Goal: Information Seeking & Learning: Learn about a topic

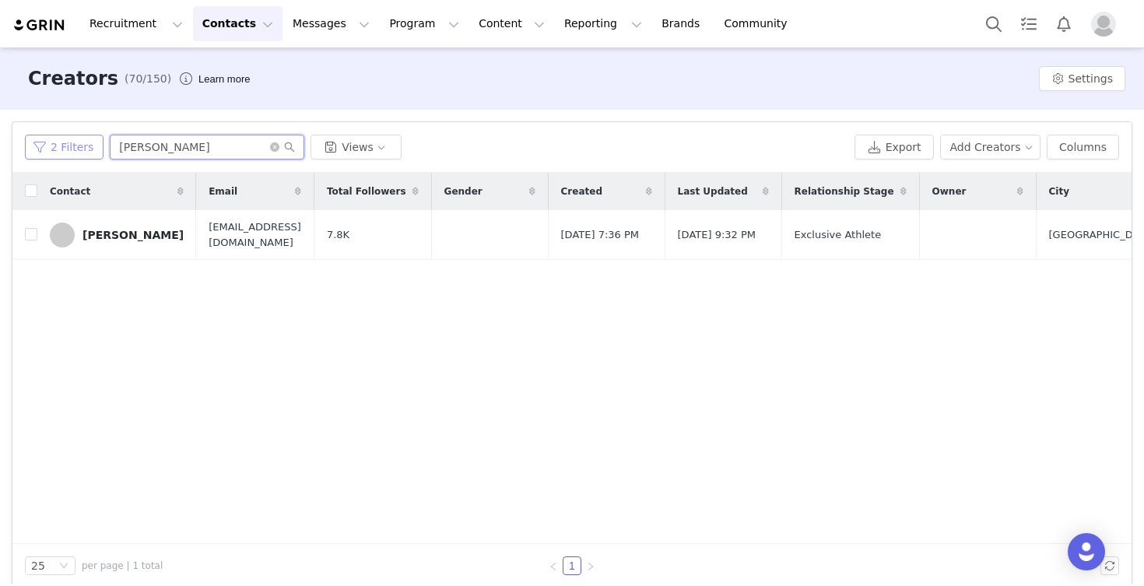
drag, startPoint x: 153, startPoint y: 147, endPoint x: 60, endPoint y: 150, distance: 93.4
click at [60, 150] on div "2 Filters kris Views" at bounding box center [436, 147] width 823 height 25
type input "Sydney"
drag, startPoint x: 59, startPoint y: 150, endPoint x: 124, endPoint y: 232, distance: 104.1
click at [124, 232] on div "[PERSON_NAME]" at bounding box center [132, 235] width 101 height 12
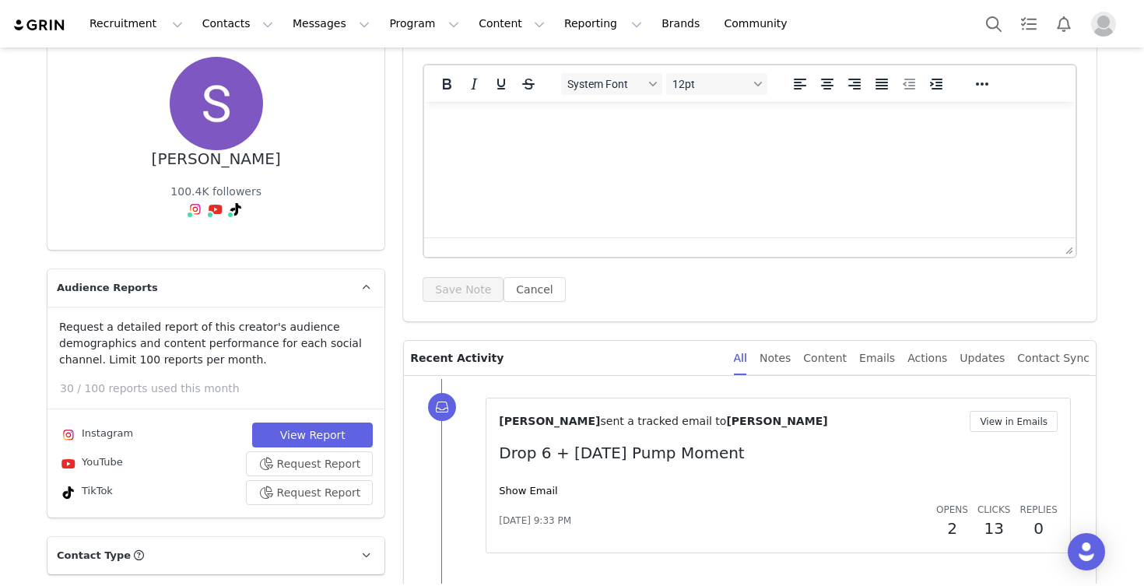
scroll to position [130, 0]
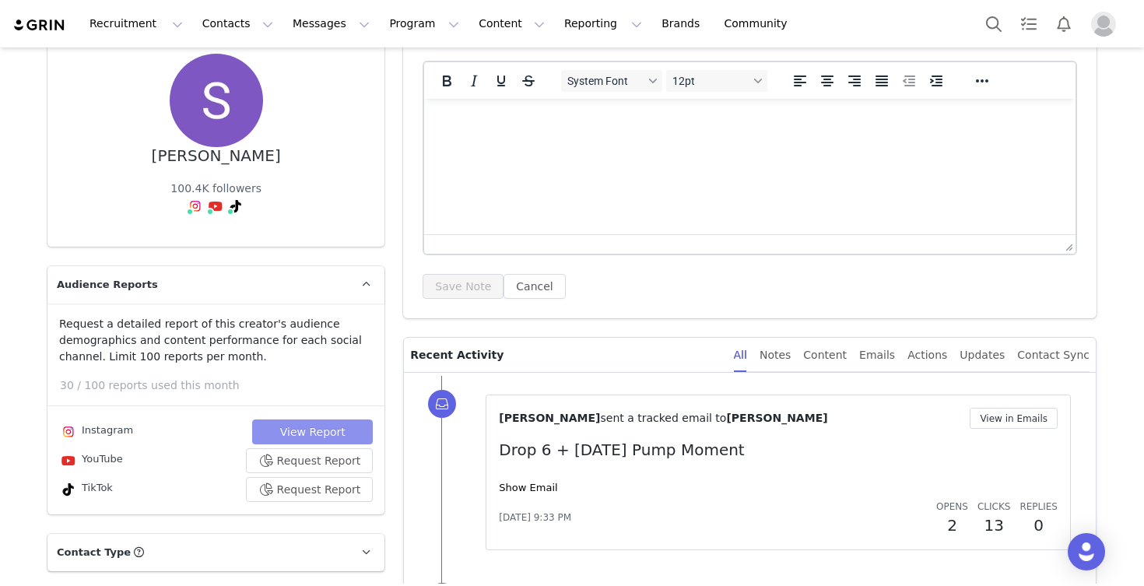
click at [290, 422] on button "View Report" at bounding box center [312, 431] width 121 height 25
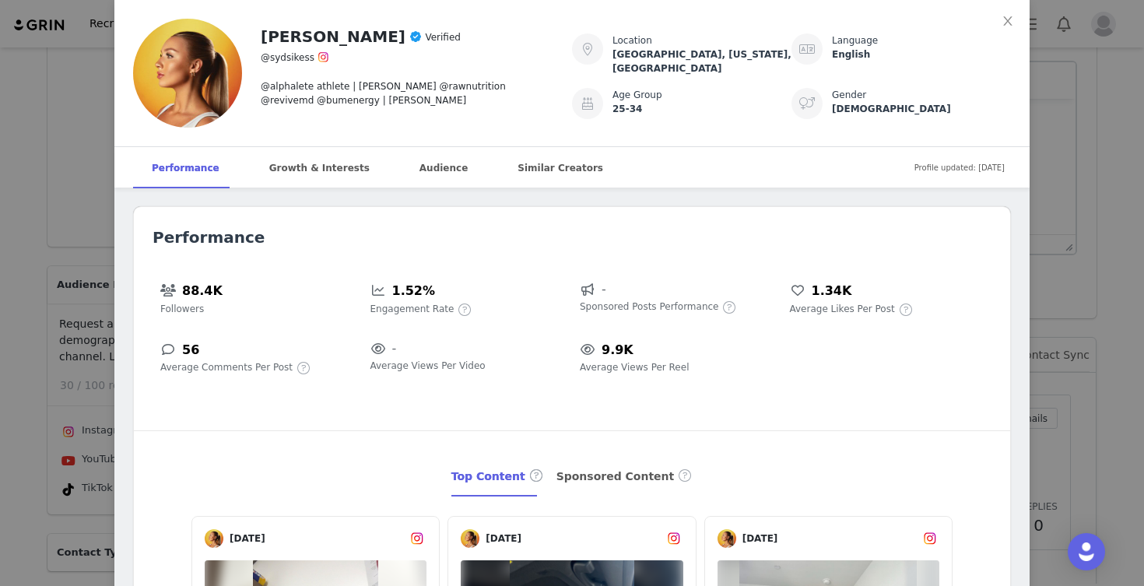
scroll to position [1554, 0]
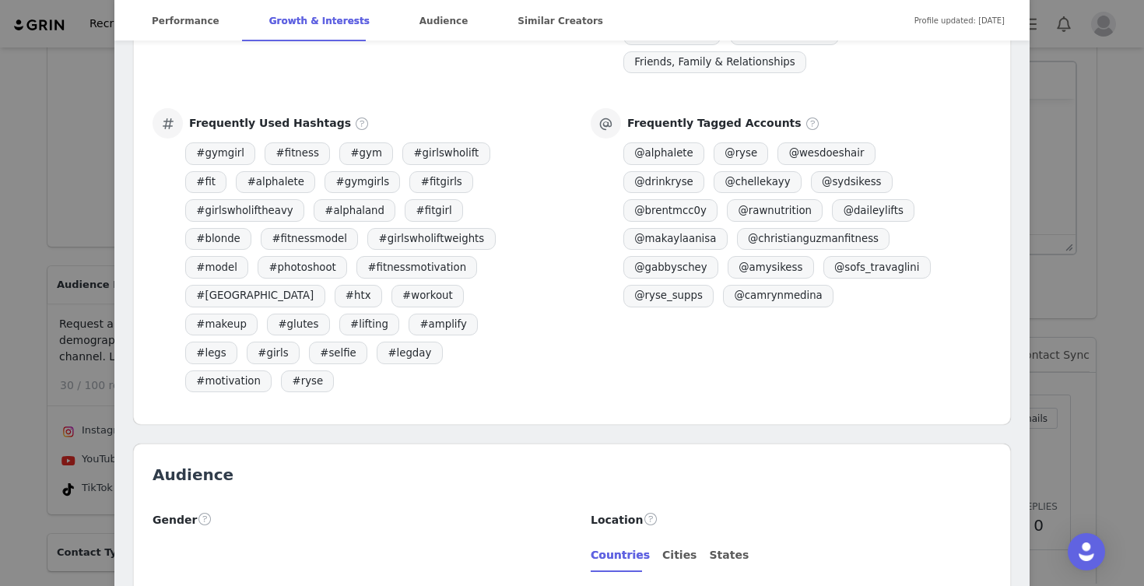
click at [944, 335] on div "Frequently Used Hashtags # gymgirl # fitness # gym # girlswholift # fit # alpha…" at bounding box center [572, 252] width 876 height 288
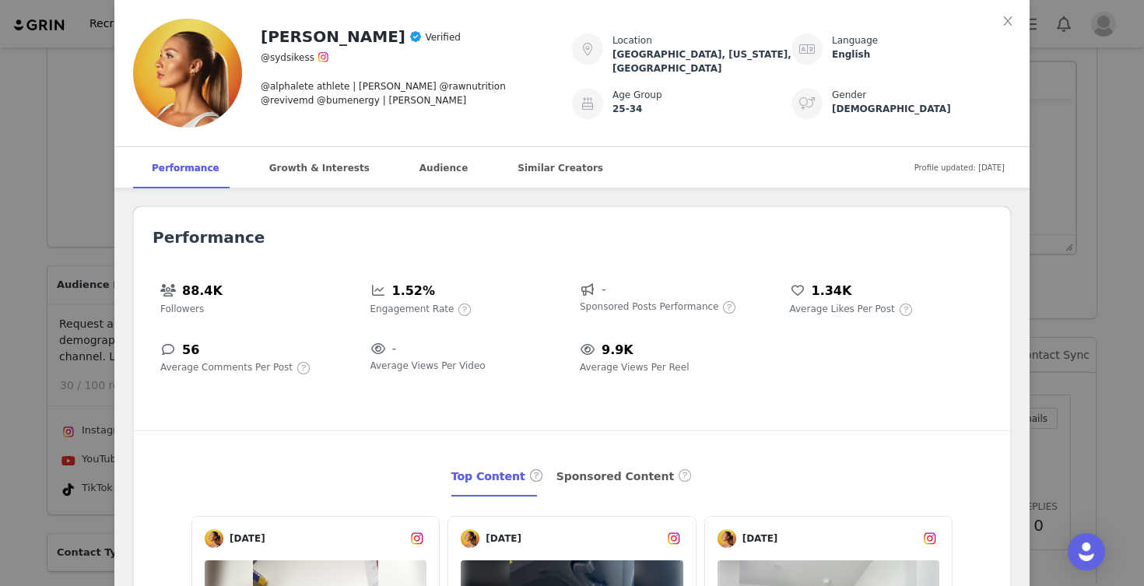
scroll to position [0, 0]
click at [275, 175] on div "Growth & Interests" at bounding box center [320, 168] width 138 height 42
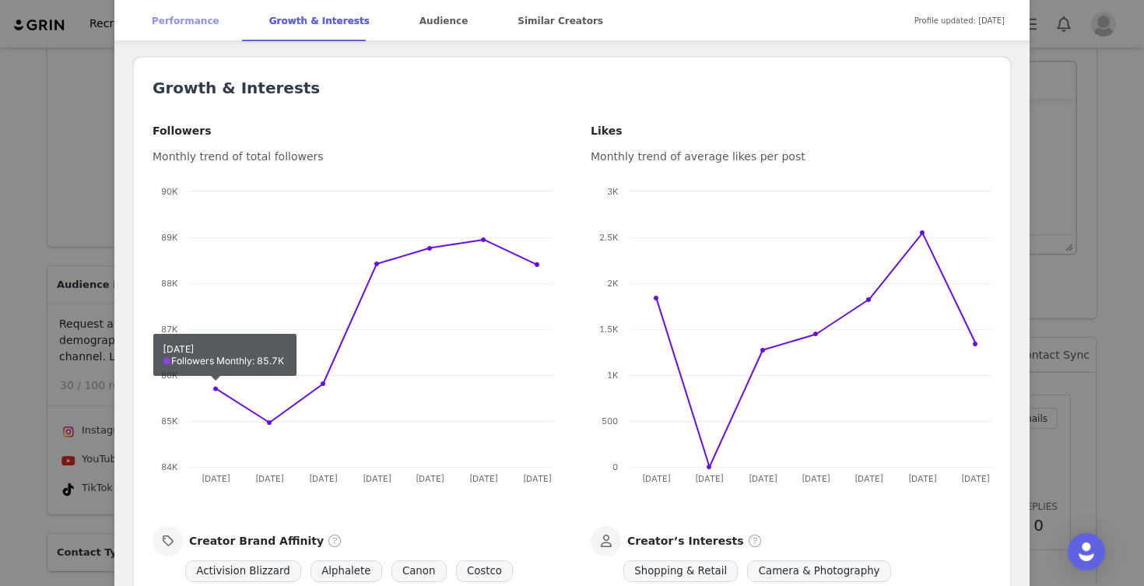
click at [201, 22] on div "Performance" at bounding box center [185, 21] width 105 height 42
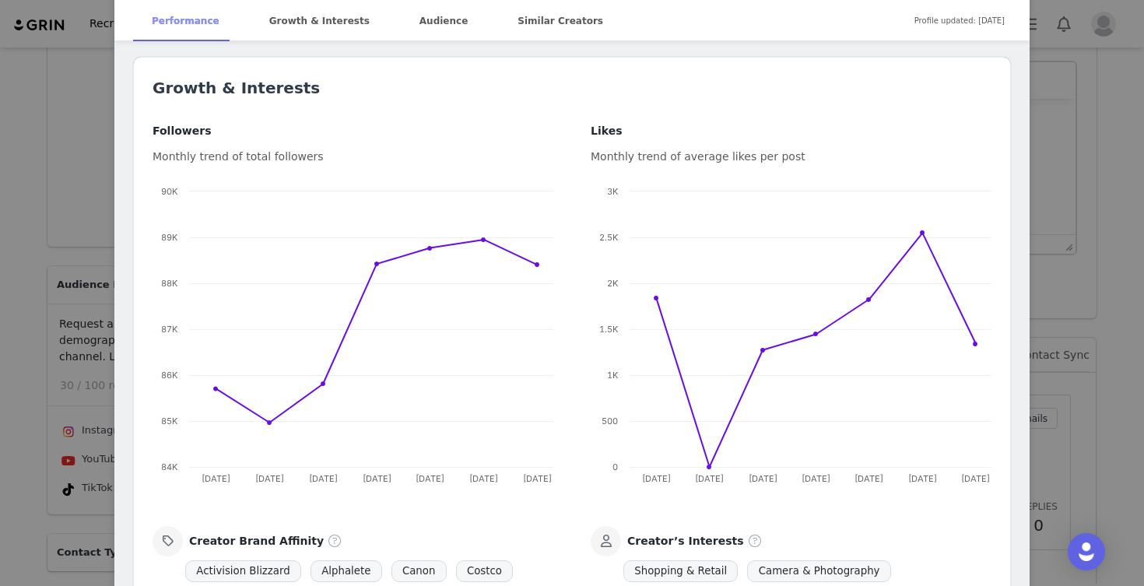
scroll to position [150, 0]
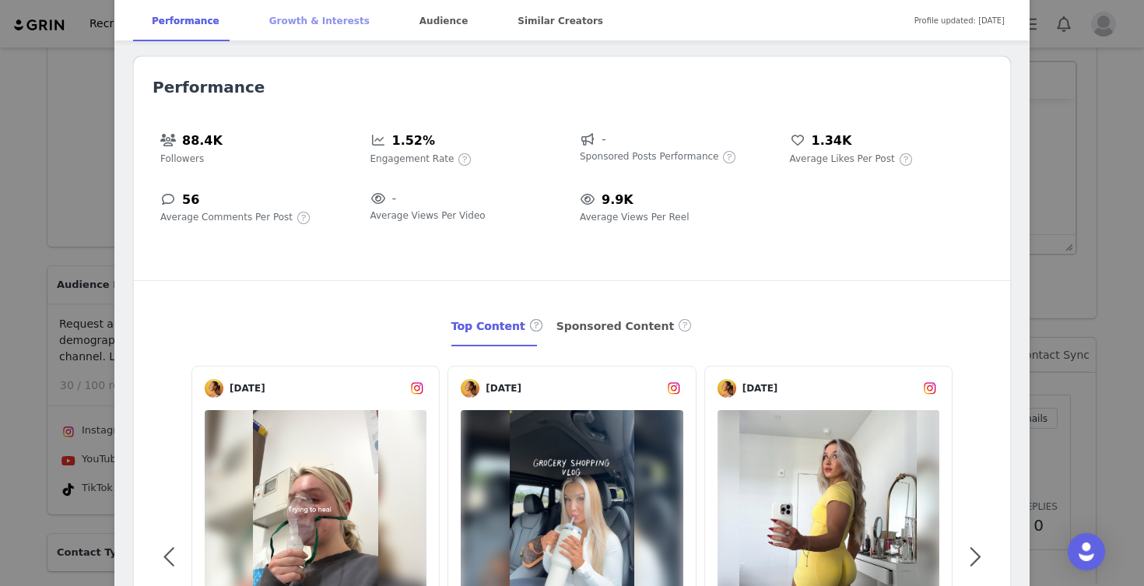
click at [293, 23] on div "Growth & Interests" at bounding box center [320, 21] width 138 height 42
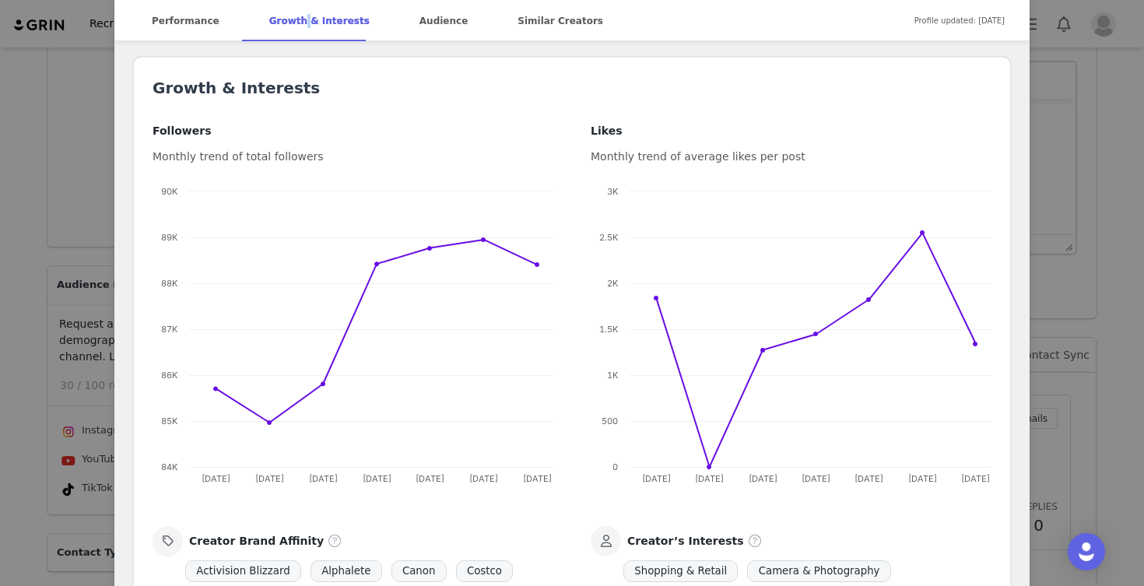
click at [40, 291] on div "Sydney Sikes Verified @sydsikess @alphalete athlete | SIKES @rawnutrition @revi…" at bounding box center [572, 293] width 1144 height 586
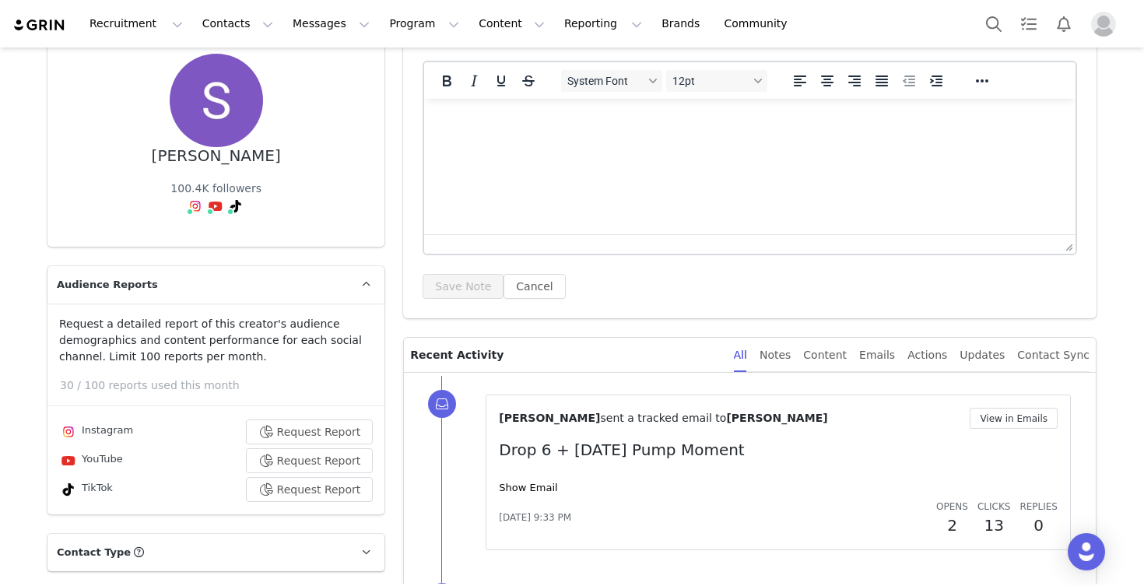
scroll to position [0, 0]
click at [304, 458] on button "Request Report" at bounding box center [310, 460] width 128 height 25
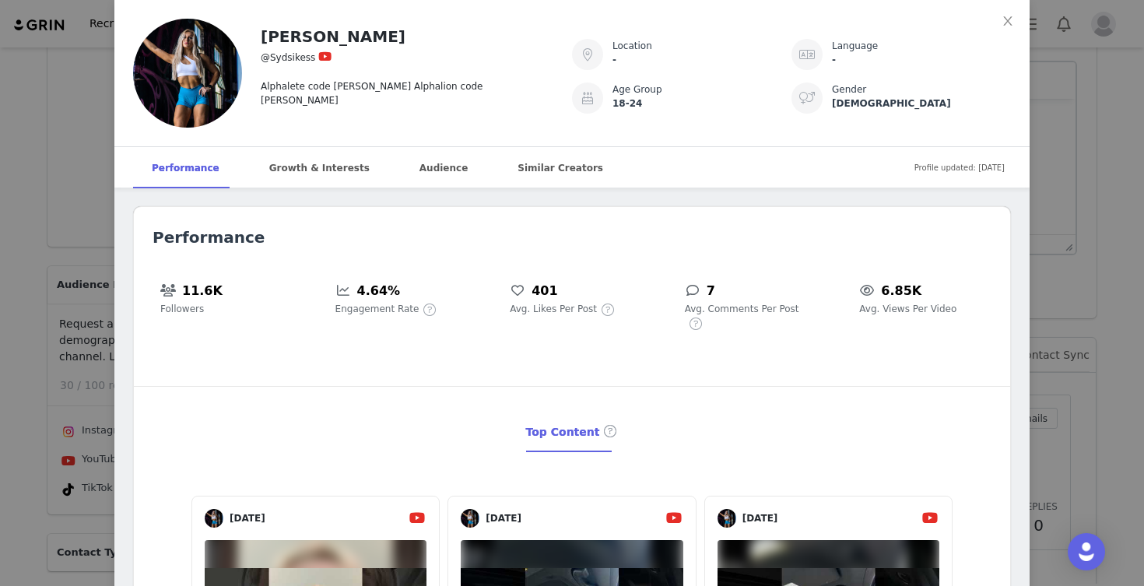
scroll to position [955, 0]
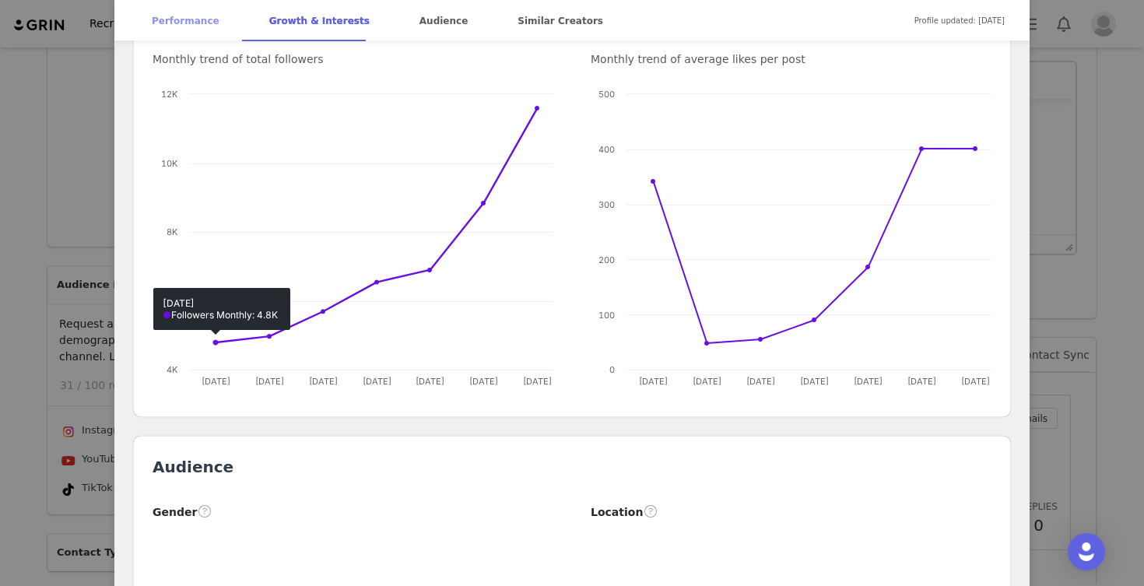
click at [185, 18] on div "Performance" at bounding box center [185, 21] width 105 height 42
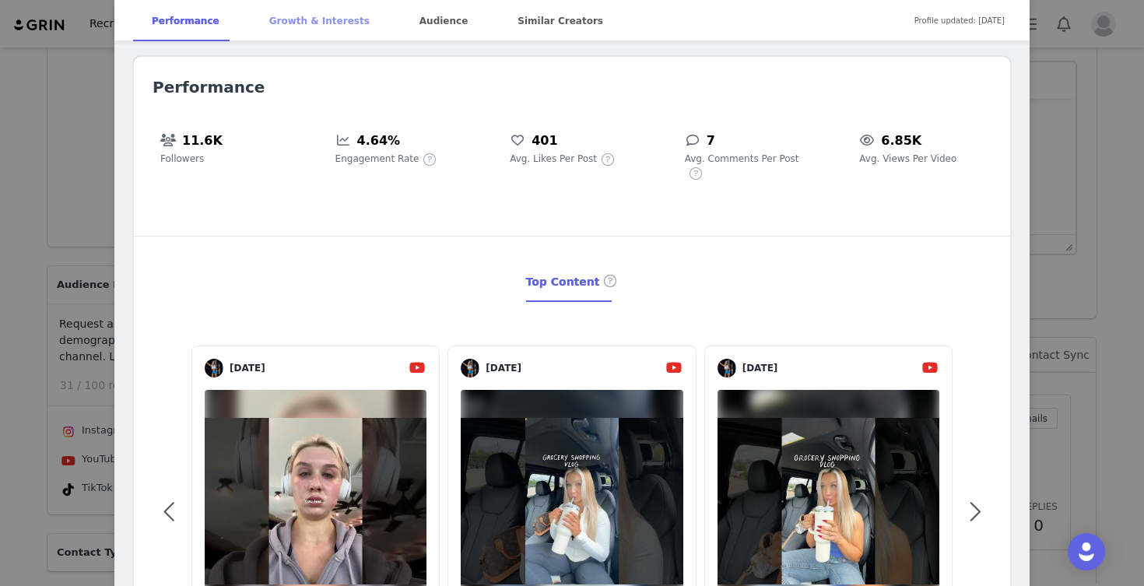
click at [273, 17] on div "Growth & Interests" at bounding box center [320, 21] width 138 height 42
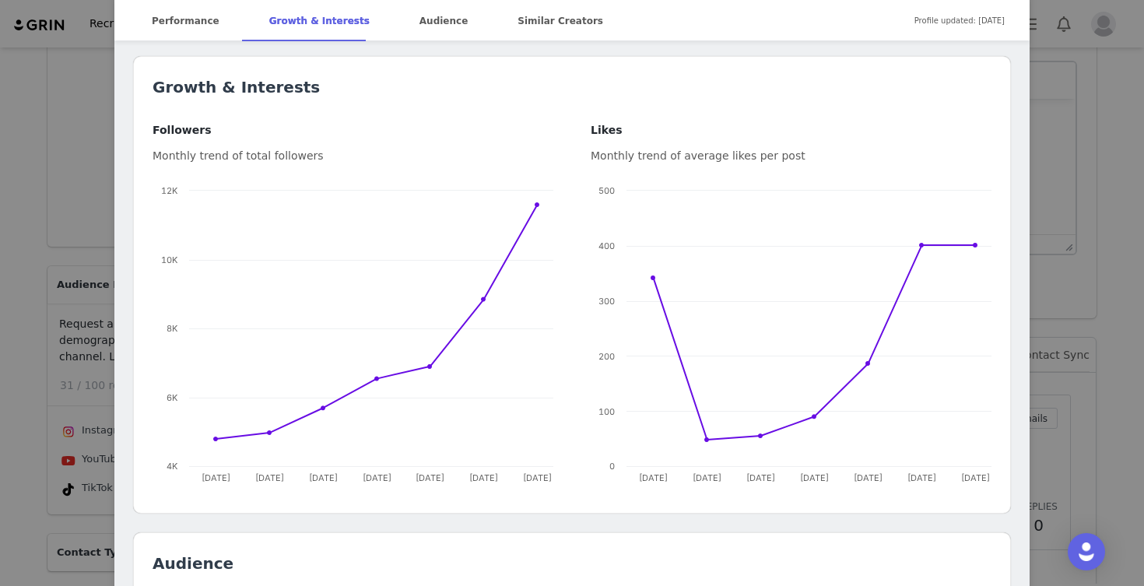
click at [10, 401] on div "Sydney Sikes @Sydsikess Alphalete code SIKES Alphalion code SIKES Location - La…" at bounding box center [572, 293] width 1144 height 586
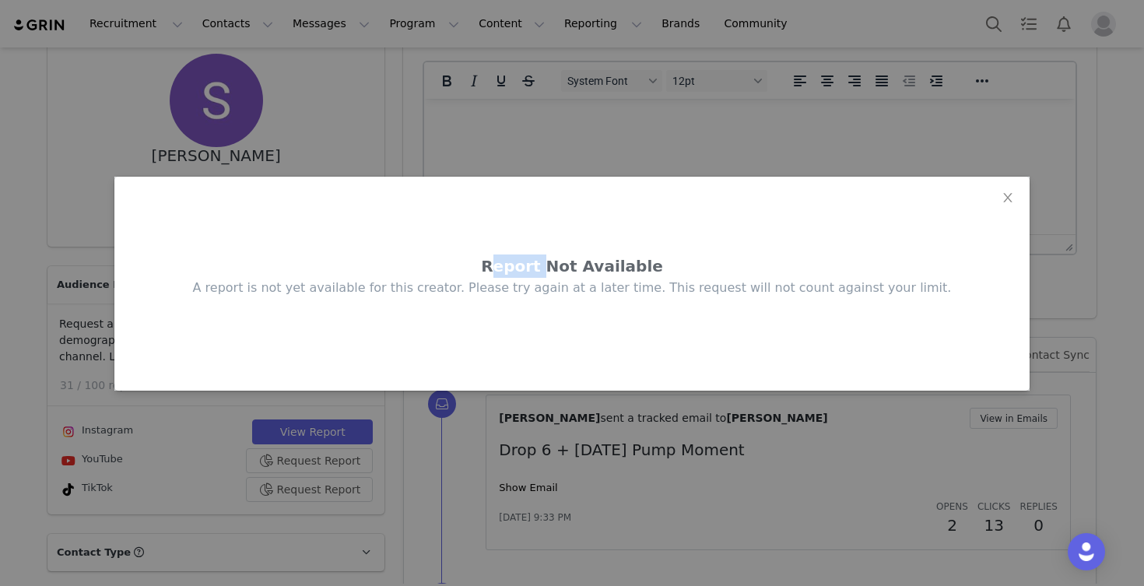
click at [10, 401] on div "Report Not Available A report is not yet available for this creator. Please try…" at bounding box center [572, 293] width 1144 height 586
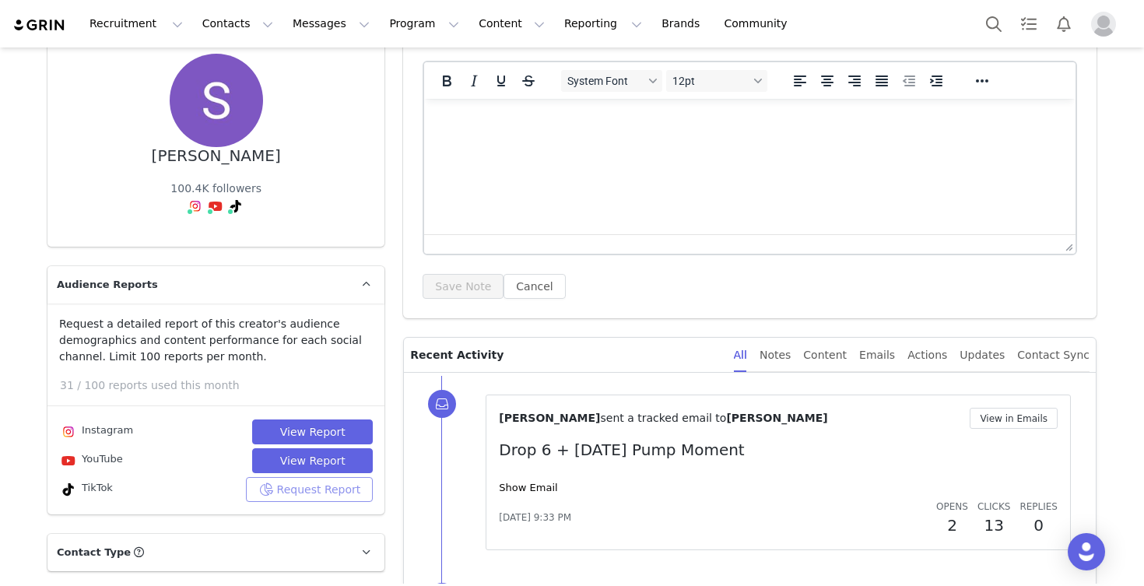
click at [314, 485] on button "Request Report" at bounding box center [310, 489] width 128 height 25
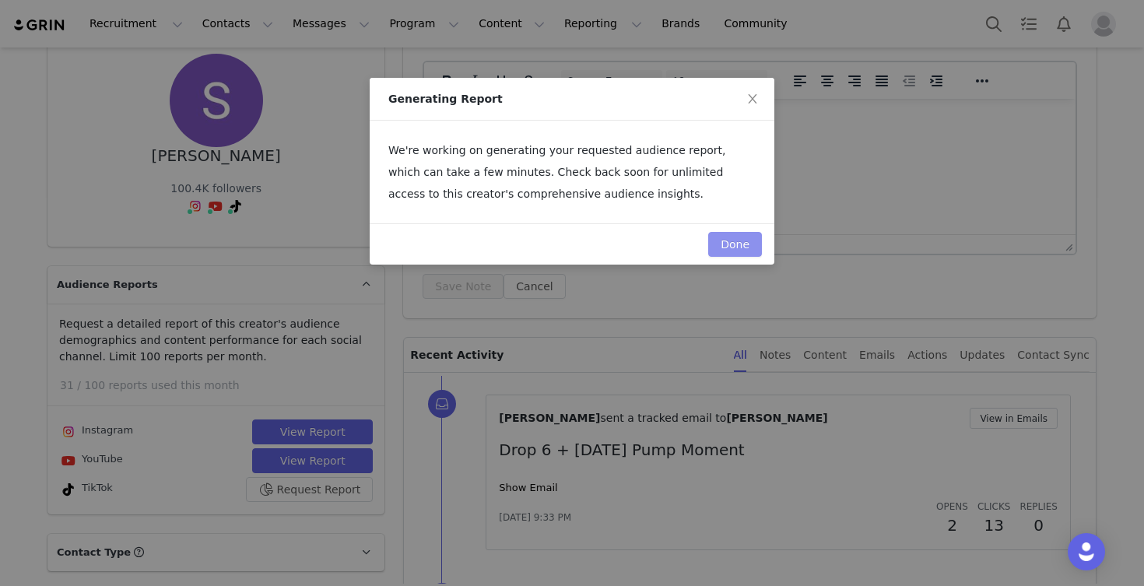
click at [727, 244] on button "Done" at bounding box center [735, 244] width 54 height 25
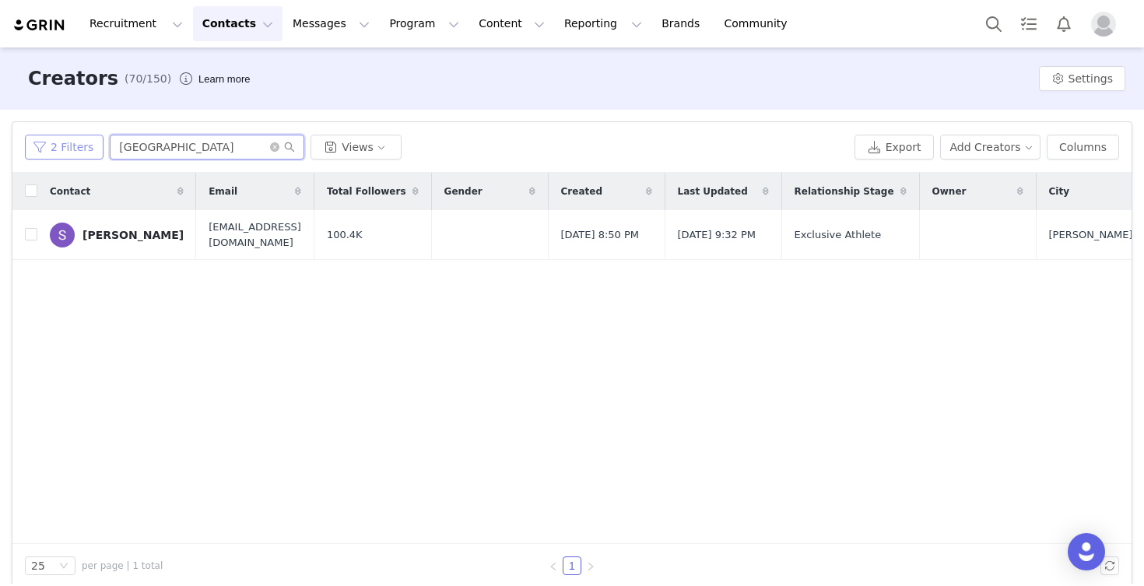
drag, startPoint x: 170, startPoint y: 151, endPoint x: 82, endPoint y: 151, distance: 87.9
click at [82, 151] on div "2 Filters sydney Views" at bounding box center [436, 147] width 823 height 25
type input "[PERSON_NAME]"
drag, startPoint x: 82, startPoint y: 151, endPoint x: 131, endPoint y: 237, distance: 99.7
click at [131, 237] on div "[PERSON_NAME]" at bounding box center [132, 235] width 101 height 12
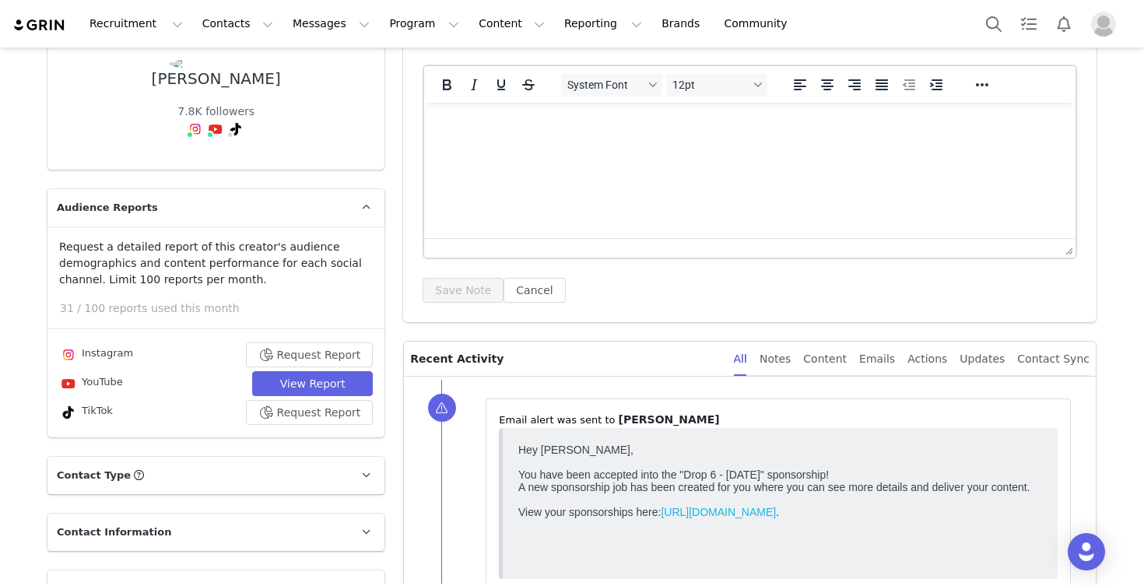
scroll to position [132, 0]
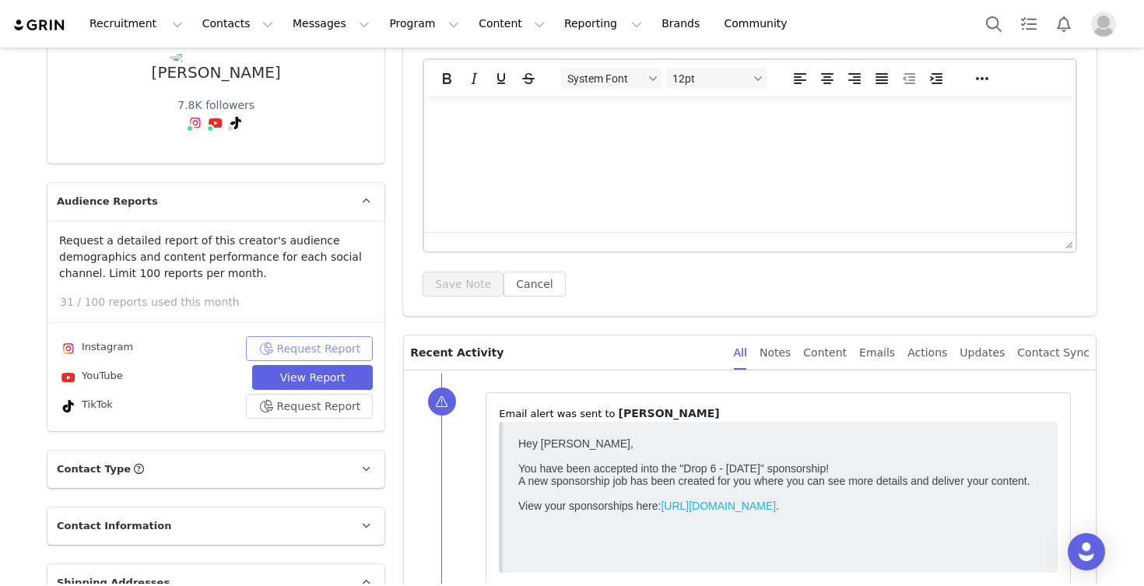
click at [289, 361] on button "Request Report" at bounding box center [310, 348] width 128 height 25
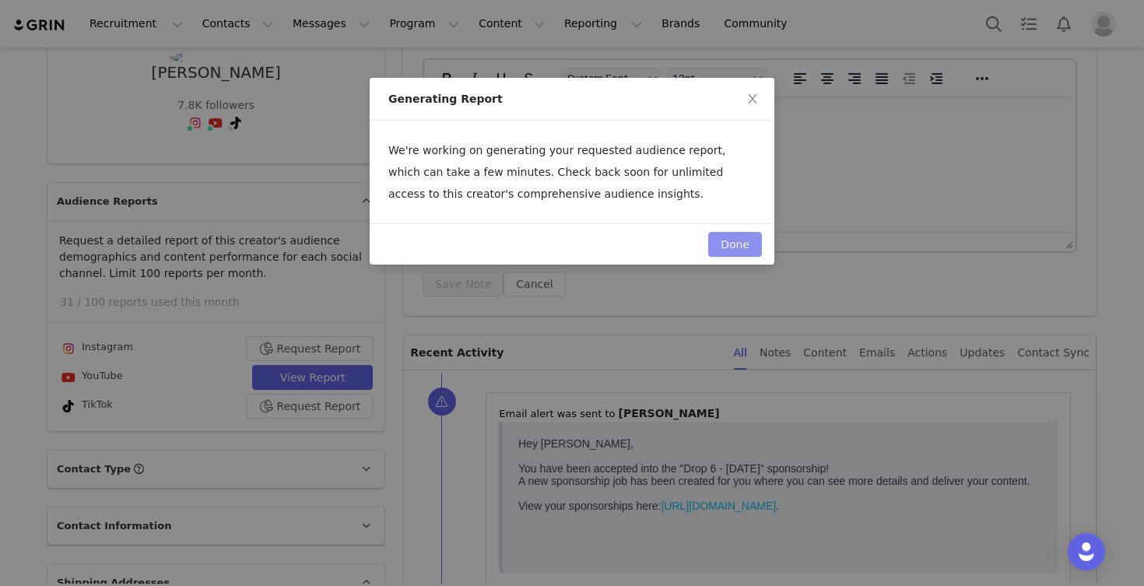
click at [729, 249] on button "Done" at bounding box center [735, 244] width 54 height 25
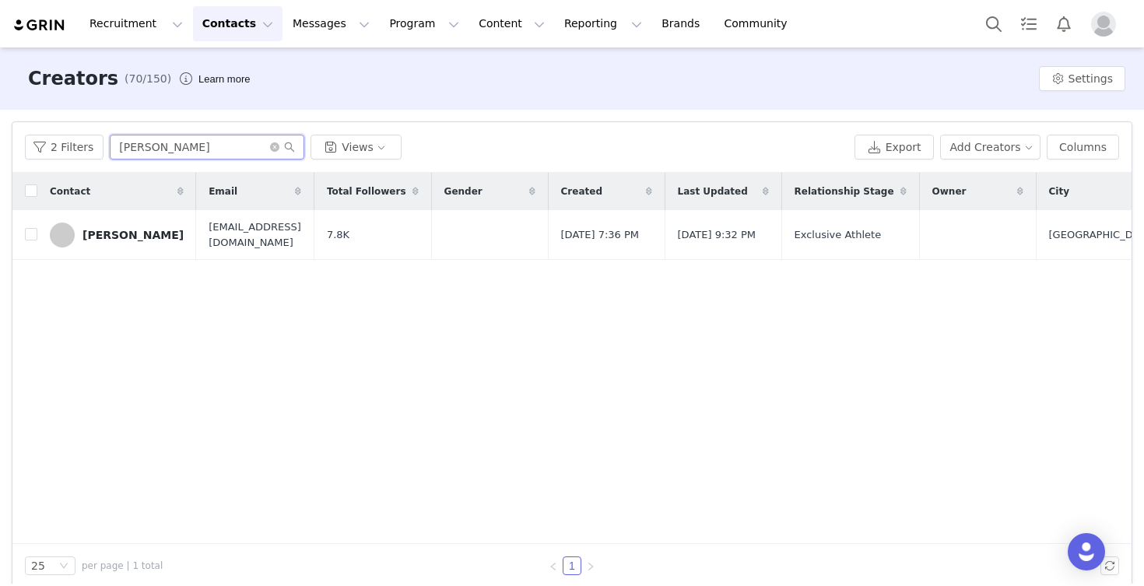
click at [170, 151] on input "[PERSON_NAME]" at bounding box center [207, 147] width 194 height 25
type input "k"
type input "[PERSON_NAME]"
click at [115, 234] on div "[PERSON_NAME]" at bounding box center [132, 235] width 101 height 12
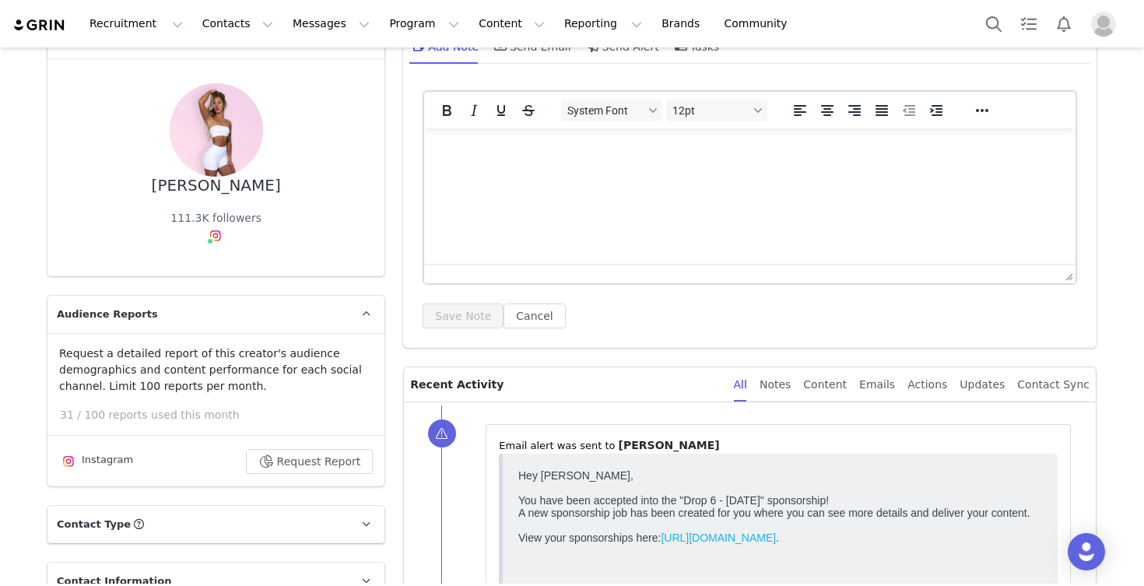
scroll to position [101, 0]
click at [284, 458] on button "Request Report" at bounding box center [310, 460] width 128 height 25
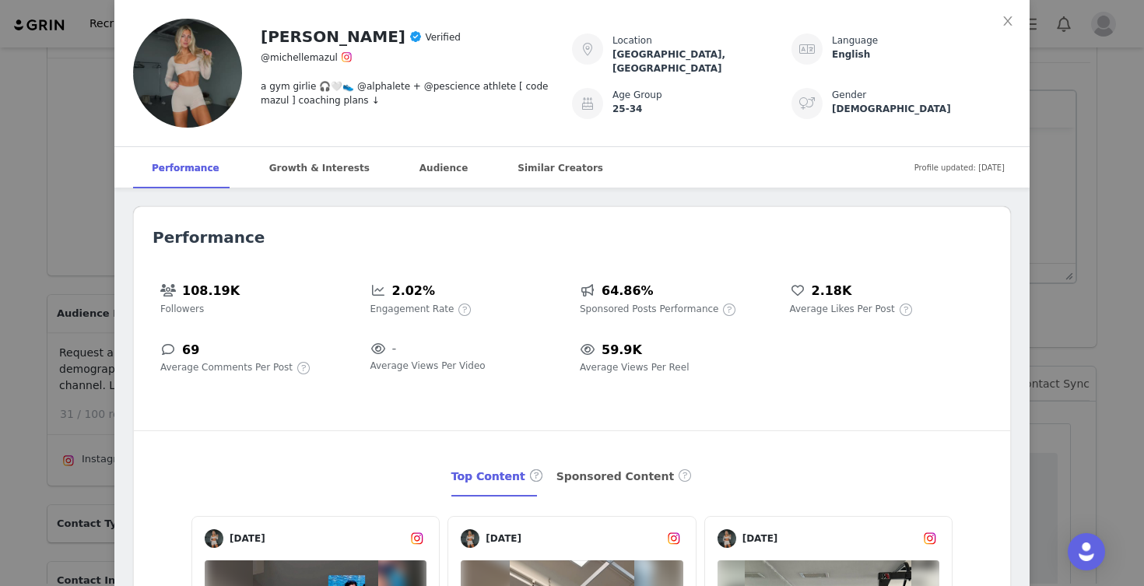
scroll to position [1543, 0]
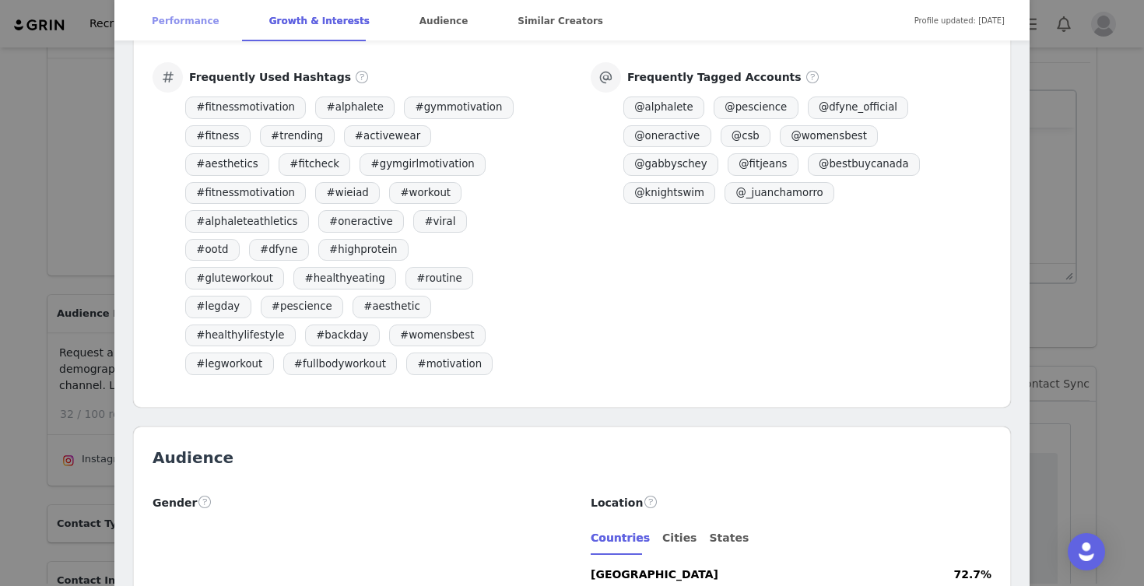
click at [173, 6] on div "Performance" at bounding box center [185, 21] width 105 height 42
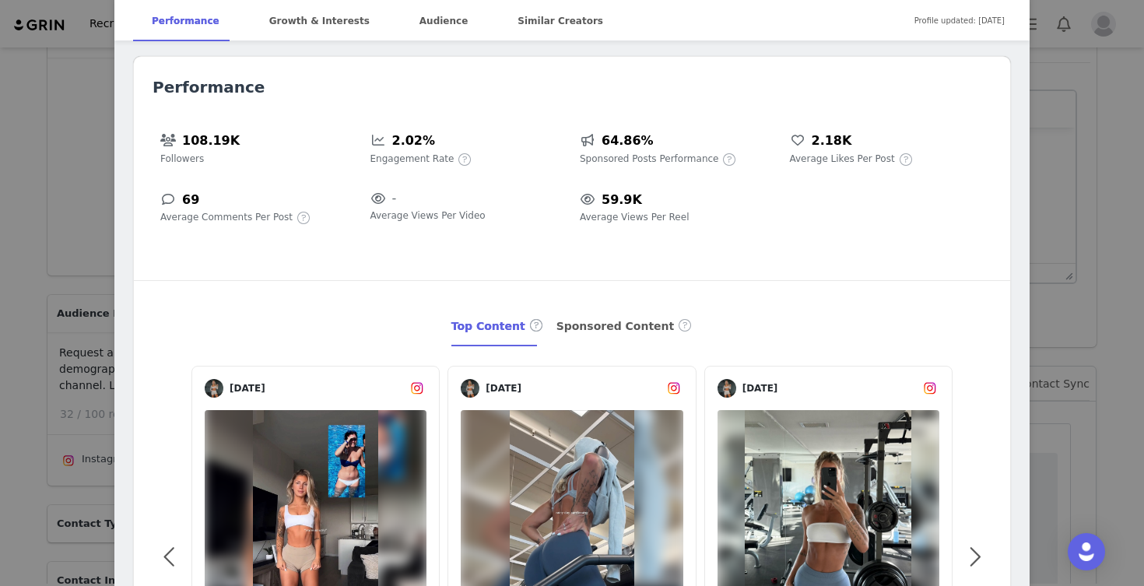
scroll to position [903, 0]
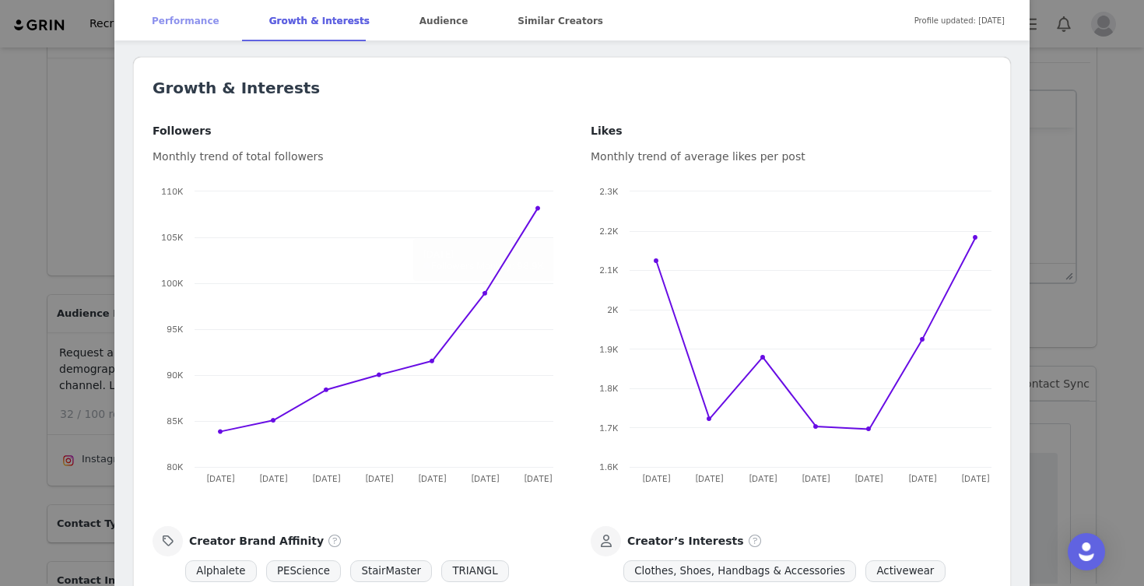
click at [187, 26] on div "Performance" at bounding box center [185, 21] width 105 height 42
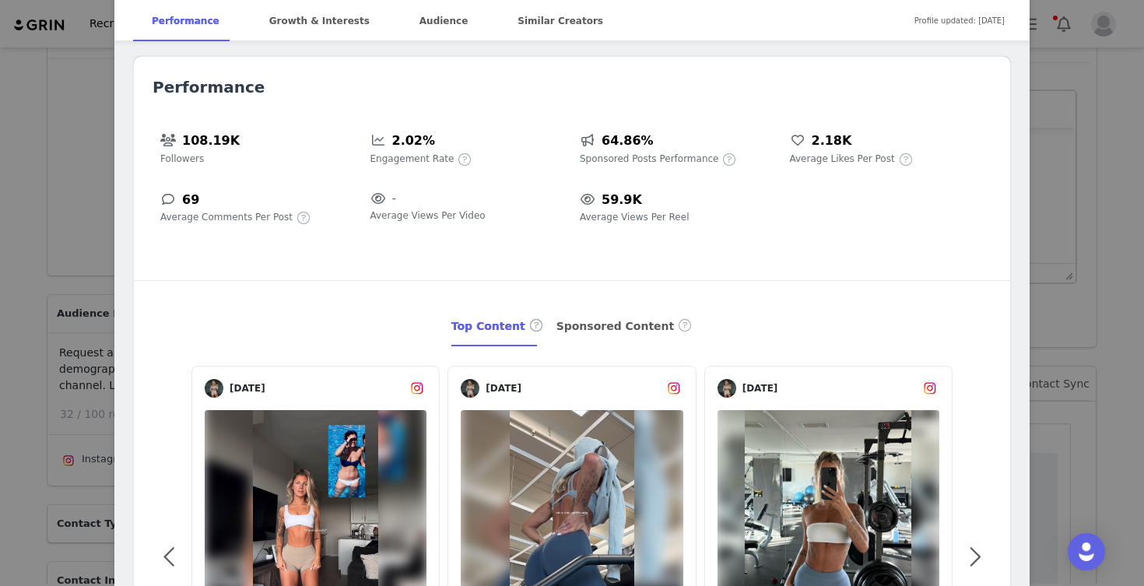
click at [62, 226] on div "[PERSON_NAME] Verified @michellemazul a gym girlie 🎧🤍👟 @alphalete + @pescience …" at bounding box center [572, 293] width 1144 height 586
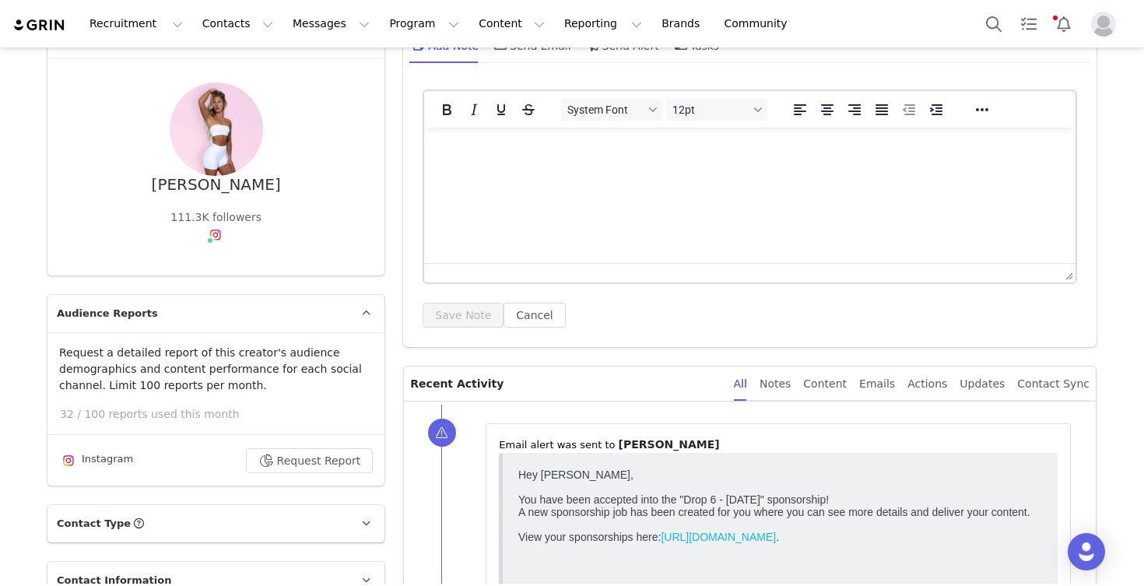
scroll to position [0, 0]
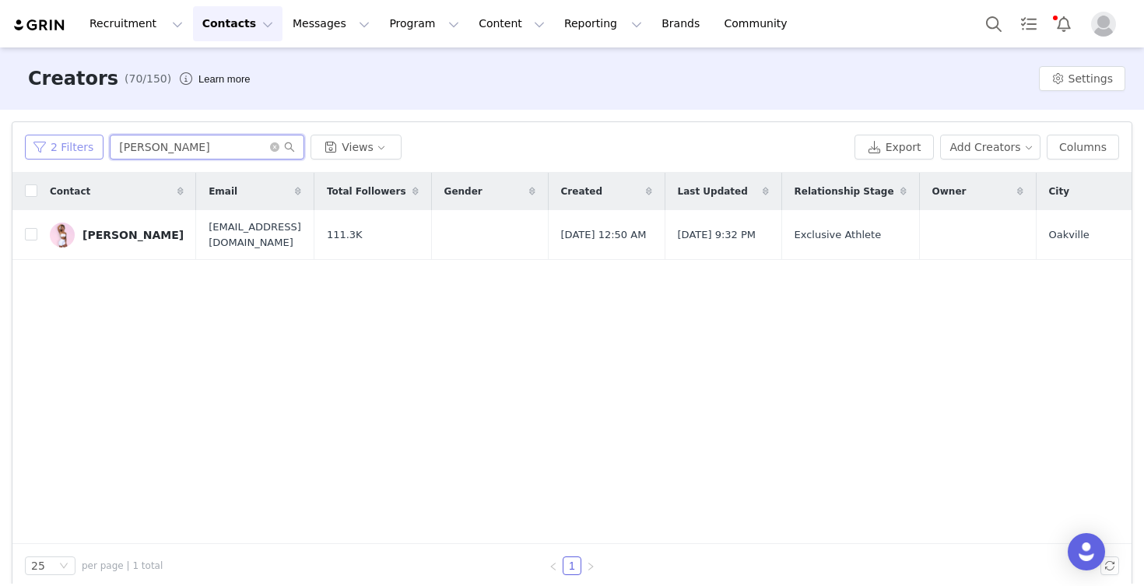
drag, startPoint x: 203, startPoint y: 140, endPoint x: 72, endPoint y: 135, distance: 131.6
click at [72, 135] on div "2 Filters [PERSON_NAME] Views" at bounding box center [436, 147] width 823 height 25
drag, startPoint x: 179, startPoint y: 153, endPoint x: 93, endPoint y: 142, distance: 87.0
click at [93, 143] on div "2 Filters [PERSON_NAME] Views" at bounding box center [436, 147] width 823 height 25
type input "[PERSON_NAME]"
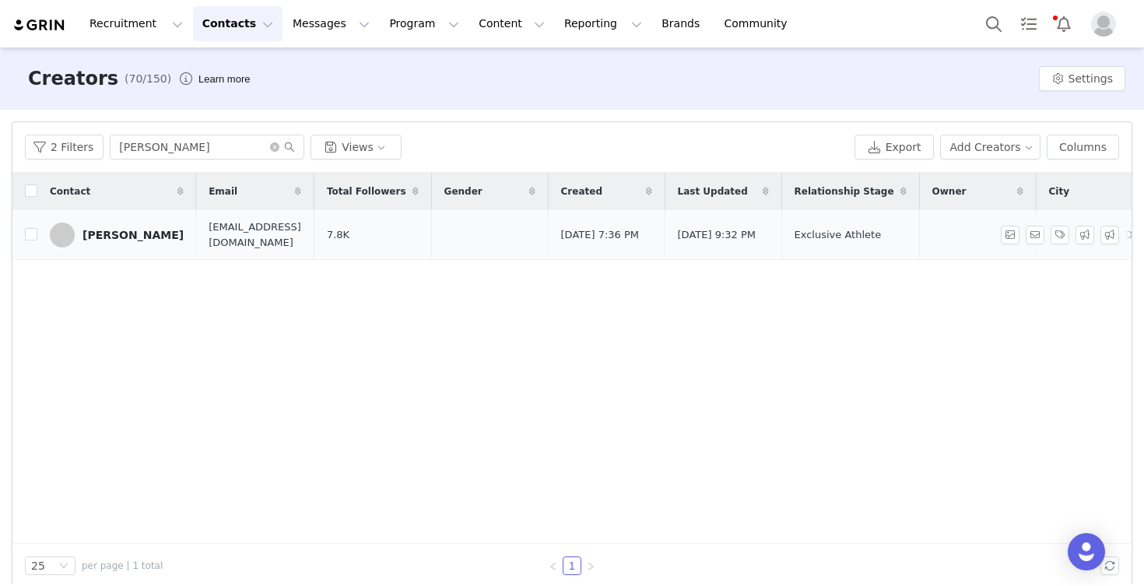
drag, startPoint x: 93, startPoint y: 142, endPoint x: 128, endPoint y: 237, distance: 100.4
click at [128, 237] on div "[PERSON_NAME]" at bounding box center [132, 235] width 101 height 12
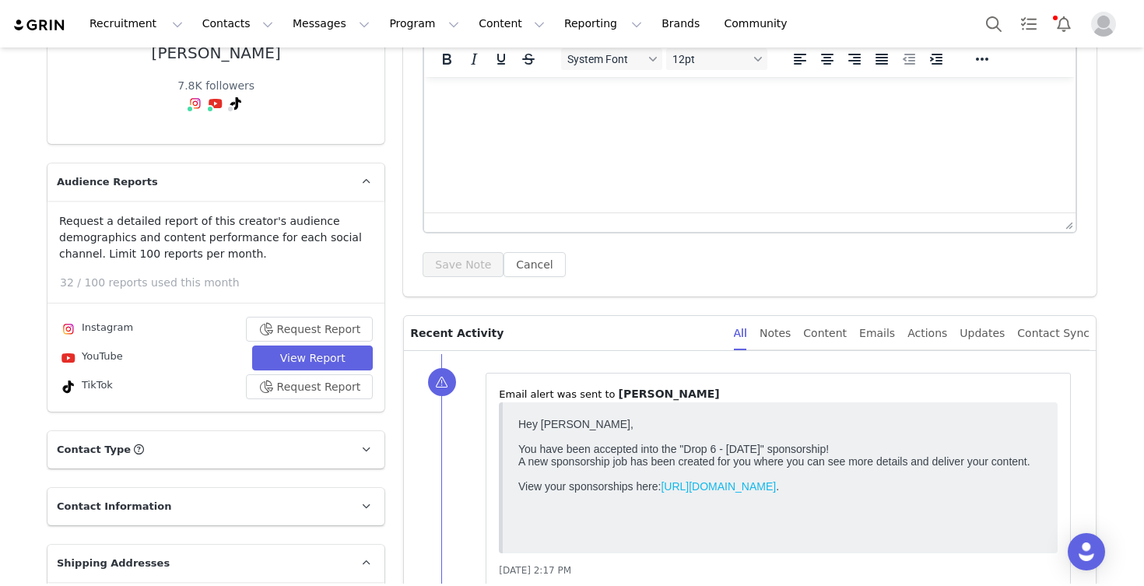
scroll to position [152, 0]
click at [325, 341] on button "Request Report" at bounding box center [310, 328] width 128 height 25
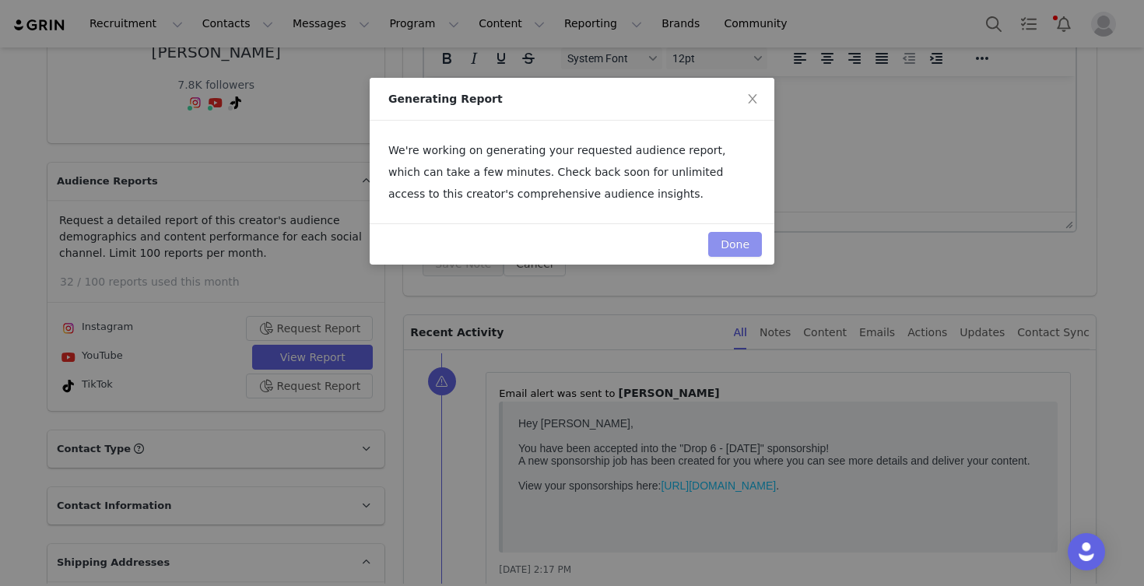
click at [743, 240] on button "Done" at bounding box center [735, 244] width 54 height 25
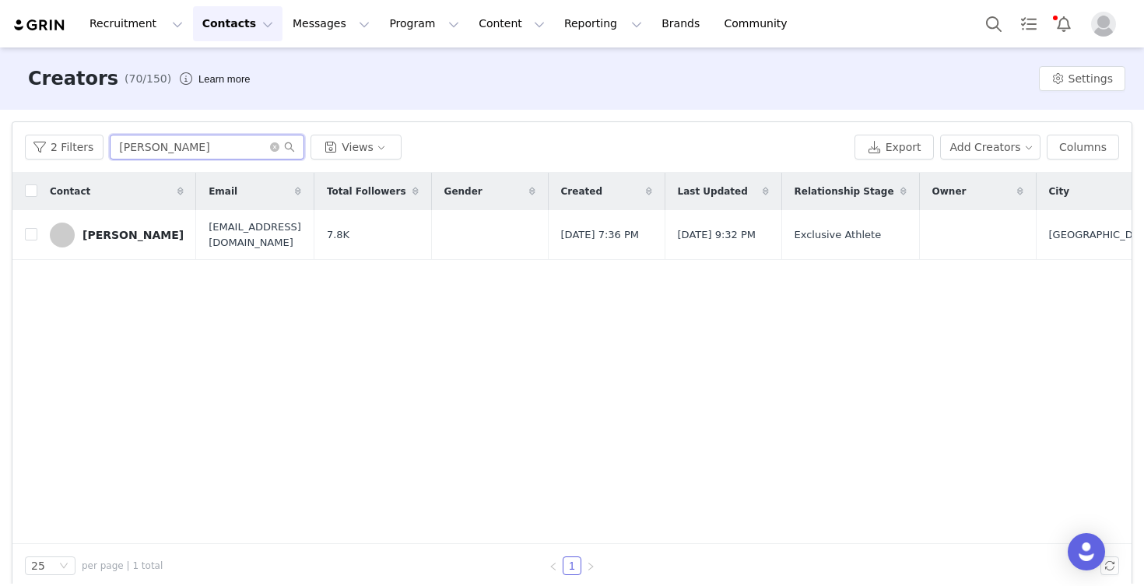
click at [200, 152] on input "[PERSON_NAME]" at bounding box center [207, 147] width 194 height 25
type input "k"
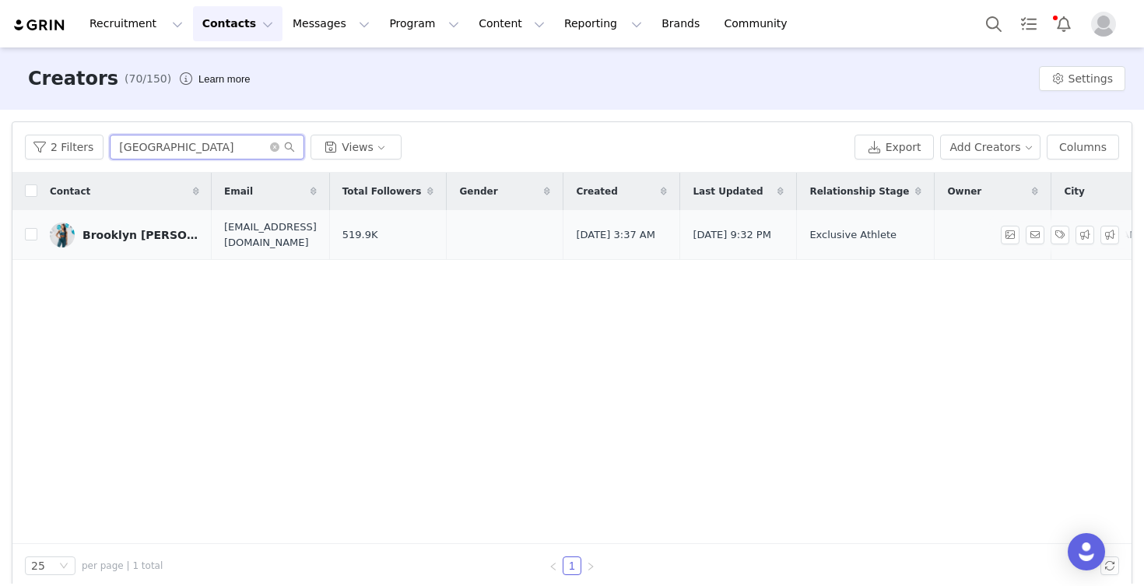
type input "[GEOGRAPHIC_DATA]"
click at [164, 234] on div "Brooklyn [PERSON_NAME]" at bounding box center [140, 235] width 117 height 12
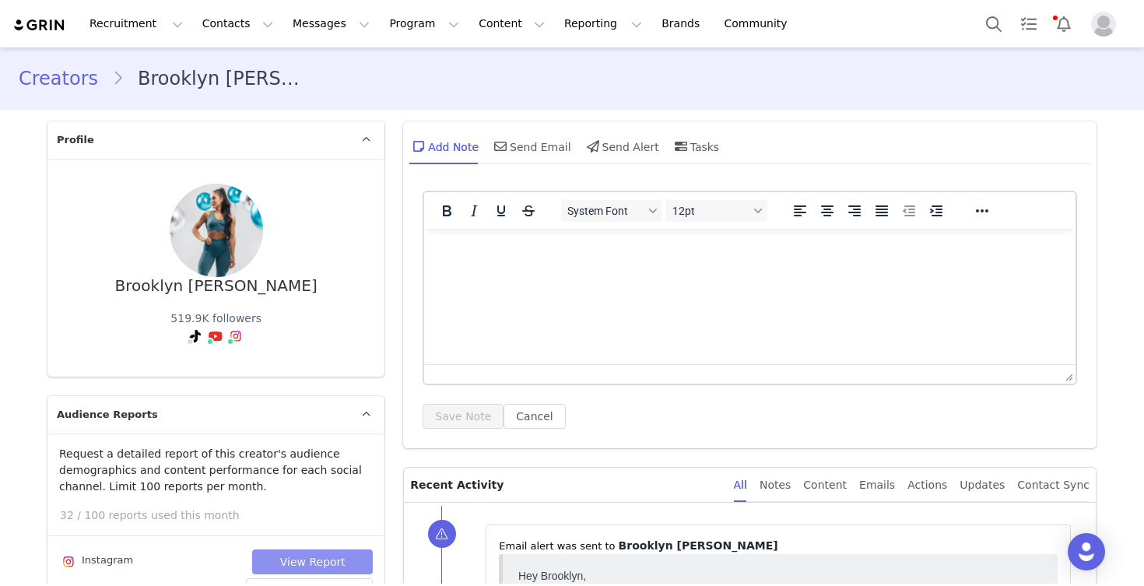
click at [303, 557] on button "View Report" at bounding box center [312, 561] width 121 height 25
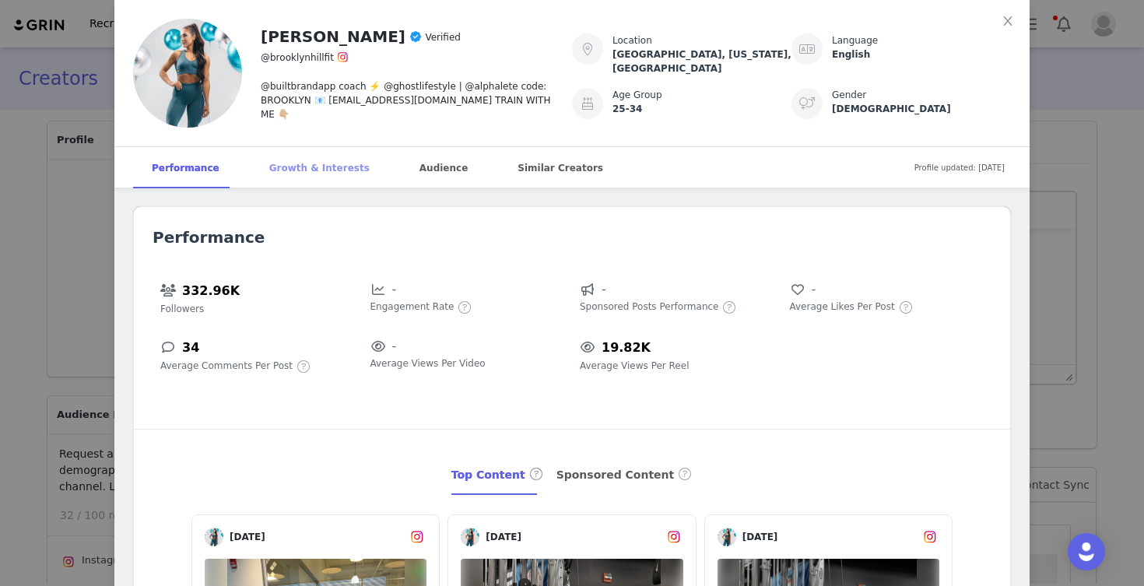
click at [311, 163] on div "Growth & Interests" at bounding box center [320, 168] width 138 height 42
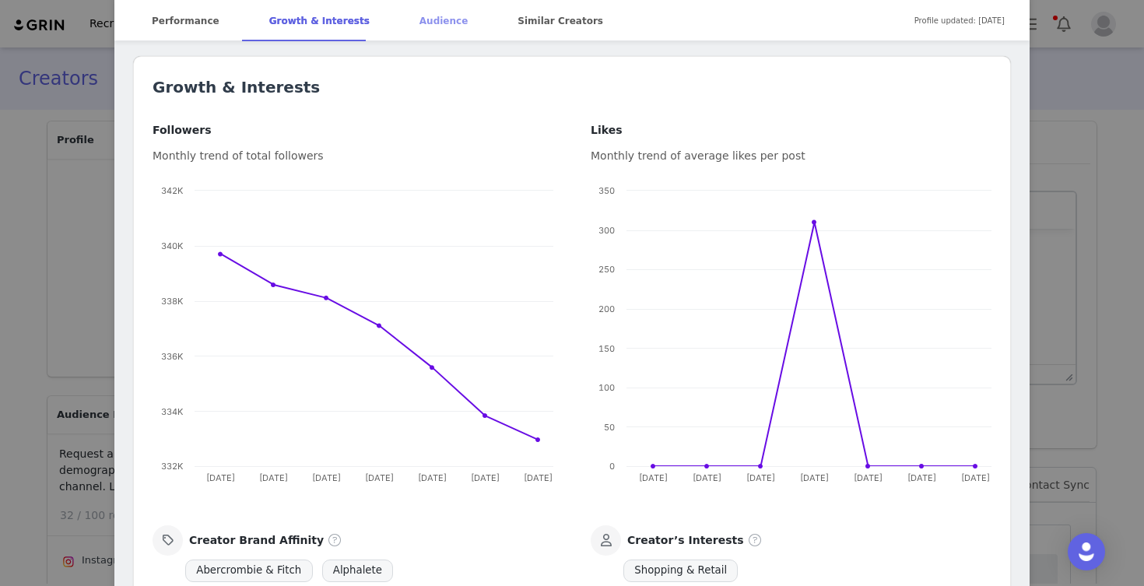
click at [409, 28] on div "Audience" at bounding box center [444, 21] width 86 height 42
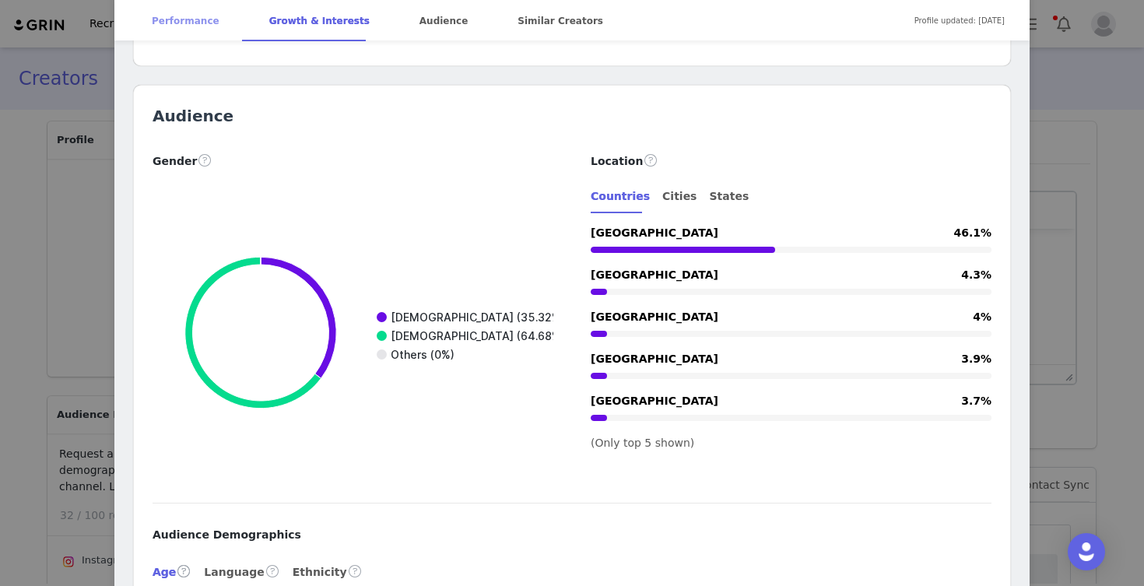
click at [186, 16] on div "Performance" at bounding box center [185, 21] width 105 height 42
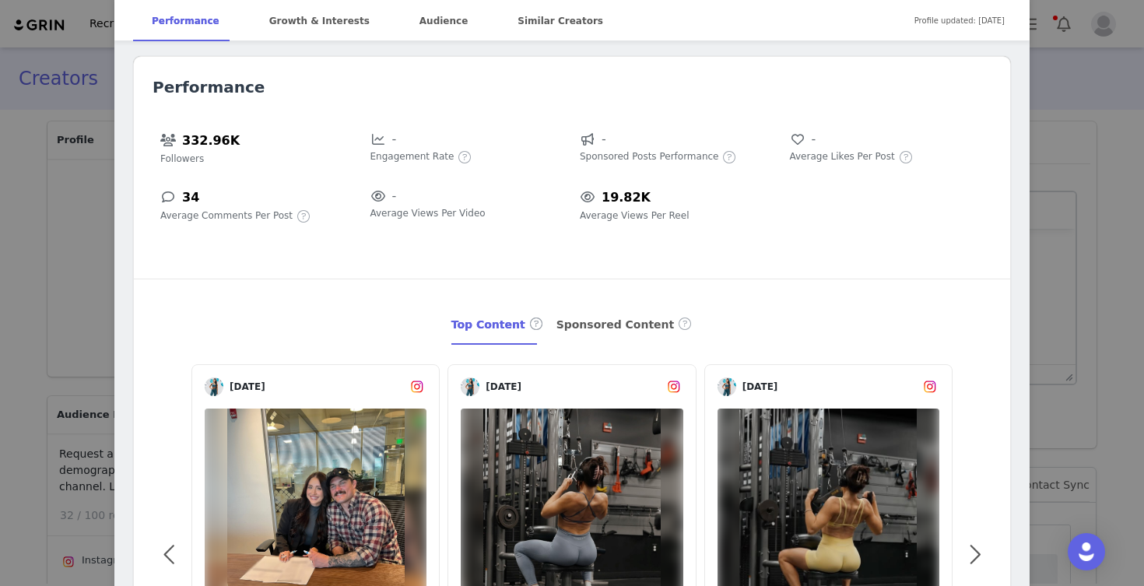
click at [45, 290] on div "[PERSON_NAME] Verified @brooklynhillfit @builtbrandapp coach ⚡️ @ghostlifestyle…" at bounding box center [572, 293] width 1144 height 586
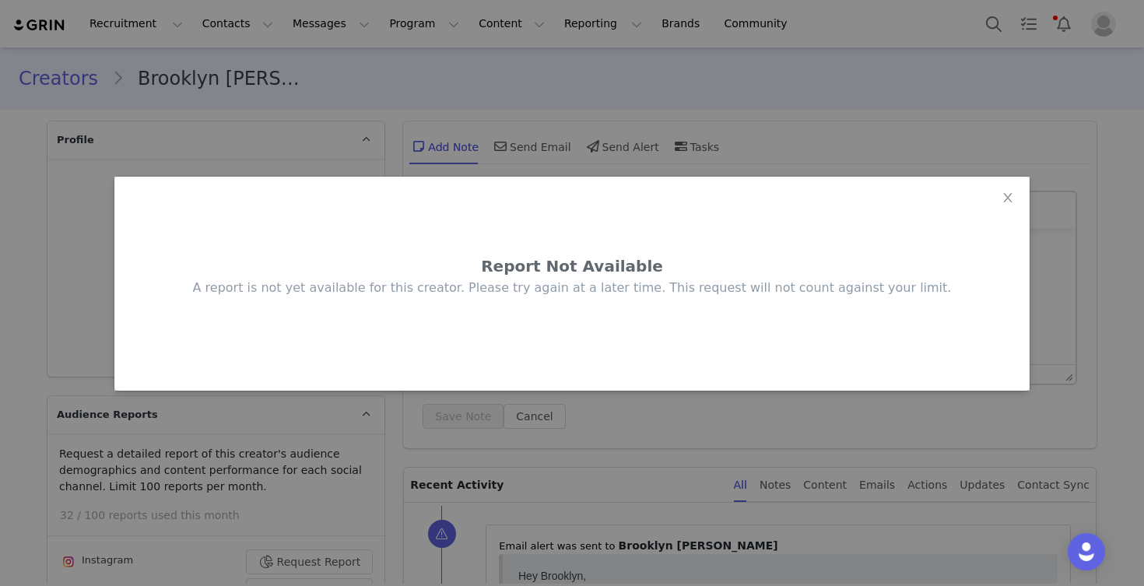
scroll to position [0, 0]
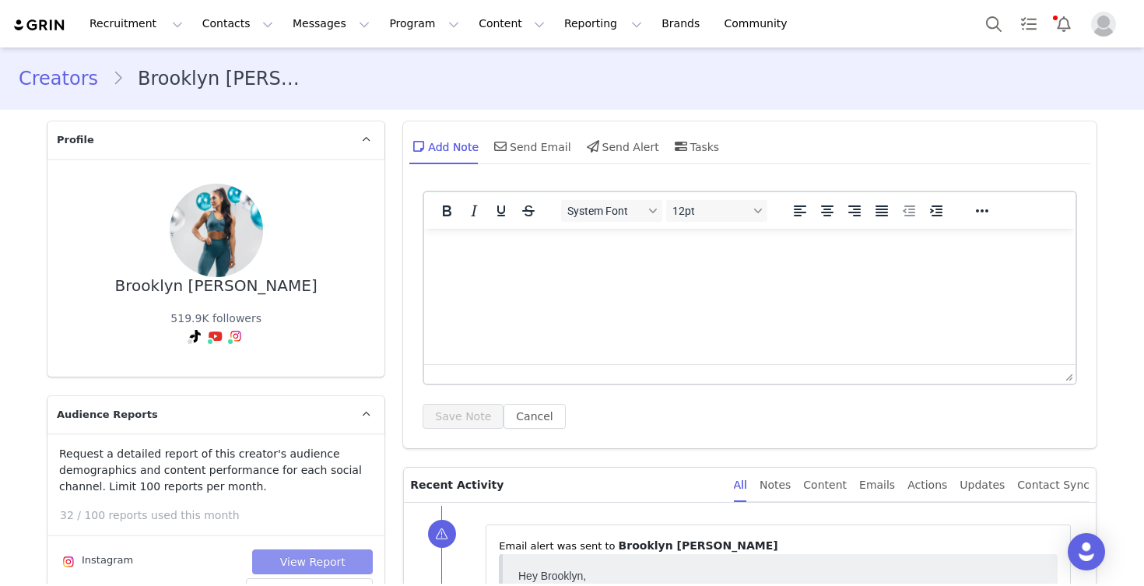
click at [307, 556] on button "View Report" at bounding box center [312, 561] width 121 height 25
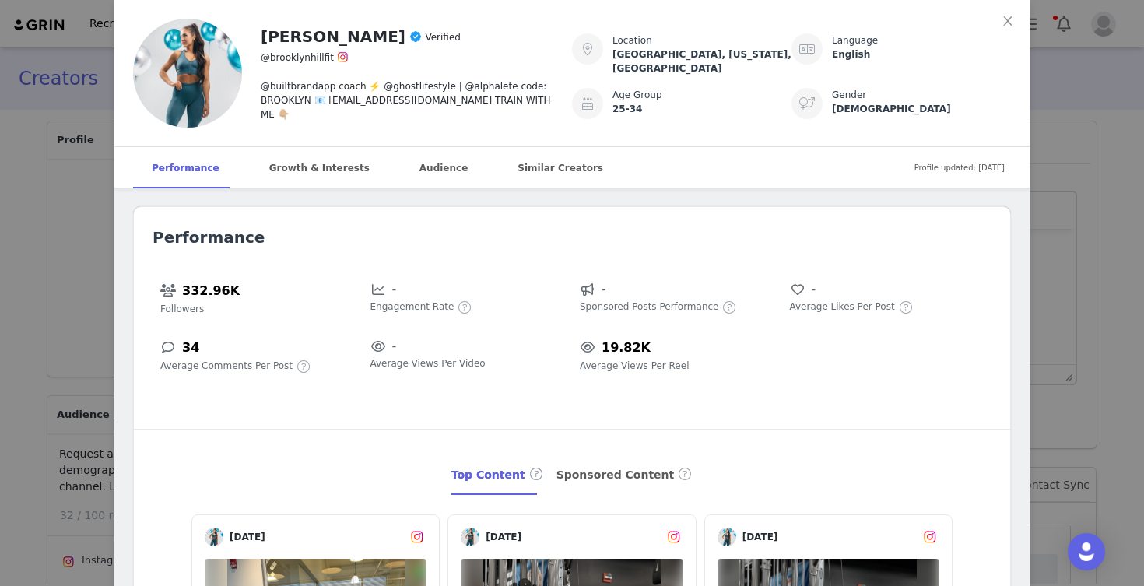
click at [6, 353] on div "[PERSON_NAME] Verified @brooklynhillfit @builtbrandapp coach ⚡️ @ghostlifestyle…" at bounding box center [572, 293] width 1144 height 586
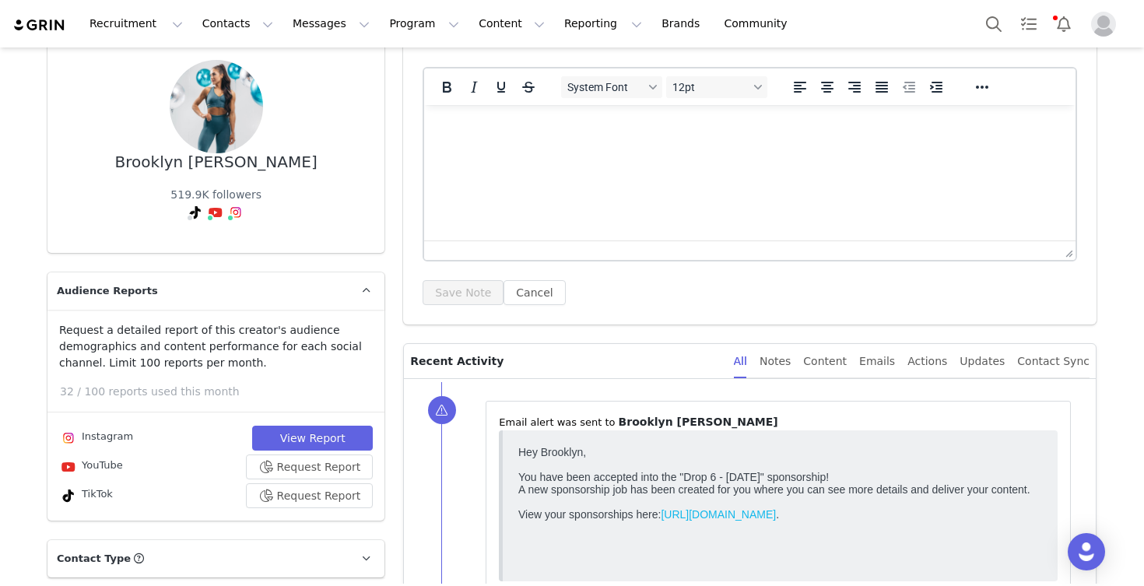
scroll to position [131, 0]
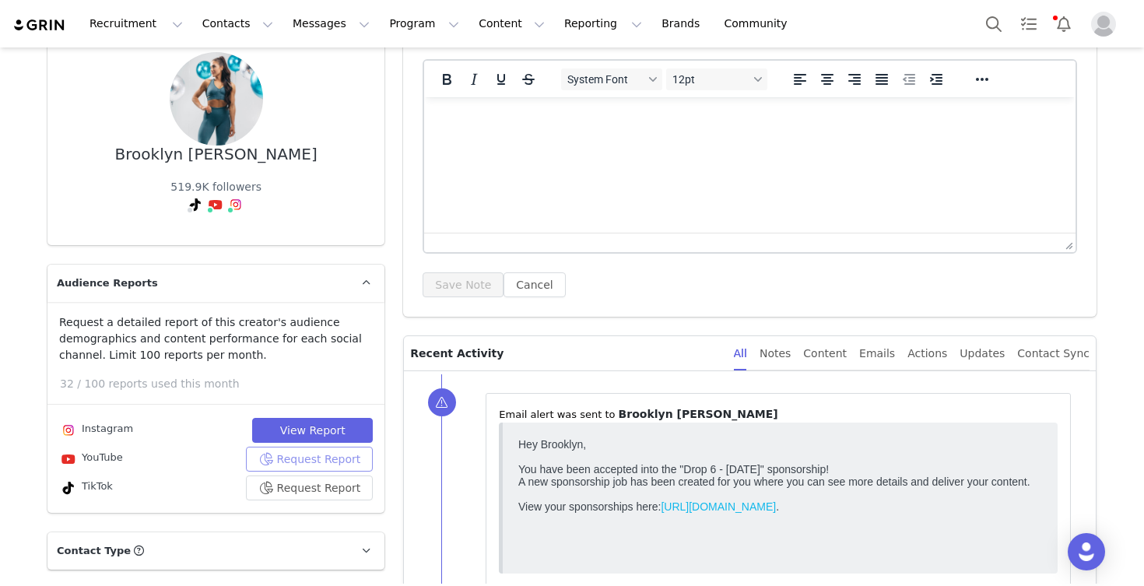
click at [305, 460] on button "Request Report" at bounding box center [310, 459] width 128 height 25
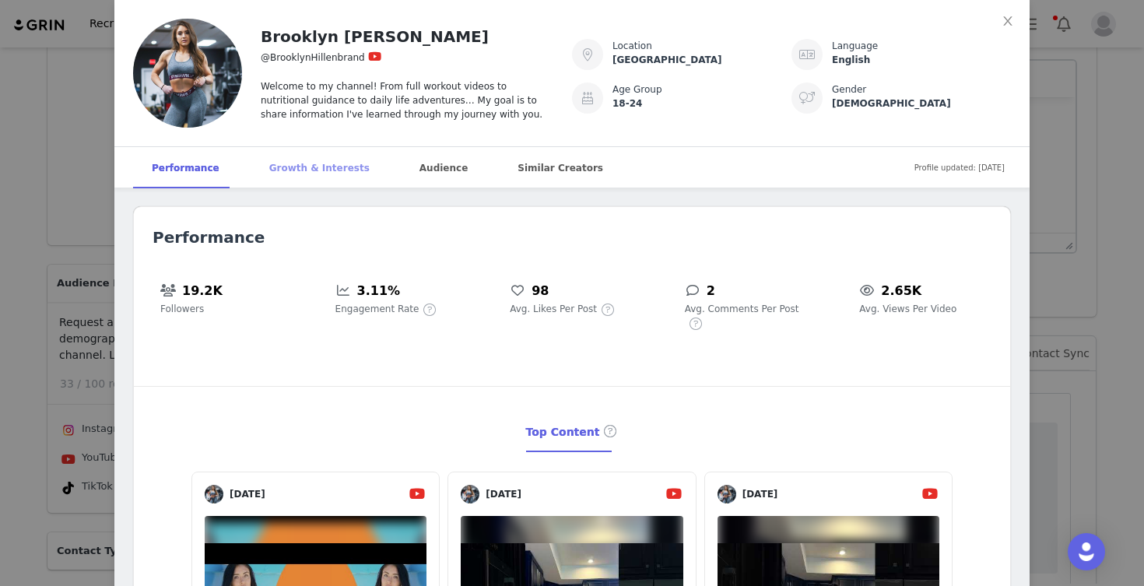
click at [303, 163] on div "Growth & Interests" at bounding box center [320, 168] width 138 height 42
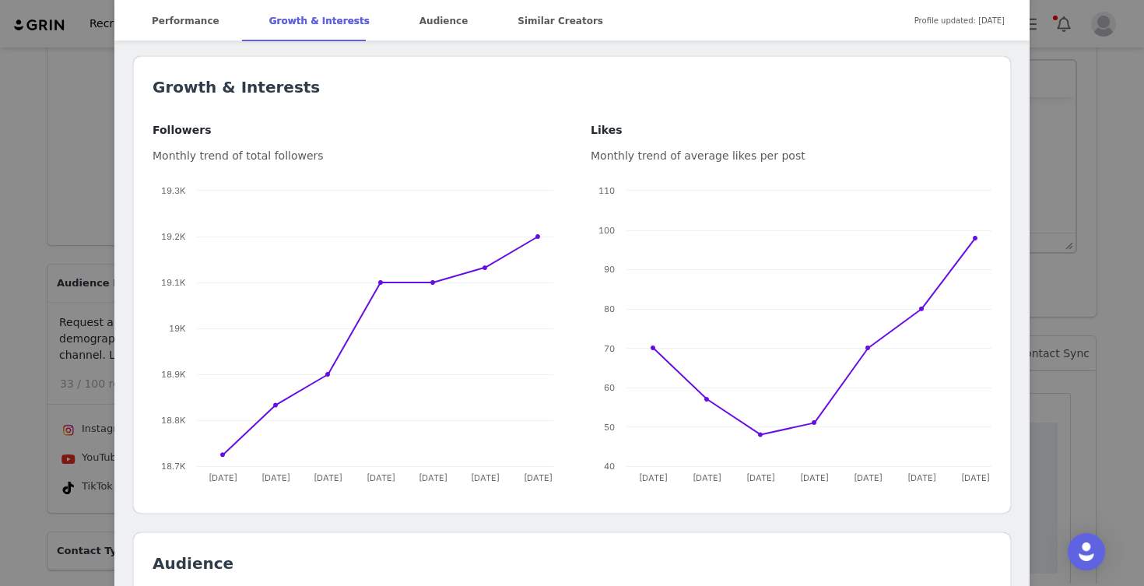
click at [19, 354] on div "Brooklyn [PERSON_NAME] @[GEOGRAPHIC_DATA] Welcome to my channel! From full work…" at bounding box center [572, 293] width 1144 height 586
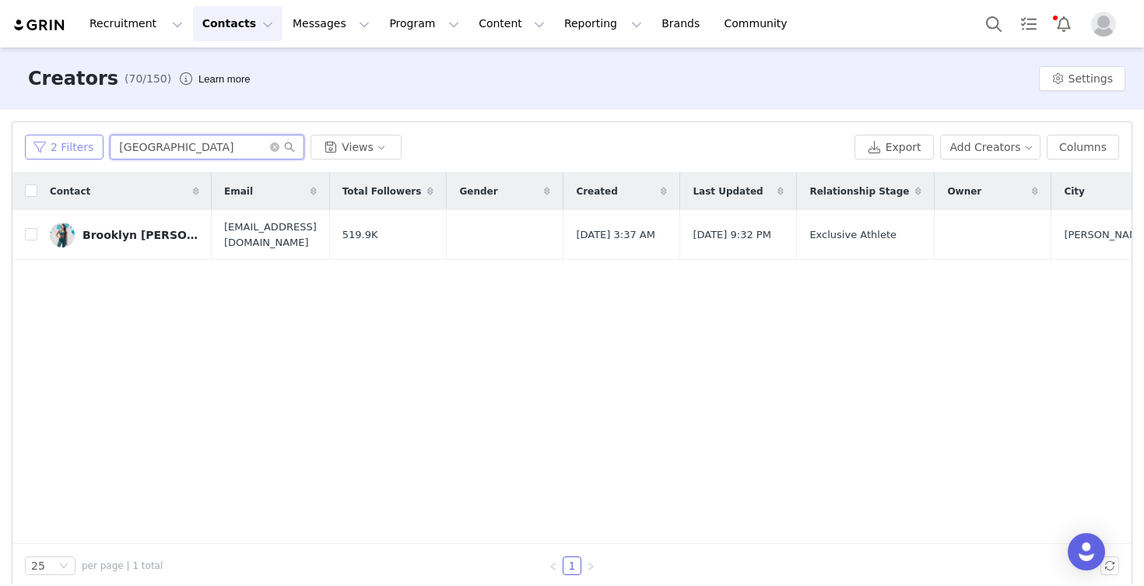
drag, startPoint x: 200, startPoint y: 156, endPoint x: 85, endPoint y: 143, distance: 115.8
click at [85, 143] on div "2 Filters [GEOGRAPHIC_DATA] Views" at bounding box center [436, 147] width 823 height 25
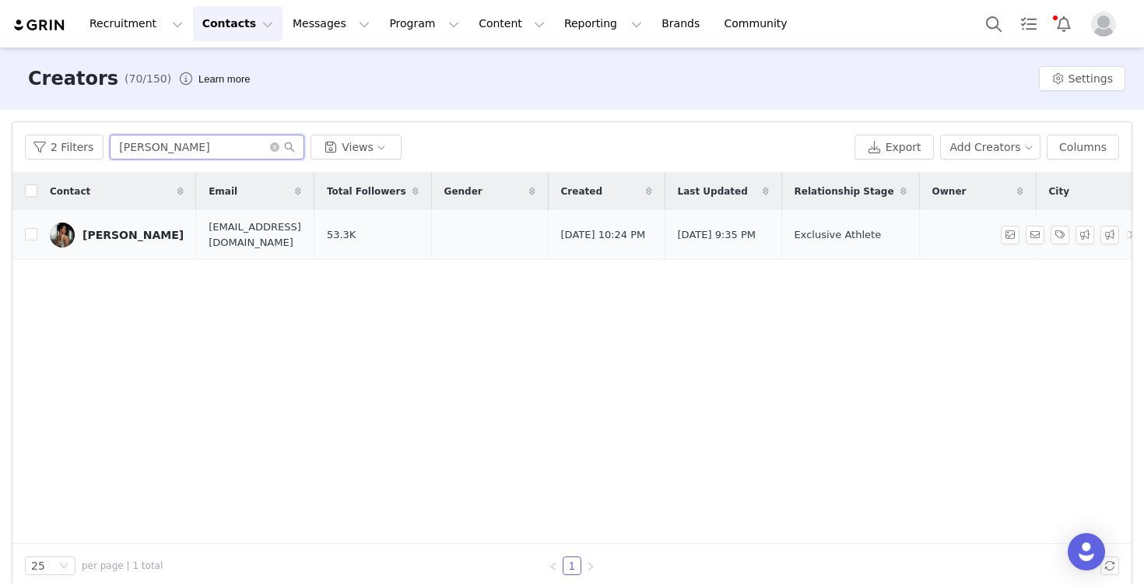
type input "[PERSON_NAME]"
click at [114, 235] on div "[PERSON_NAME]" at bounding box center [132, 235] width 101 height 12
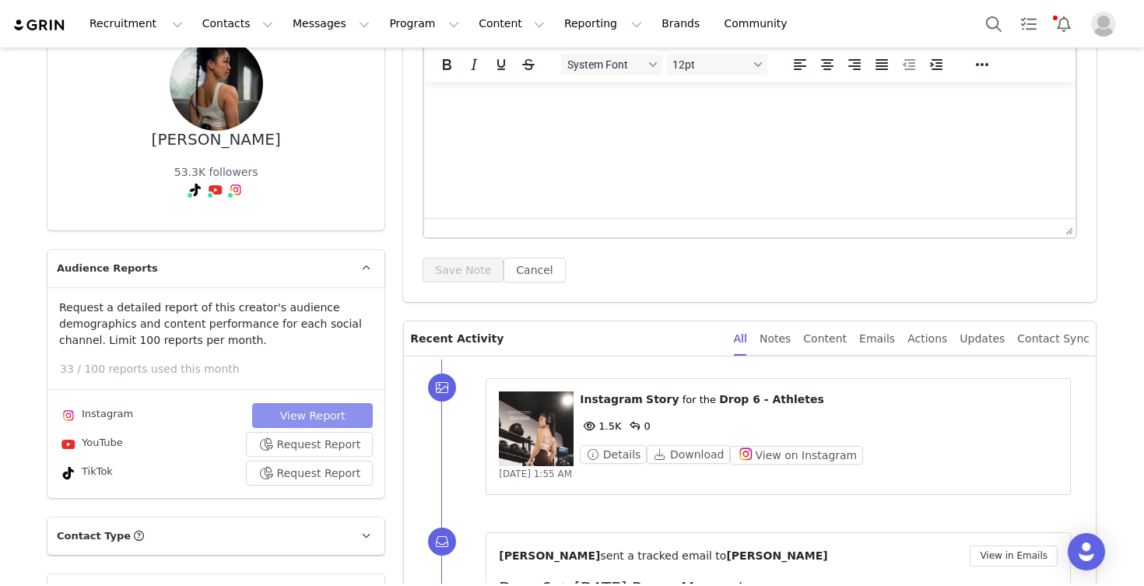
scroll to position [147, 0]
click at [329, 415] on button "View Report" at bounding box center [312, 414] width 121 height 25
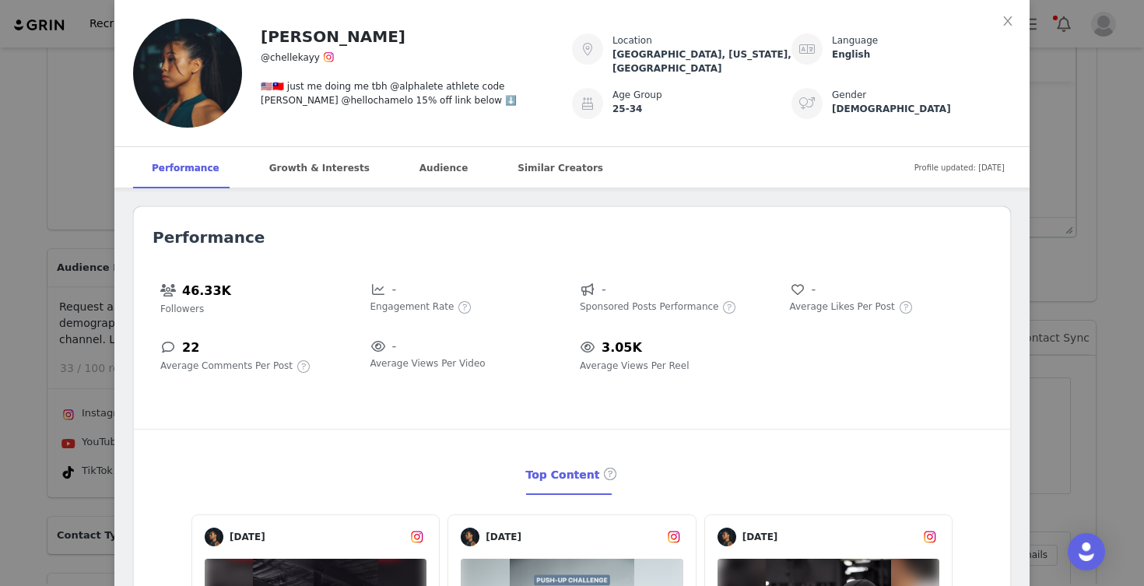
scroll to position [1531, 0]
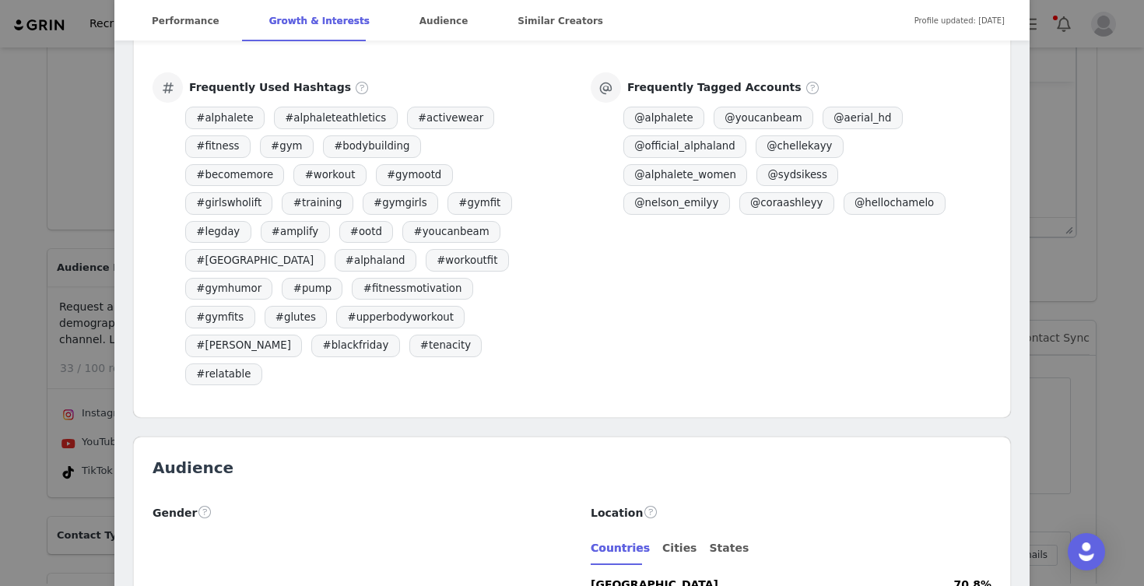
click at [979, 177] on div "Frequently Tagged Accounts @ alphalete @ youcanbeam @ aerial_hd @ official_alph…" at bounding box center [790, 144] width 401 height 145
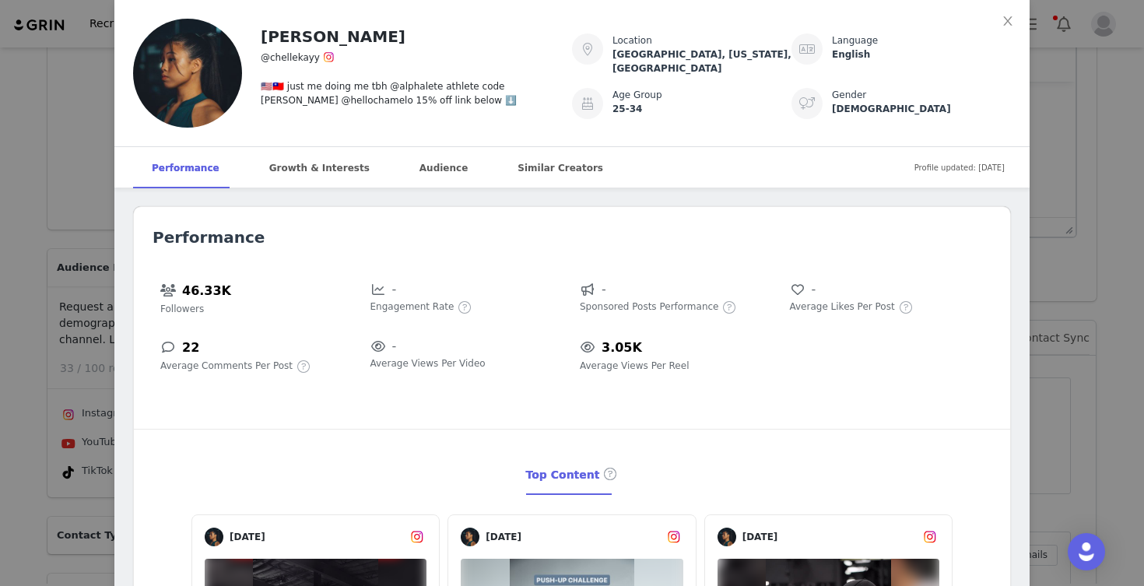
scroll to position [0, 0]
click at [315, 174] on div "Growth & Interests" at bounding box center [320, 168] width 138 height 42
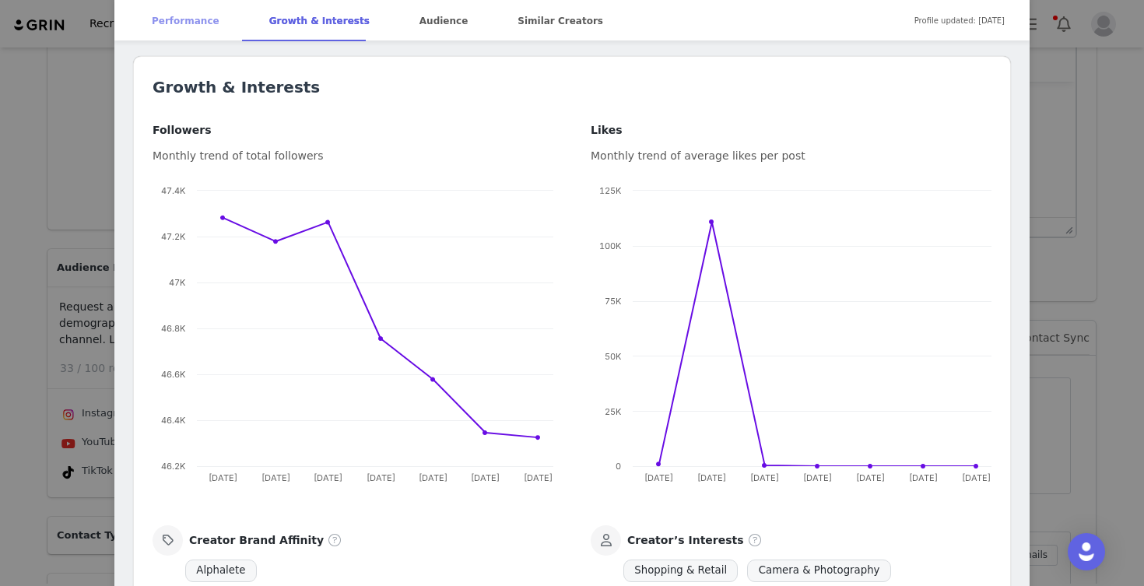
click at [188, 22] on div "Performance" at bounding box center [185, 21] width 105 height 42
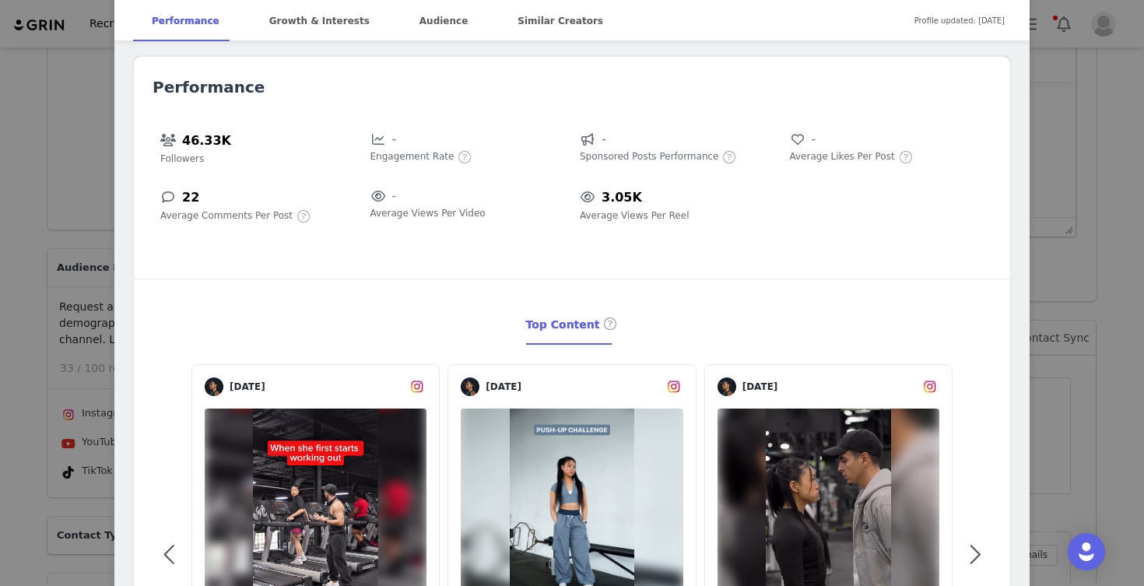
click at [64, 225] on div "[PERSON_NAME] @chellekayy 🇺🇸🇹🇼 just me doing me tbh @alphalete athlete code [PE…" at bounding box center [572, 293] width 1144 height 586
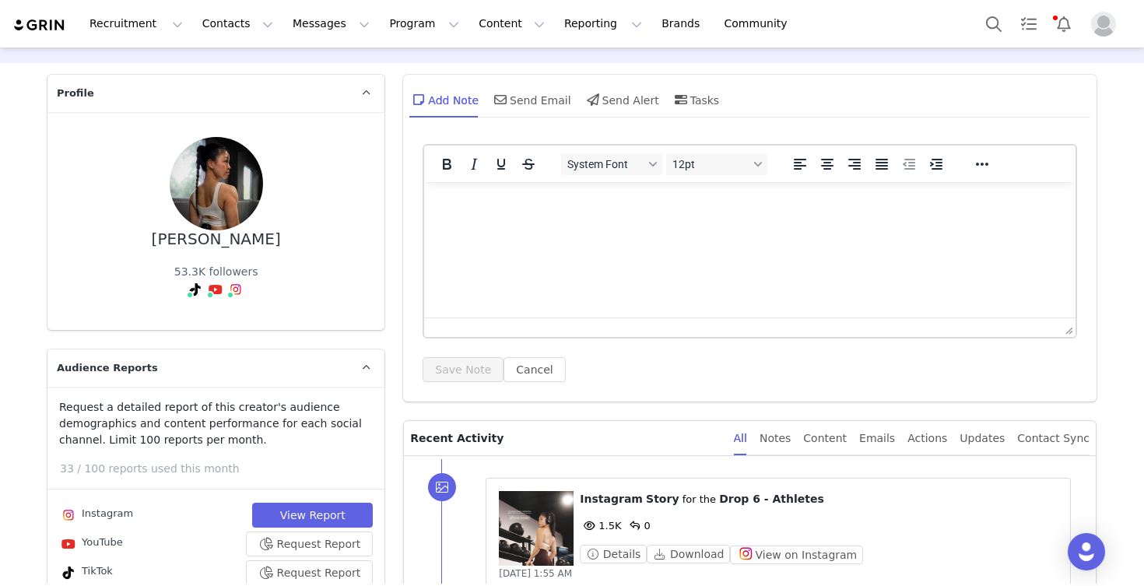
scroll to position [41, 0]
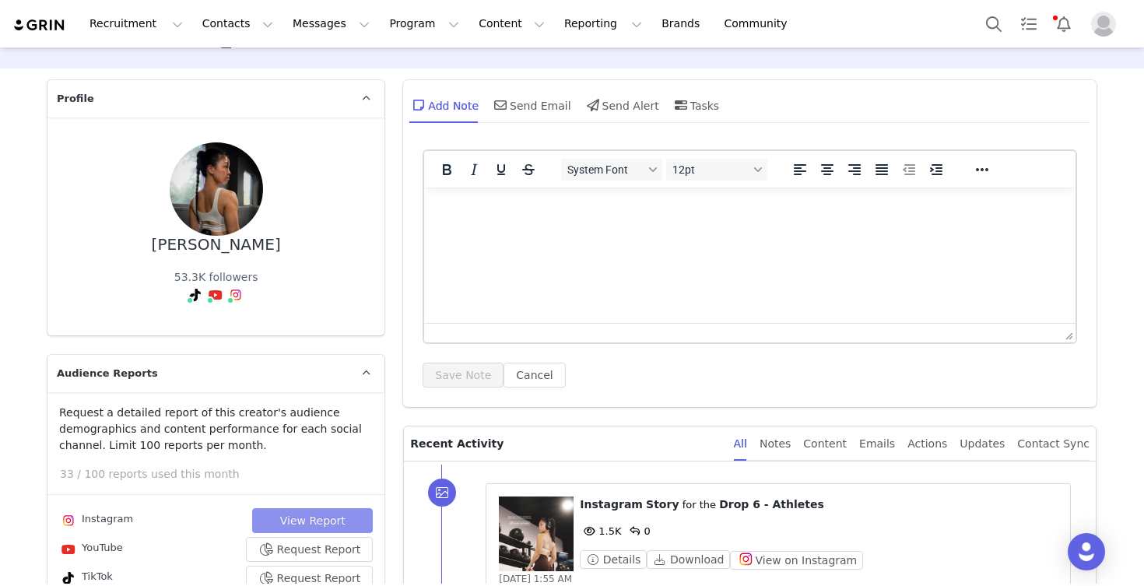
click at [273, 513] on button "View Report" at bounding box center [312, 520] width 121 height 25
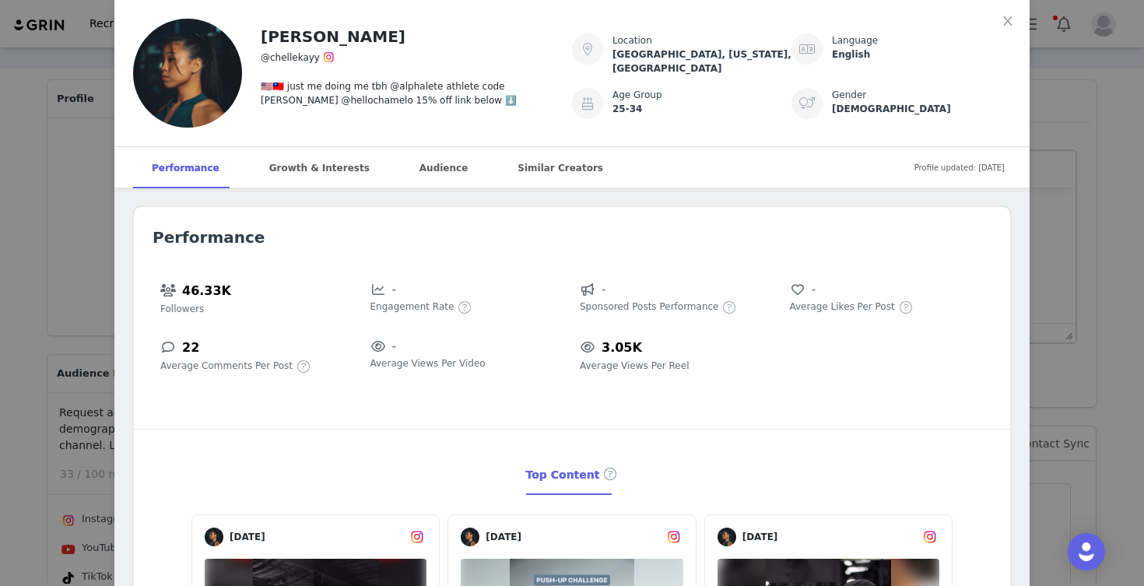
click at [30, 206] on div "[PERSON_NAME] @chellekayy 🇺🇸🇹🇼 just me doing me tbh @alphalete athlete code [PE…" at bounding box center [572, 293] width 1144 height 586
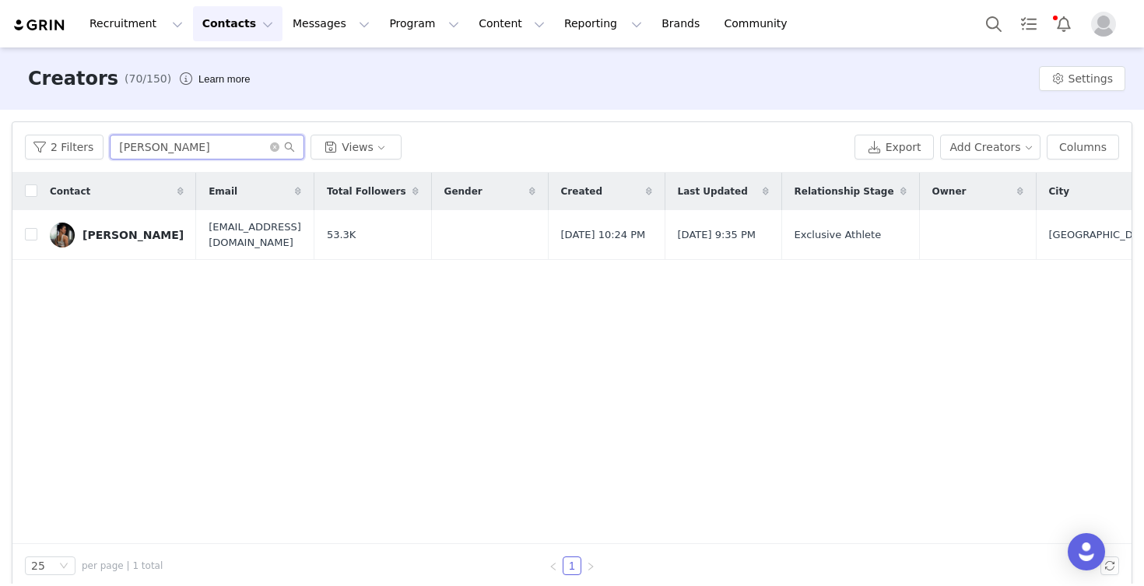
drag, startPoint x: 196, startPoint y: 157, endPoint x: 108, endPoint y: 144, distance: 88.9
click at [110, 144] on input "[PERSON_NAME]" at bounding box center [207, 147] width 194 height 25
click at [110, 233] on div "[PERSON_NAME]" at bounding box center [132, 235] width 101 height 12
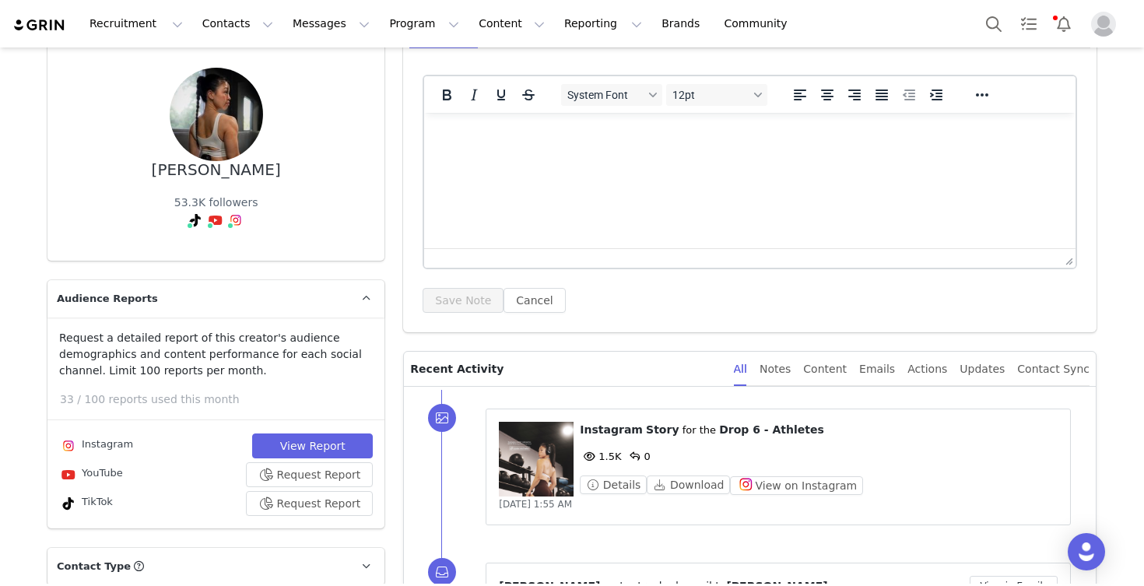
scroll to position [120, 0]
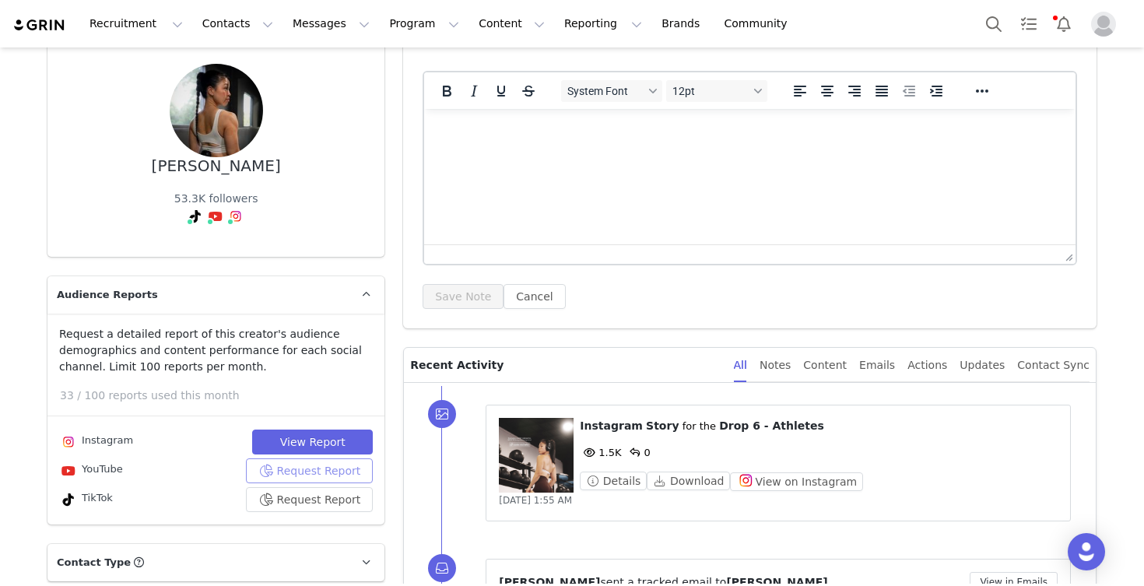
click at [290, 468] on button "Request Report" at bounding box center [310, 470] width 128 height 25
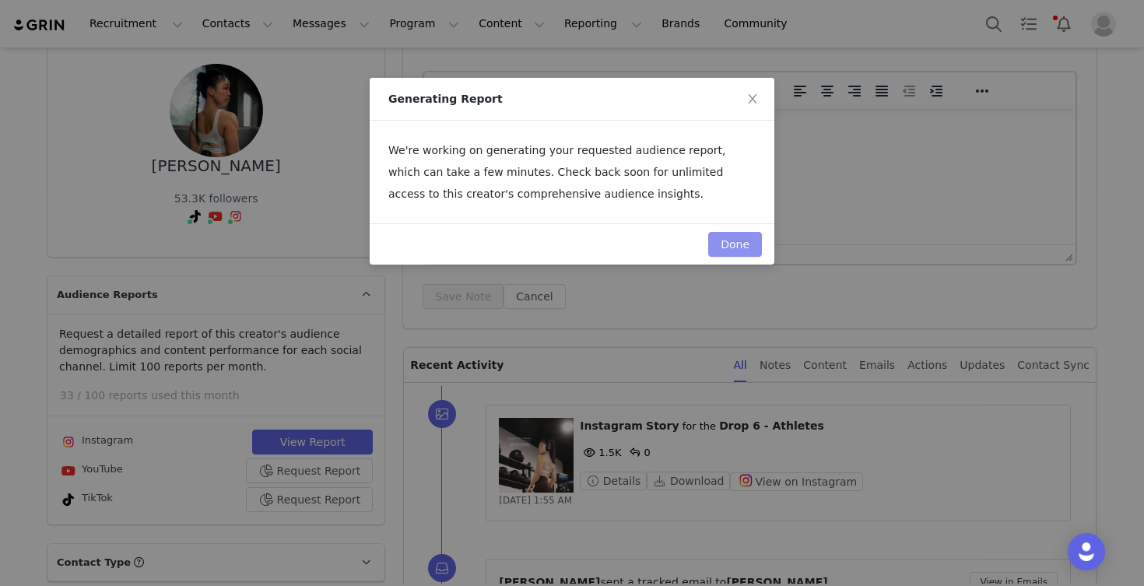
click at [727, 246] on button "Done" at bounding box center [735, 244] width 54 height 25
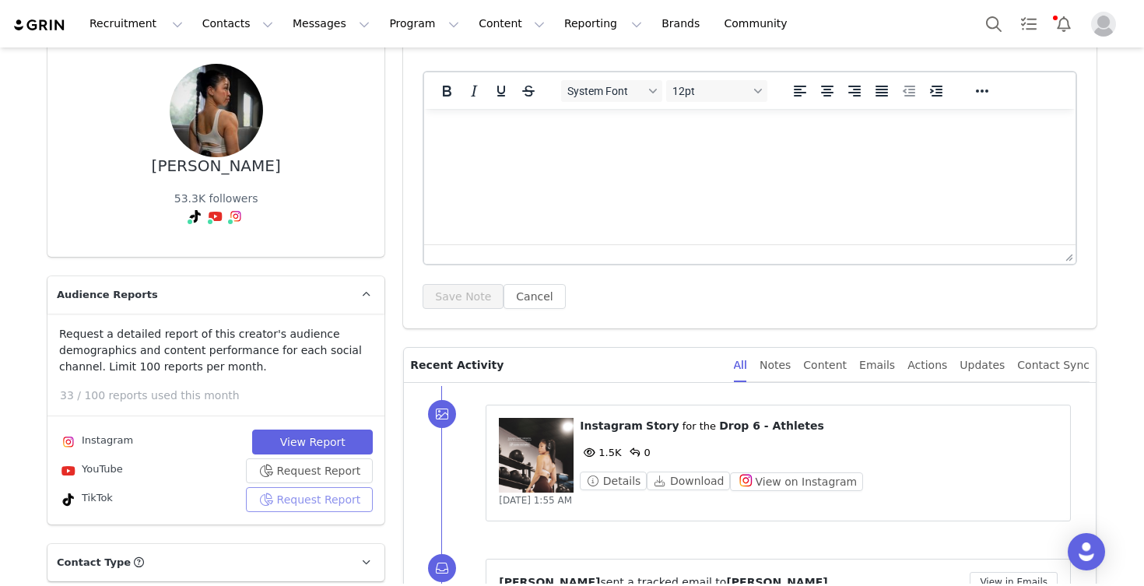
click at [308, 498] on button "Request Report" at bounding box center [310, 499] width 128 height 25
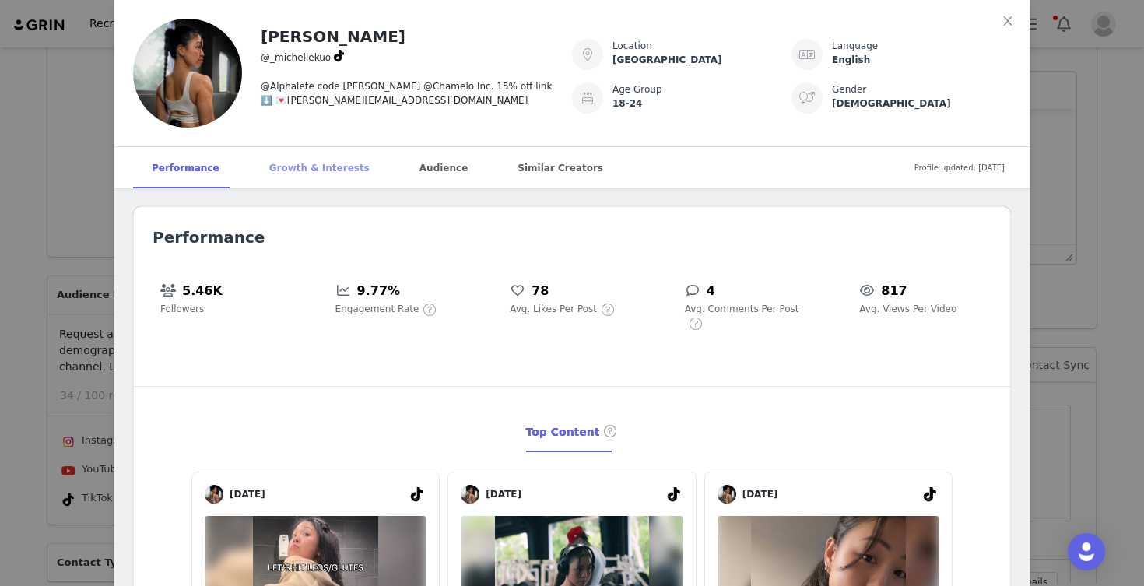
click at [312, 169] on div "Growth & Interests" at bounding box center [320, 168] width 138 height 42
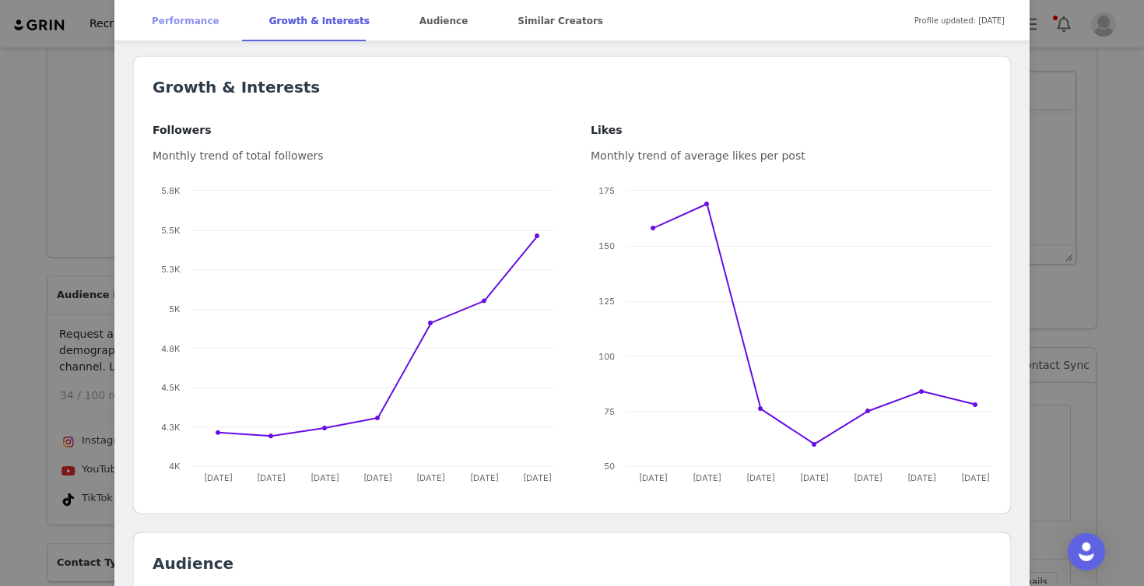
click at [195, 28] on div "Performance" at bounding box center [185, 21] width 105 height 42
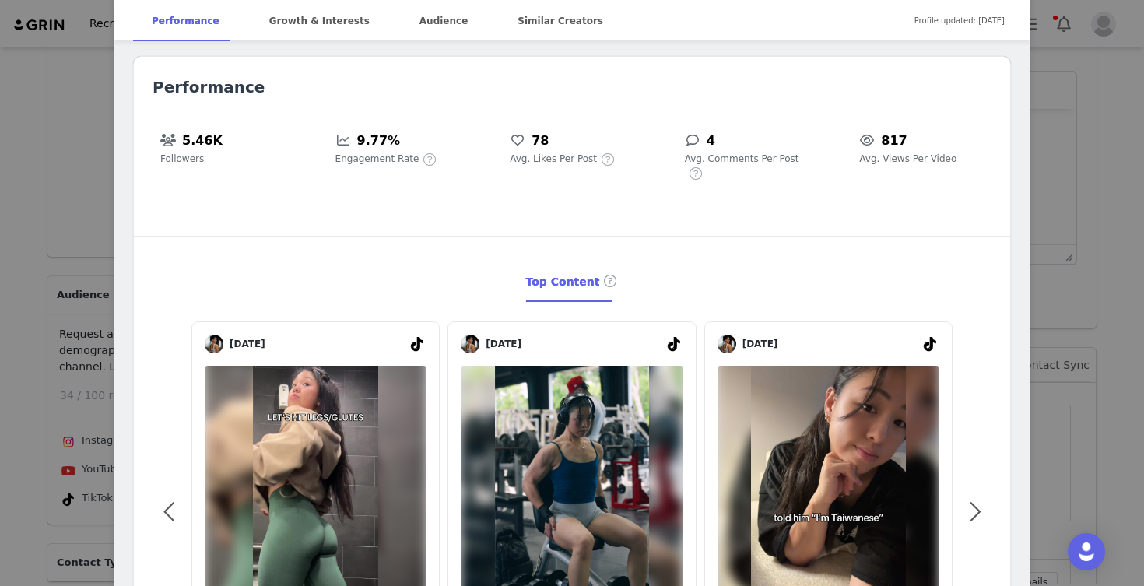
click at [9, 419] on div "[PERSON_NAME] @_michellekuo @Alphalete code [PERSON_NAME] @Chamelo Inc. 15% off…" at bounding box center [572, 293] width 1144 height 586
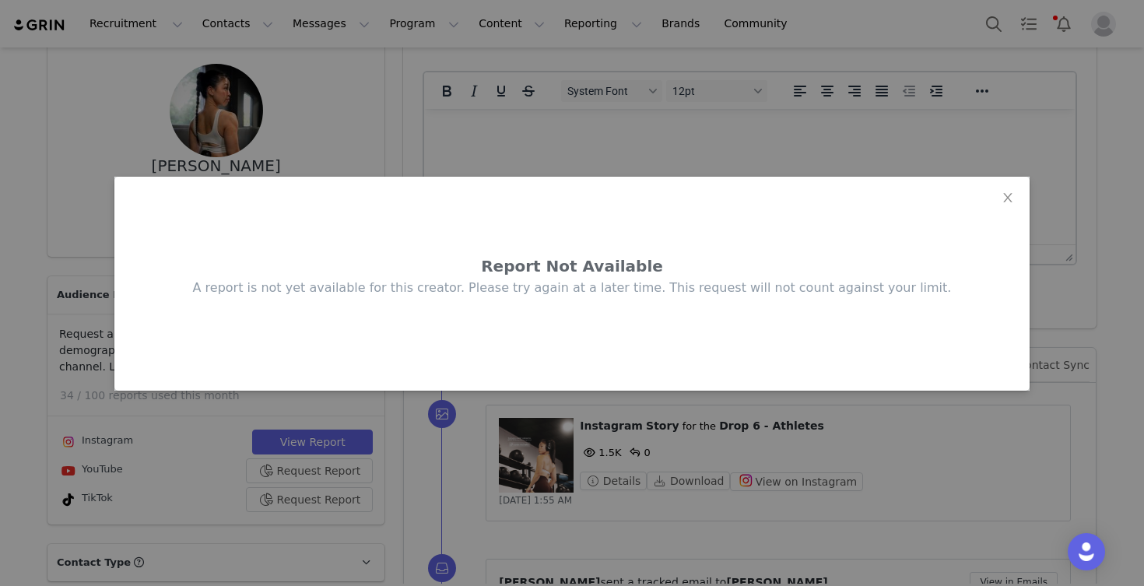
scroll to position [0, 0]
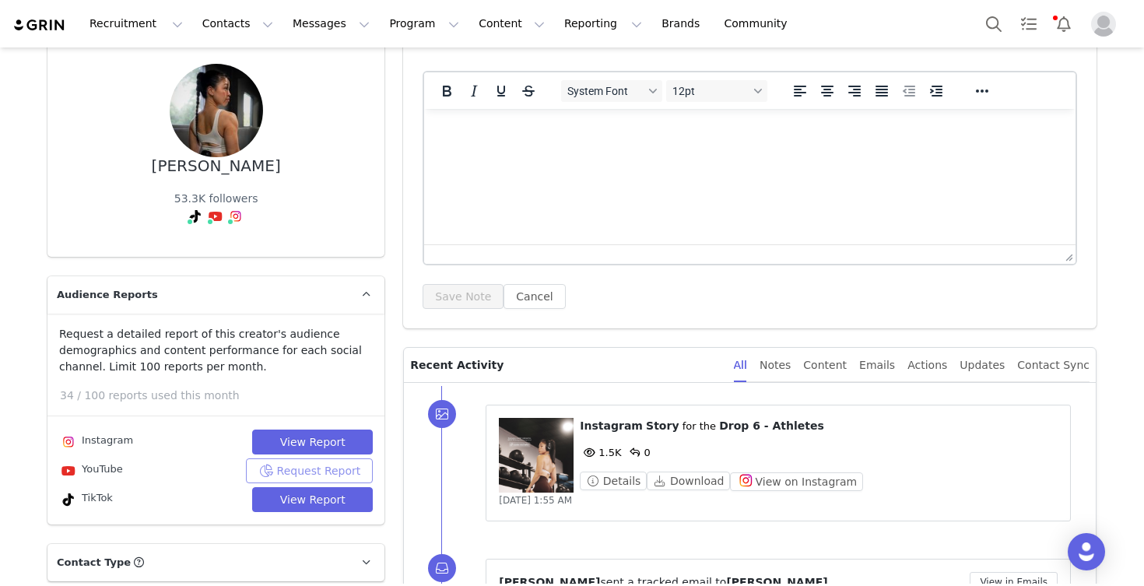
click at [276, 475] on button "Request Report" at bounding box center [310, 470] width 128 height 25
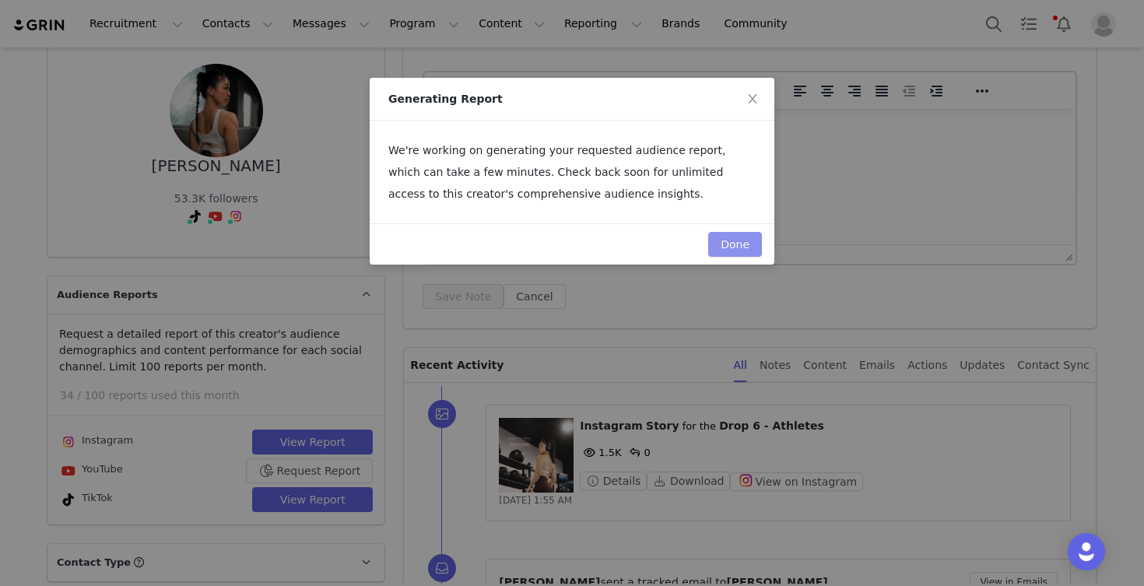
click at [738, 247] on button "Done" at bounding box center [735, 244] width 54 height 25
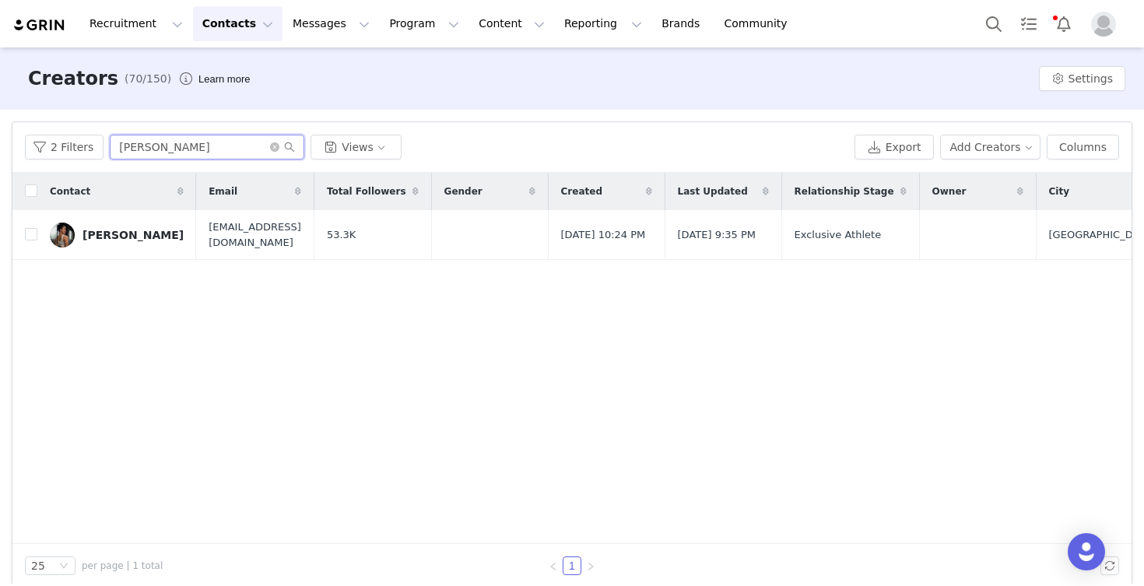
drag, startPoint x: 191, startPoint y: 146, endPoint x: 102, endPoint y: 143, distance: 88.7
click at [102, 143] on div "2 Filters [PERSON_NAME] Views" at bounding box center [436, 147] width 823 height 25
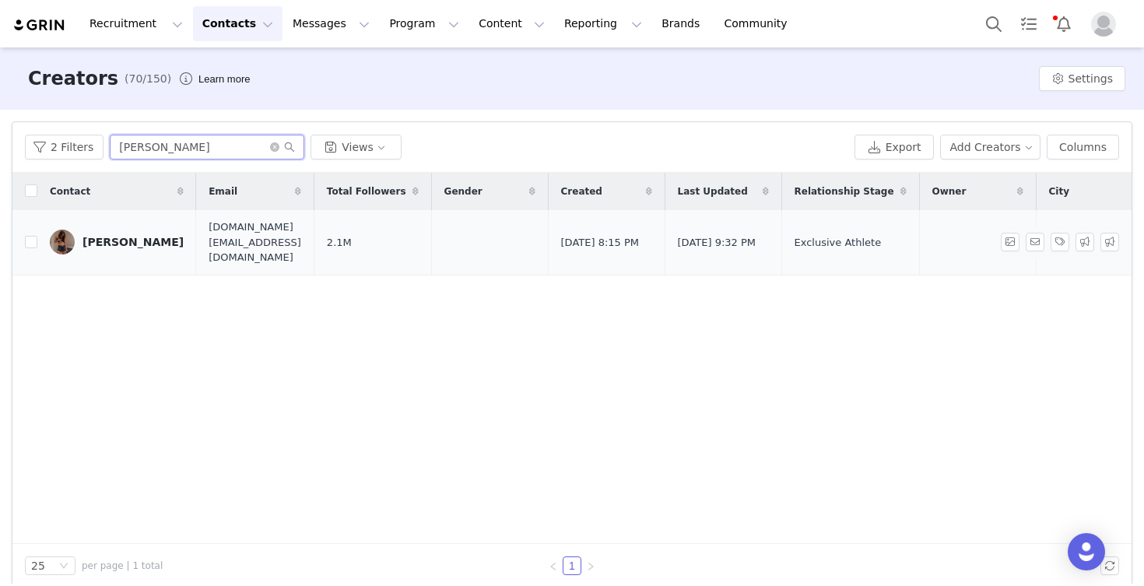
type input "[PERSON_NAME]"
click at [124, 236] on div "[PERSON_NAME]" at bounding box center [132, 242] width 101 height 12
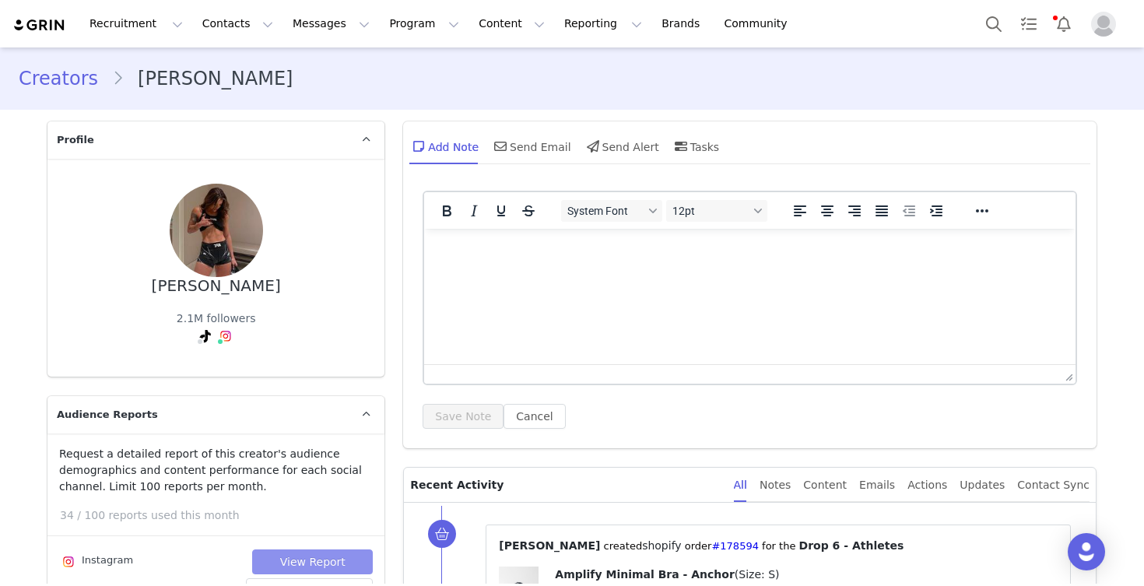
click at [295, 562] on button "View Report" at bounding box center [312, 561] width 121 height 25
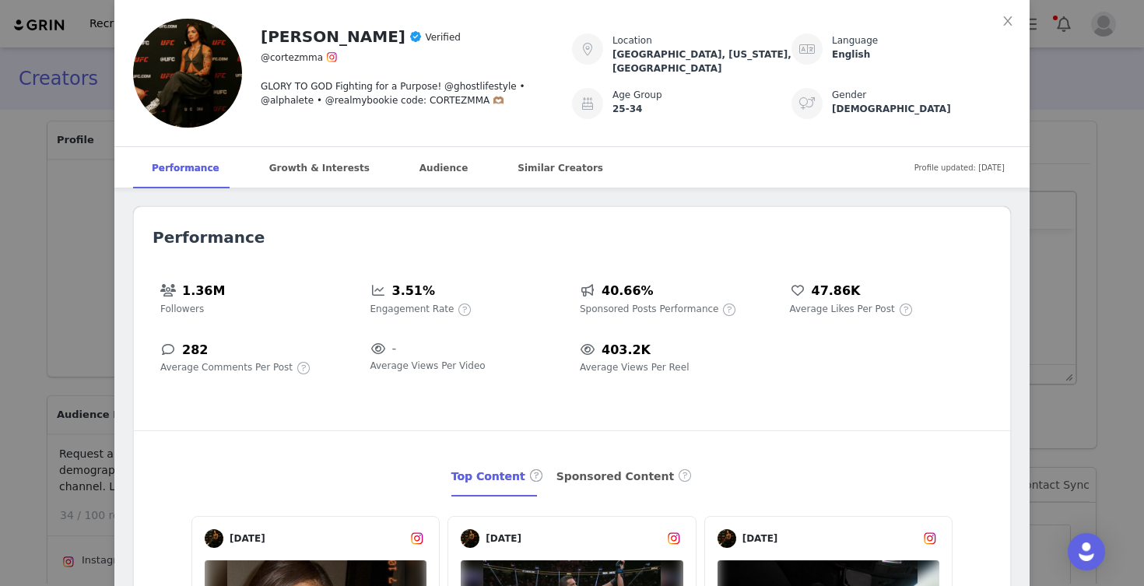
click at [30, 394] on div "[PERSON_NAME] Verified @cortezmma GLORY TO GOD Fighting for a Purpose! @ghostli…" at bounding box center [572, 293] width 1144 height 586
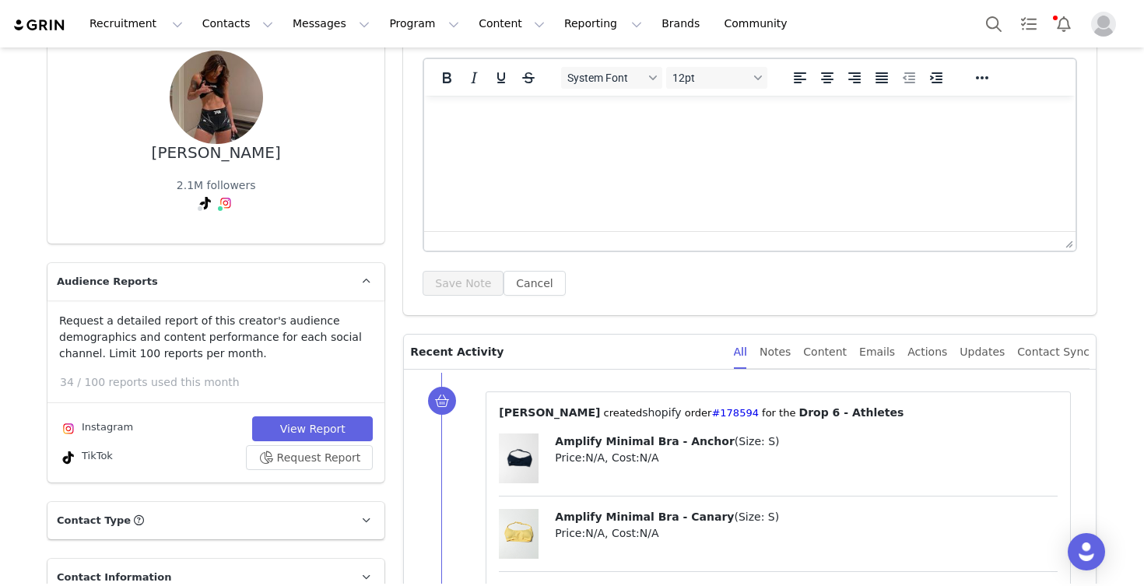
scroll to position [128, 0]
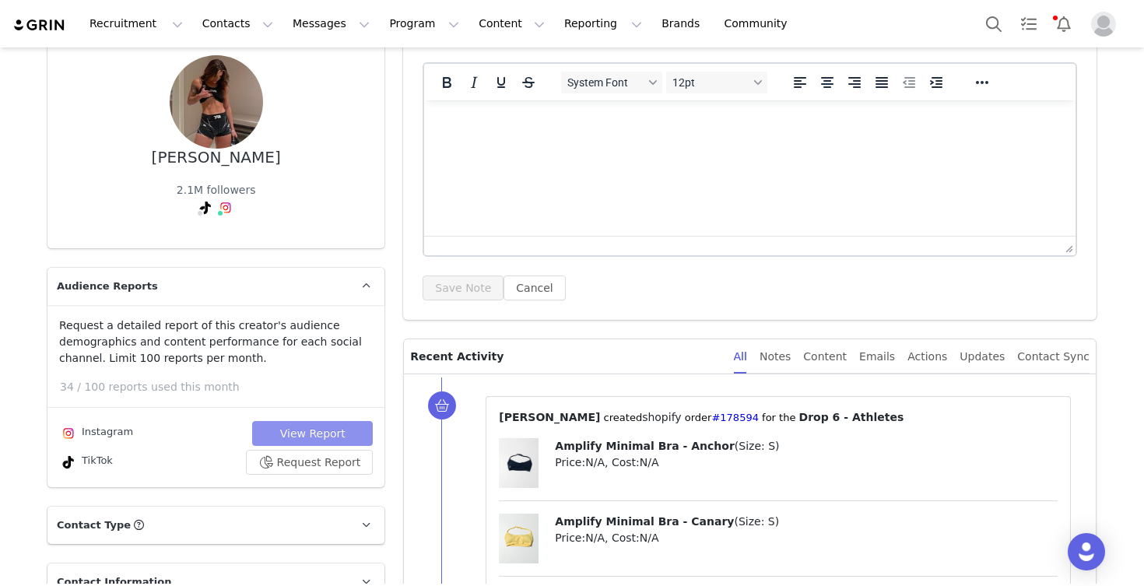
click at [335, 429] on button "View Report" at bounding box center [312, 433] width 121 height 25
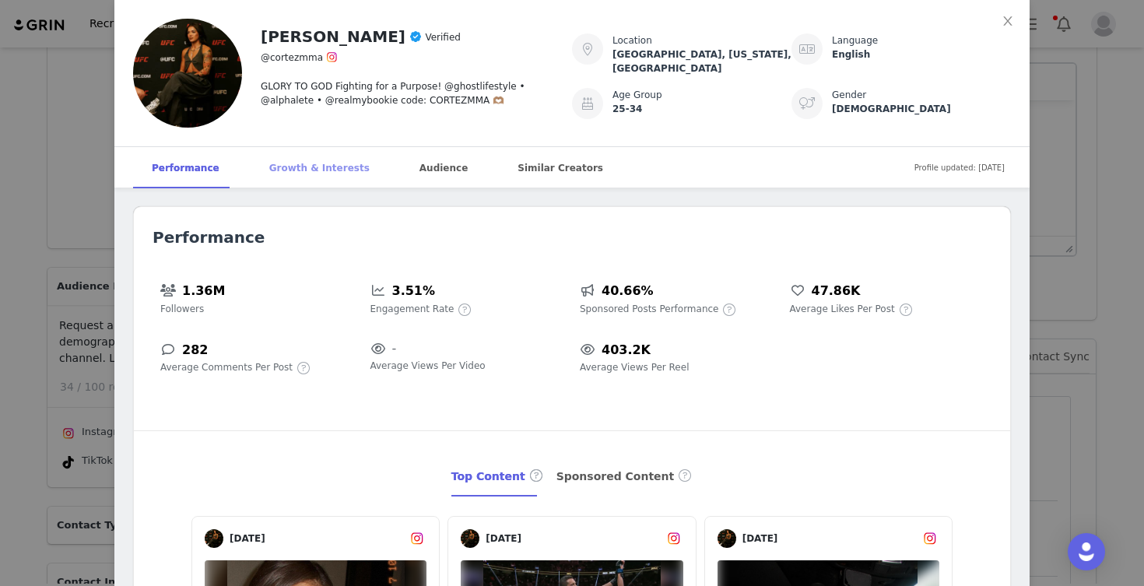
click at [308, 172] on div "Growth & Interests" at bounding box center [320, 168] width 138 height 42
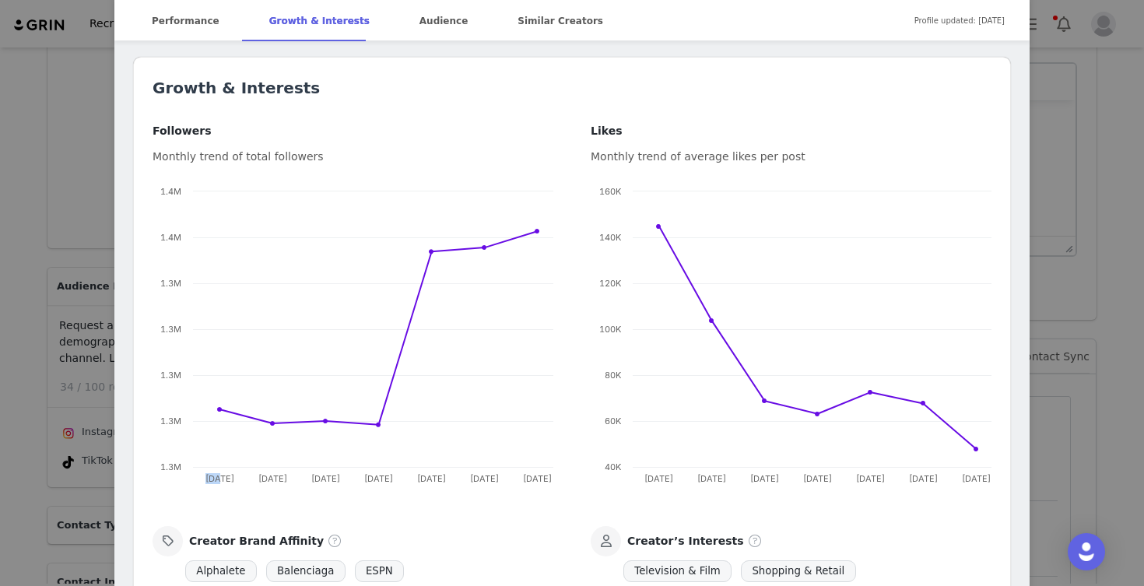
click at [19, 385] on div "[PERSON_NAME] Verified @cortezmma GLORY TO GOD Fighting for a Purpose! @ghostli…" at bounding box center [572, 293] width 1144 height 586
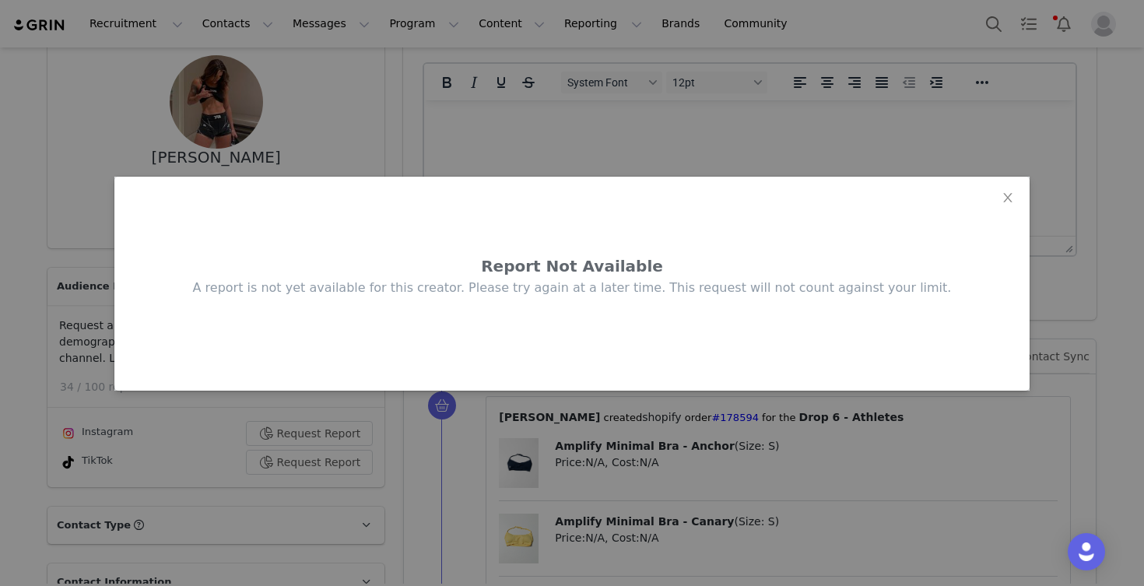
click at [19, 385] on div "Report Not Available A report is not yet available for this creator. Please try…" at bounding box center [572, 293] width 1144 height 586
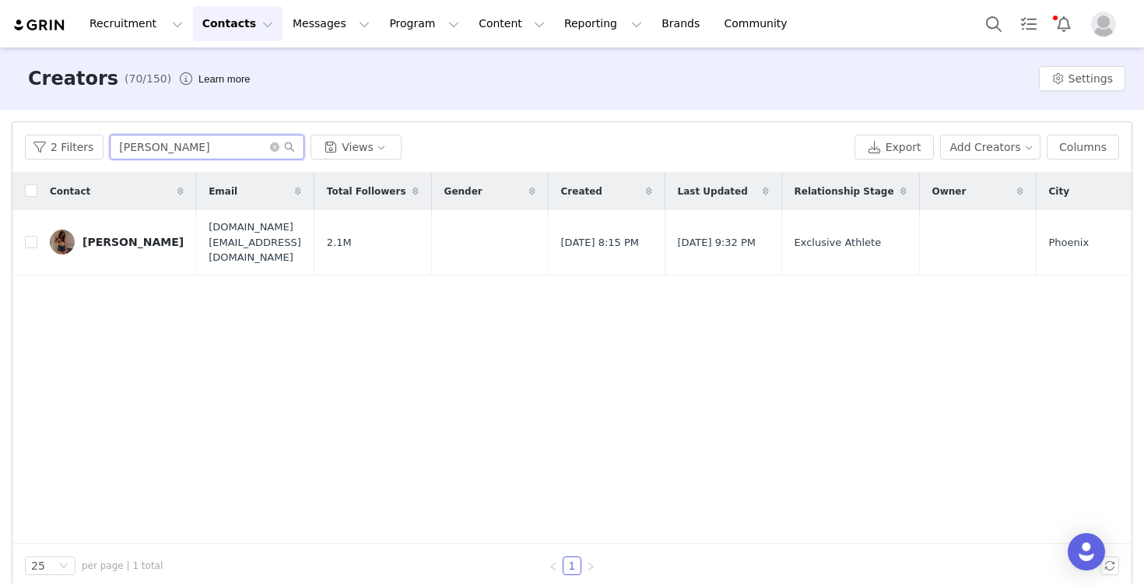
click at [180, 147] on input "[PERSON_NAME]" at bounding box center [207, 147] width 194 height 25
type input "T"
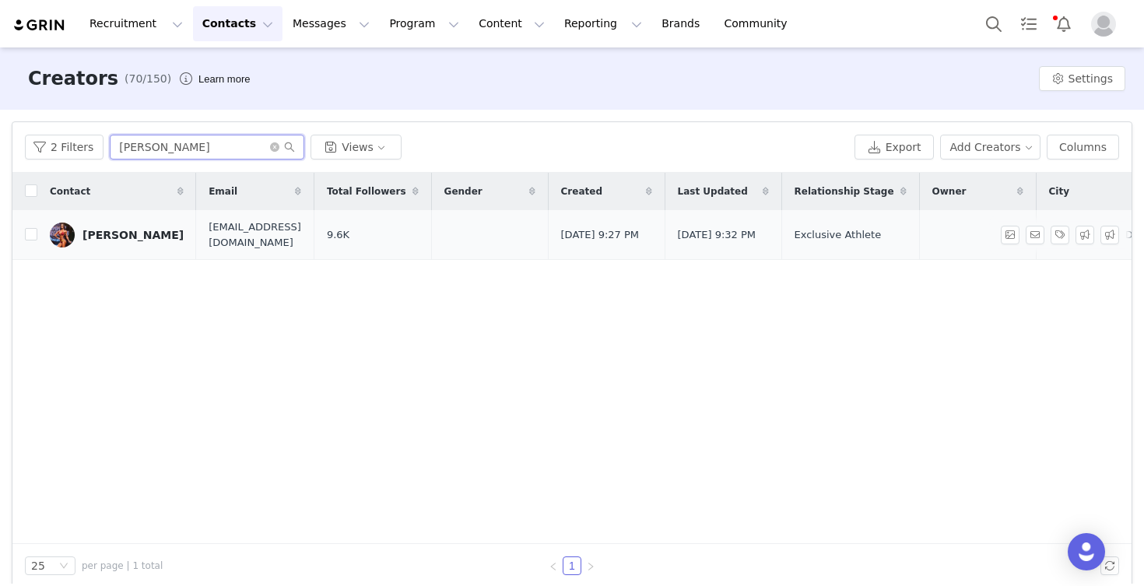
type input "[PERSON_NAME]"
click at [124, 232] on div "[PERSON_NAME]" at bounding box center [132, 235] width 101 height 12
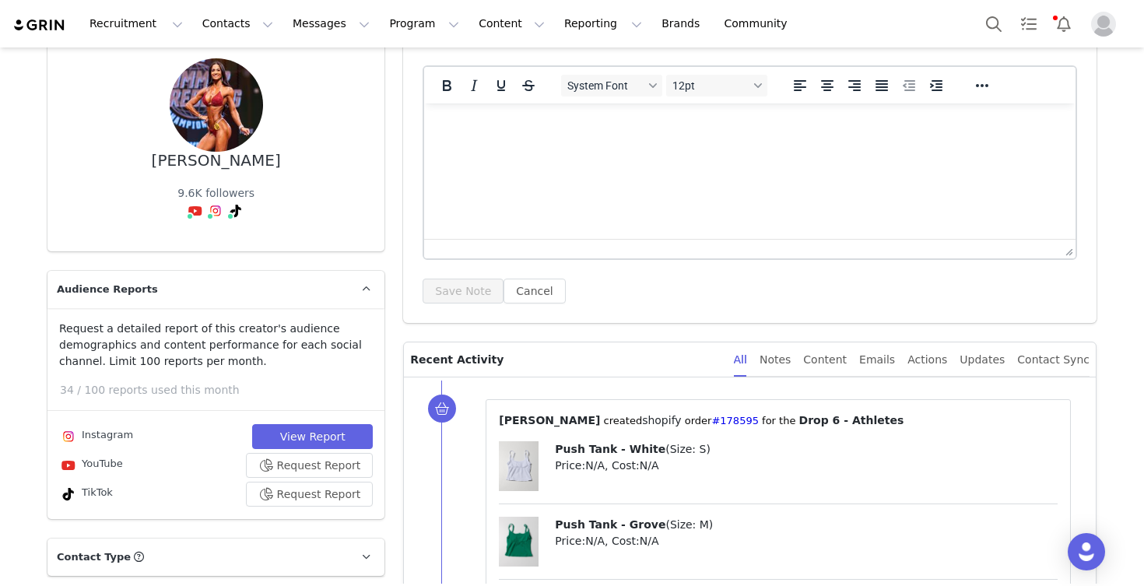
scroll to position [128, 0]
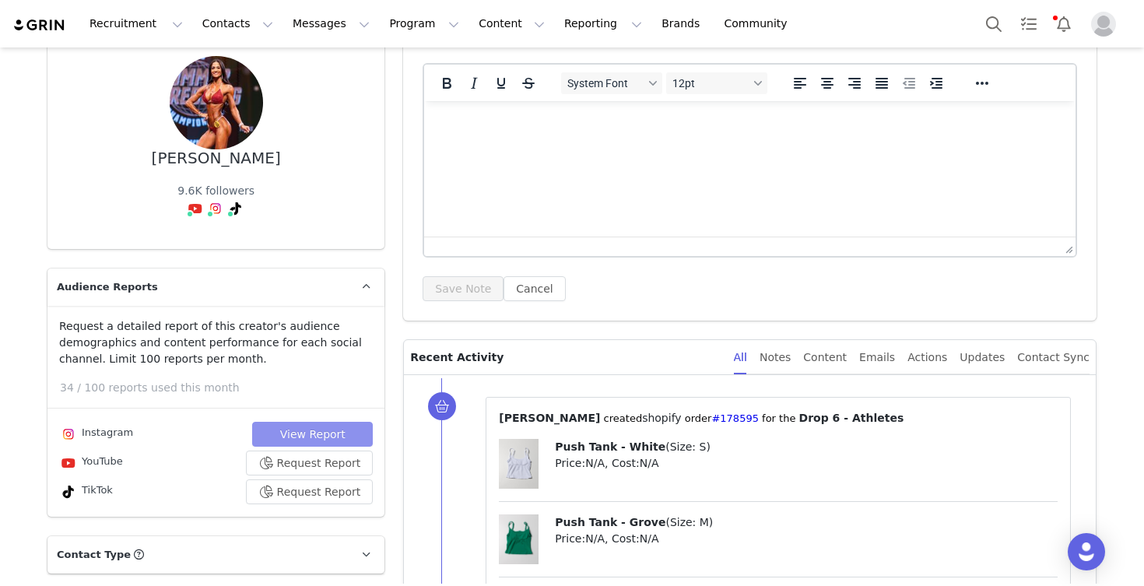
click at [293, 432] on button "View Report" at bounding box center [312, 434] width 121 height 25
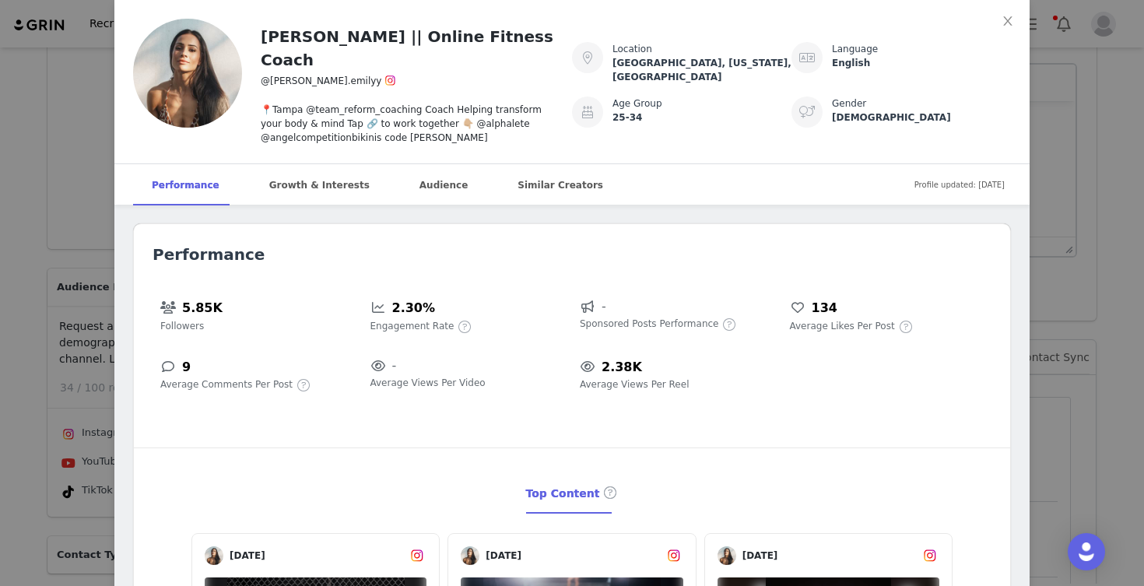
scroll to position [0, 0]
click at [303, 167] on div "Growth & Interests" at bounding box center [320, 185] width 138 height 42
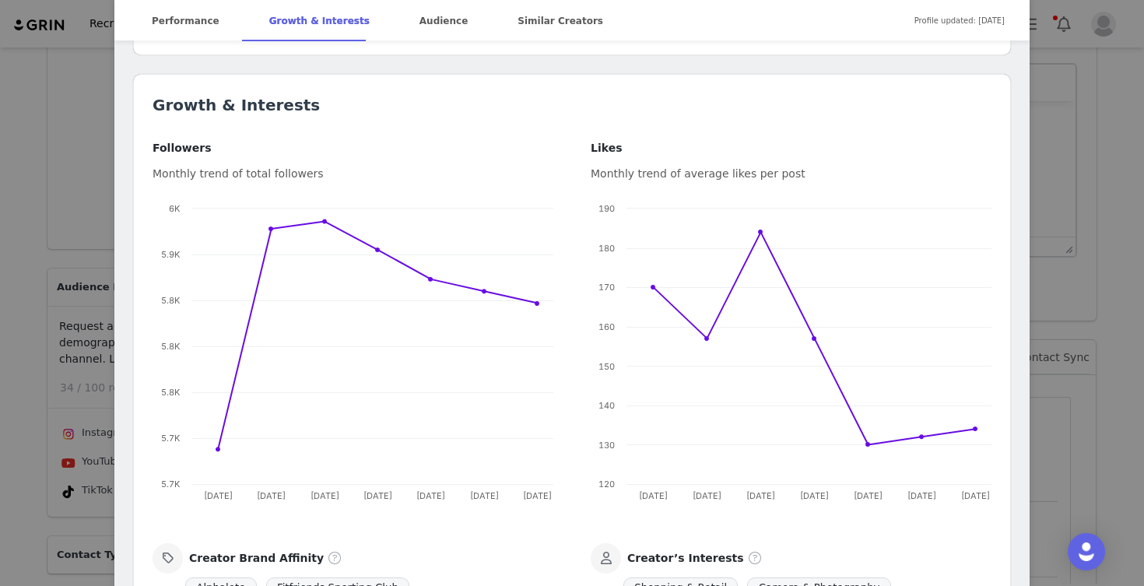
click at [47, 463] on div "[PERSON_NAME] || Online Fitness Coach @[PERSON_NAME].[PERSON_NAME] 📍[GEOGRAPHIC…" at bounding box center [572, 293] width 1144 height 586
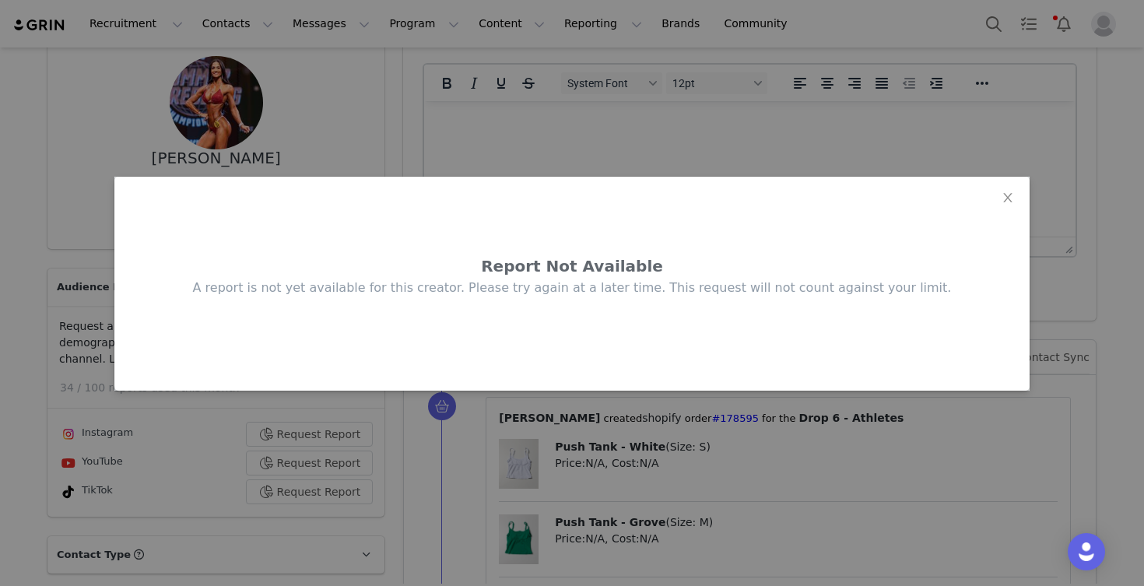
scroll to position [0, 0]
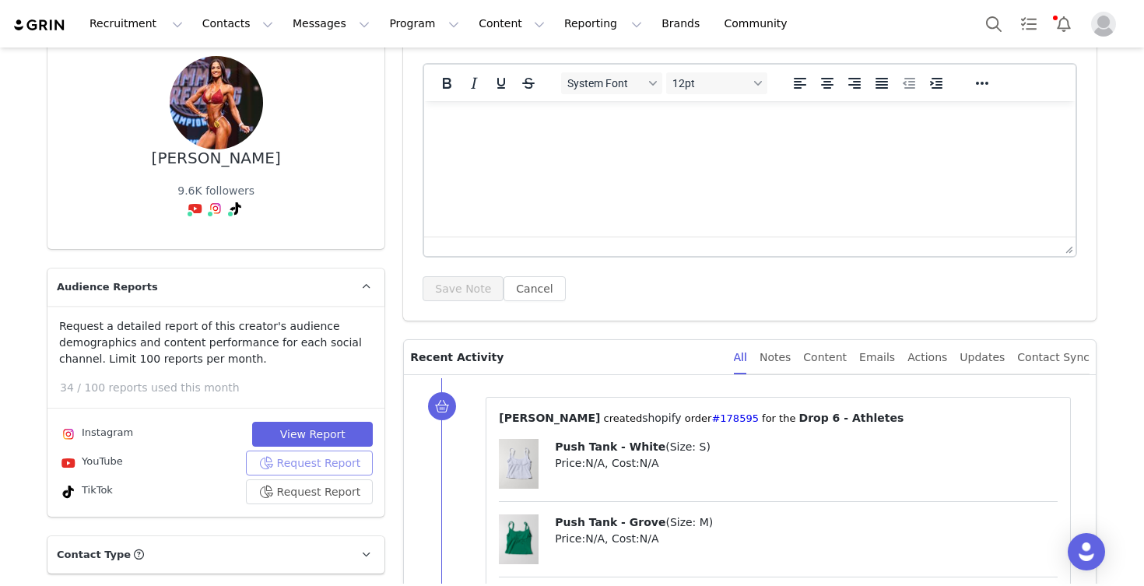
click at [316, 461] on button "Request Report" at bounding box center [310, 462] width 128 height 25
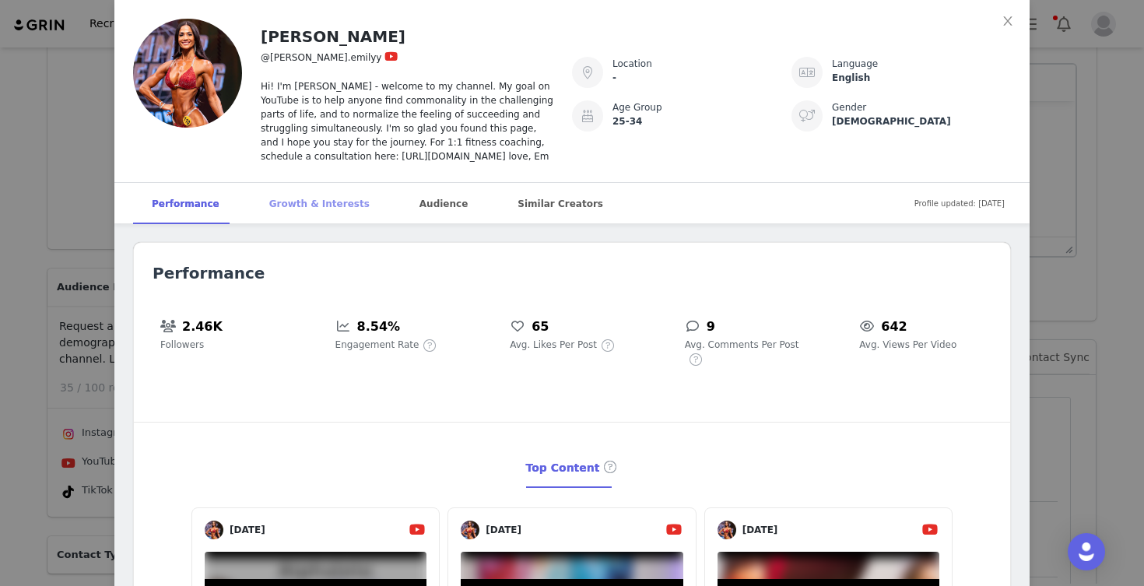
click at [298, 205] on div "Growth & Interests" at bounding box center [320, 204] width 138 height 42
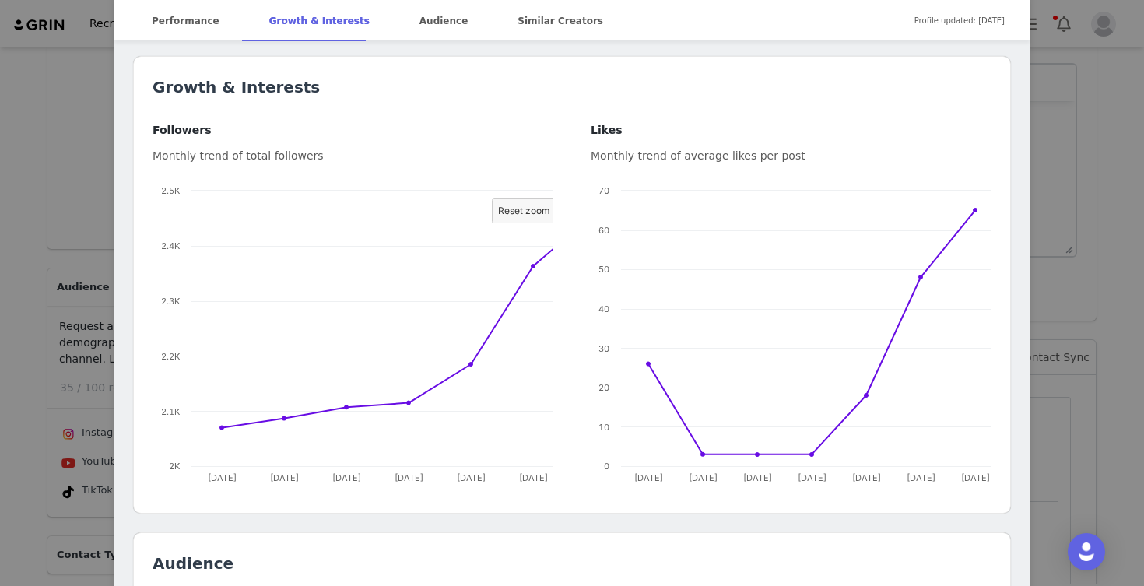
click at [29, 421] on div "[PERSON_NAME] @[PERSON_NAME].[PERSON_NAME] Hi! I'm [PERSON_NAME] - welcome to m…" at bounding box center [572, 293] width 1144 height 586
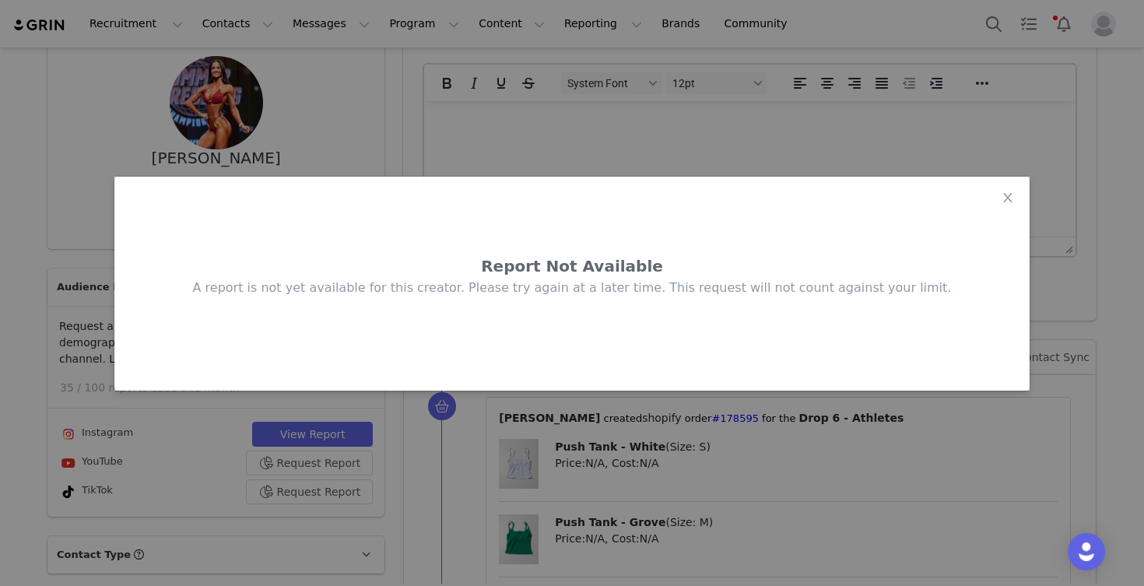
click at [29, 421] on div "Report Not Available A report is not yet available for this creator. Please try…" at bounding box center [572, 293] width 1144 height 586
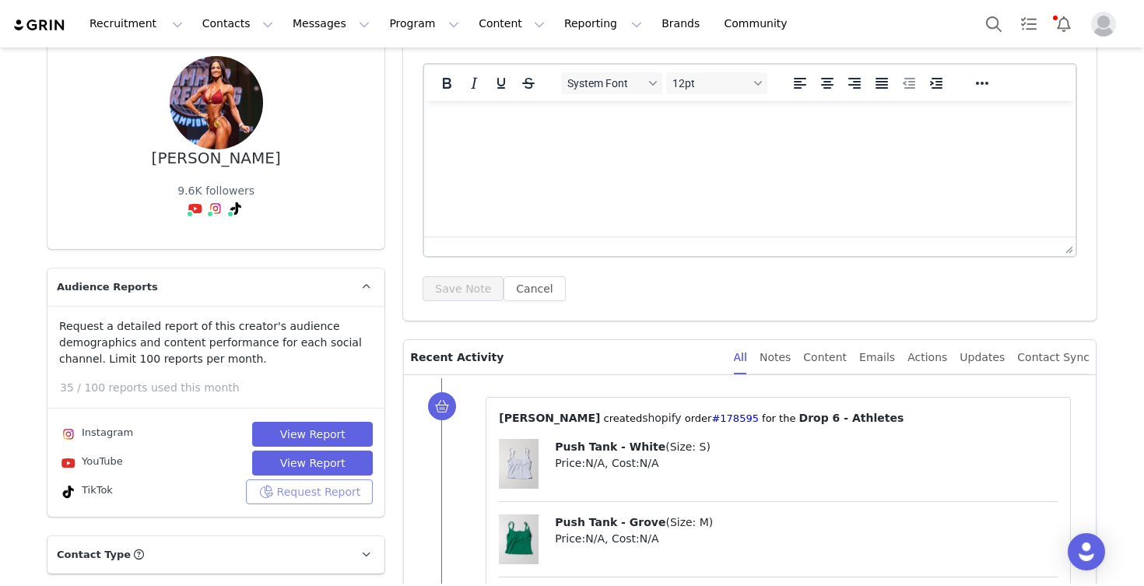
click at [300, 492] on button "Request Report" at bounding box center [310, 491] width 128 height 25
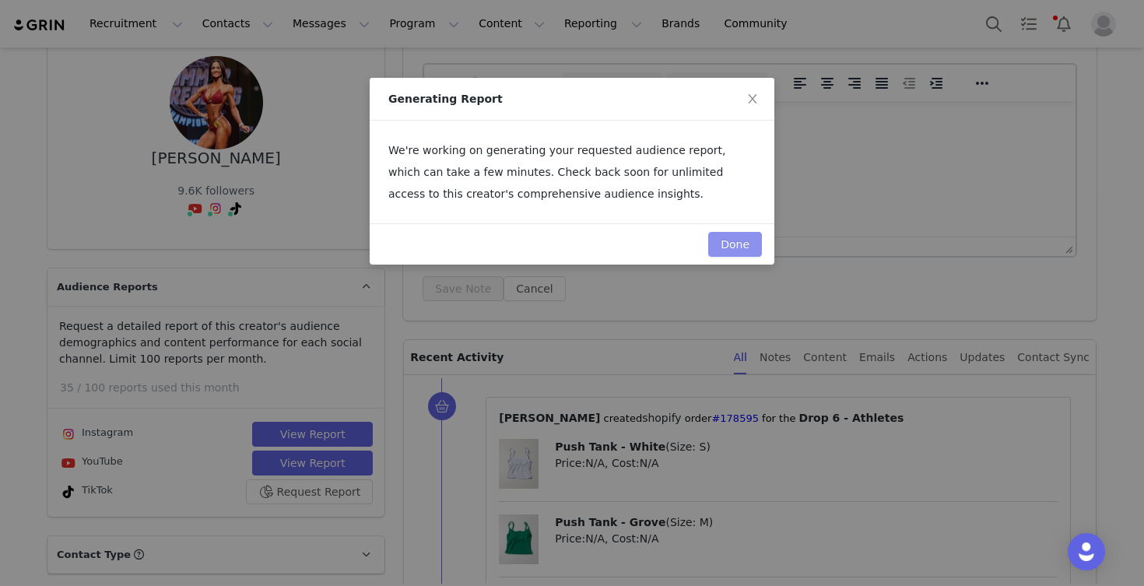
click at [745, 245] on button "Done" at bounding box center [735, 244] width 54 height 25
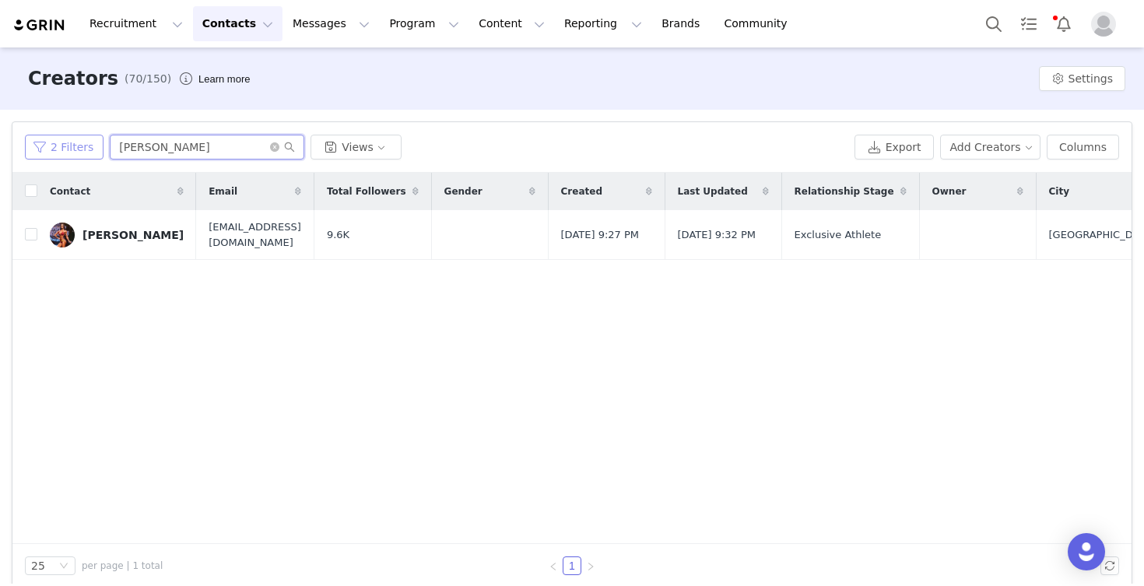
drag, startPoint x: 228, startPoint y: 145, endPoint x: 62, endPoint y: 142, distance: 165.7
click at [62, 142] on div "2 Filters [PERSON_NAME] Views" at bounding box center [436, 147] width 823 height 25
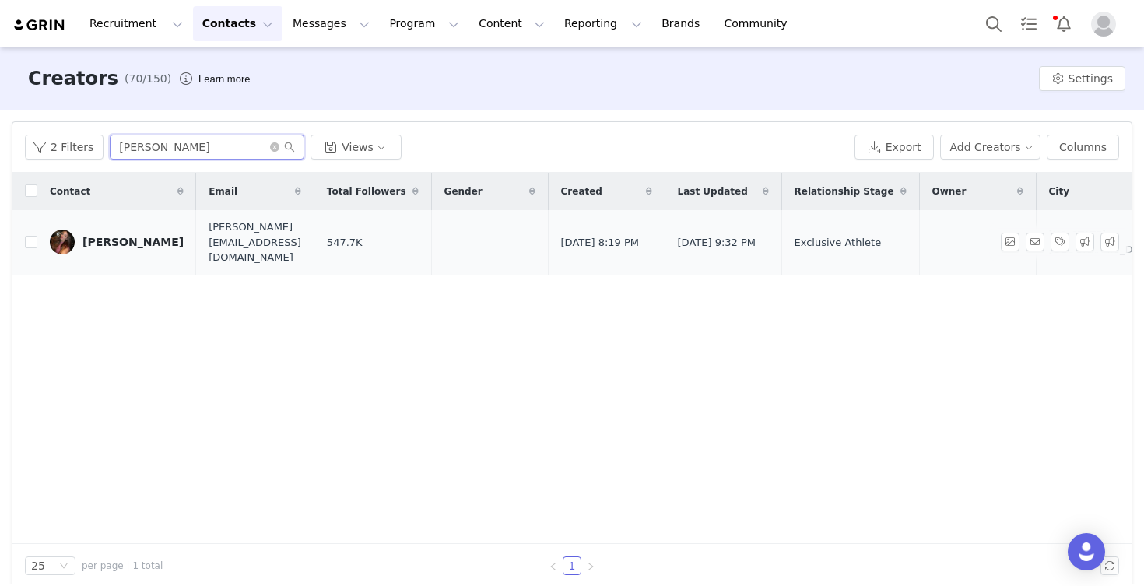
type input "[PERSON_NAME]"
click at [128, 242] on link "[PERSON_NAME]" at bounding box center [117, 242] width 134 height 25
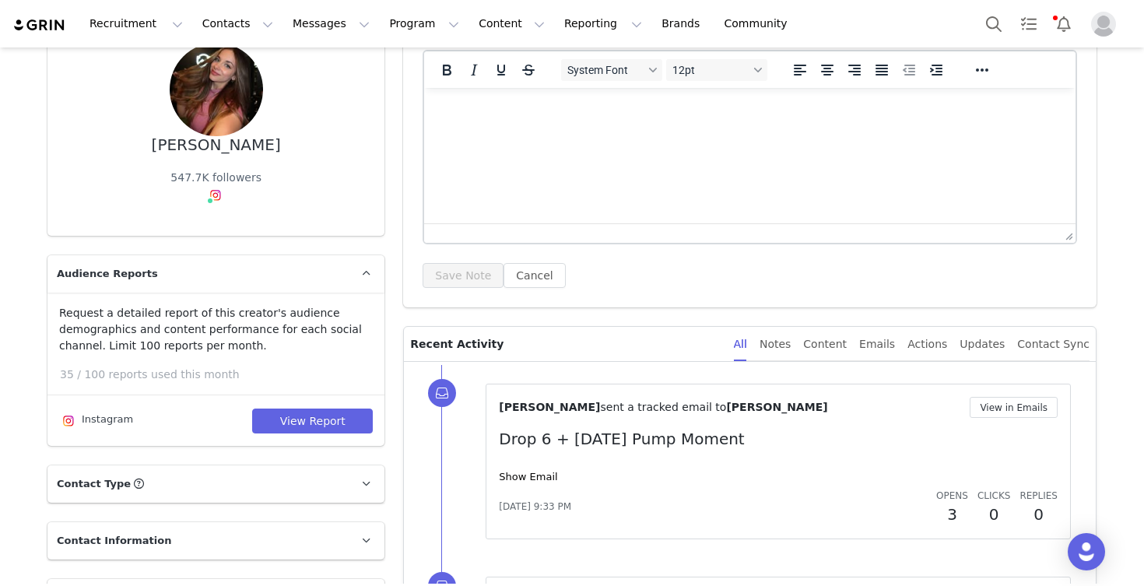
scroll to position [142, 0]
click at [309, 420] on button "View Report" at bounding box center [312, 420] width 121 height 25
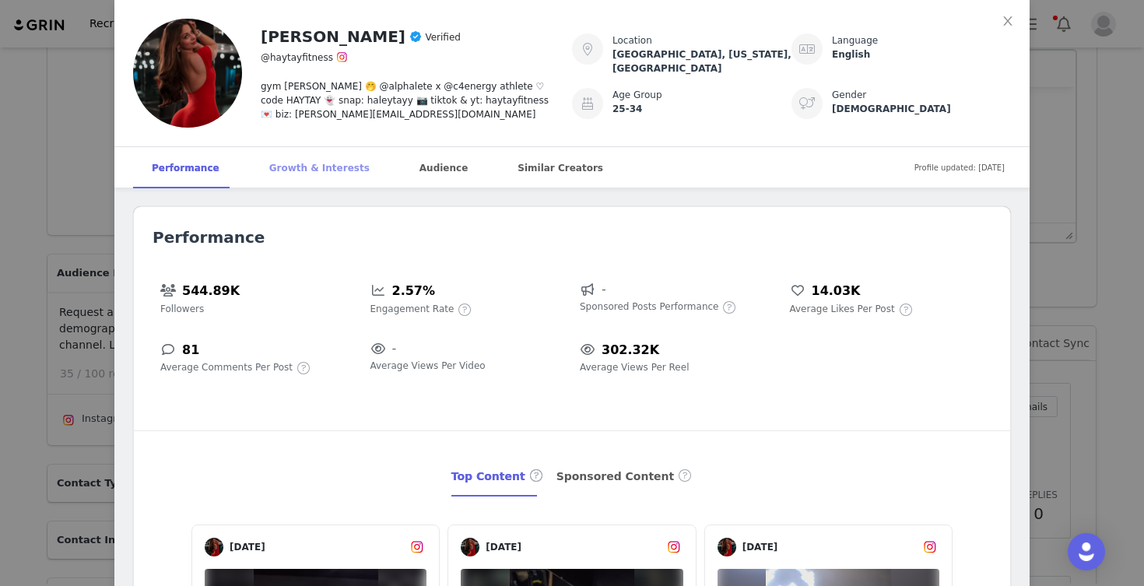
click at [289, 170] on div "Growth & Interests" at bounding box center [320, 168] width 138 height 42
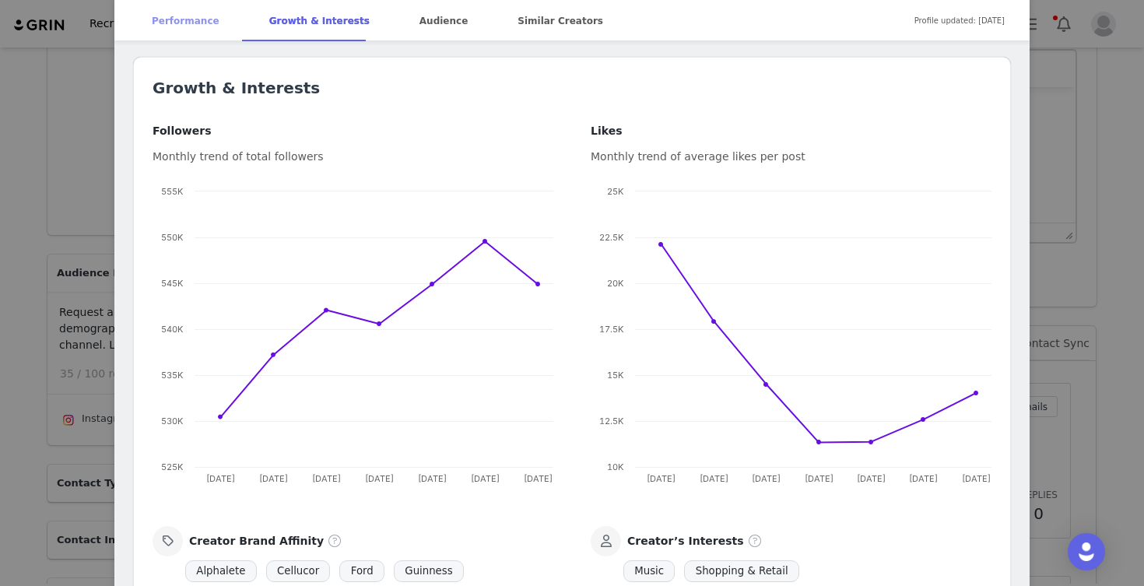
click at [198, 21] on div "Performance" at bounding box center [185, 21] width 105 height 42
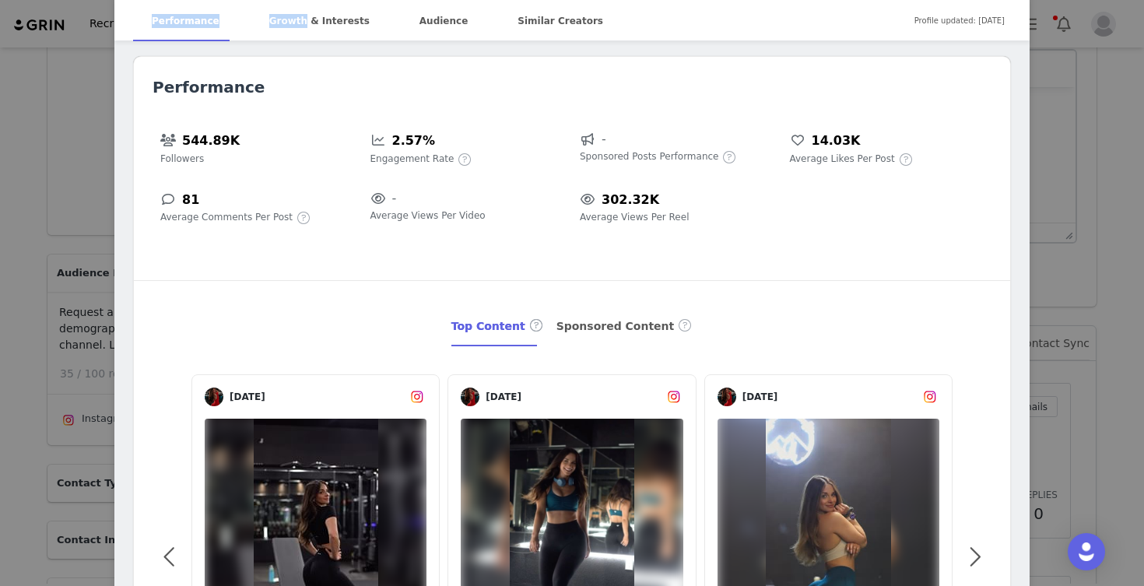
click at [28, 352] on div "[PERSON_NAME] Verified @haytayfitness gym [PERSON_NAME] 🤭 @alphalete x @c4energ…" at bounding box center [572, 293] width 1144 height 586
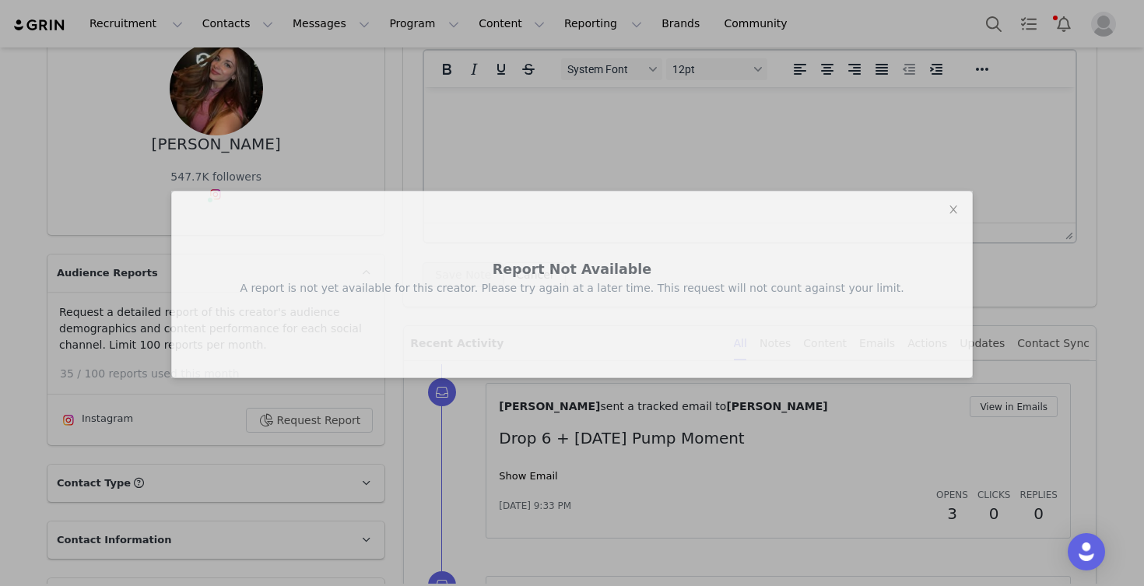
scroll to position [0, 0]
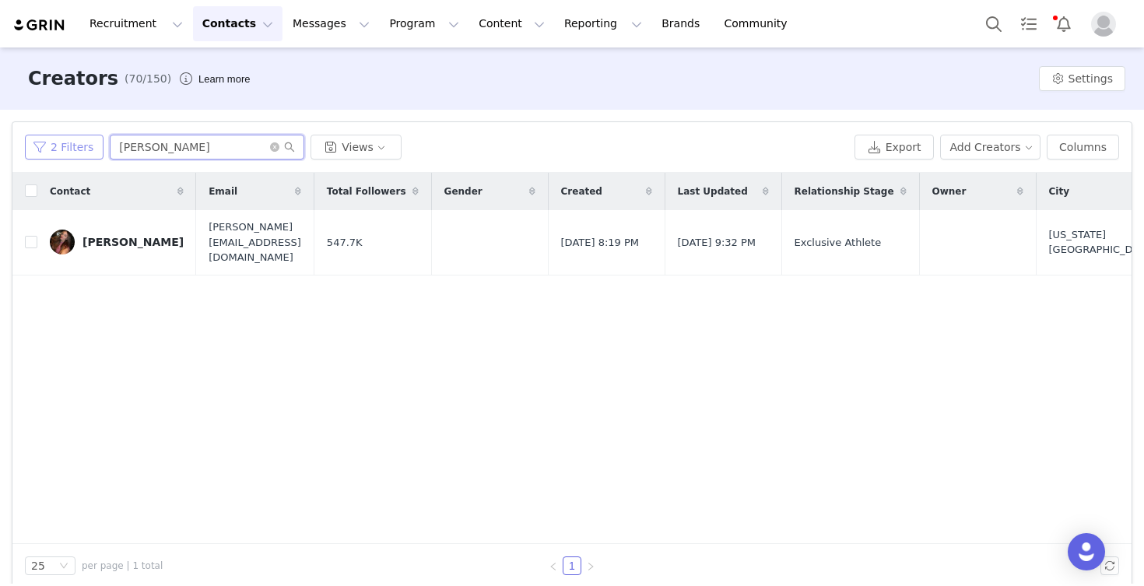
drag, startPoint x: 177, startPoint y: 145, endPoint x: 79, endPoint y: 142, distance: 98.1
click at [79, 142] on div "2 Filters [PERSON_NAME] Views" at bounding box center [436, 147] width 823 height 25
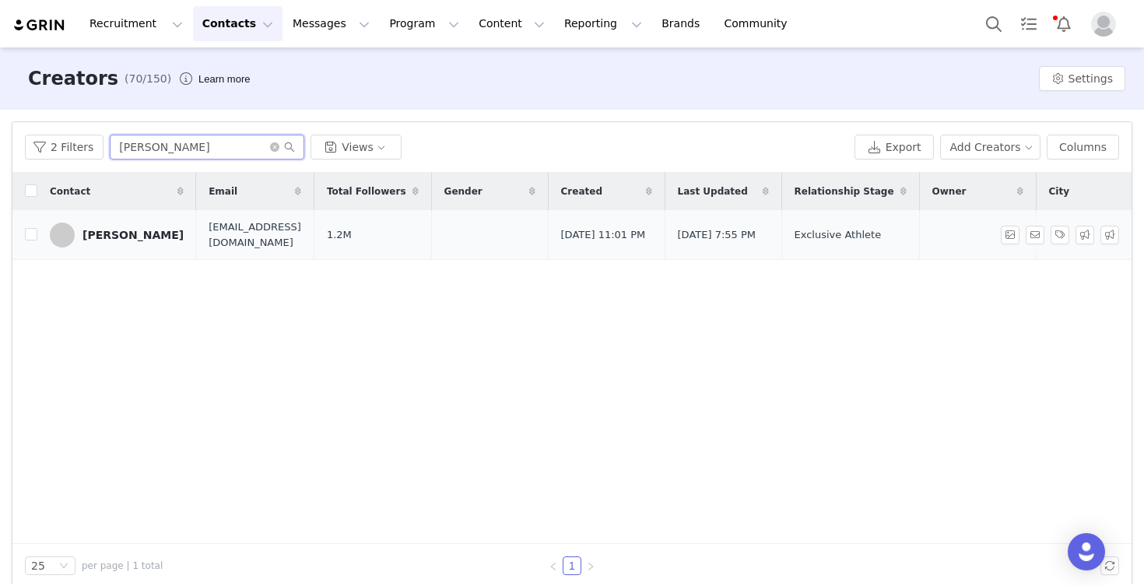
type input "[PERSON_NAME]"
click at [116, 237] on div "[PERSON_NAME]" at bounding box center [132, 235] width 101 height 12
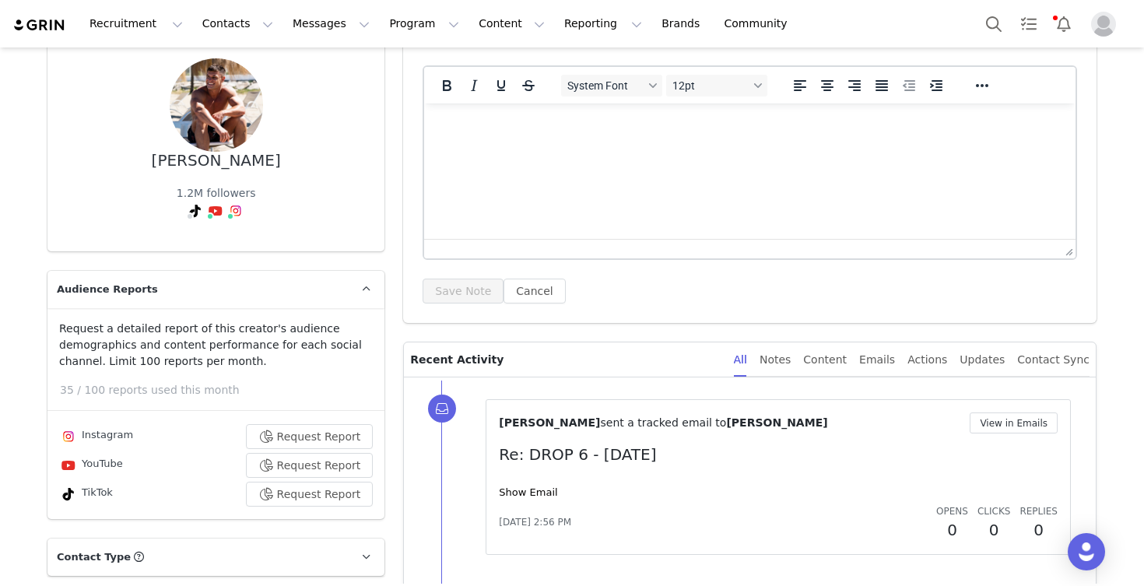
scroll to position [131, 0]
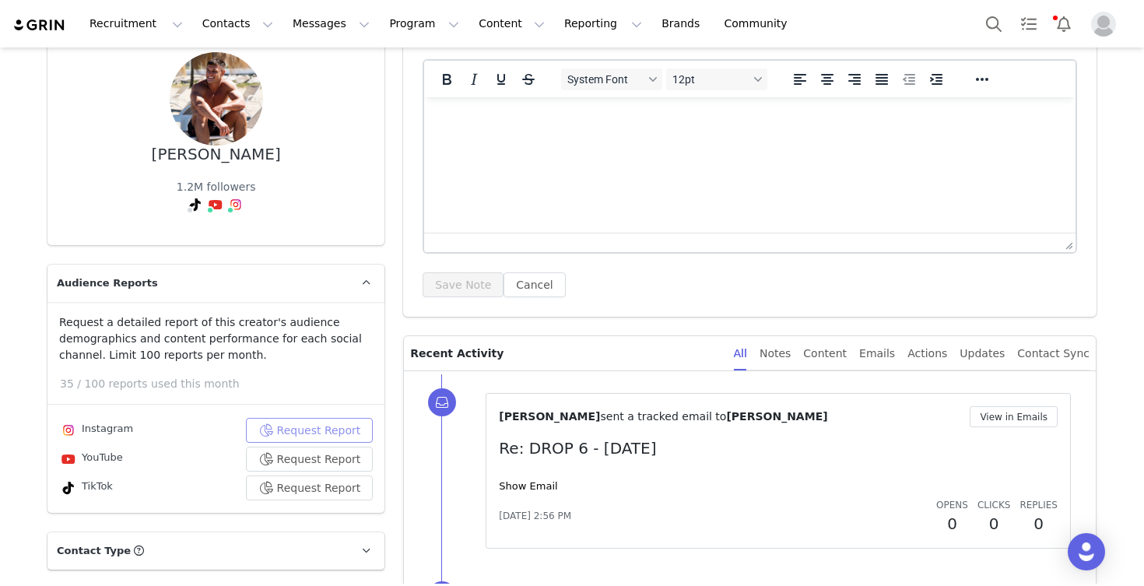
click at [285, 423] on button "Request Report" at bounding box center [310, 430] width 128 height 25
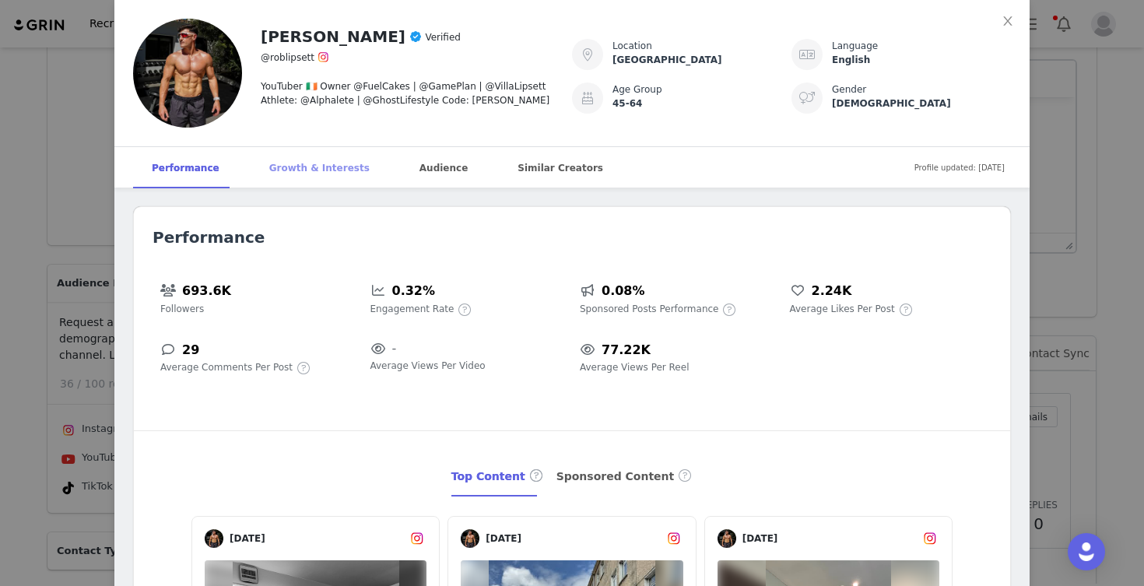
click at [291, 170] on div "Growth & Interests" at bounding box center [320, 168] width 138 height 42
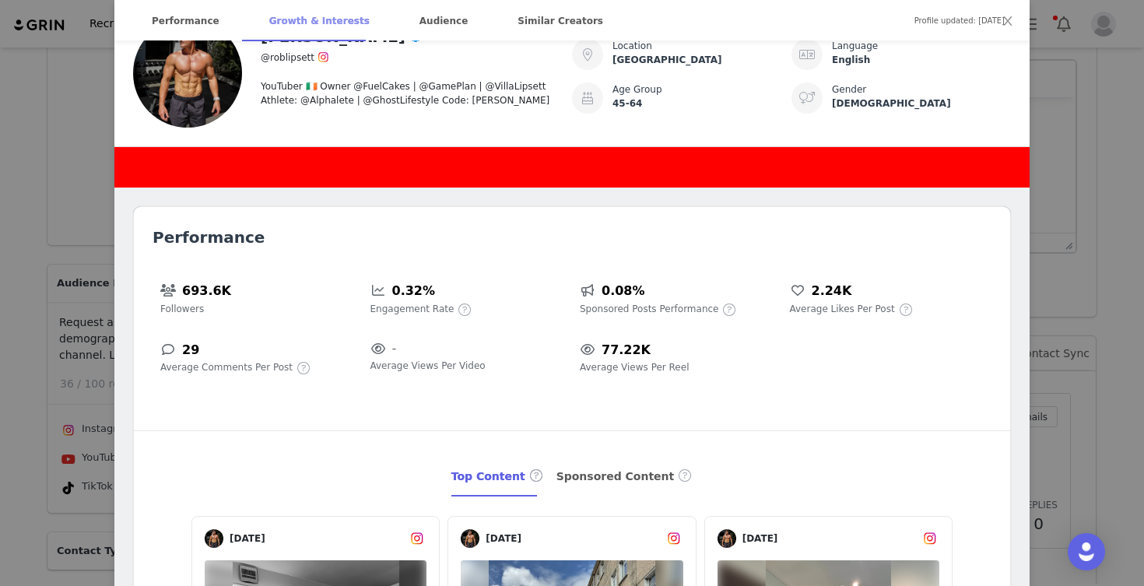
scroll to position [903, 0]
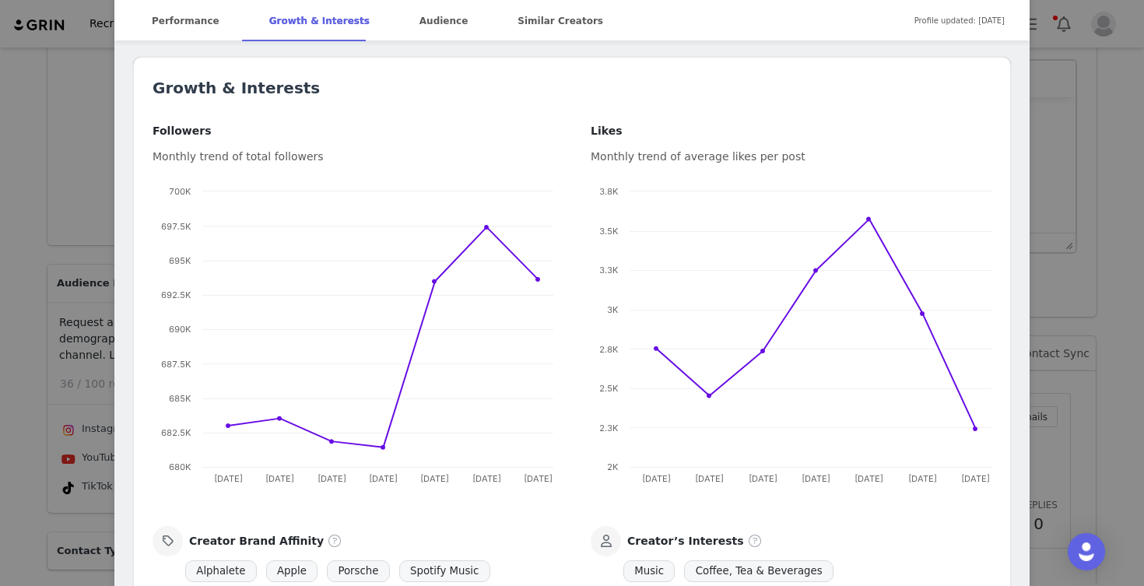
click at [29, 396] on div "[PERSON_NAME] Verified @roblipsett YouTuber 🇮🇪 Owner @FuelCakes | @GamePlan | @…" at bounding box center [572, 293] width 1144 height 586
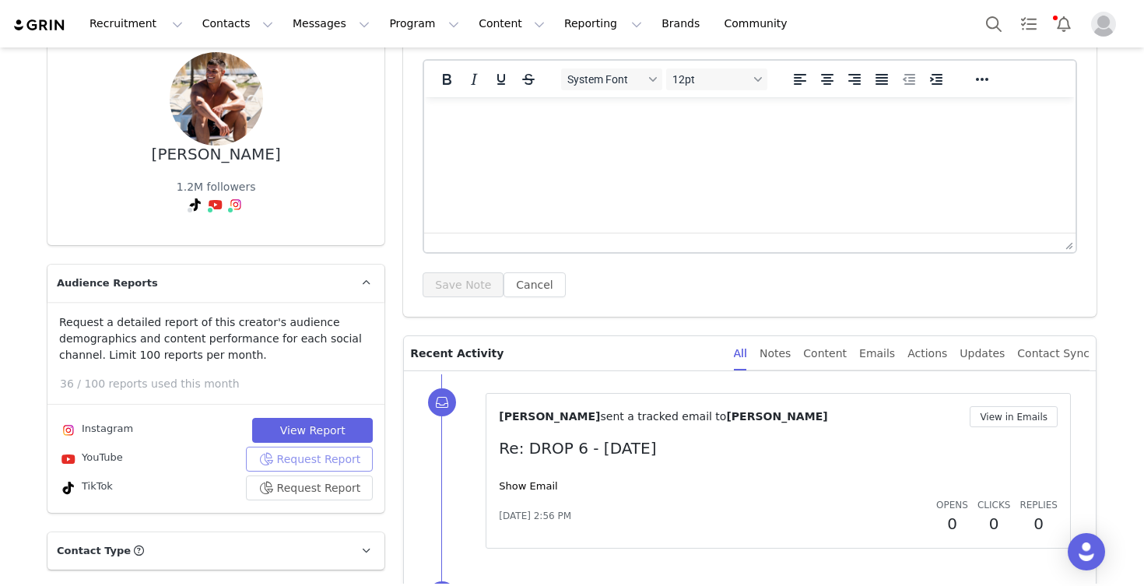
click at [315, 458] on button "Request Report" at bounding box center [310, 459] width 128 height 25
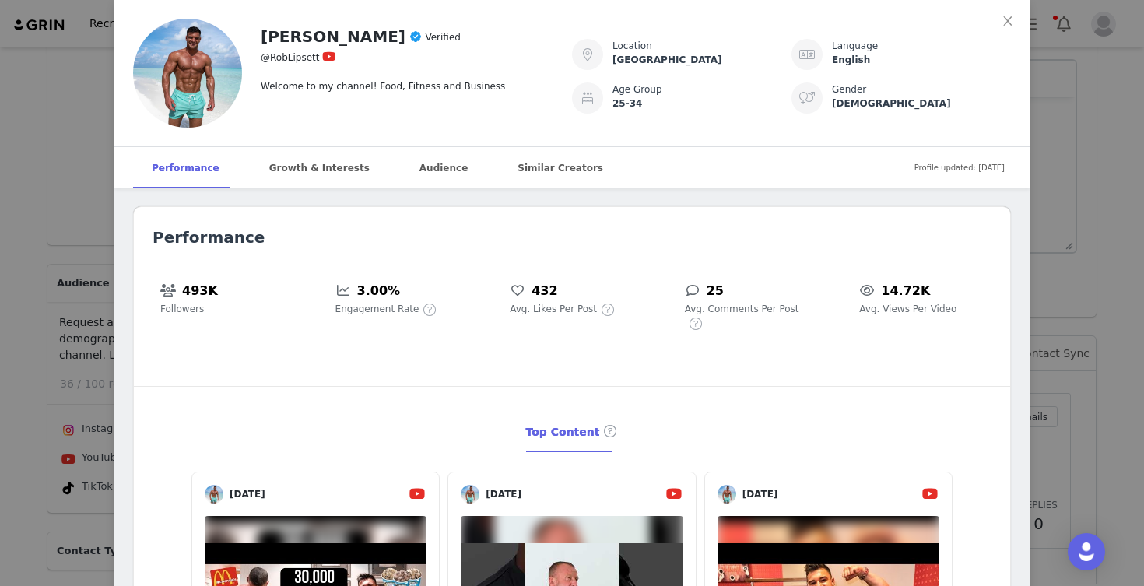
scroll to position [977, 0]
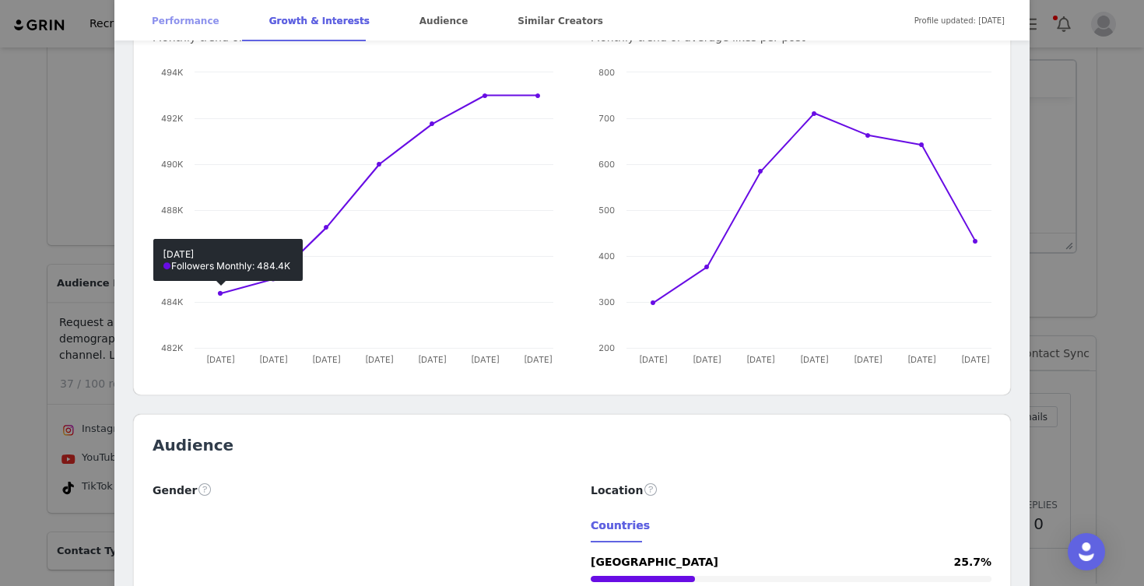
click at [198, 26] on div "Performance" at bounding box center [185, 21] width 105 height 42
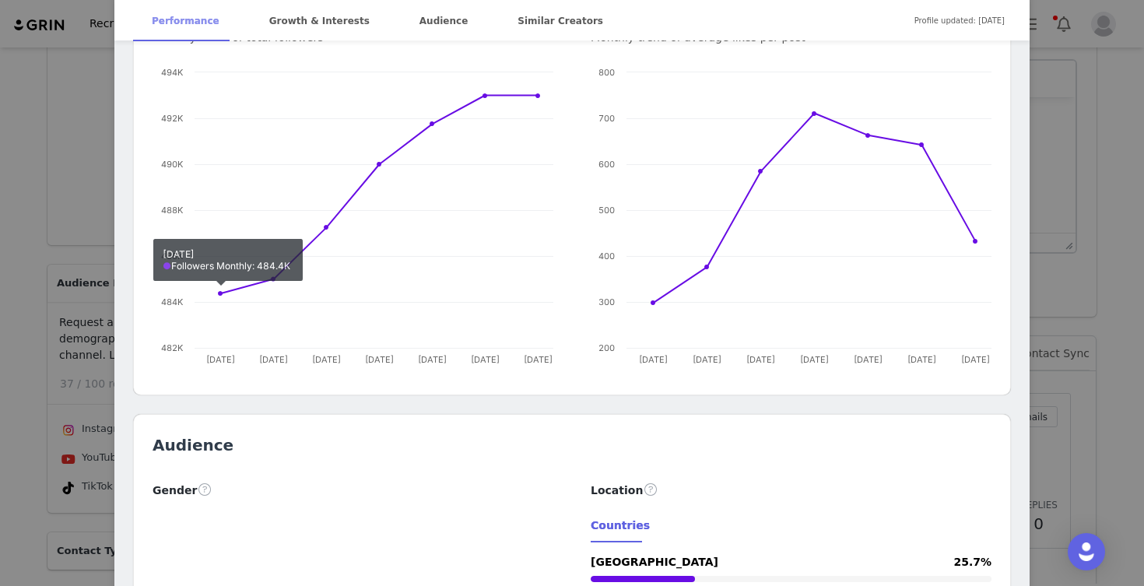
scroll to position [150, 0]
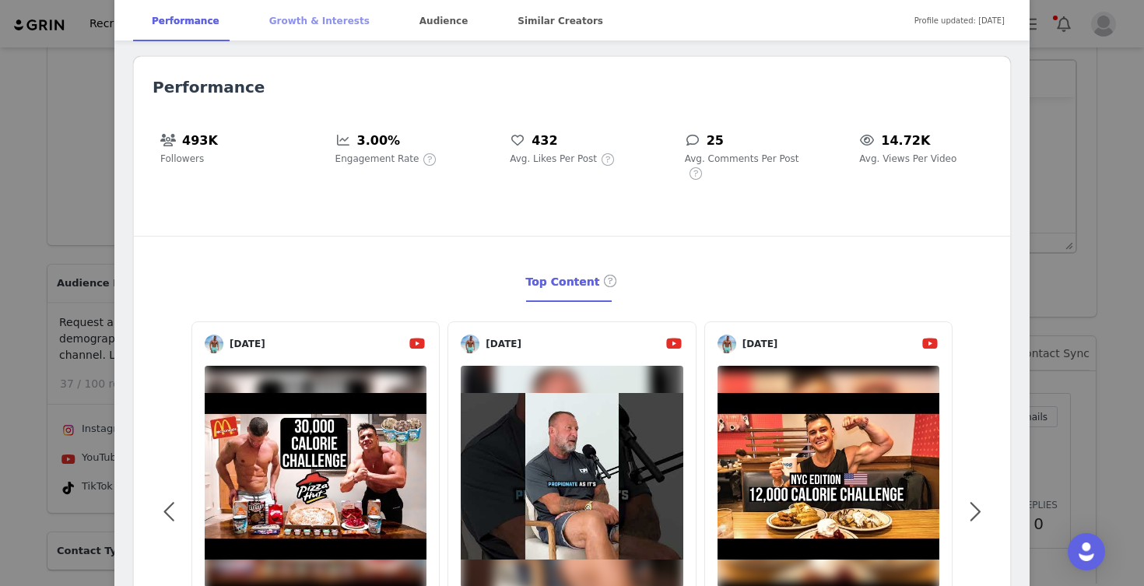
click at [303, 20] on div "Growth & Interests" at bounding box center [320, 21] width 138 height 42
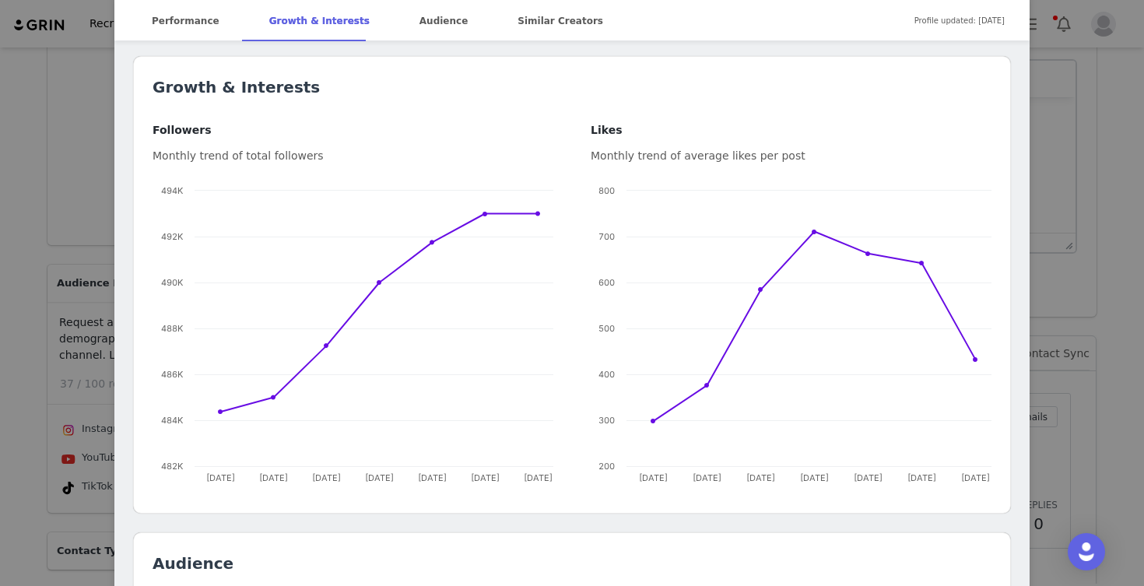
click at [42, 191] on div "[PERSON_NAME] Verified @RobLipsett Welcome to my channel! Food, Fitness and Bus…" at bounding box center [572, 293] width 1144 height 586
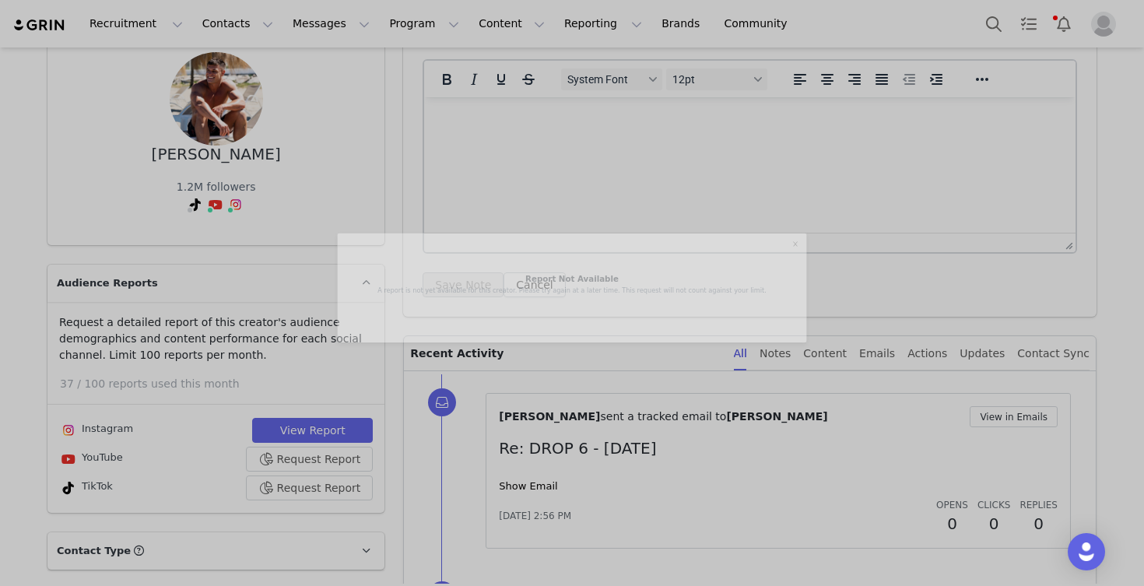
scroll to position [0, 0]
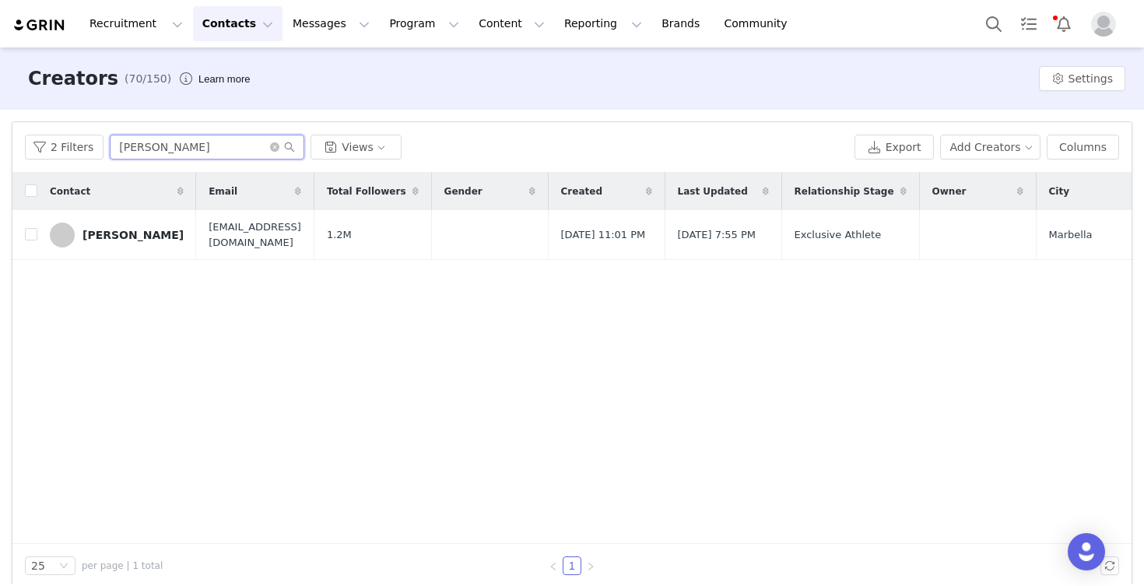
click at [163, 152] on input "[PERSON_NAME]" at bounding box center [207, 147] width 194 height 25
type input "R"
type input "KIERAN"
click at [135, 240] on link "[PERSON_NAME]" at bounding box center [117, 234] width 134 height 25
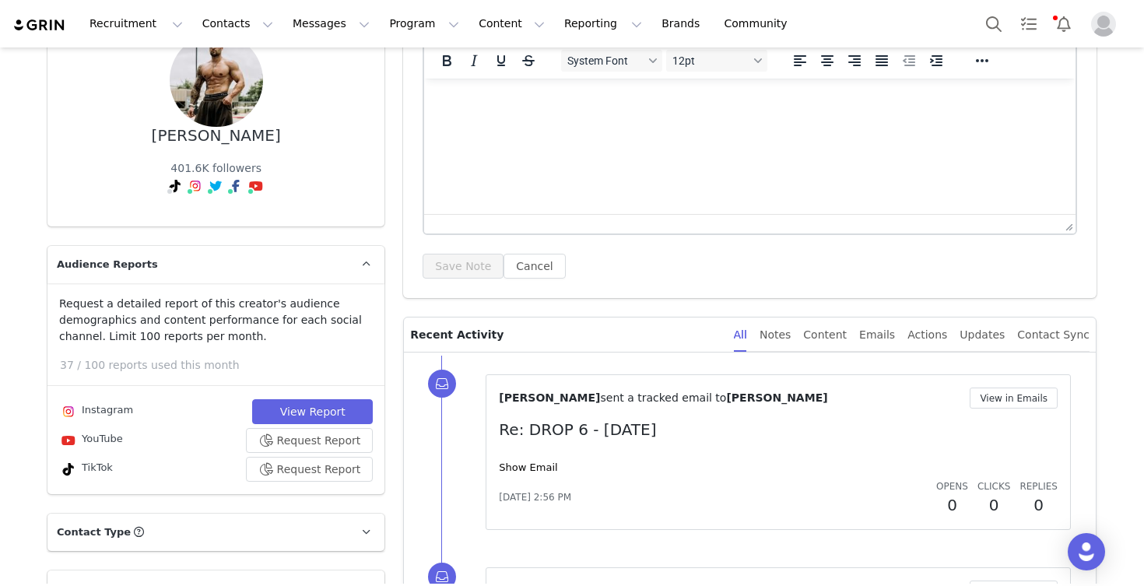
scroll to position [151, 0]
click at [293, 404] on button "View Report" at bounding box center [312, 410] width 121 height 25
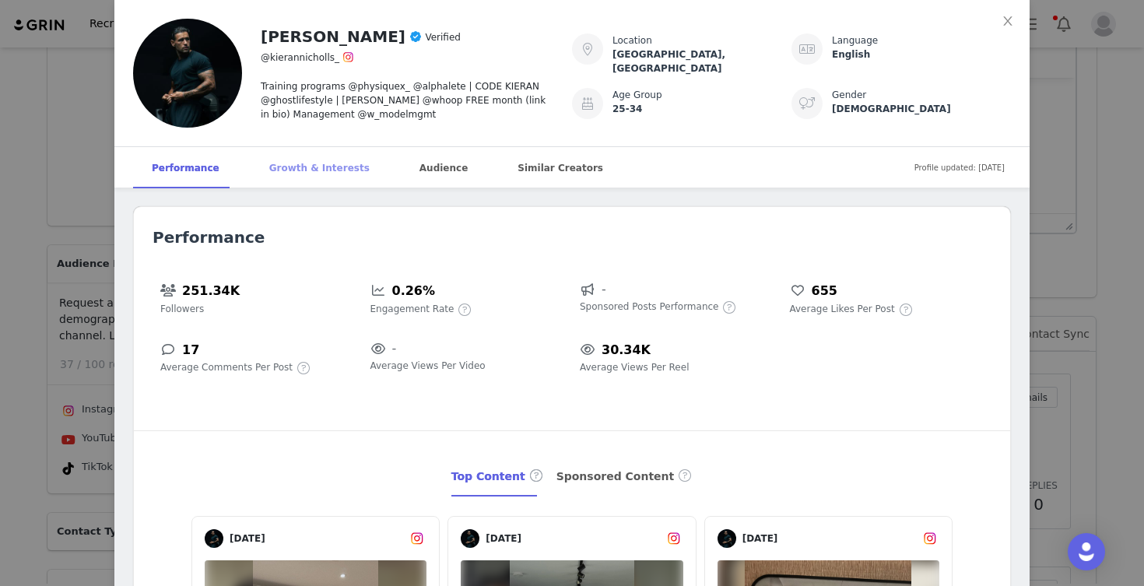
click at [291, 171] on div "Growth & Interests" at bounding box center [320, 168] width 138 height 42
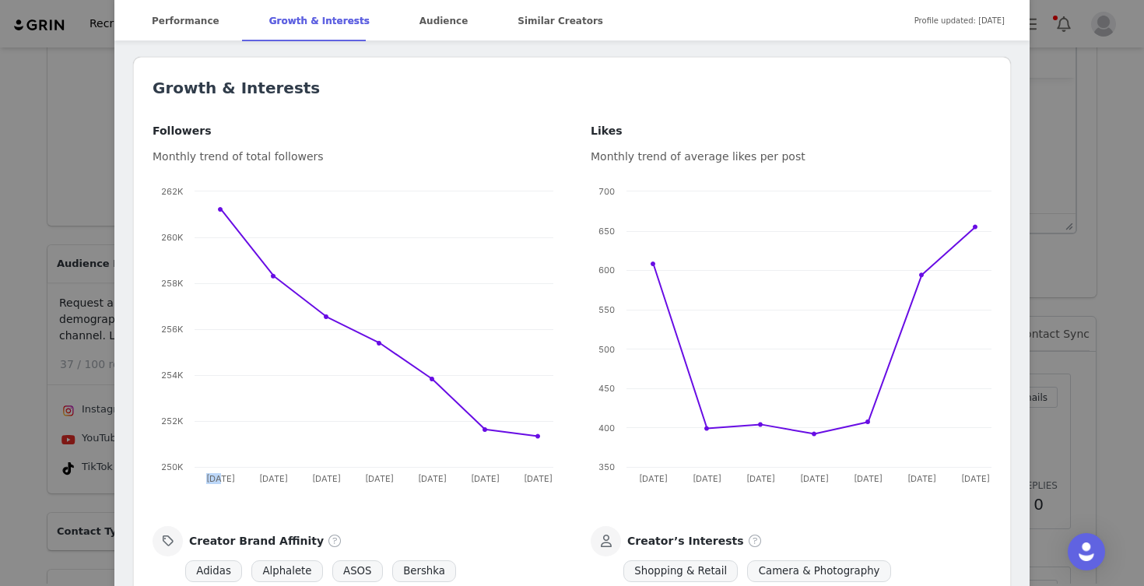
click at [16, 357] on div "[PERSON_NAME] Verified @kierannicholls_ Training programs @physiquex_ @alphalet…" at bounding box center [572, 293] width 1144 height 586
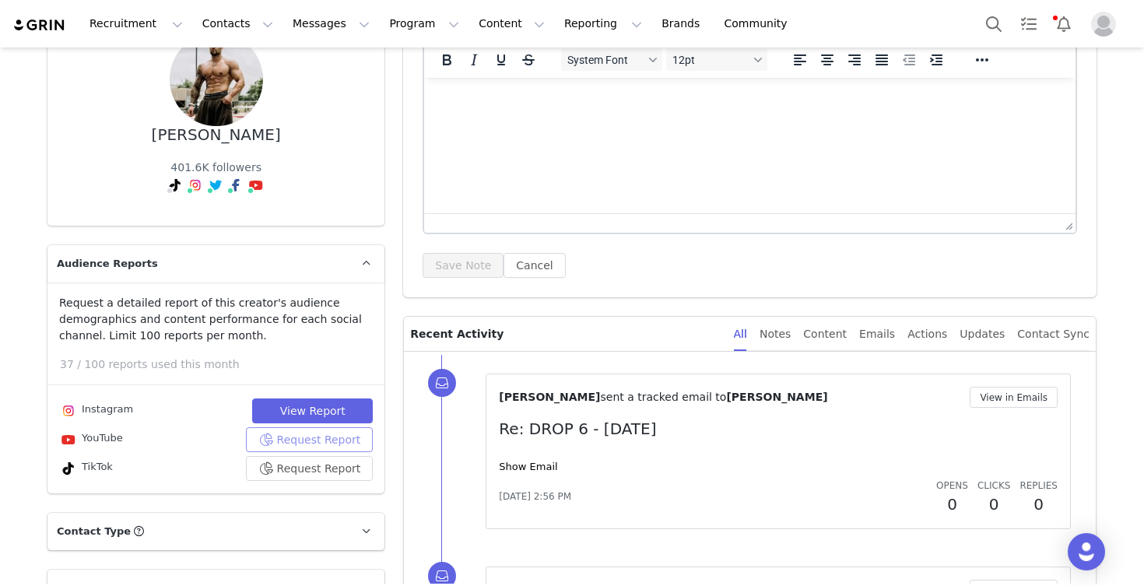
click at [312, 438] on button "Request Report" at bounding box center [310, 439] width 128 height 25
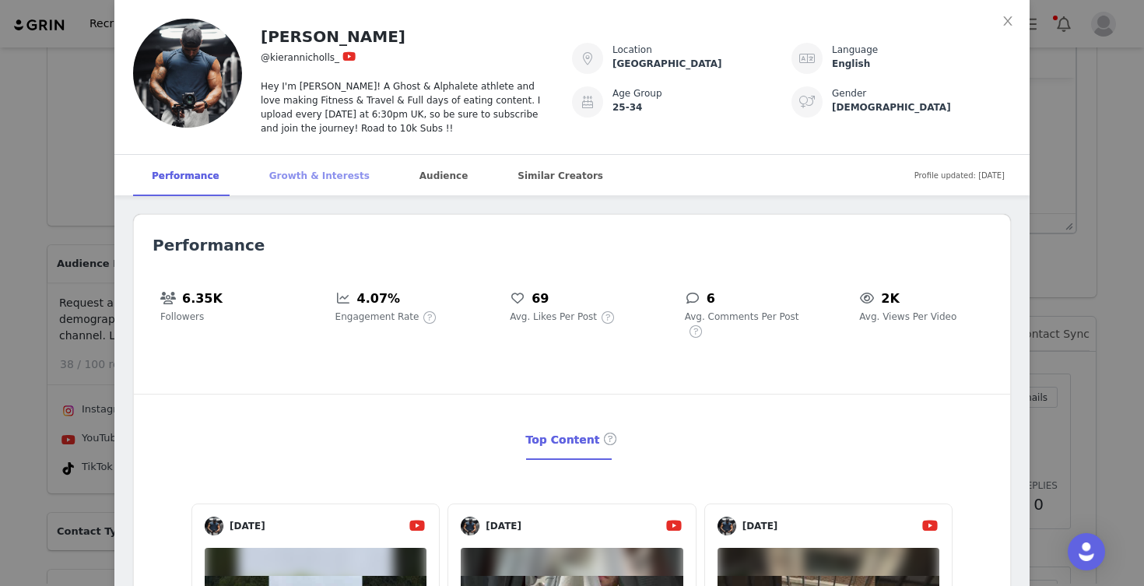
click at [273, 178] on div "Growth & Interests" at bounding box center [320, 176] width 138 height 42
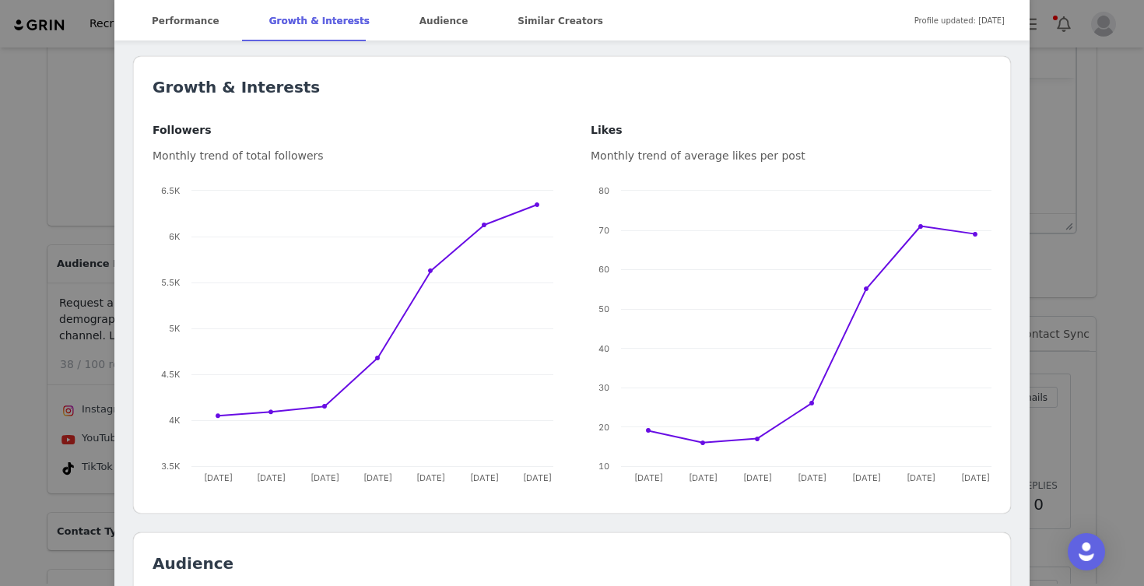
click at [24, 232] on div "[PERSON_NAME] @kierannicholls_ Hey I'm [PERSON_NAME]! A Ghost & Alphalete athle…" at bounding box center [572, 293] width 1144 height 586
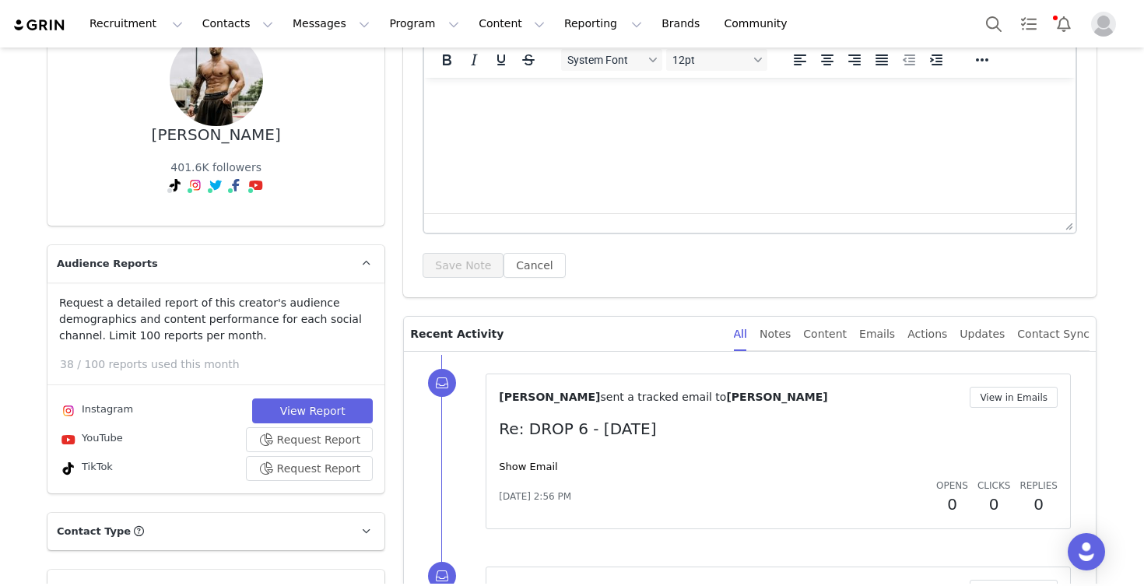
scroll to position [0, 0]
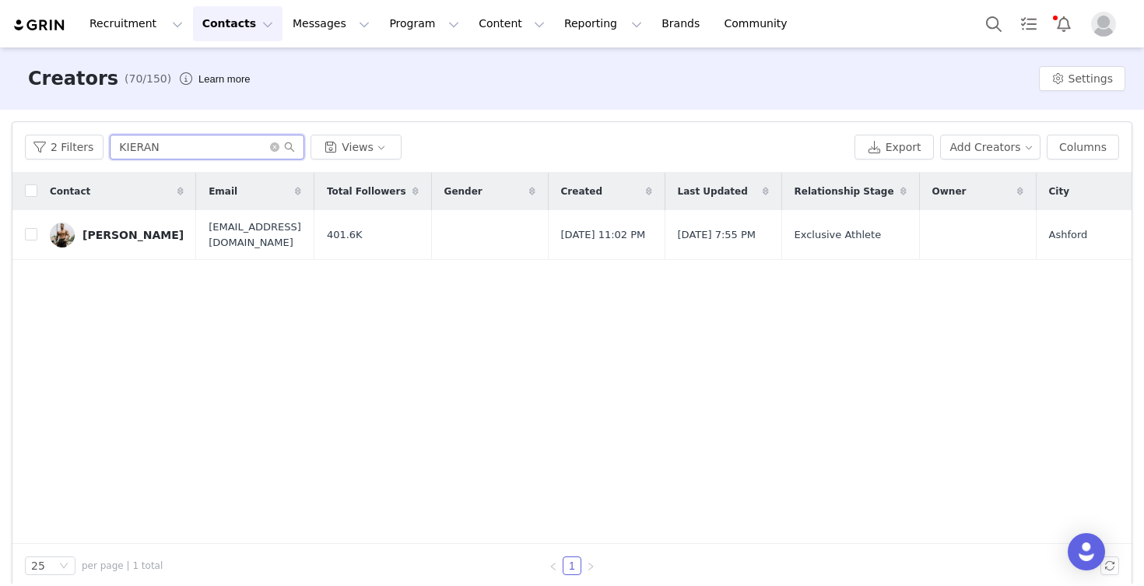
click at [192, 142] on input "KIERAN" at bounding box center [207, 147] width 194 height 25
type input "K"
type input "[PERSON_NAME]"
click at [145, 230] on div "[PERSON_NAME]" at bounding box center [132, 235] width 101 height 12
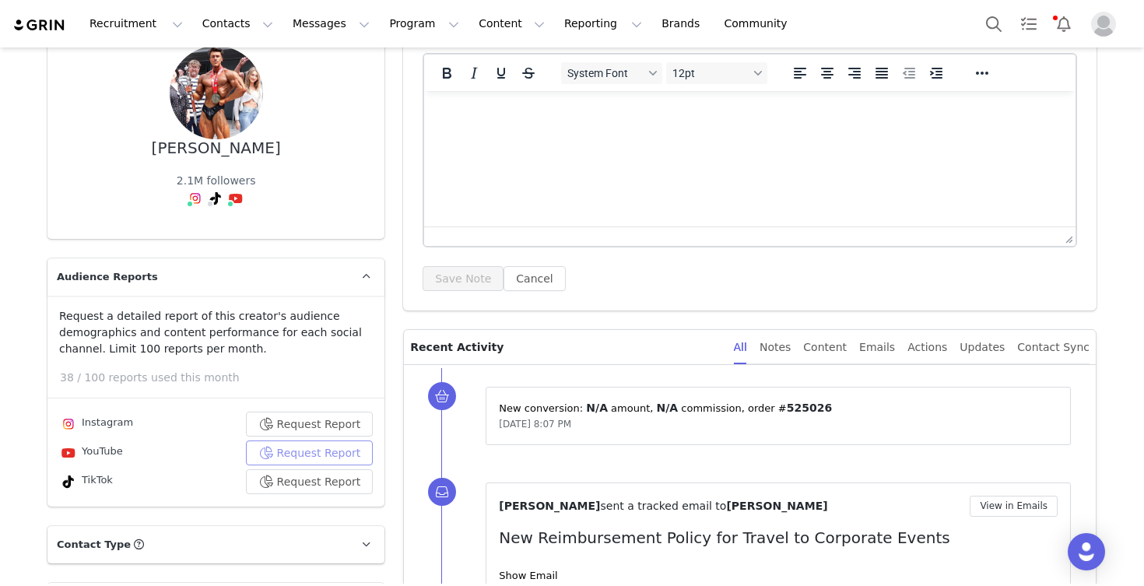
scroll to position [139, 0]
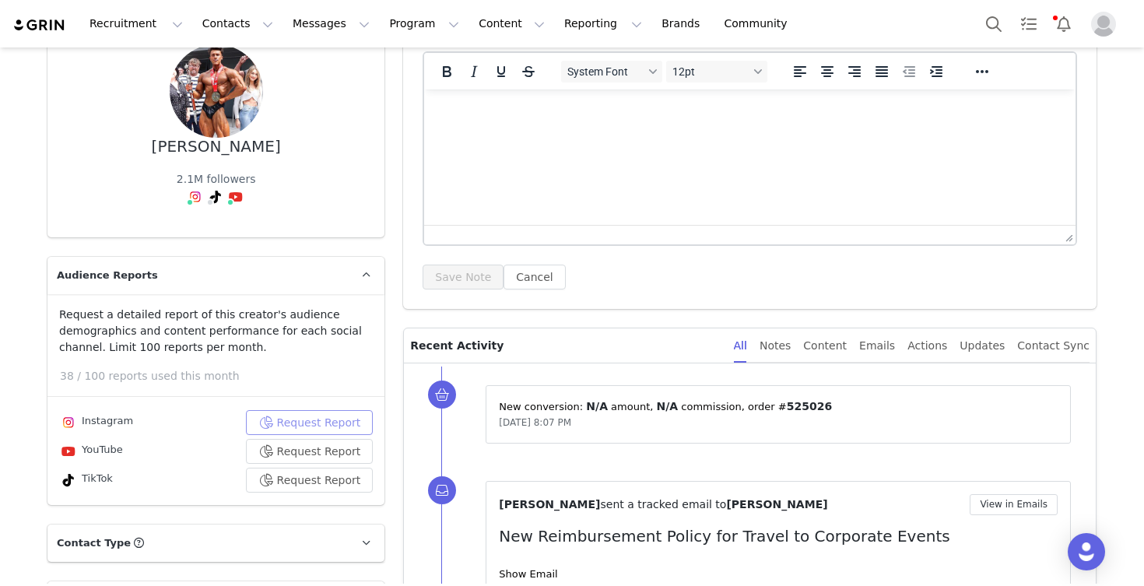
click at [297, 424] on button "Request Report" at bounding box center [310, 422] width 128 height 25
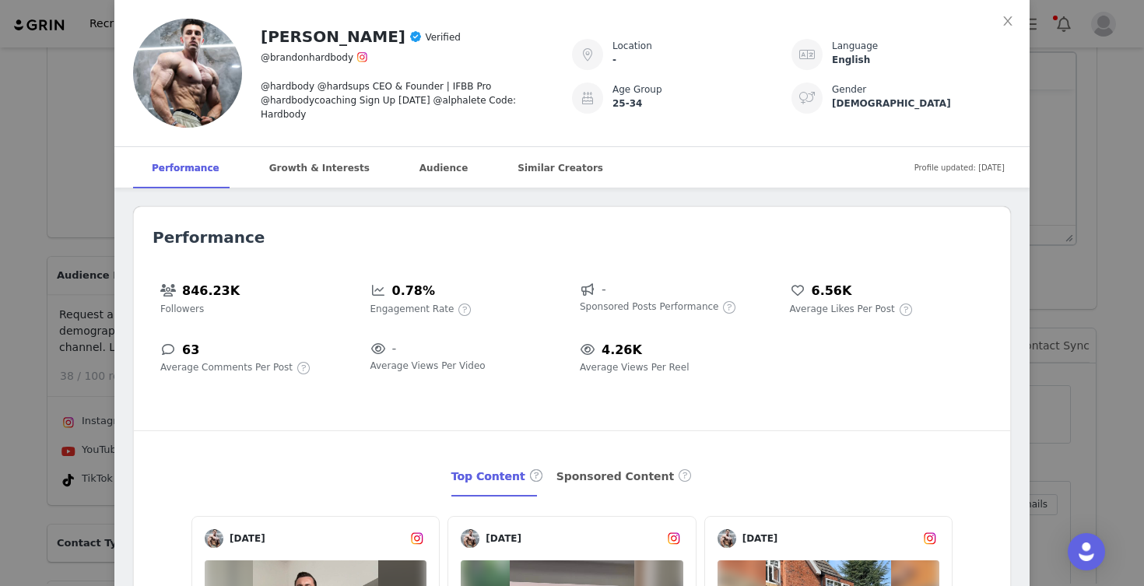
scroll to position [1566, 0]
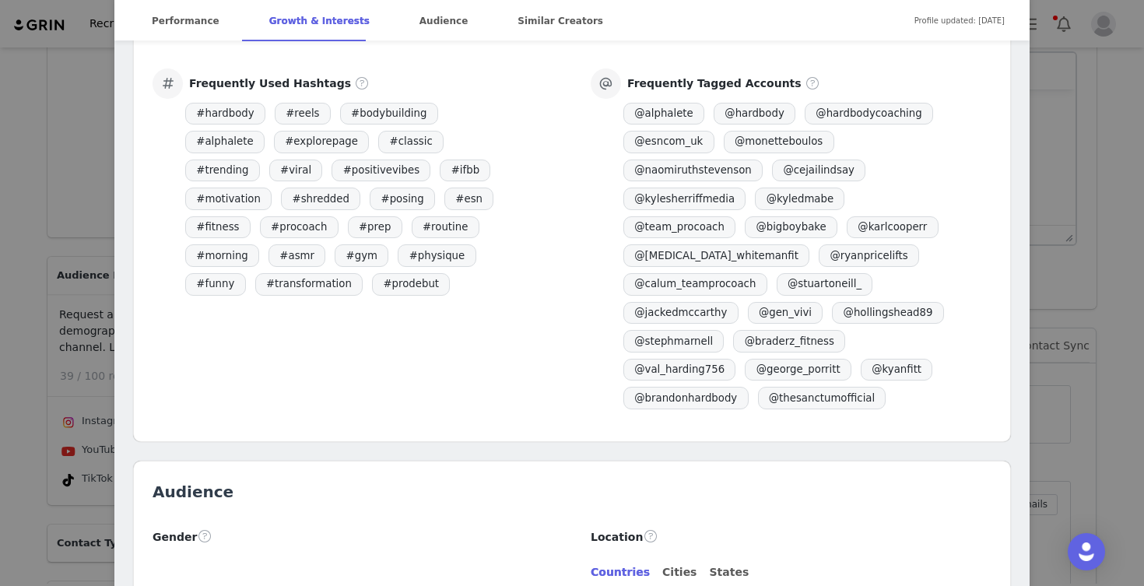
click at [142, 324] on div "Frequently Used Hashtags # hardbody # reels # bodybuilding # alphalete # explor…" at bounding box center [572, 240] width 876 height 345
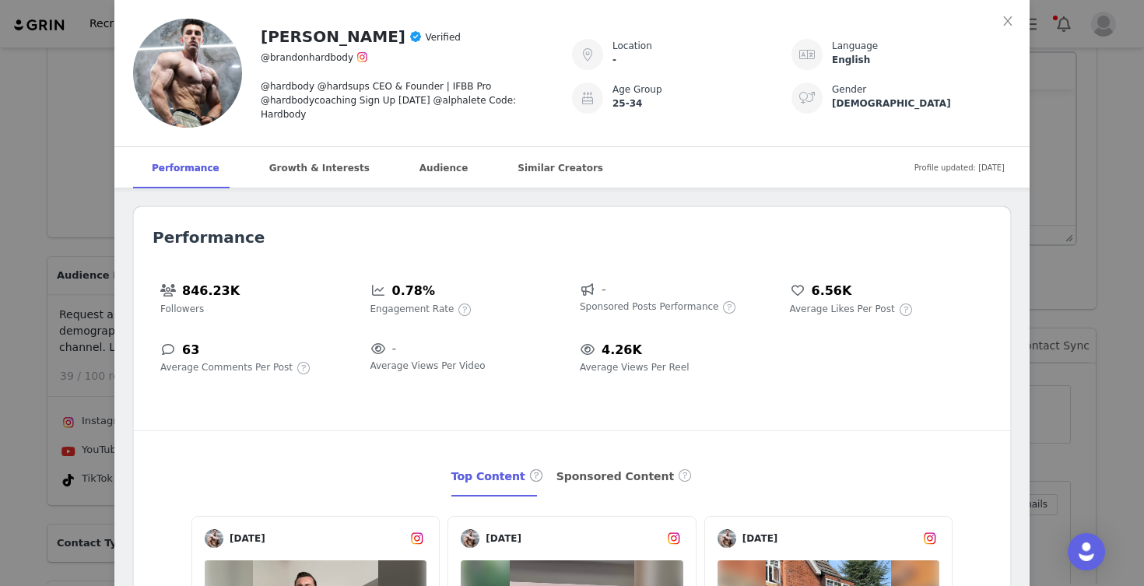
scroll to position [0, 0]
click at [293, 170] on div "Growth & Interests" at bounding box center [320, 168] width 138 height 42
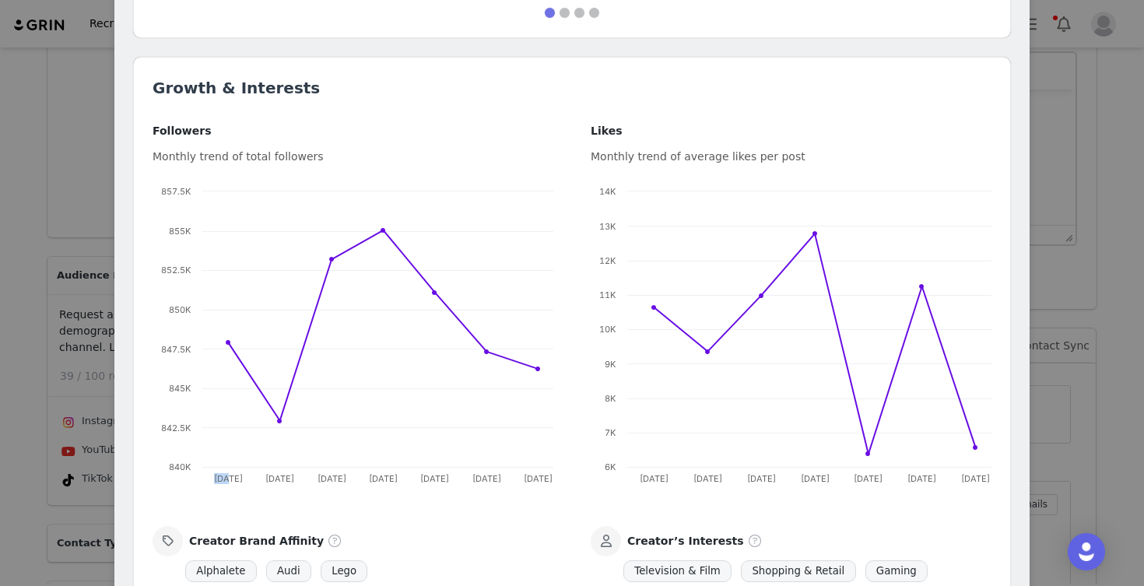
click at [293, 170] on div "Followers Monthly trend of total followers Created with Highcharts 9.3.3 Chart …" at bounding box center [353, 309] width 438 height 372
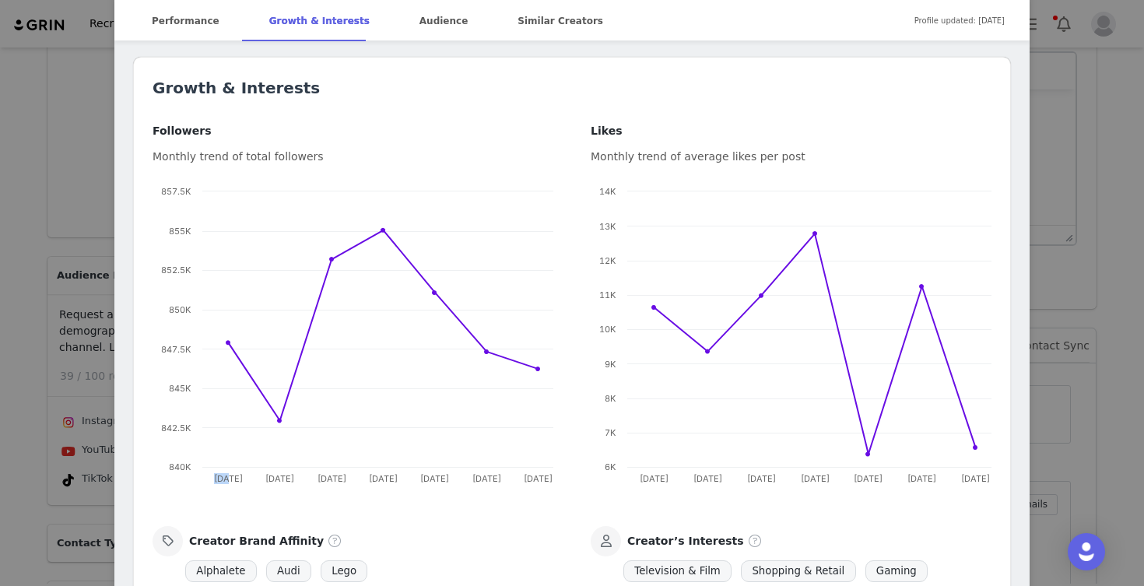
click at [9, 378] on div "[PERSON_NAME] Verified @brandonhardbody @hardbody @hardsups CEO & Founder | IFB…" at bounding box center [572, 293] width 1144 height 586
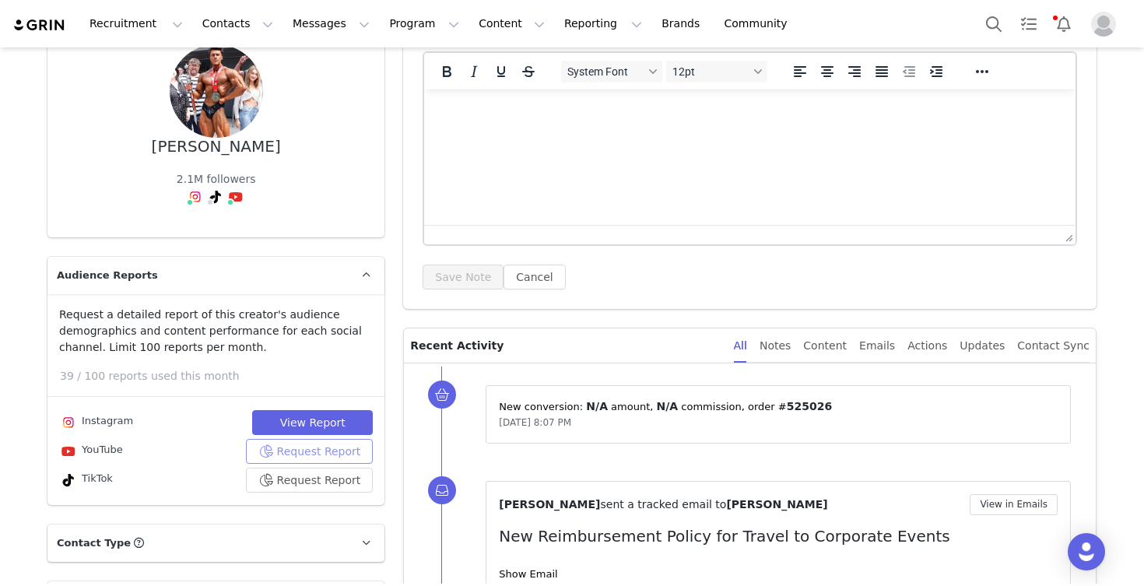
click at [307, 448] on button "Request Report" at bounding box center [310, 451] width 128 height 25
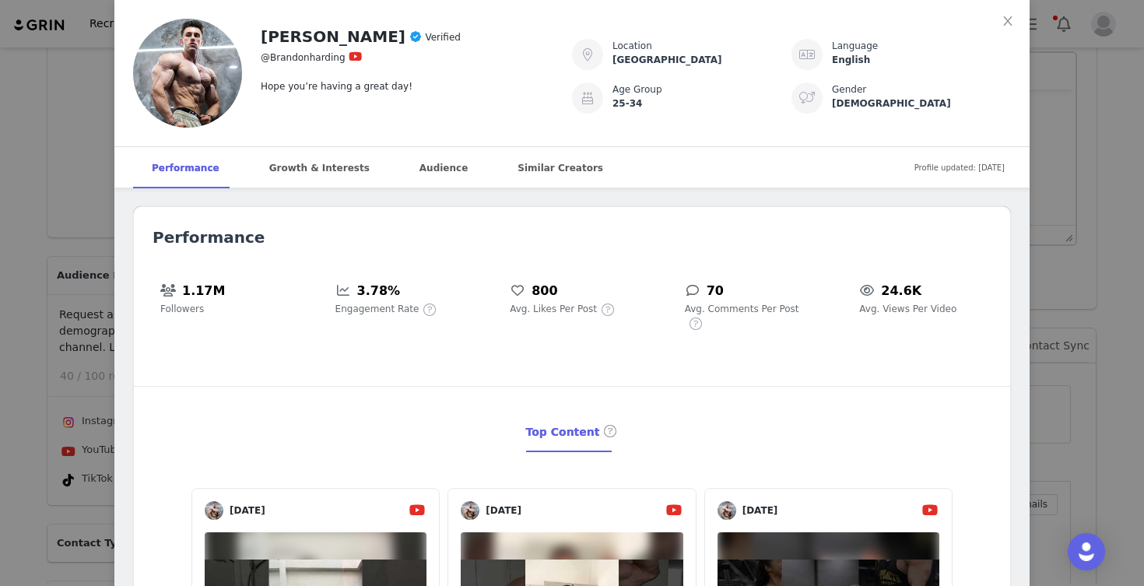
scroll to position [948, 0]
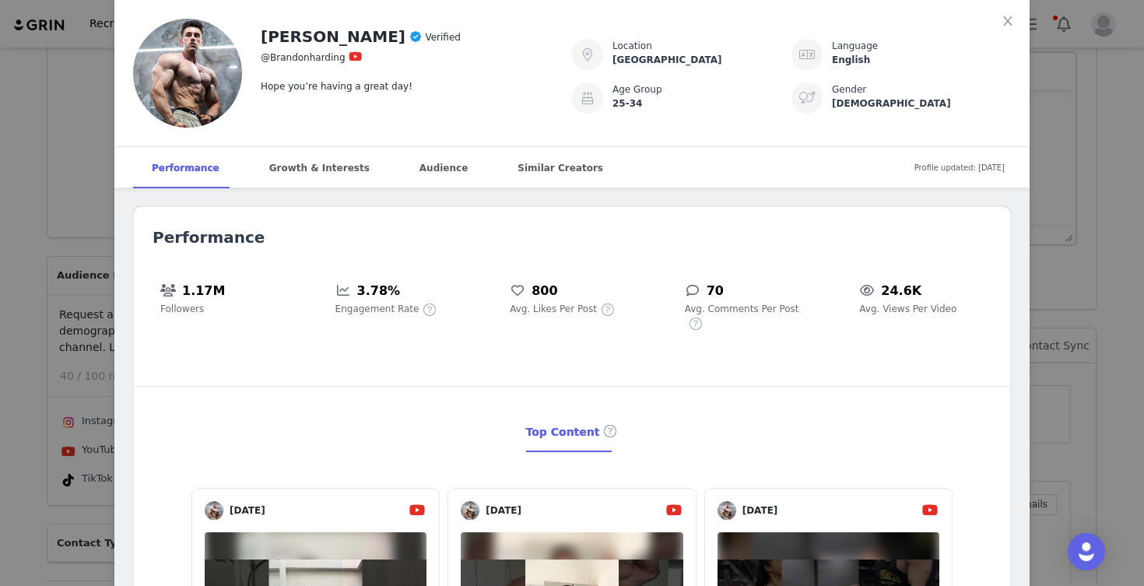
scroll to position [0, 0]
click at [300, 169] on div "Growth & Interests" at bounding box center [320, 168] width 138 height 42
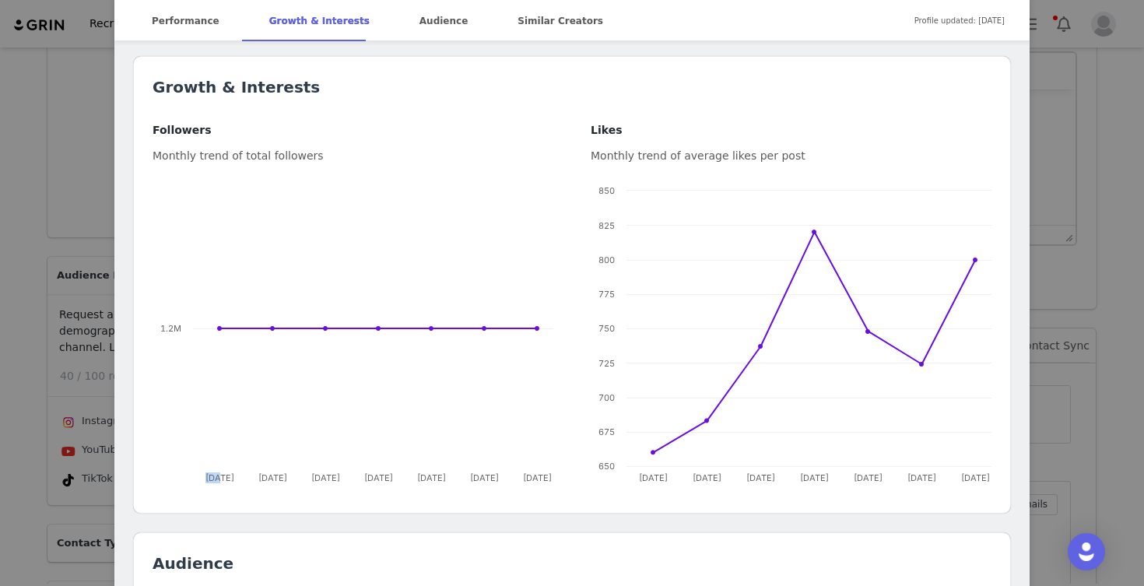
click at [43, 320] on div "[PERSON_NAME] Verified @Brandonharding Hope you’re having a great day! Location…" at bounding box center [572, 293] width 1144 height 586
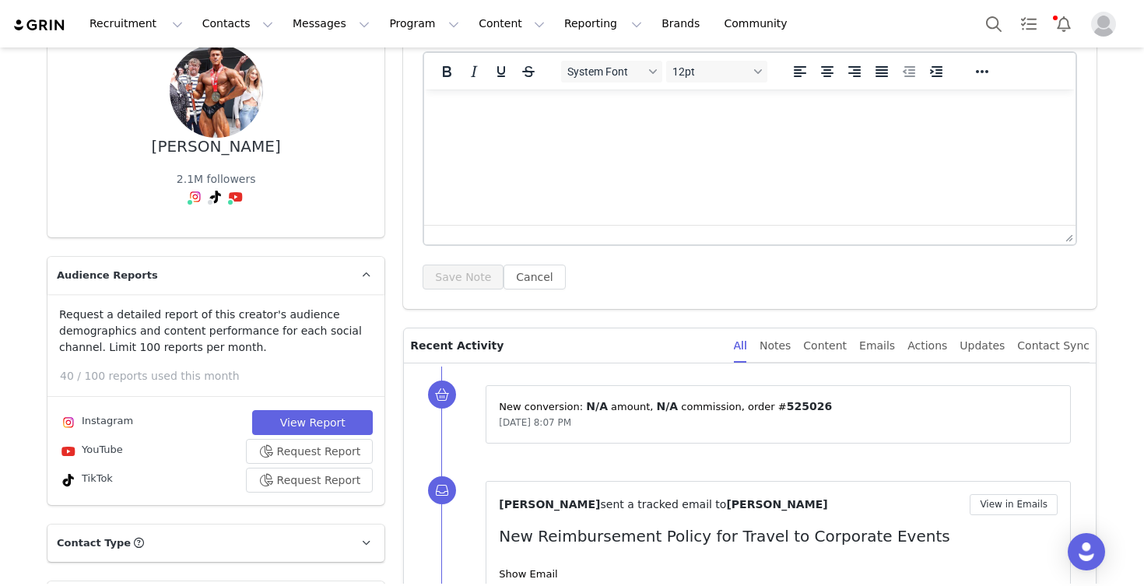
scroll to position [0, 0]
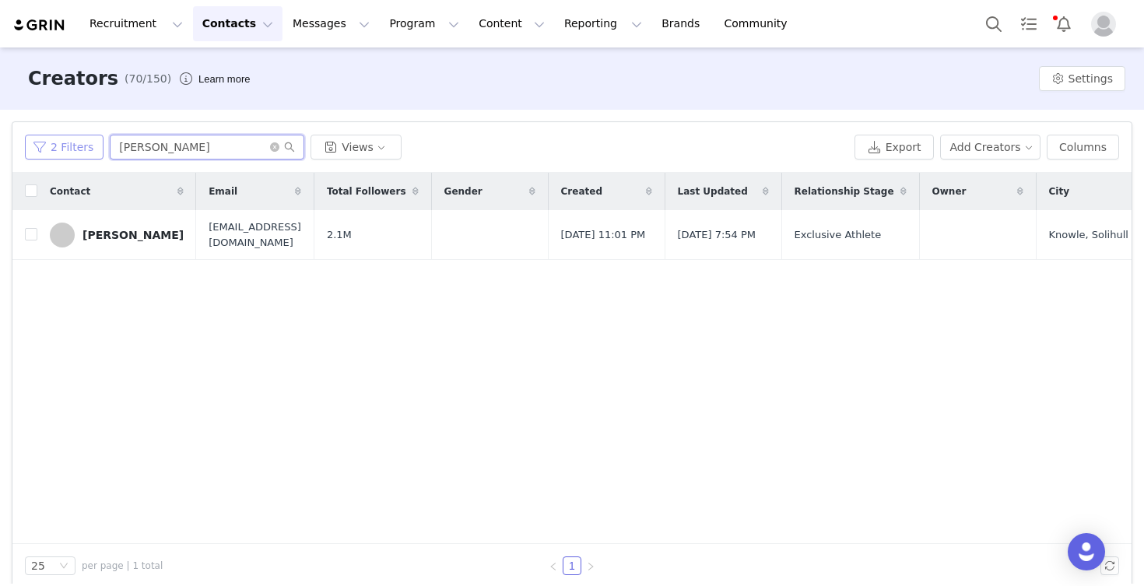
drag, startPoint x: 203, startPoint y: 152, endPoint x: 89, endPoint y: 145, distance: 113.8
click at [89, 145] on div "2 Filters [PERSON_NAME] HAR Views" at bounding box center [436, 147] width 823 height 25
type input "TOPLY"
click at [109, 240] on div "[PERSON_NAME]" at bounding box center [132, 235] width 101 height 12
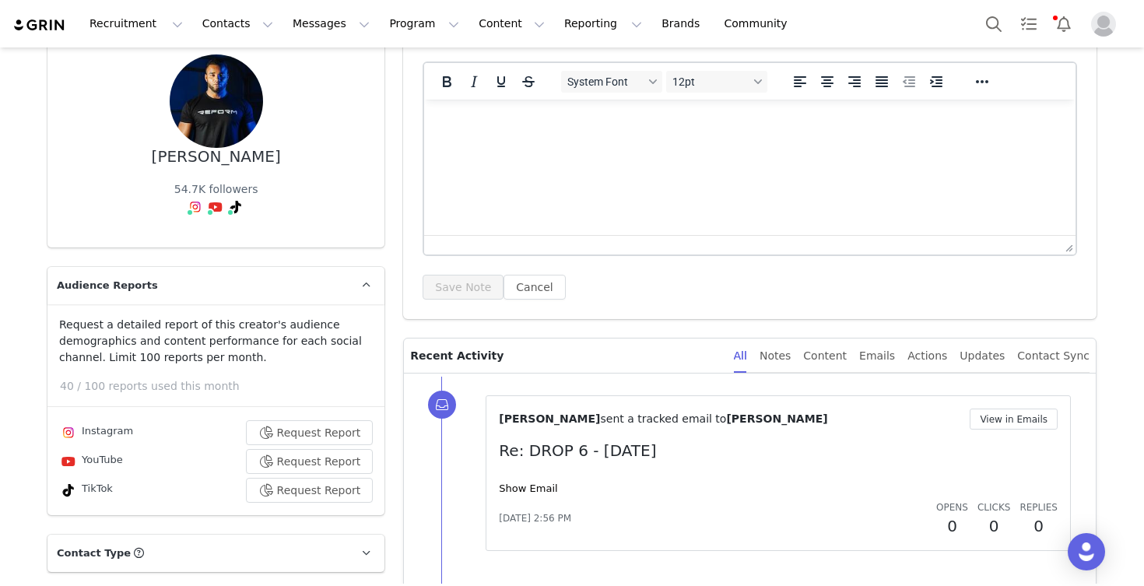
scroll to position [130, 0]
click at [289, 429] on button "Request Report" at bounding box center [310, 431] width 128 height 25
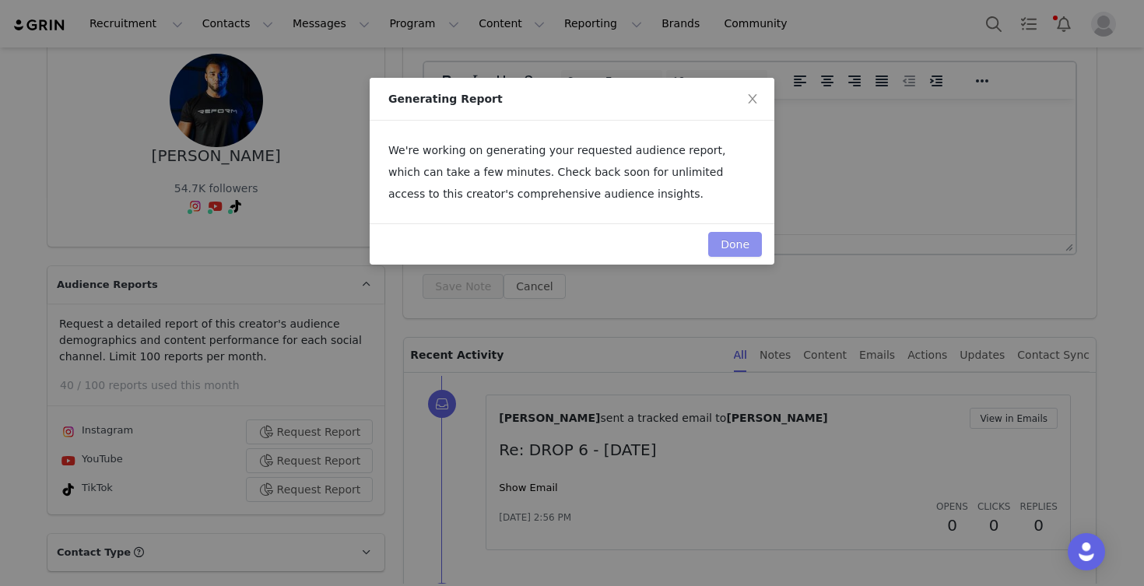
click at [738, 240] on button "Done" at bounding box center [735, 244] width 54 height 25
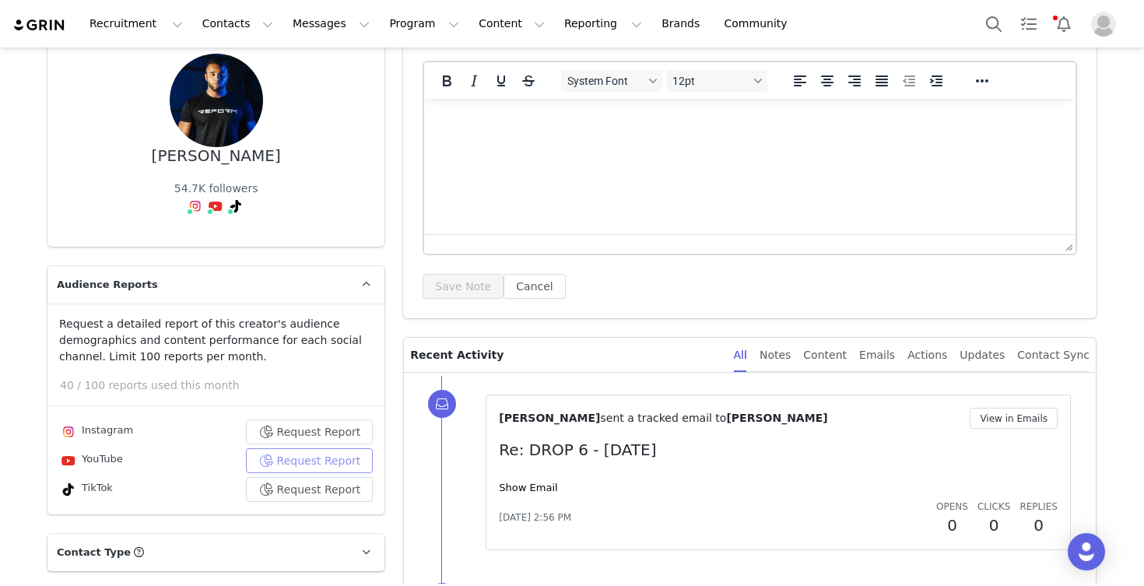
click at [285, 455] on button "Request Report" at bounding box center [310, 460] width 128 height 25
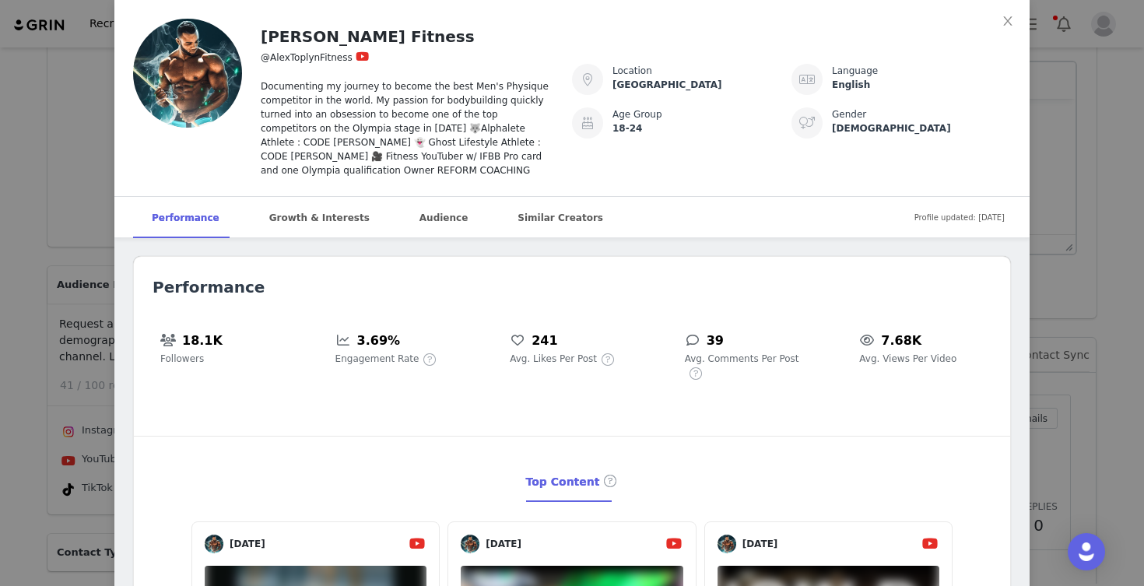
scroll to position [975, 0]
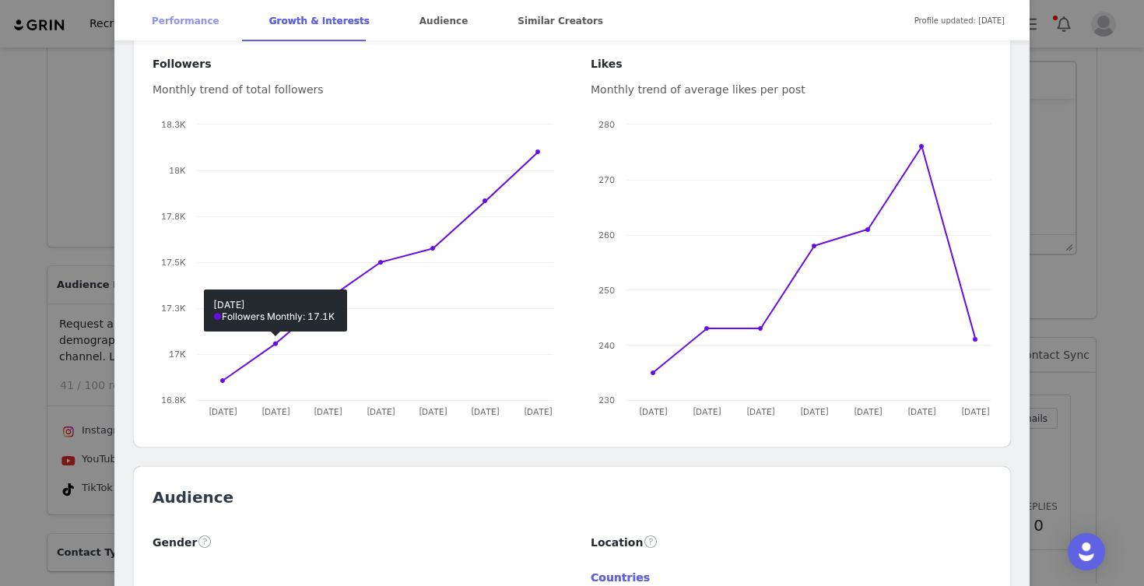
click at [197, 24] on div "Performance" at bounding box center [185, 21] width 105 height 42
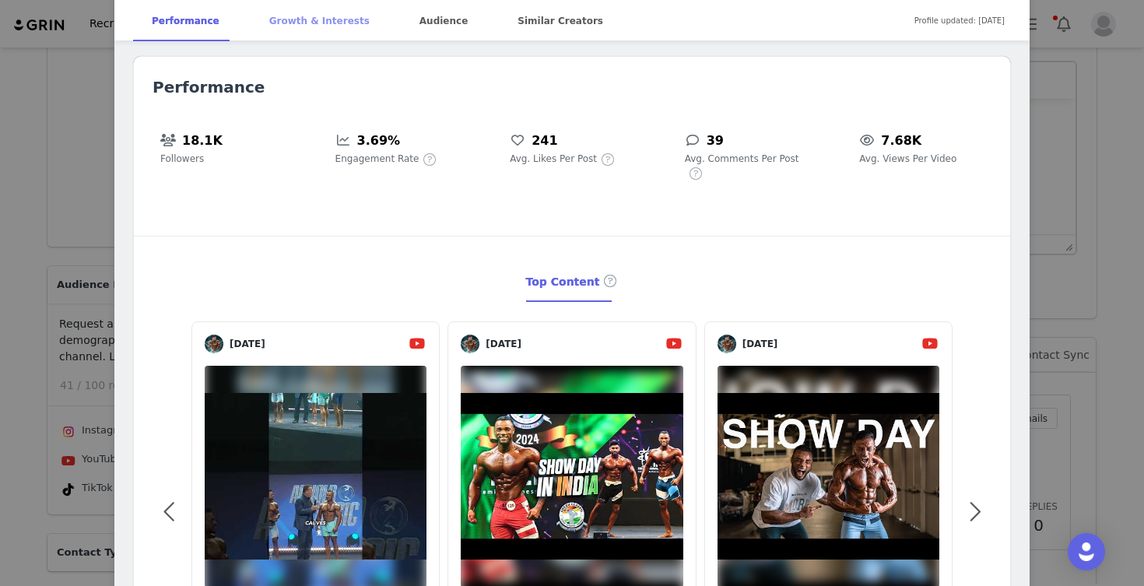
click at [305, 23] on div "Growth & Interests" at bounding box center [320, 21] width 138 height 42
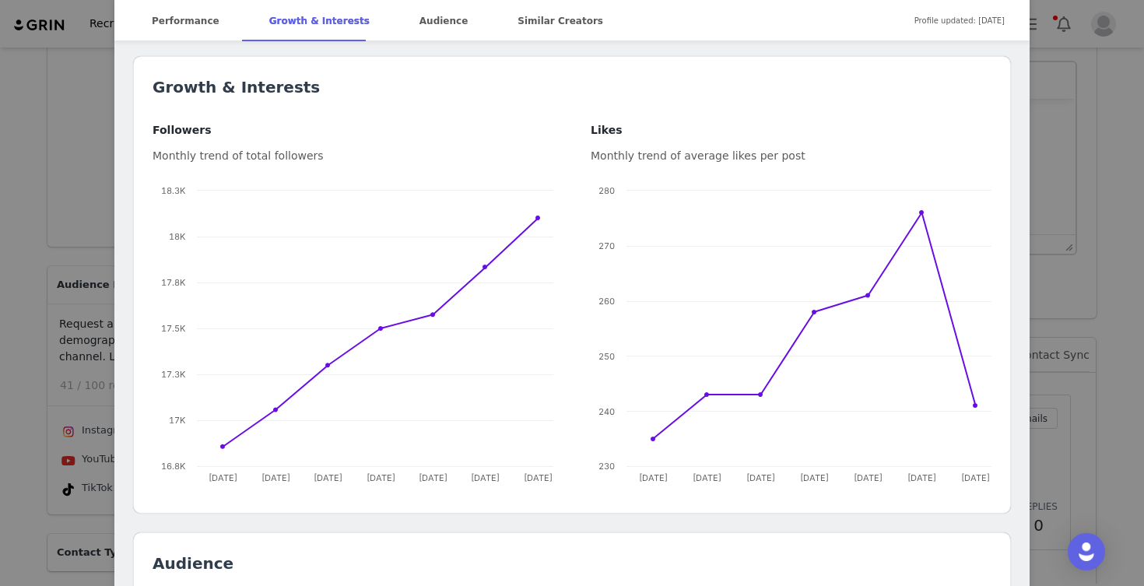
click at [16, 180] on div "[PERSON_NAME] Fitness @AlexToplynFitness Documenting my journey to become the b…" at bounding box center [572, 293] width 1144 height 586
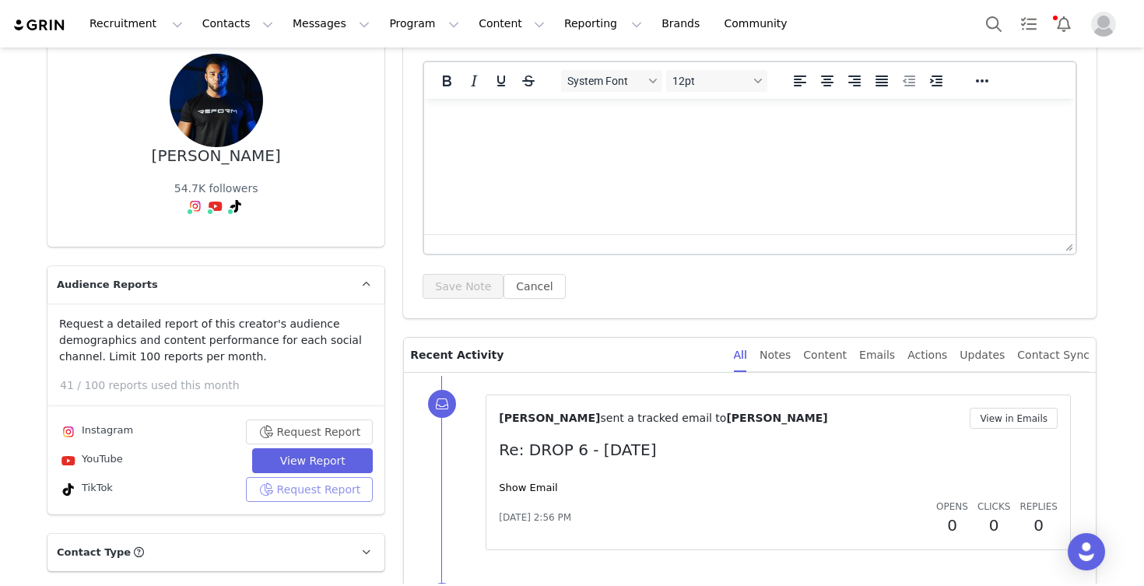
click at [291, 485] on button "Request Report" at bounding box center [310, 489] width 128 height 25
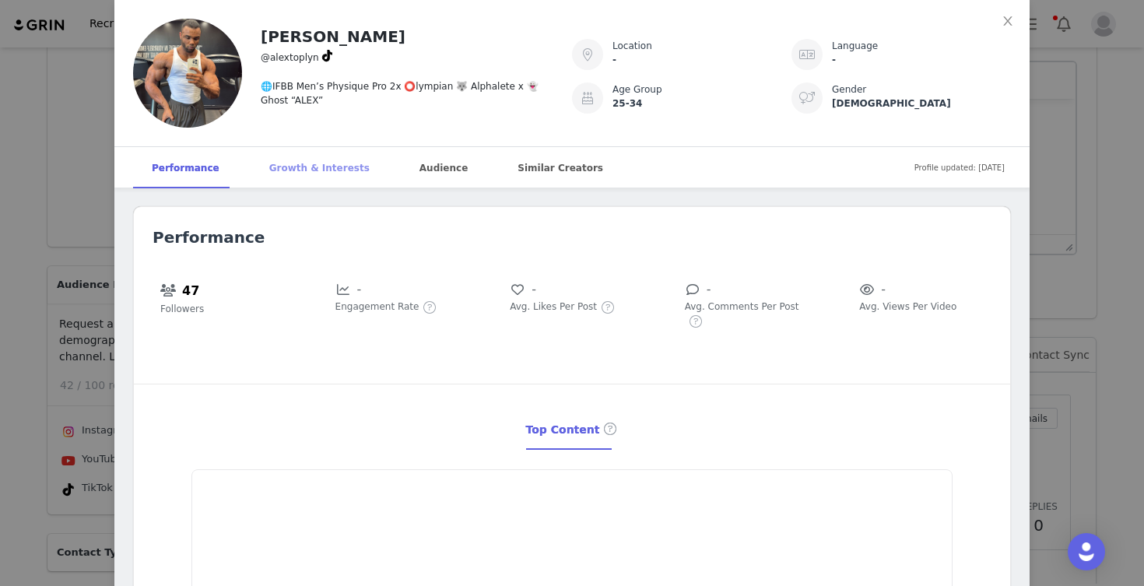
click at [322, 165] on div "Growth & Interests" at bounding box center [320, 168] width 138 height 42
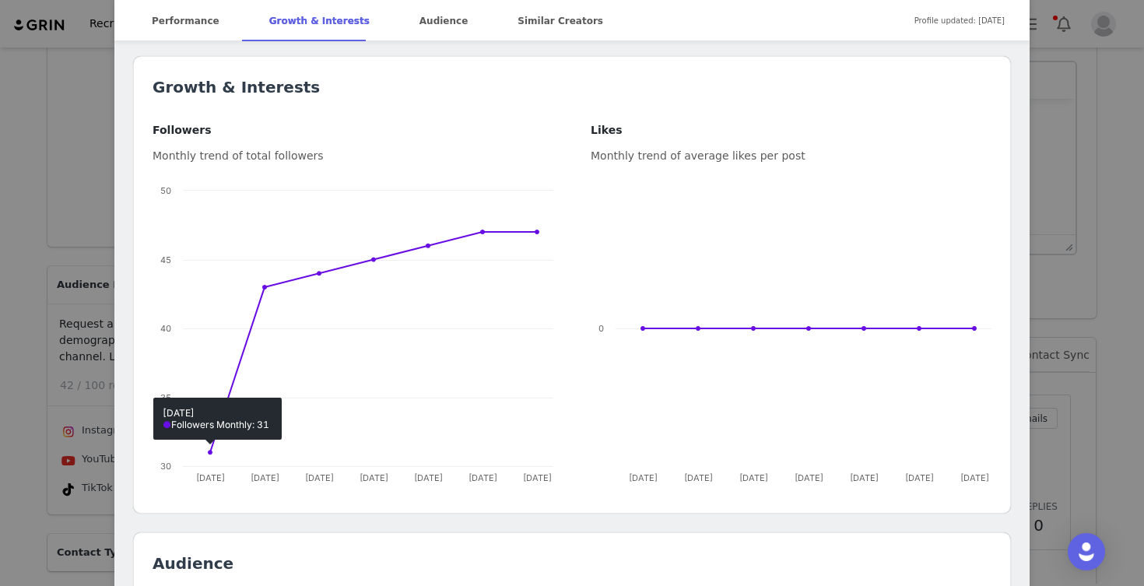
click at [33, 192] on div "[PERSON_NAME] @alextoplyn 🌐IFBB Men’s Physique Pro 2x ⭕️lympian 🐺 Alphalete x 👻…" at bounding box center [572, 293] width 1144 height 586
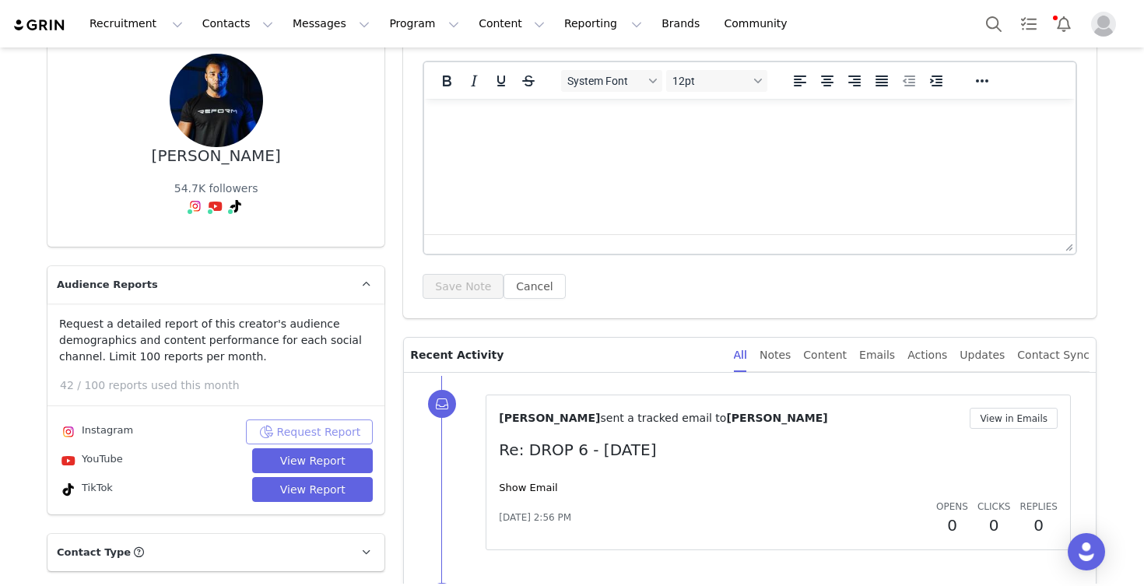
click at [300, 429] on button "Request Report" at bounding box center [310, 431] width 128 height 25
click at [300, 429] on div "Request Report" at bounding box center [316, 431] width 138 height 25
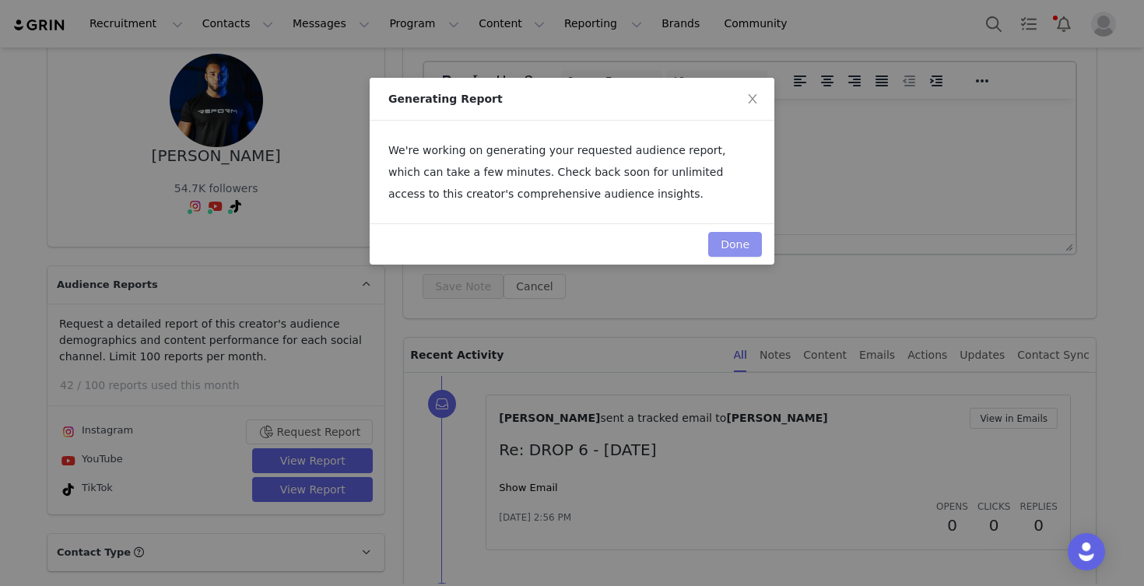
click at [727, 246] on button "Done" at bounding box center [735, 244] width 54 height 25
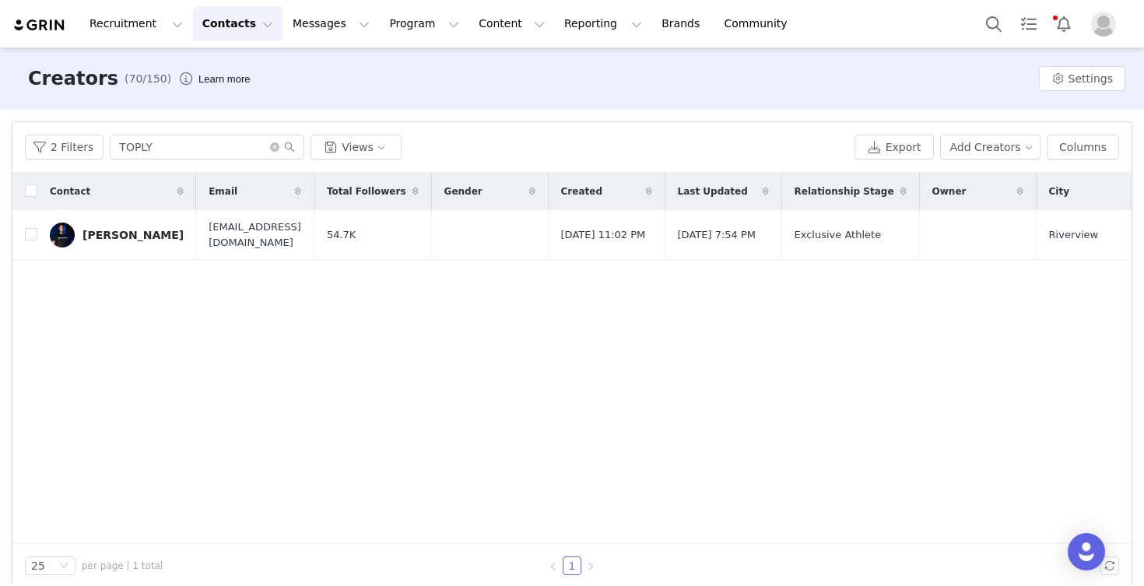
click at [159, 286] on div "Contact Email Total Followers Gender Created Last Updated Relationship Stage Ow…" at bounding box center [571, 358] width 1119 height 371
click at [165, 153] on input "TOPLY" at bounding box center [207, 147] width 194 height 25
type input "T"
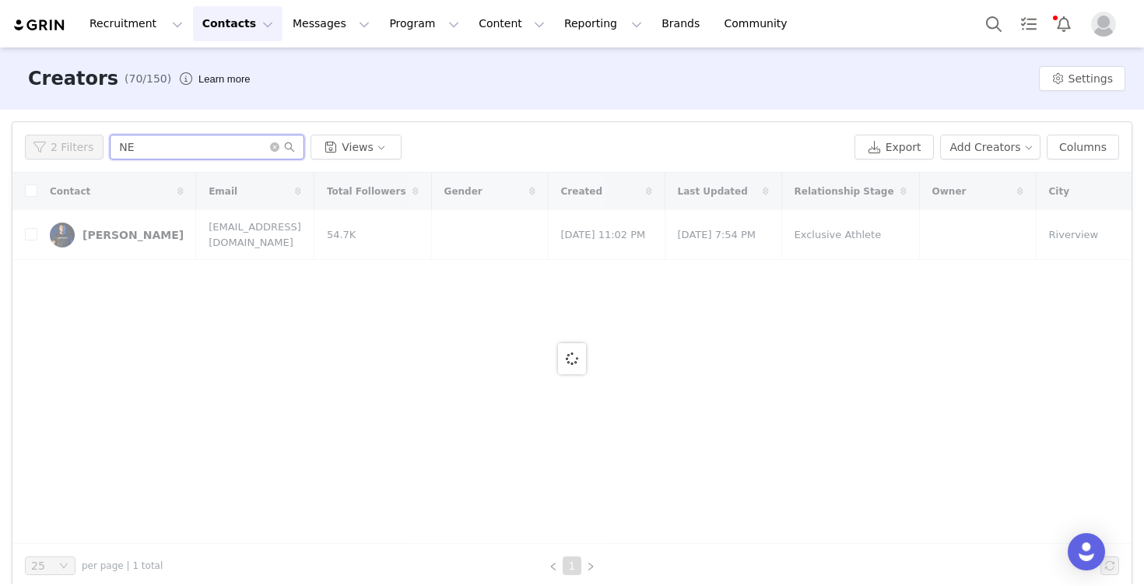
type input "N"
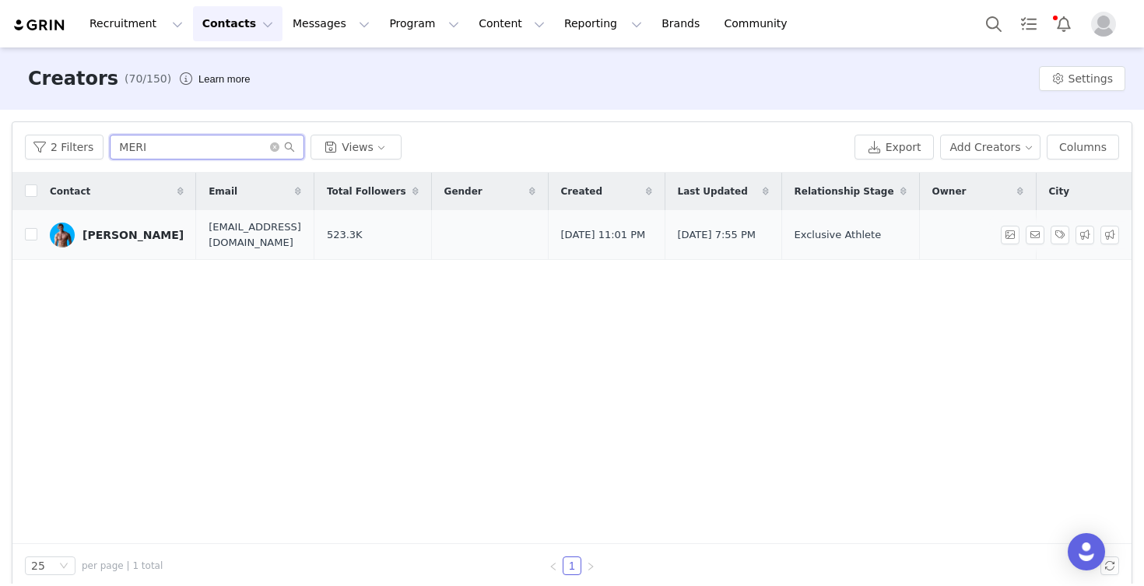
type input "MERI"
click at [149, 233] on div "[PERSON_NAME]" at bounding box center [132, 235] width 101 height 12
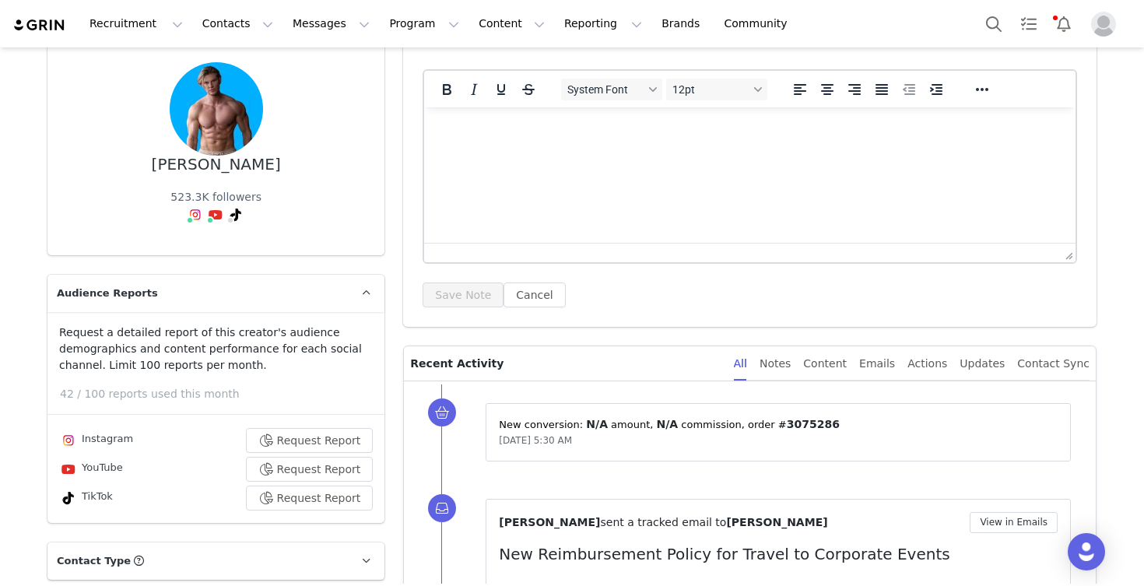
scroll to position [124, 0]
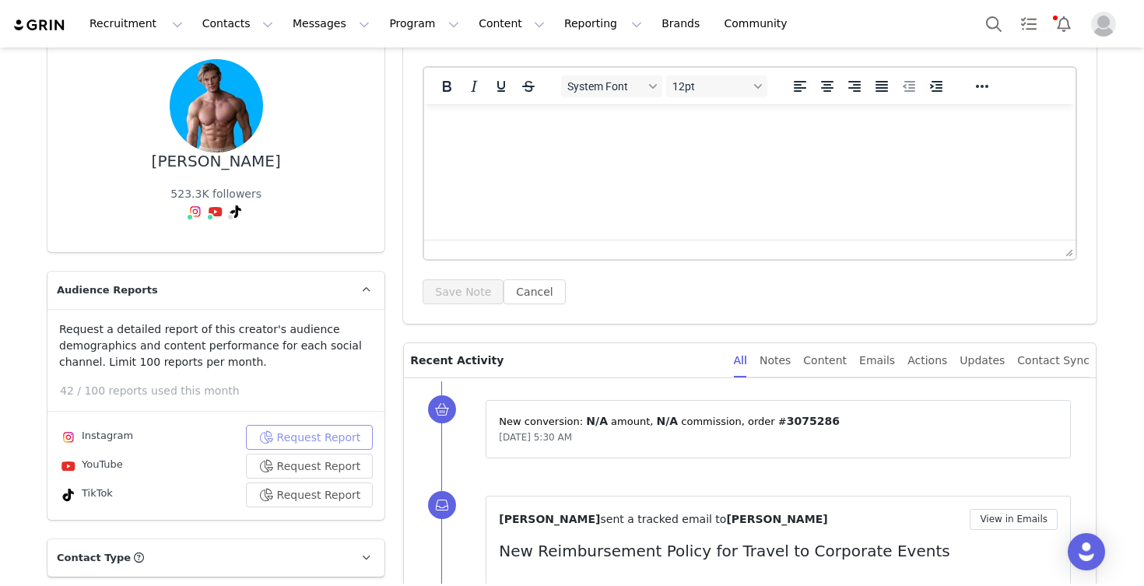
click at [288, 435] on button "Request Report" at bounding box center [310, 437] width 128 height 25
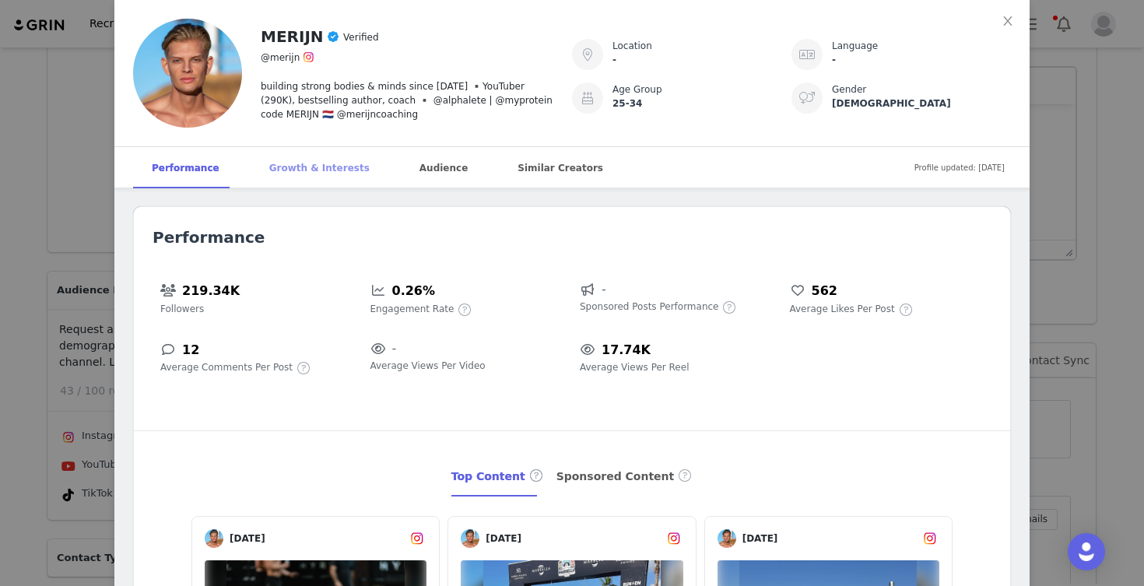
click at [315, 164] on div "Growth & Interests" at bounding box center [320, 168] width 138 height 42
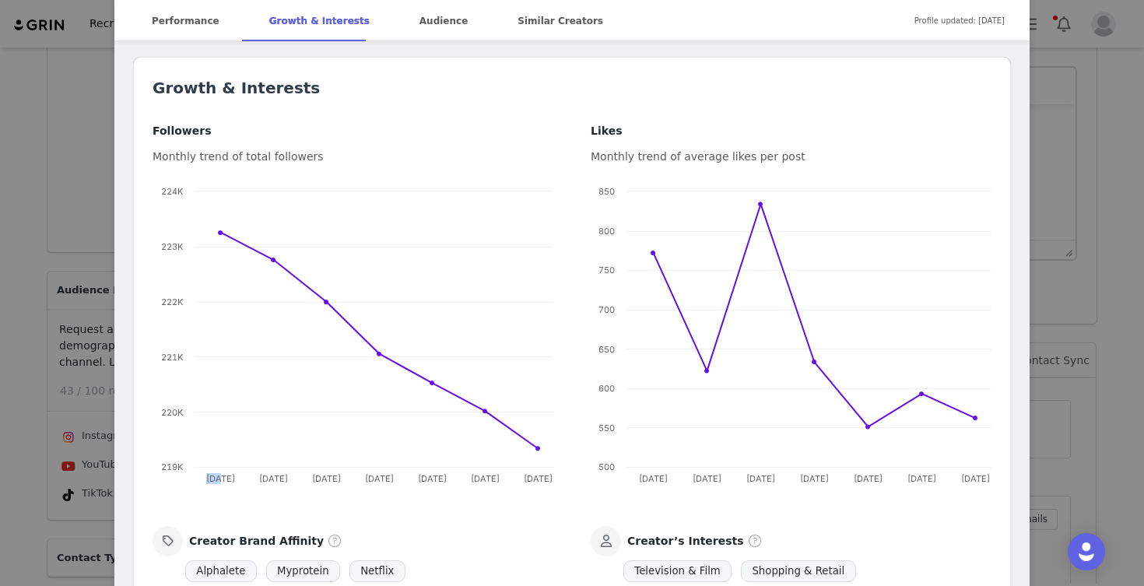
click at [19, 291] on div "MERIJN Verified @merijn building strong bodies & minds since [DATE] ▪️YouTuber …" at bounding box center [572, 293] width 1144 height 586
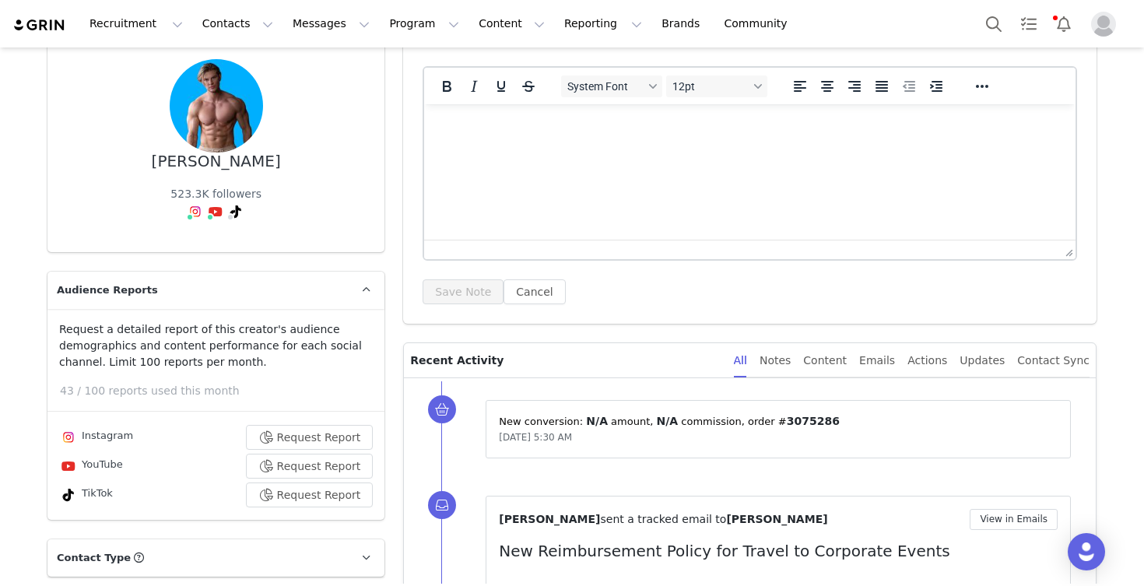
scroll to position [0, 0]
click at [304, 470] on button "Request Report" at bounding box center [310, 466] width 128 height 25
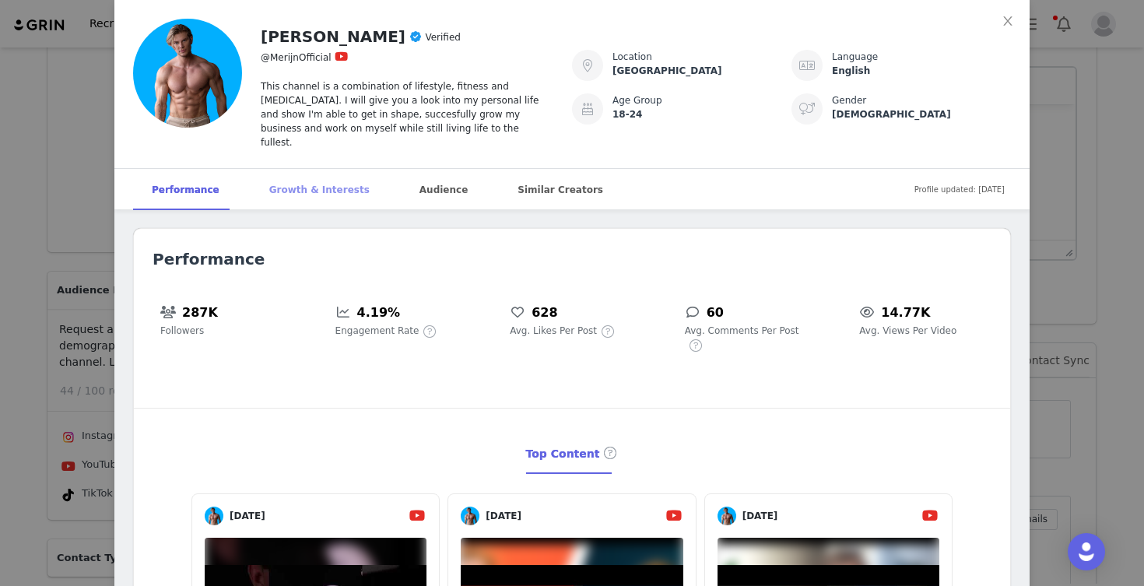
click at [327, 178] on div "Growth & Interests" at bounding box center [320, 190] width 138 height 42
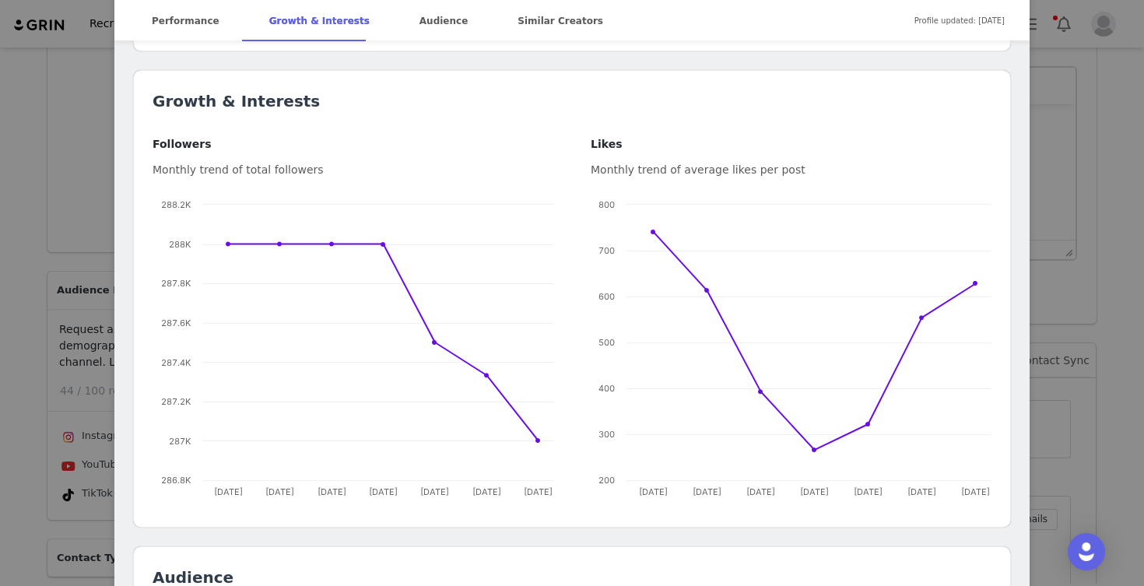
click at [11, 287] on div "Merijn Verified @MerijnOfficial This channel is a combination of lifestyle, fit…" at bounding box center [572, 293] width 1144 height 586
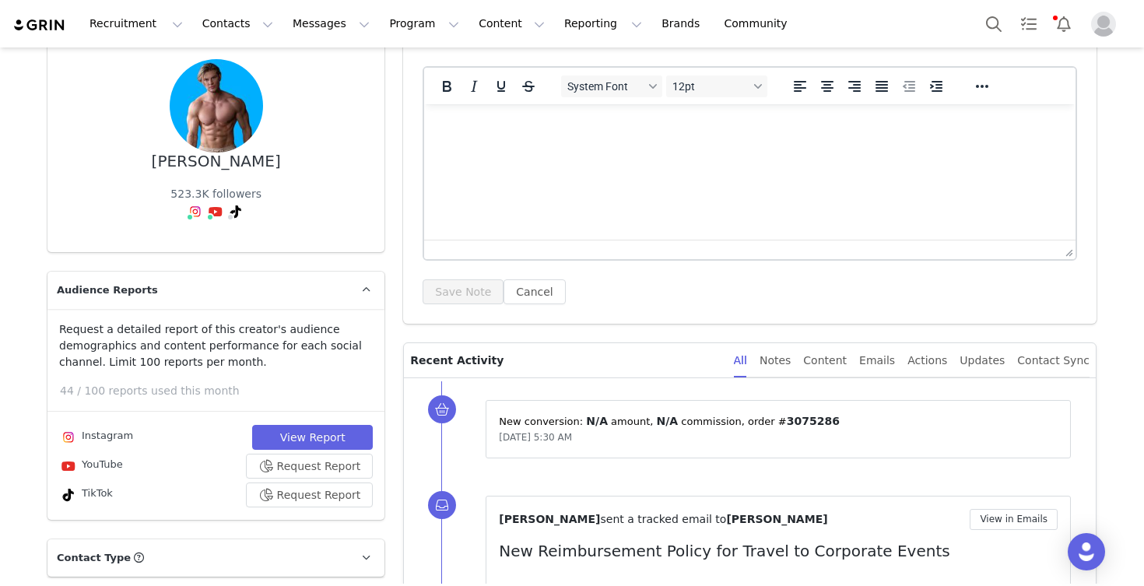
scroll to position [0, 0]
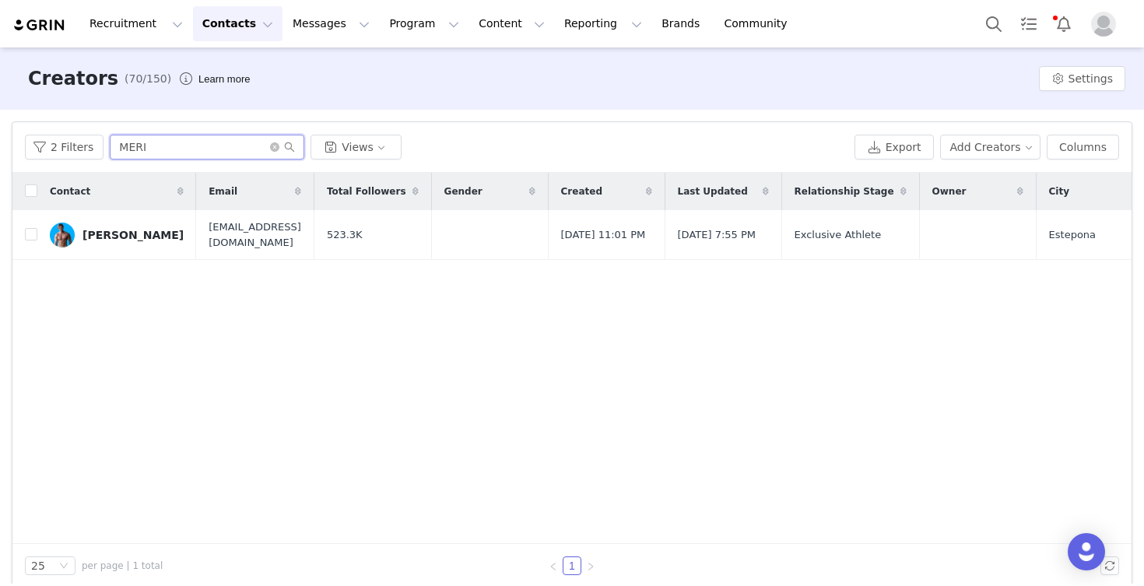
click at [184, 149] on input "MERI" at bounding box center [207, 147] width 194 height 25
type input "M"
type input "JOR"
click at [139, 237] on div "[PERSON_NAME]" at bounding box center [132, 235] width 101 height 12
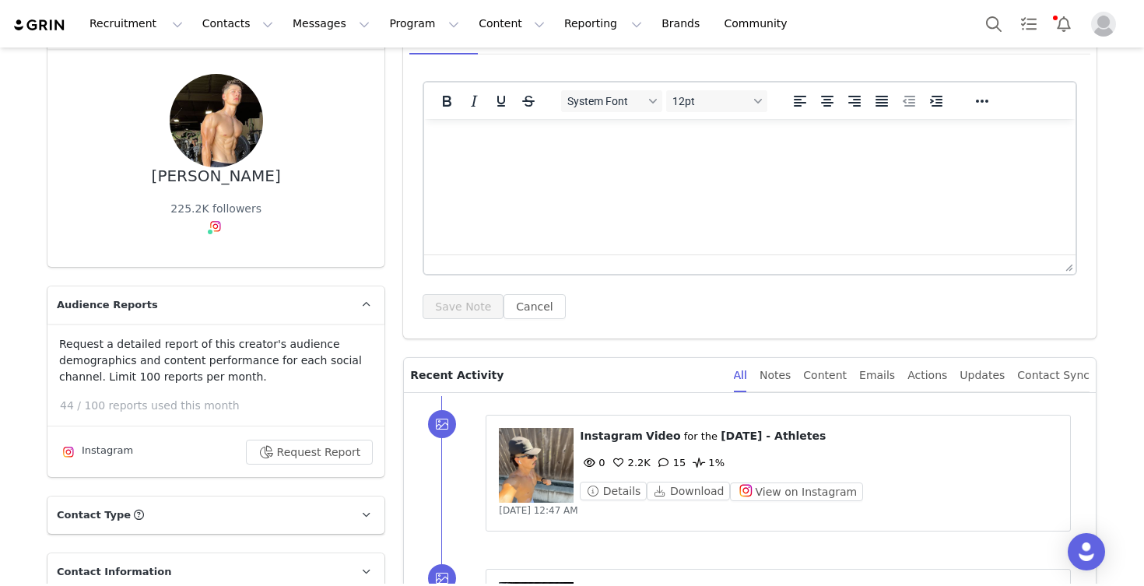
scroll to position [110, 0]
click at [286, 448] on button "Request Report" at bounding box center [310, 451] width 128 height 25
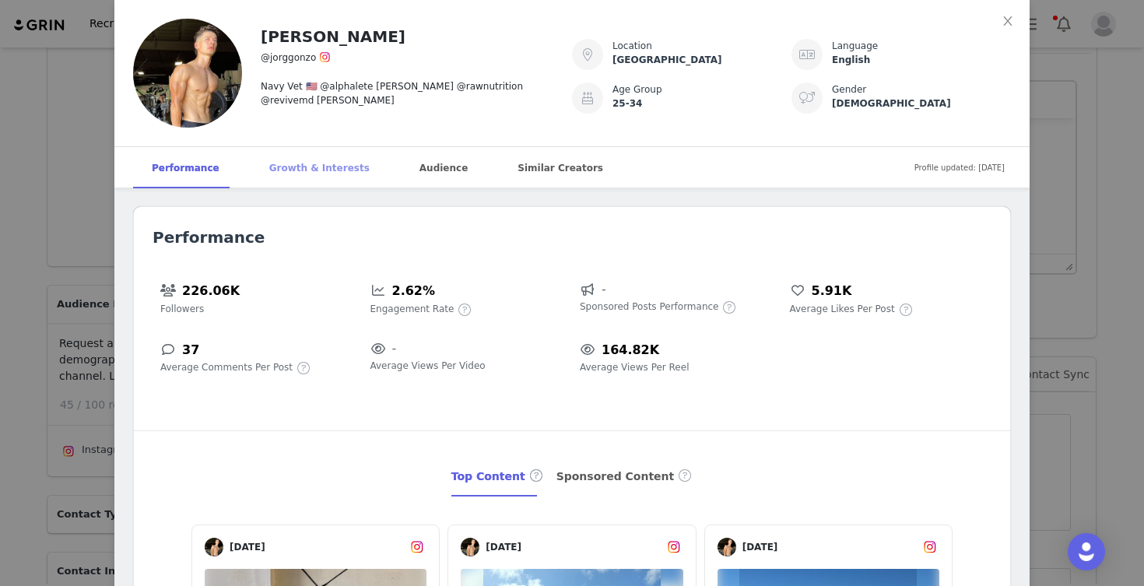
click at [322, 174] on div "Growth & Interests" at bounding box center [320, 168] width 138 height 42
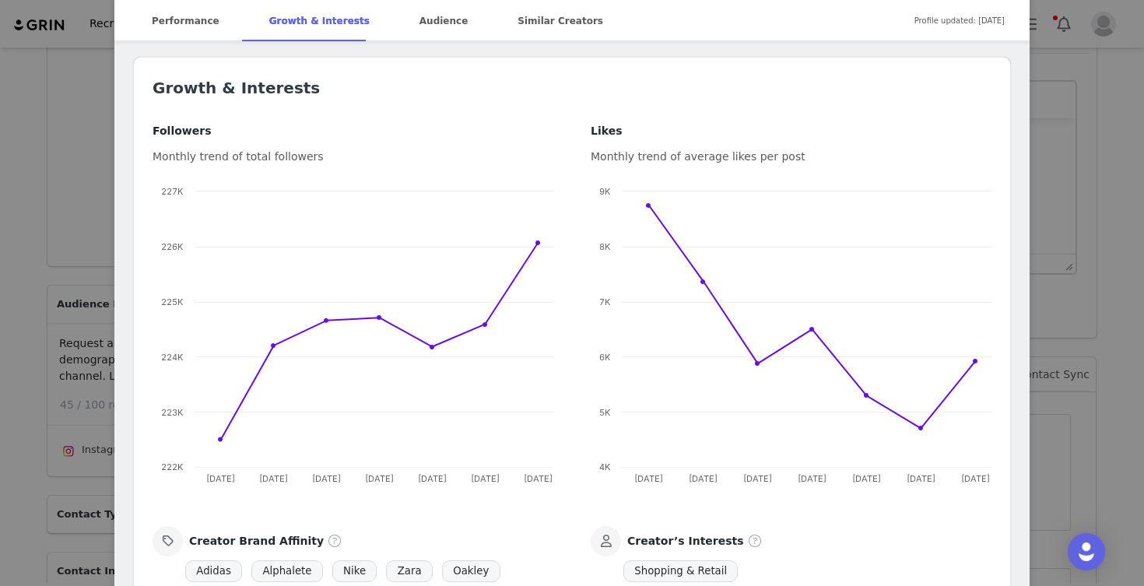
click at [30, 332] on div "[PERSON_NAME] @jorggonzo Navy Vet 🇺🇸 @alphalete [PERSON_NAME] @rawnutrition @re…" at bounding box center [572, 293] width 1144 height 586
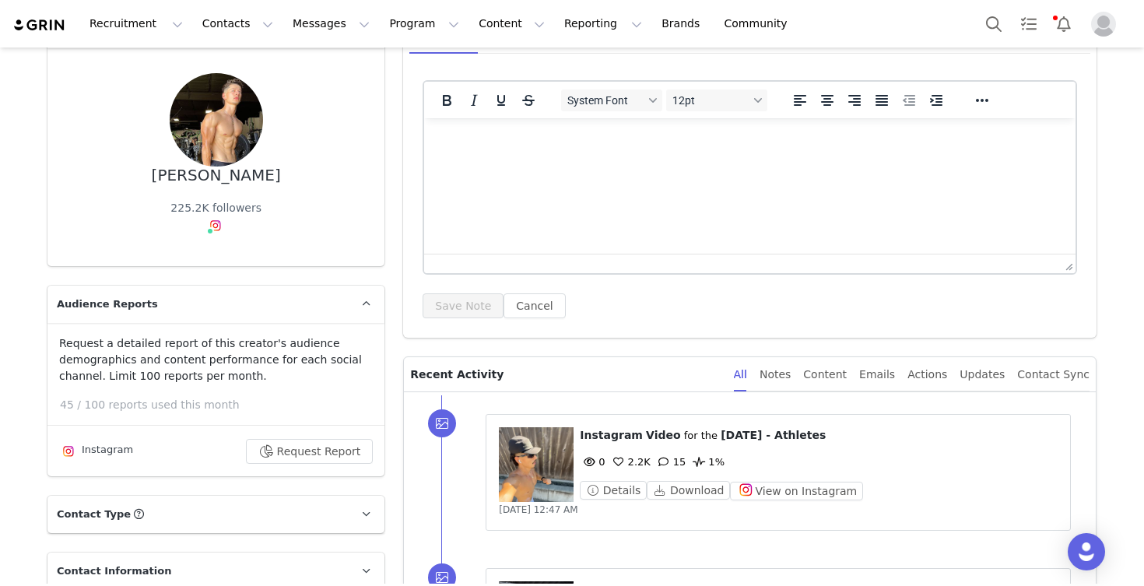
scroll to position [0, 0]
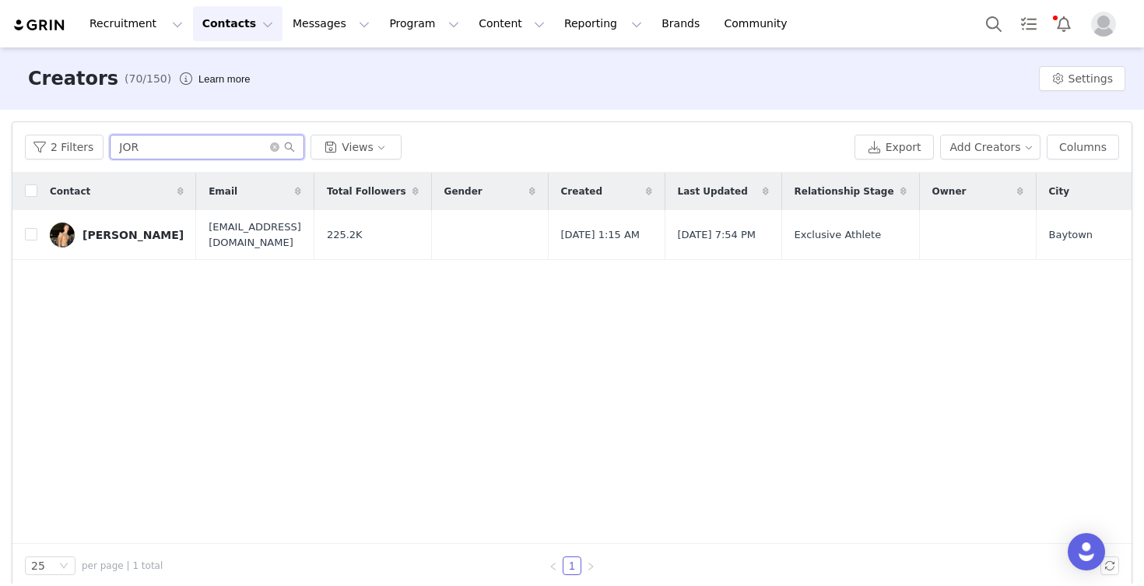
click at [186, 148] on input "JOR" at bounding box center [207, 147] width 194 height 25
type input "J"
type input "ILON"
click at [107, 239] on div "[PERSON_NAME]" at bounding box center [132, 235] width 101 height 12
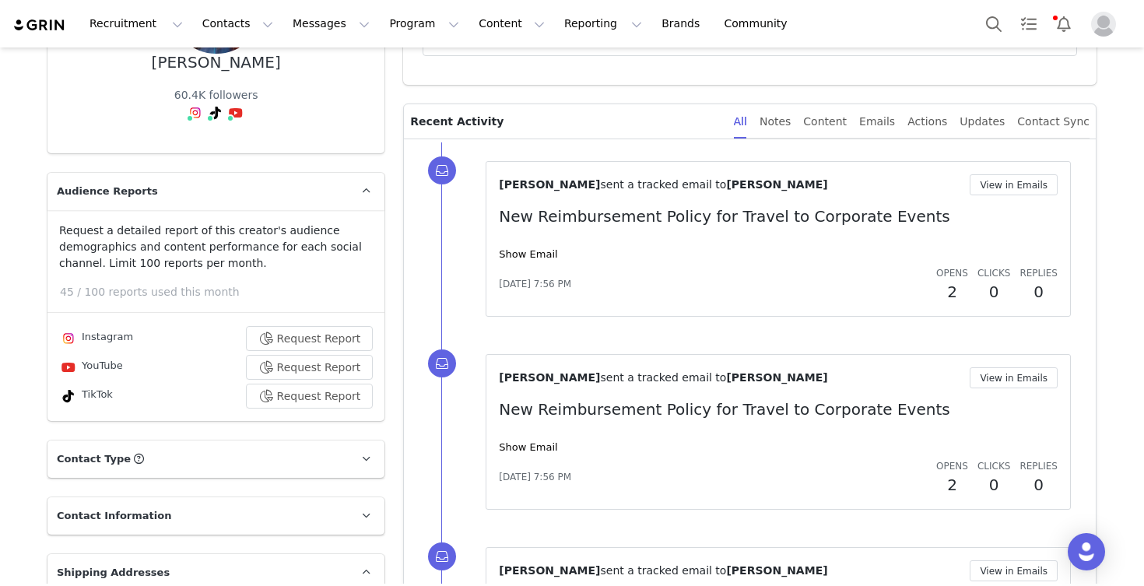
scroll to position [235, 0]
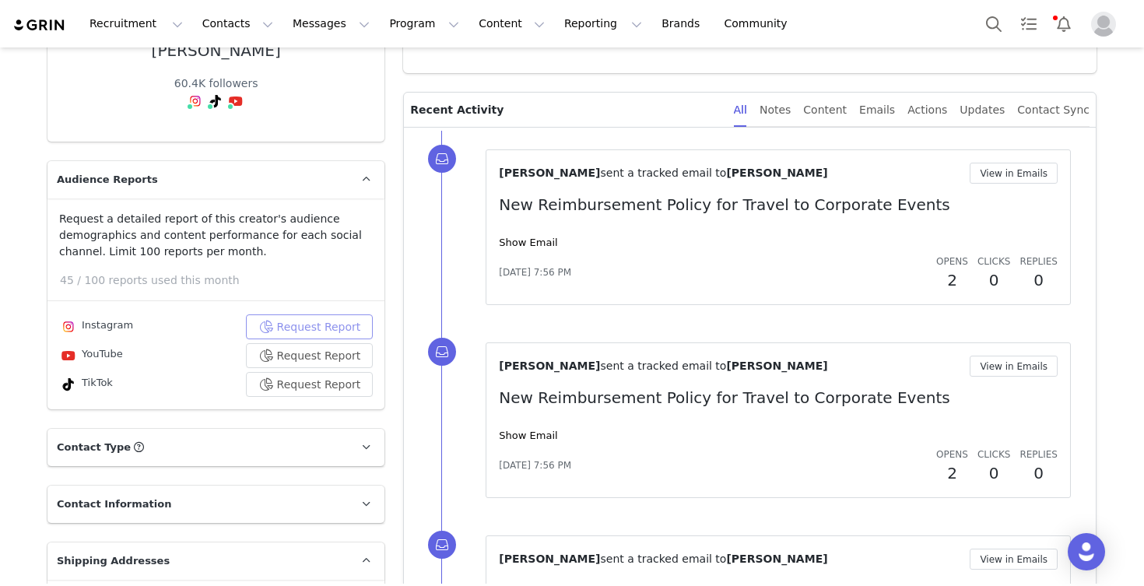
click at [291, 320] on button "Request Report" at bounding box center [310, 326] width 128 height 25
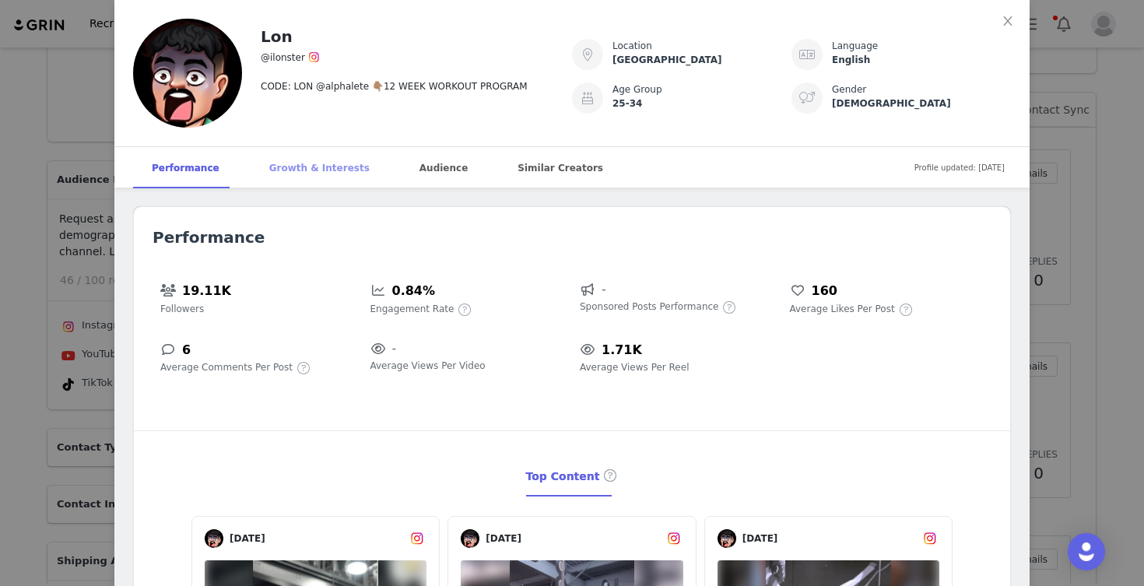
click at [291, 163] on div "Growth & Interests" at bounding box center [320, 168] width 138 height 42
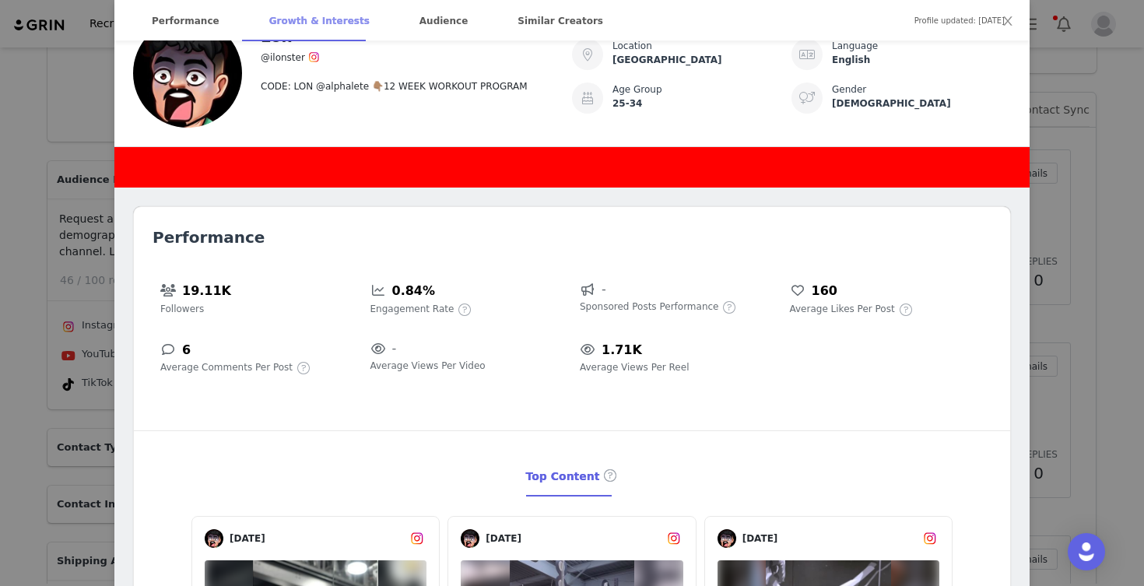
scroll to position [903, 0]
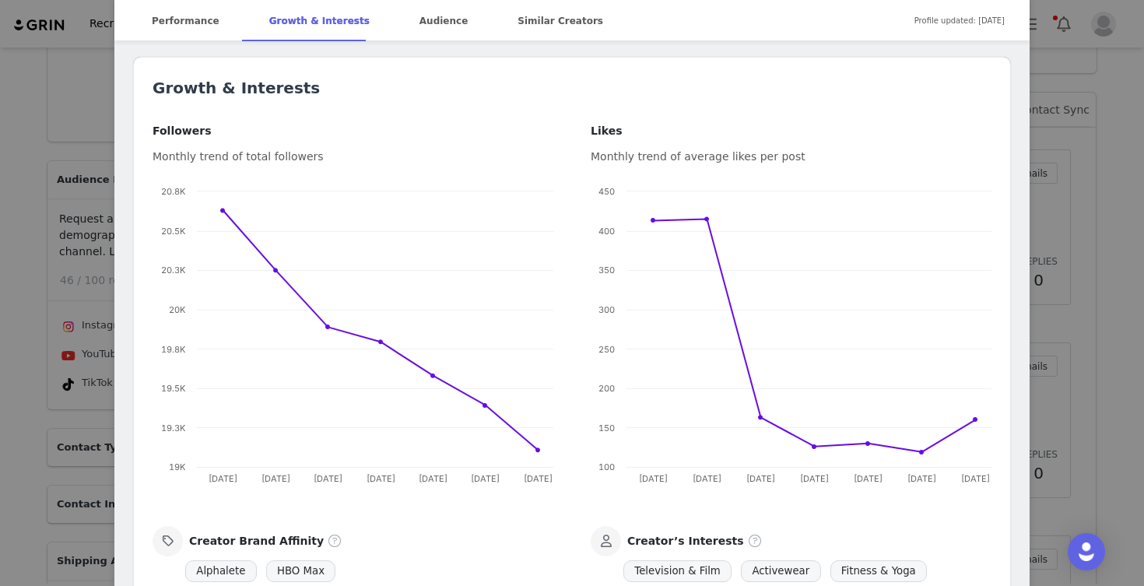
click at [17, 411] on div "Lon @ilonster CODE: LON @alphalete 👇🏽12 WEEK WORKOUT PROGRAM Location [GEOGRAPH…" at bounding box center [572, 293] width 1144 height 586
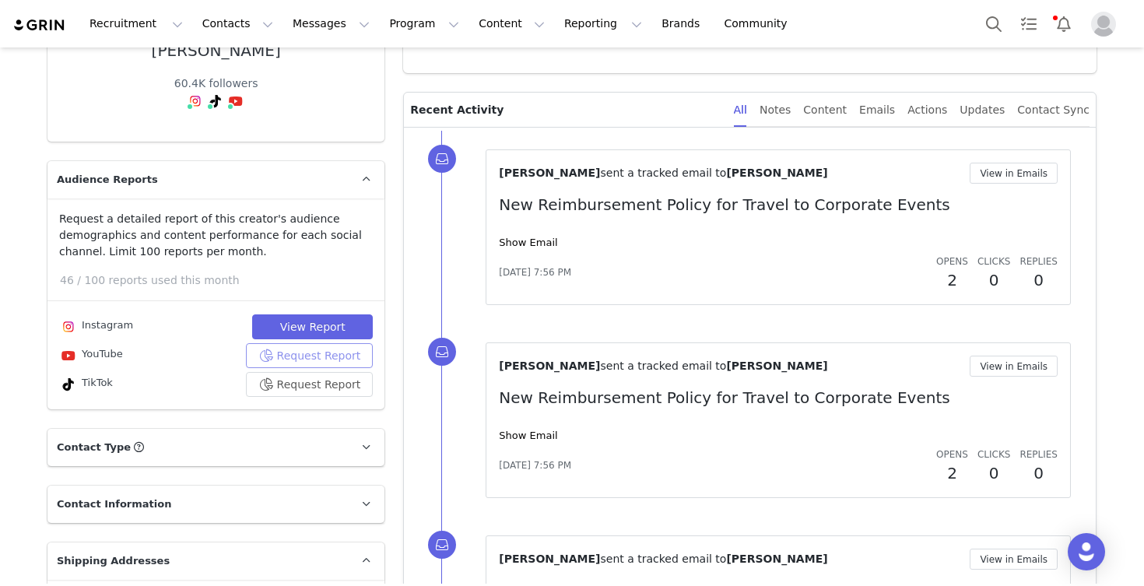
click at [321, 352] on button "Request Report" at bounding box center [310, 355] width 128 height 25
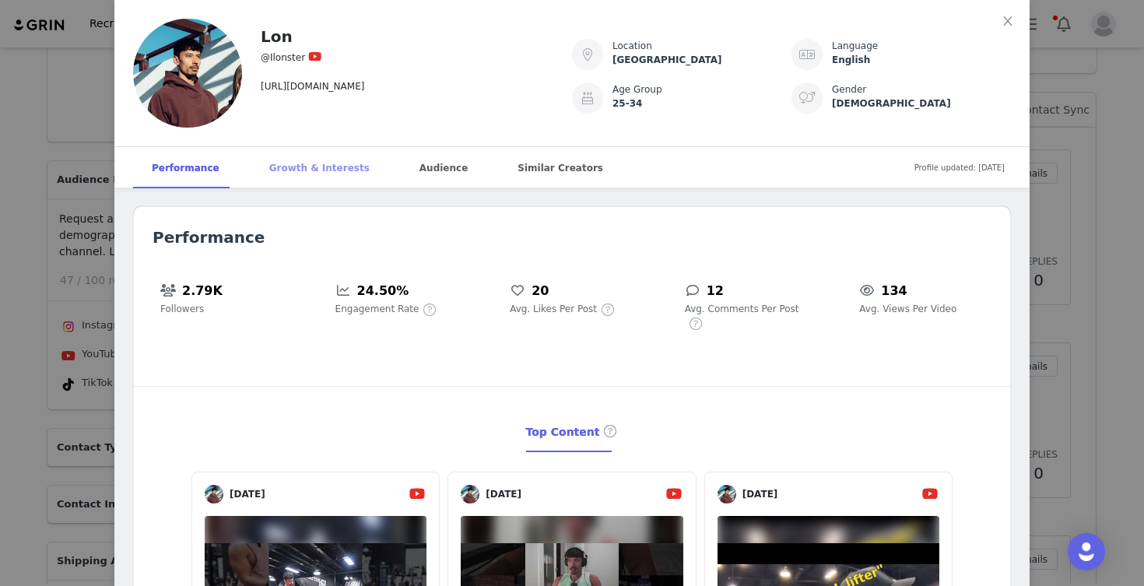
click at [293, 174] on div "Growth & Interests" at bounding box center [320, 168] width 138 height 42
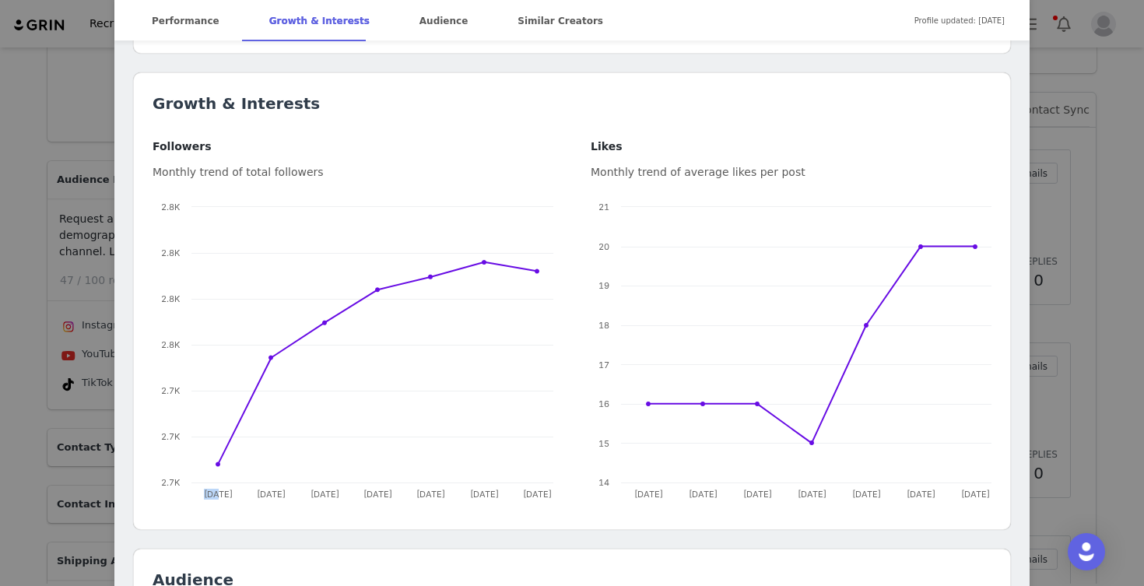
click at [33, 406] on div "Lon @Ilonster [URL][DOMAIN_NAME] Location [GEOGRAPHIC_DATA] Language English Ag…" at bounding box center [572, 293] width 1144 height 586
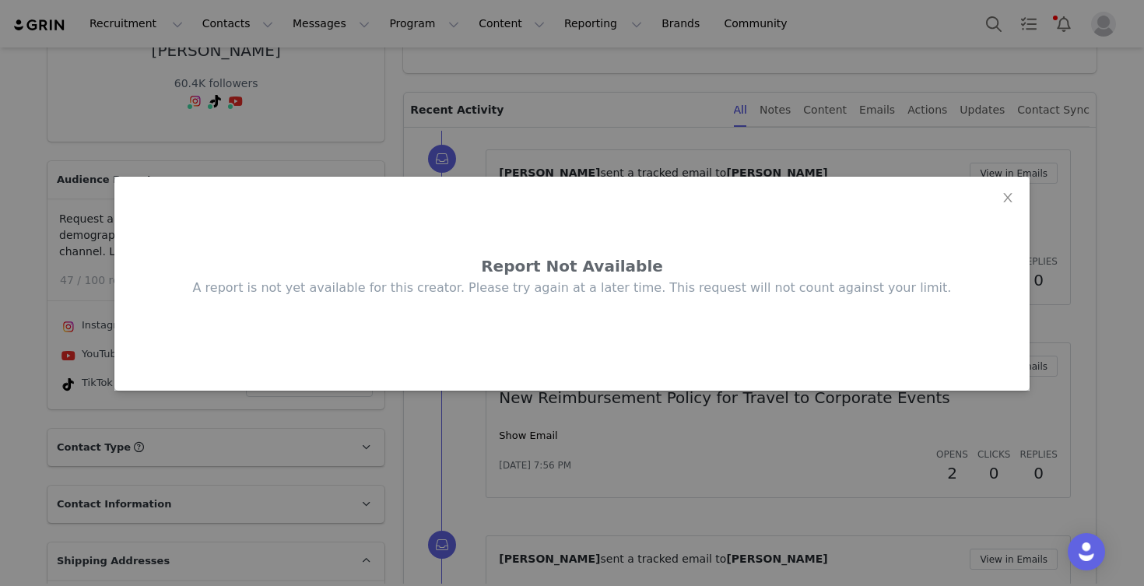
click at [33, 406] on div "Report Not Available A report is not yet available for this creator. Please try…" at bounding box center [572, 293] width 1144 height 586
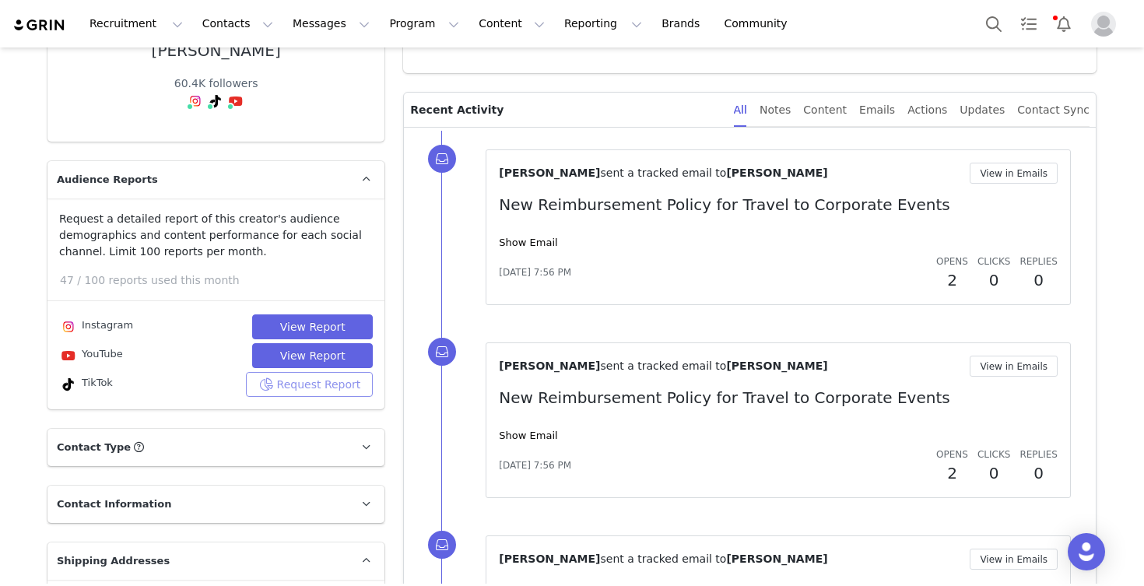
click at [319, 382] on button "Request Report" at bounding box center [310, 384] width 128 height 25
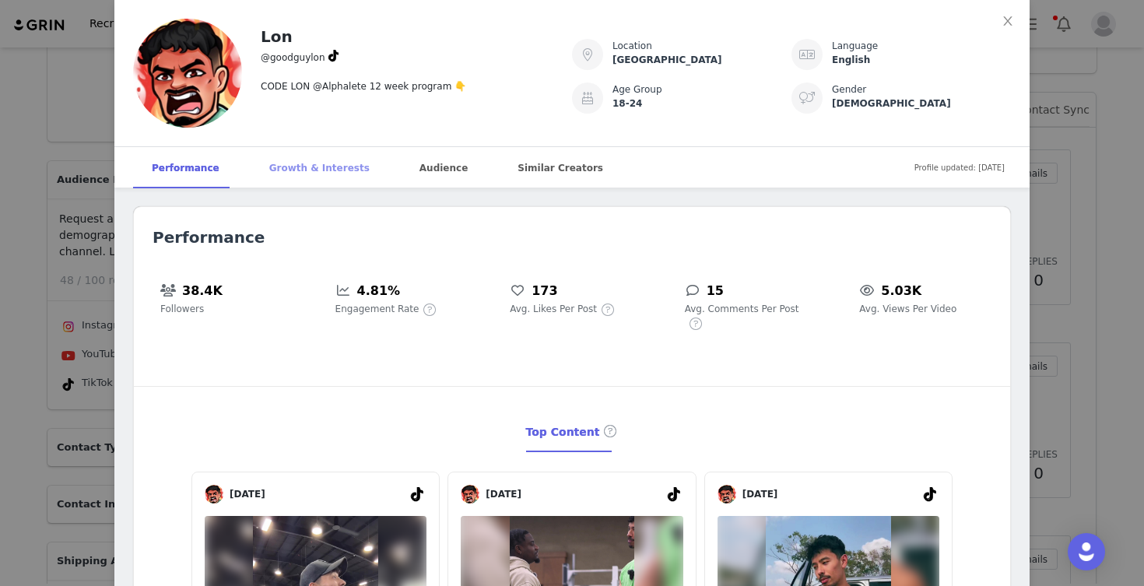
click at [304, 170] on div "Growth & Interests" at bounding box center [320, 168] width 138 height 42
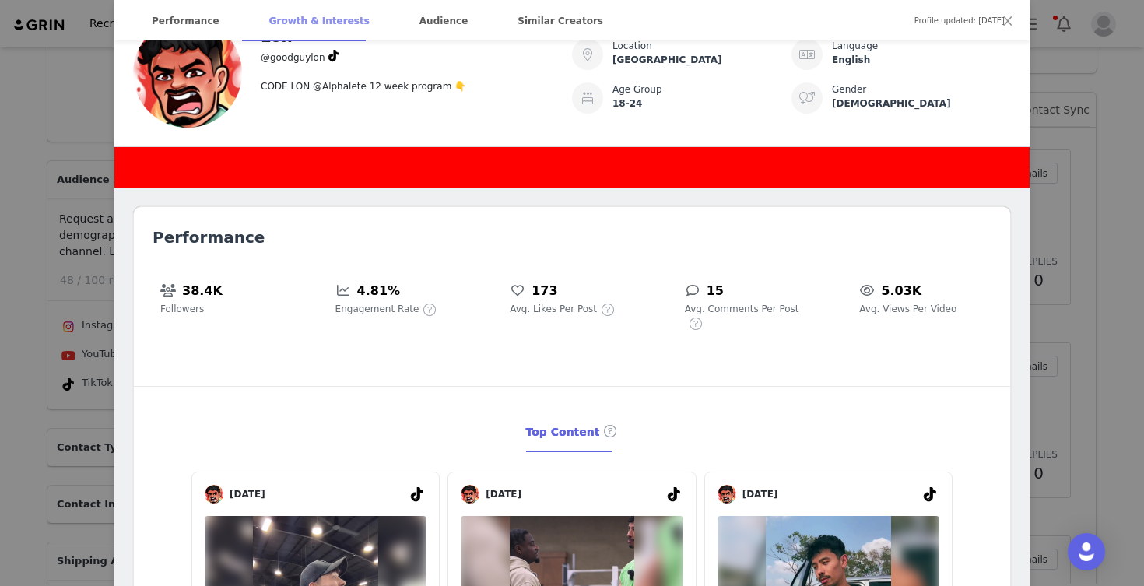
scroll to position [843, 0]
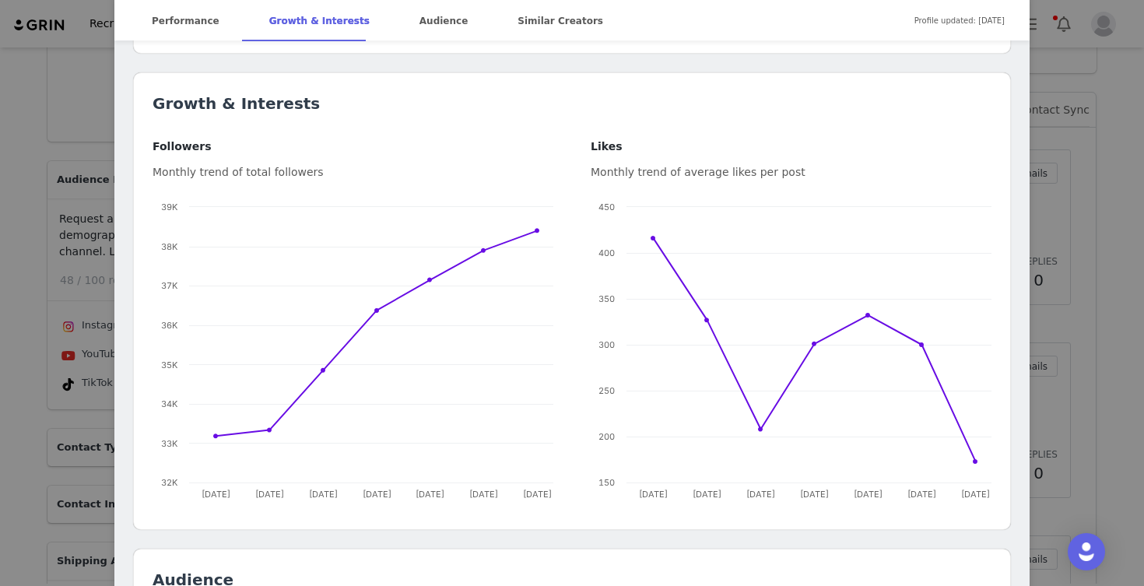
click at [15, 343] on div "Lon @goodguylon CODE LON @Alphalete 12 week program 👇 Location [GEOGRAPHIC_DATA…" at bounding box center [572, 293] width 1144 height 586
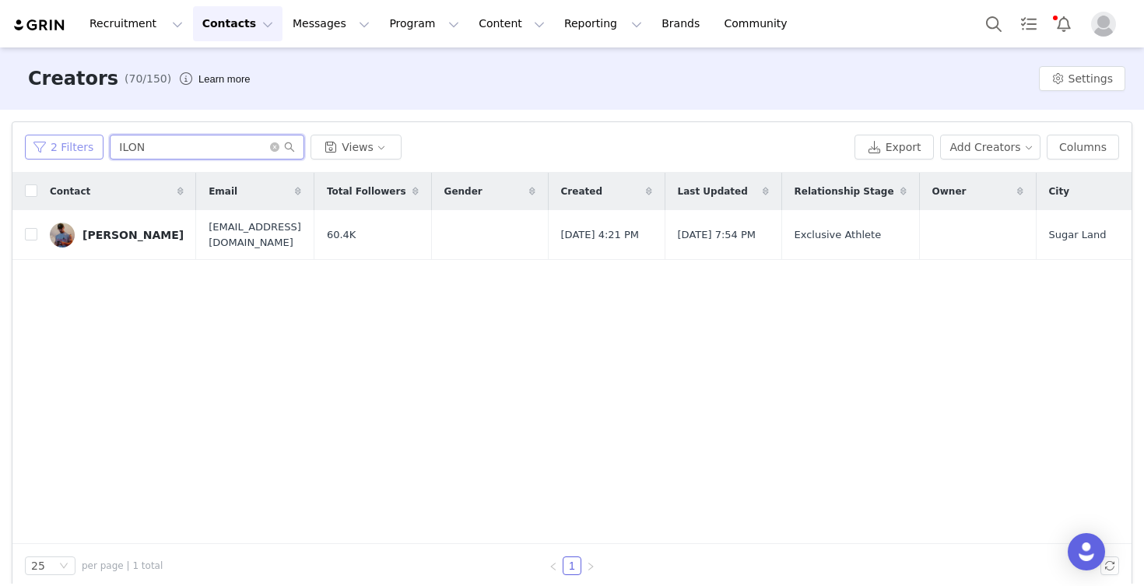
drag, startPoint x: 162, startPoint y: 149, endPoint x: 93, endPoint y: 146, distance: 69.3
click at [93, 146] on div "2 Filters ILON Views" at bounding box center [436, 147] width 823 height 25
type input "TERRO"
click at [117, 229] on div "[PERSON_NAME]" at bounding box center [132, 235] width 101 height 12
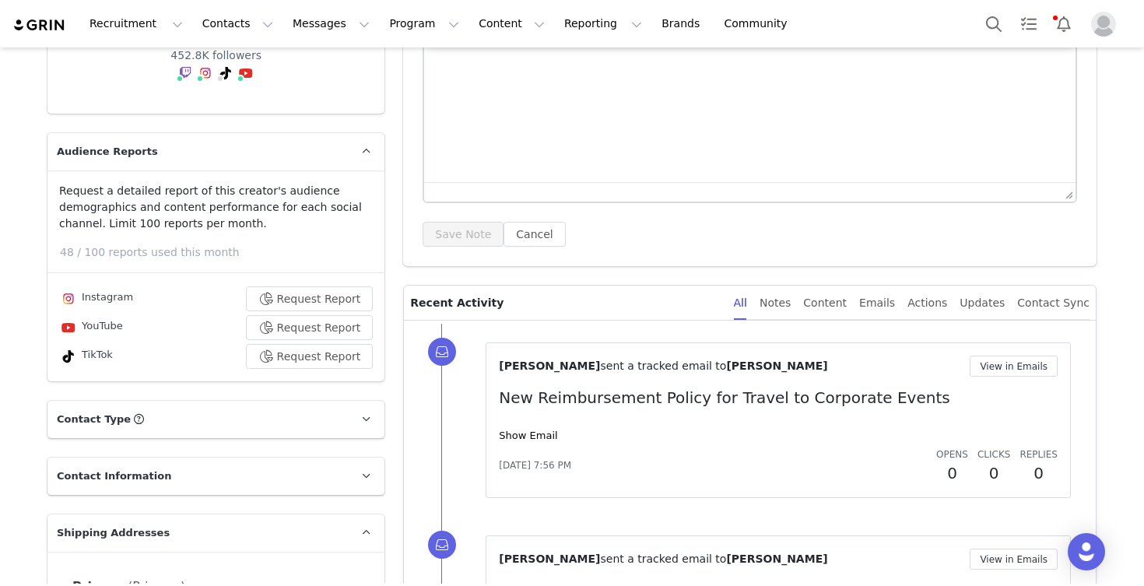
scroll to position [191, 0]
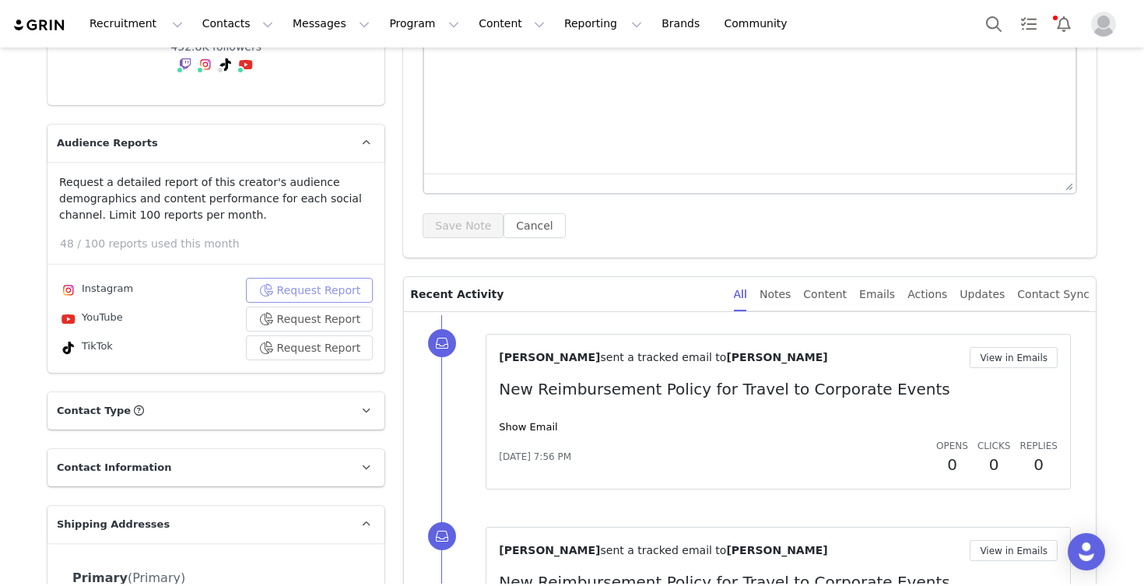
click at [294, 303] on button "Request Report" at bounding box center [310, 290] width 128 height 25
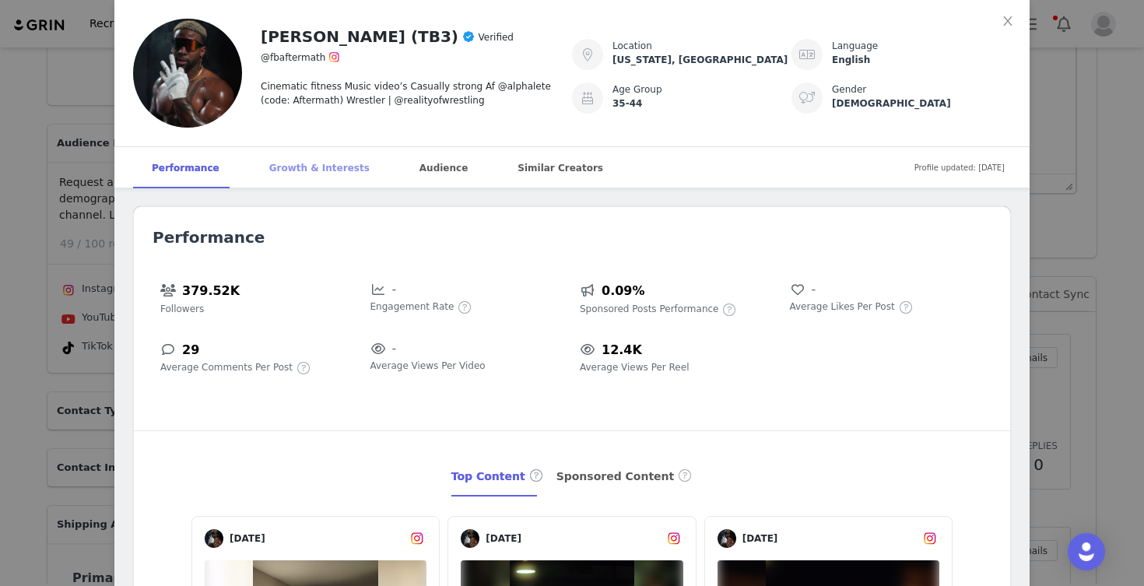
click at [304, 166] on div "Growth & Interests" at bounding box center [320, 168] width 138 height 42
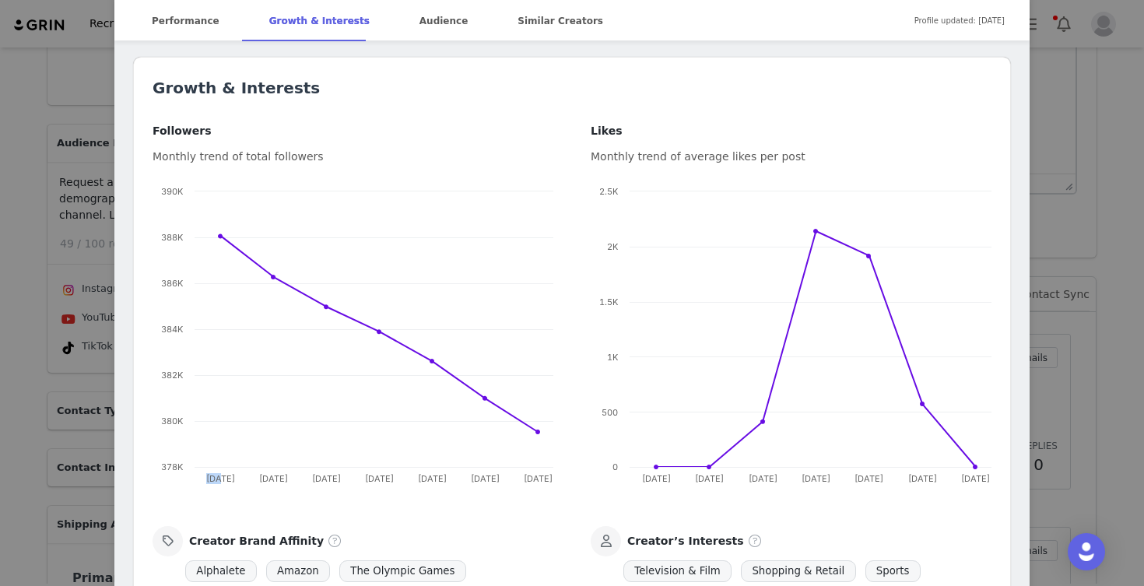
click at [39, 389] on div "[PERSON_NAME] (TB3) Verified @fbaftermath Cinematic fitness Music video’s Casua…" at bounding box center [572, 293] width 1144 height 586
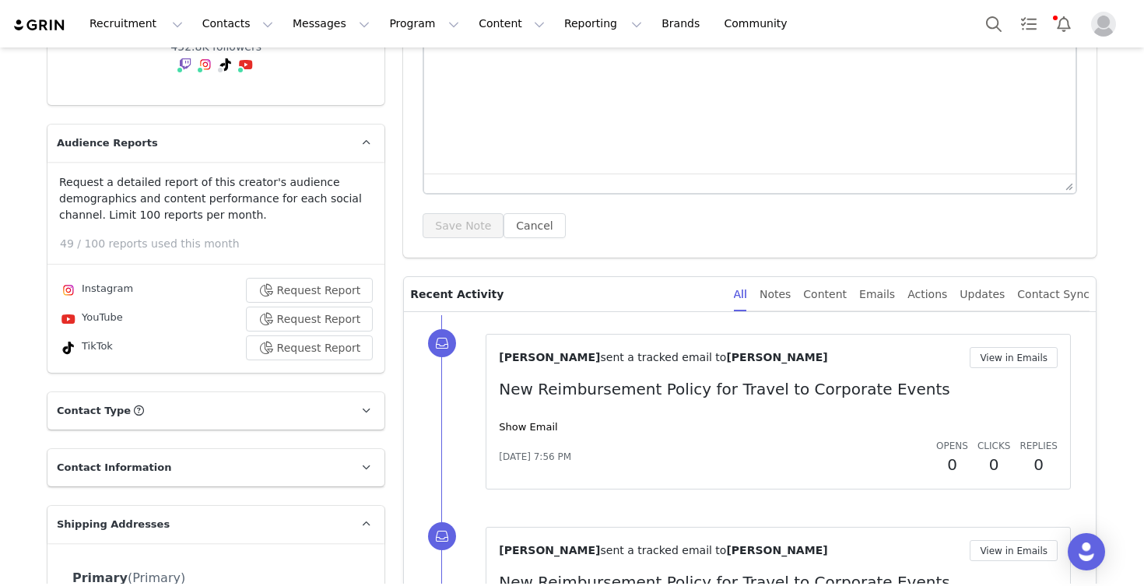
scroll to position [0, 0]
click at [315, 331] on button "Request Report" at bounding box center [310, 319] width 128 height 25
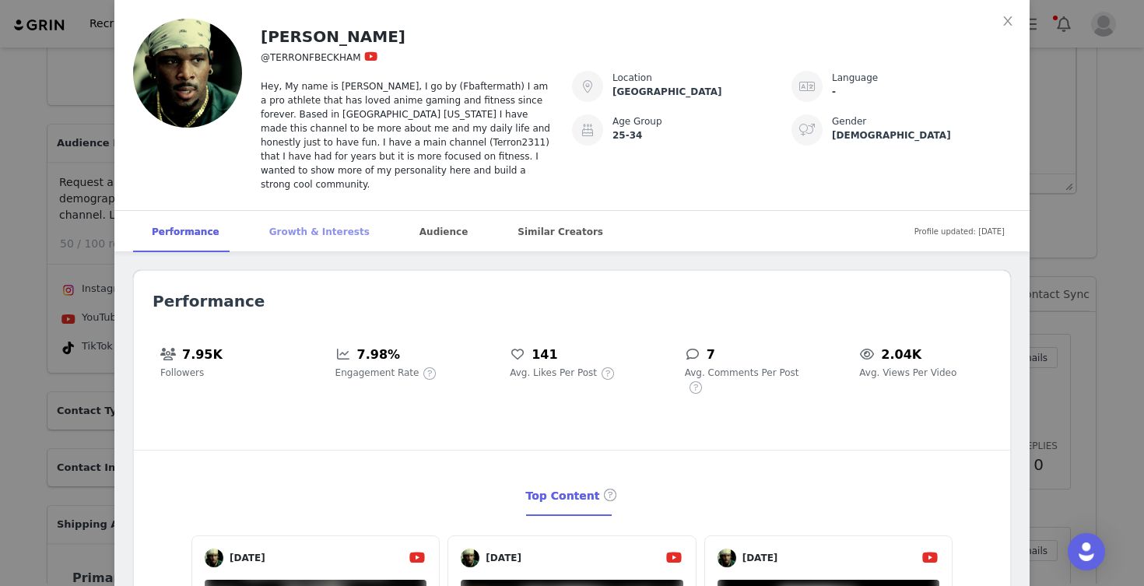
click at [311, 221] on div "Growth & Interests" at bounding box center [320, 232] width 138 height 42
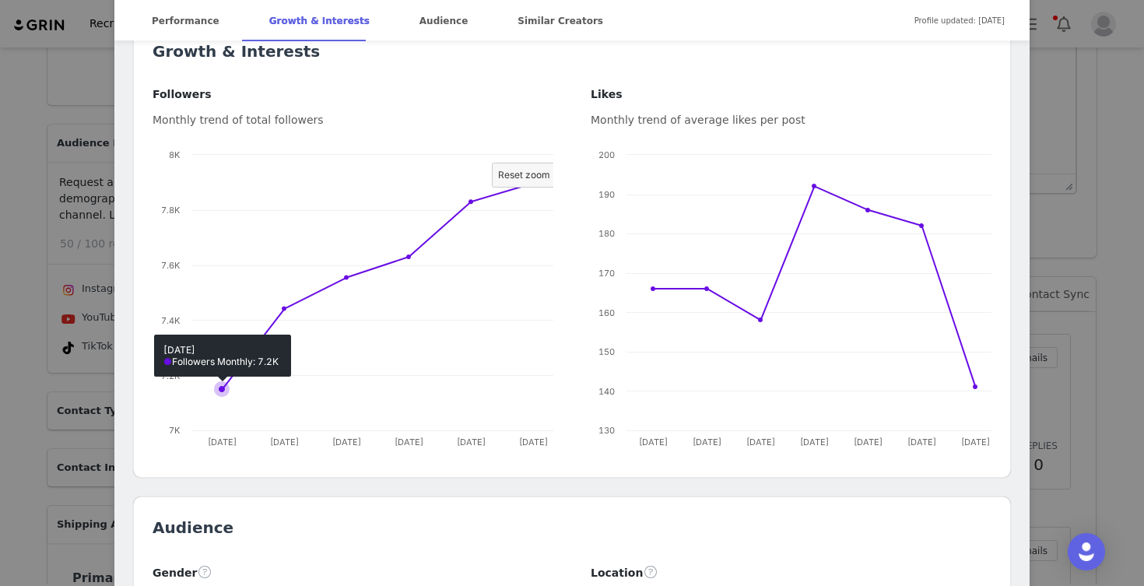
click at [215, 397] on icon at bounding box center [222, 389] width 16 height 16
click at [30, 317] on div "[PERSON_NAME] @TERRONFBECKHAM Hey, My name is [PERSON_NAME], I go by (Fbafterma…" at bounding box center [572, 293] width 1144 height 586
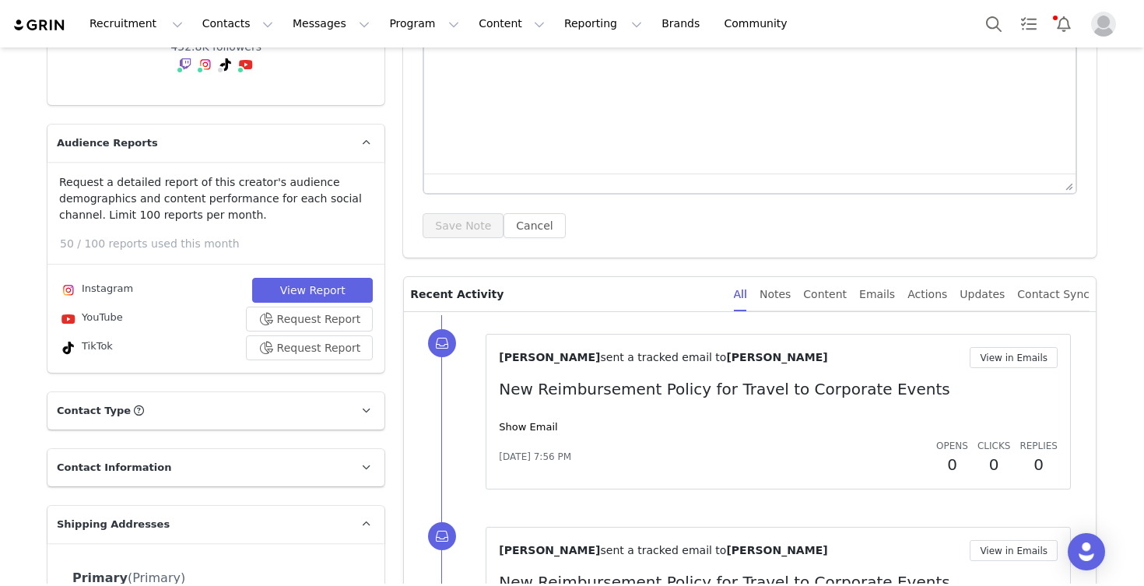
scroll to position [0, 0]
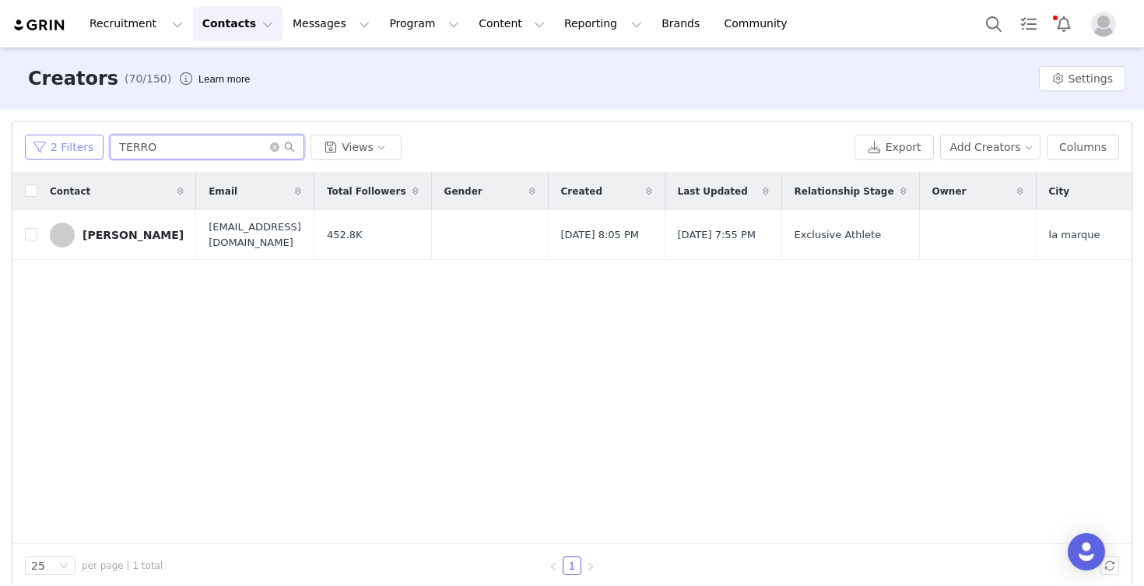
drag, startPoint x: 170, startPoint y: 150, endPoint x: 87, endPoint y: 149, distance: 82.5
click at [87, 149] on div "2 Filters TERRO Views" at bounding box center [436, 147] width 823 height 25
type input "[PERSON_NAME]"
click at [110, 236] on div "[PERSON_NAME]" at bounding box center [132, 235] width 101 height 12
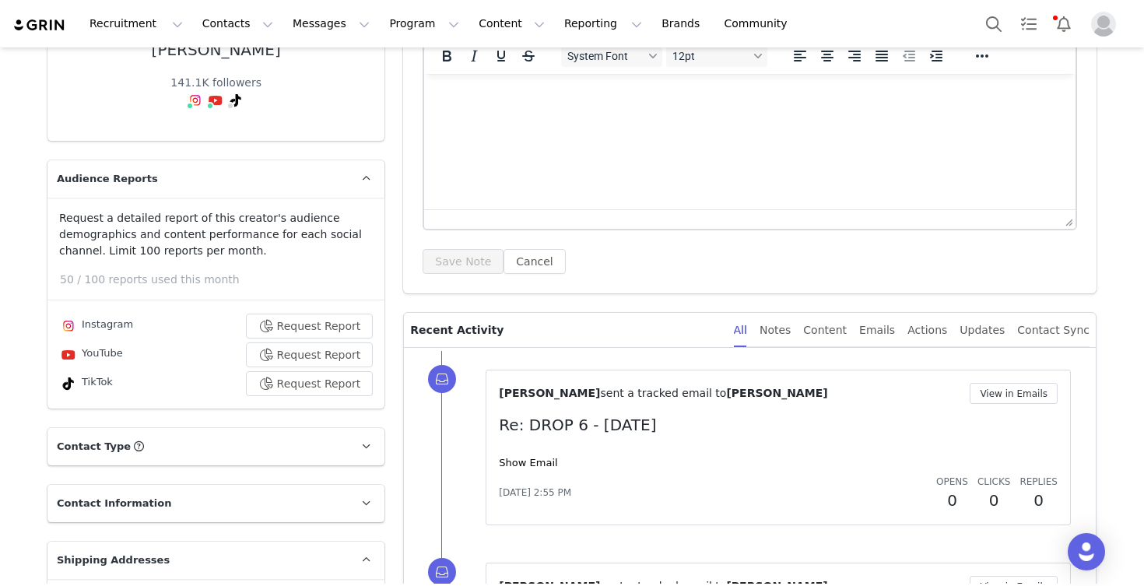
scroll to position [199, 0]
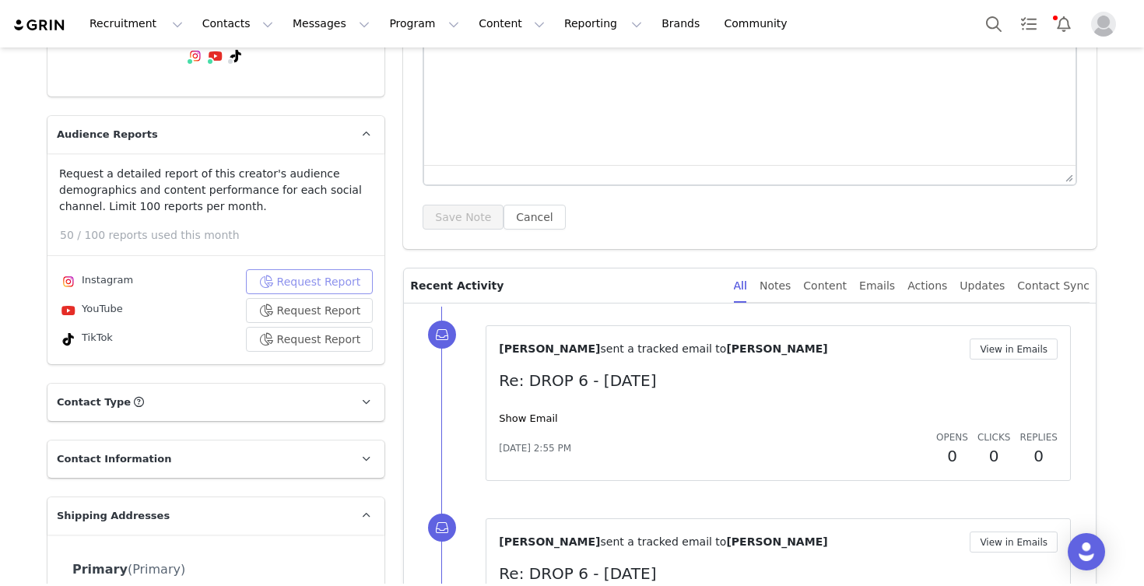
click at [287, 294] on button "Request Report" at bounding box center [310, 281] width 128 height 25
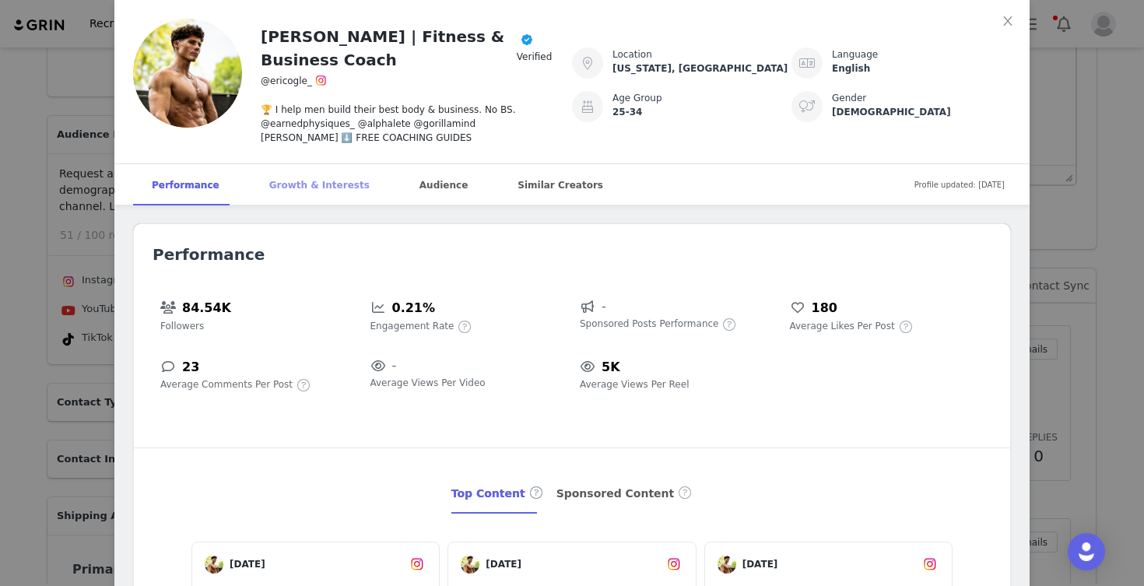
click at [306, 188] on div "Growth & Interests" at bounding box center [320, 185] width 138 height 42
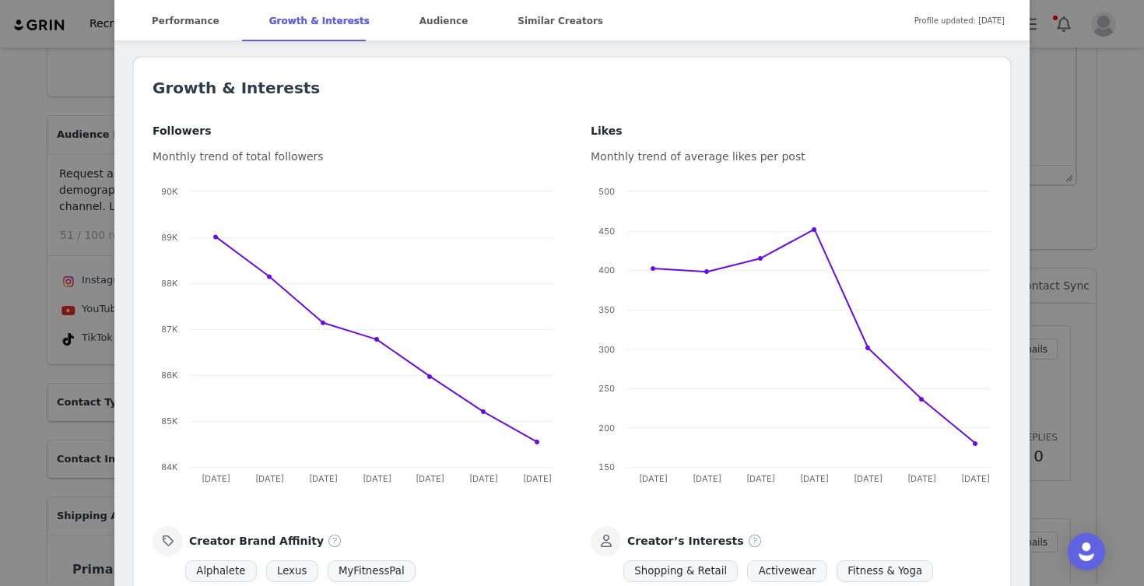
click at [33, 323] on div "[PERSON_NAME] | Fitness & Business Coach Verified @ericogle_ 🏆 I help men build…" at bounding box center [572, 293] width 1144 height 586
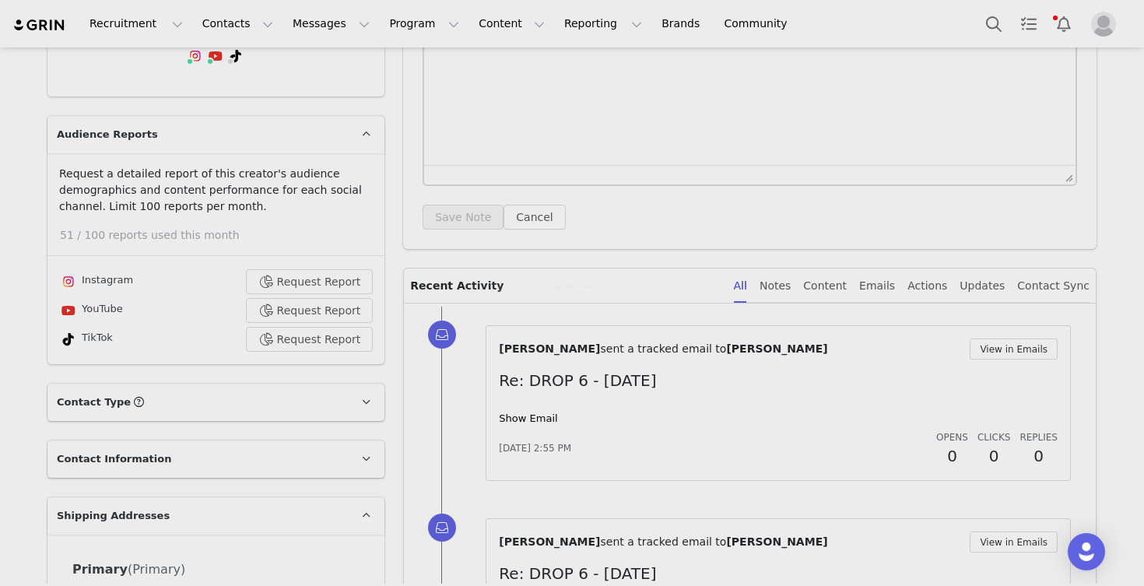
click at [33, 323] on div "Report Not Available A report is not yet available for this creator. Please try…" at bounding box center [572, 293] width 1144 height 586
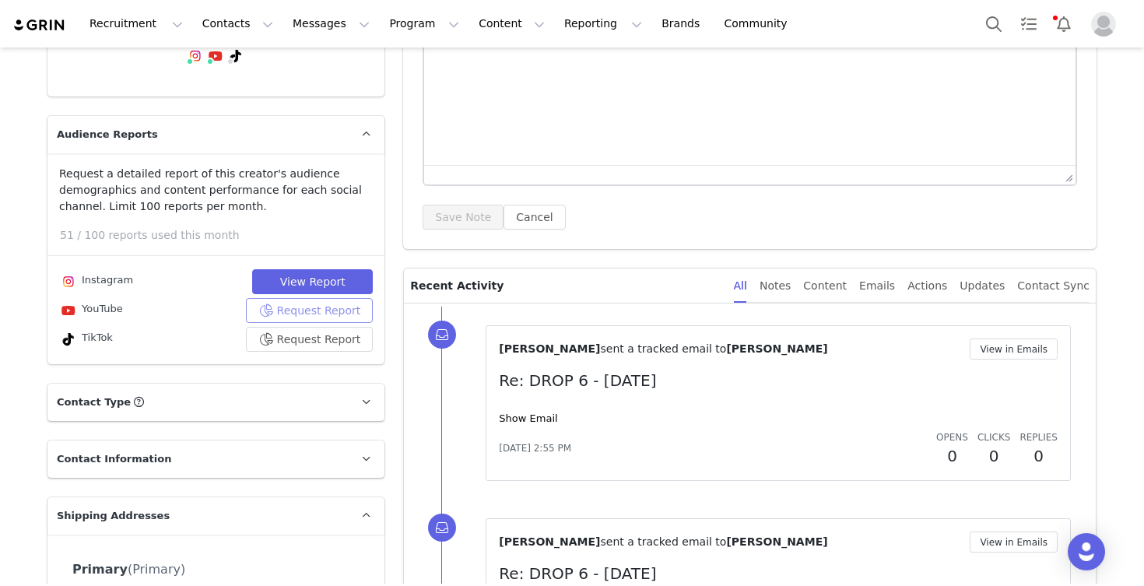
click at [304, 323] on button "Request Report" at bounding box center [310, 310] width 128 height 25
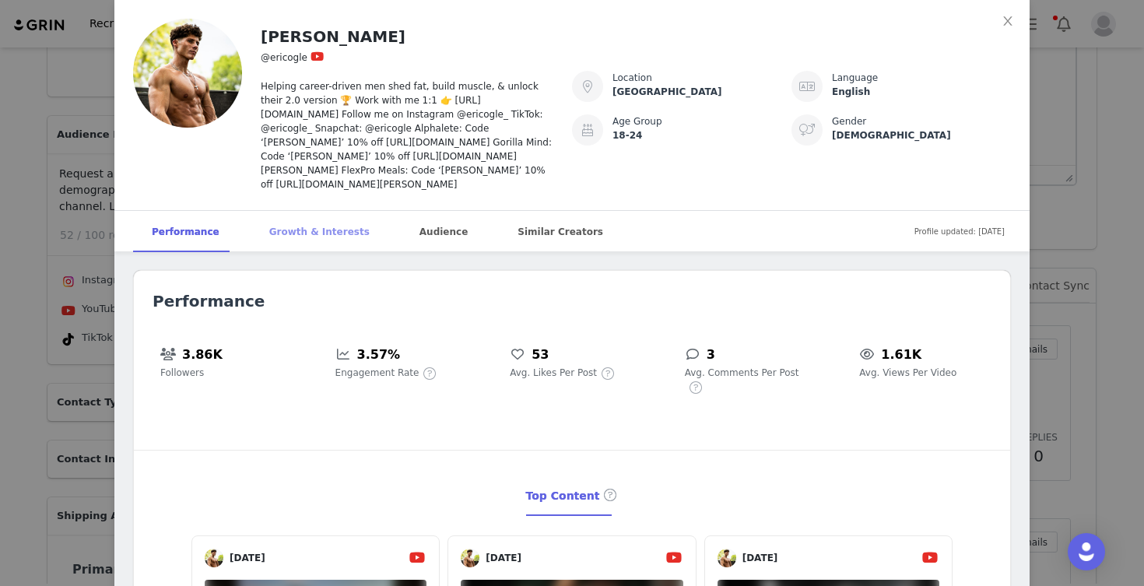
click at [303, 234] on div "Growth & Interests" at bounding box center [320, 232] width 138 height 42
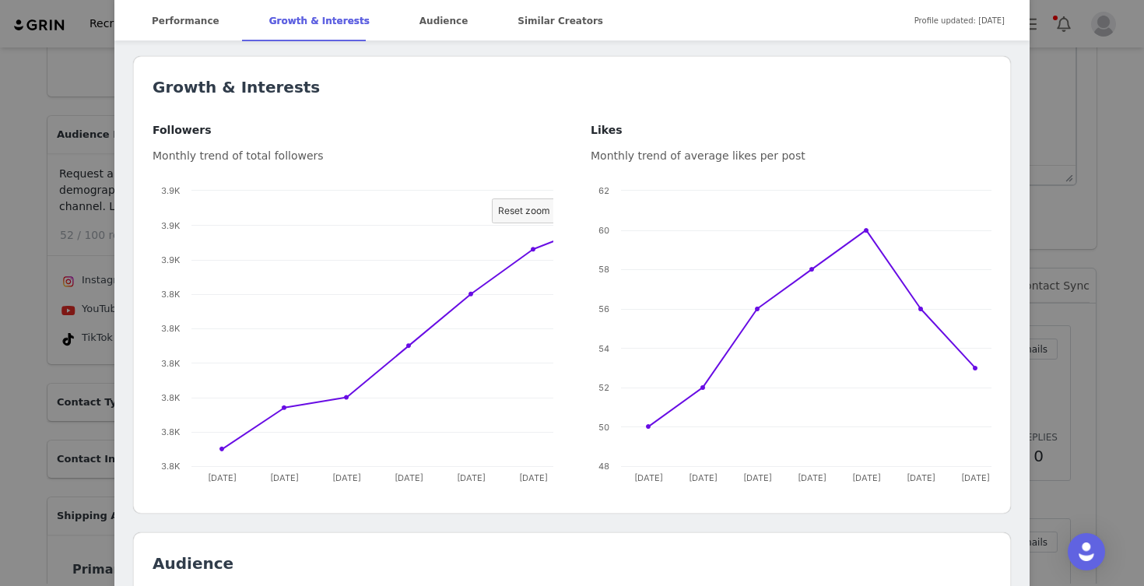
click at [23, 317] on div "[PERSON_NAME] @ericogle Helping career-driven men shed fat, build muscle, & unl…" at bounding box center [572, 293] width 1144 height 586
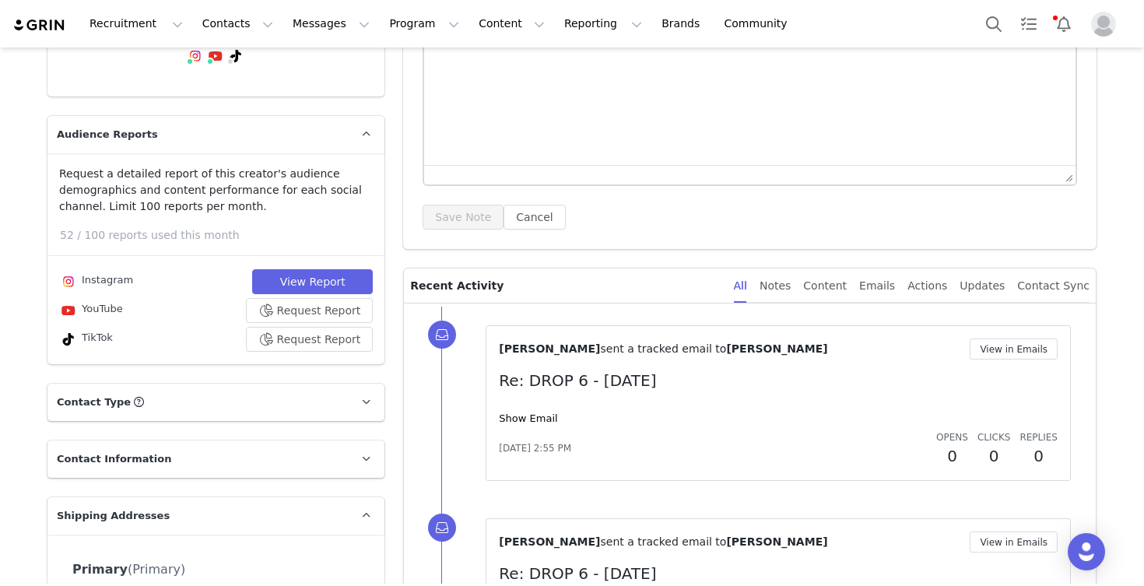
click at [23, 317] on div "Report Not Available A report is not yet available for this creator. Please try…" at bounding box center [572, 293] width 1144 height 586
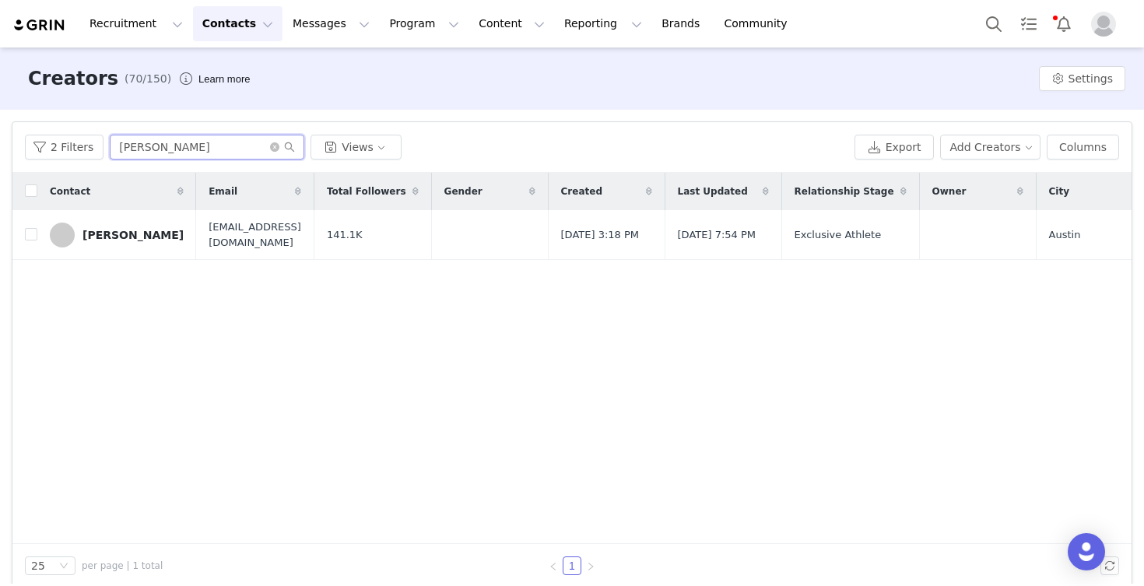
click at [233, 149] on input "[PERSON_NAME]" at bounding box center [207, 147] width 194 height 25
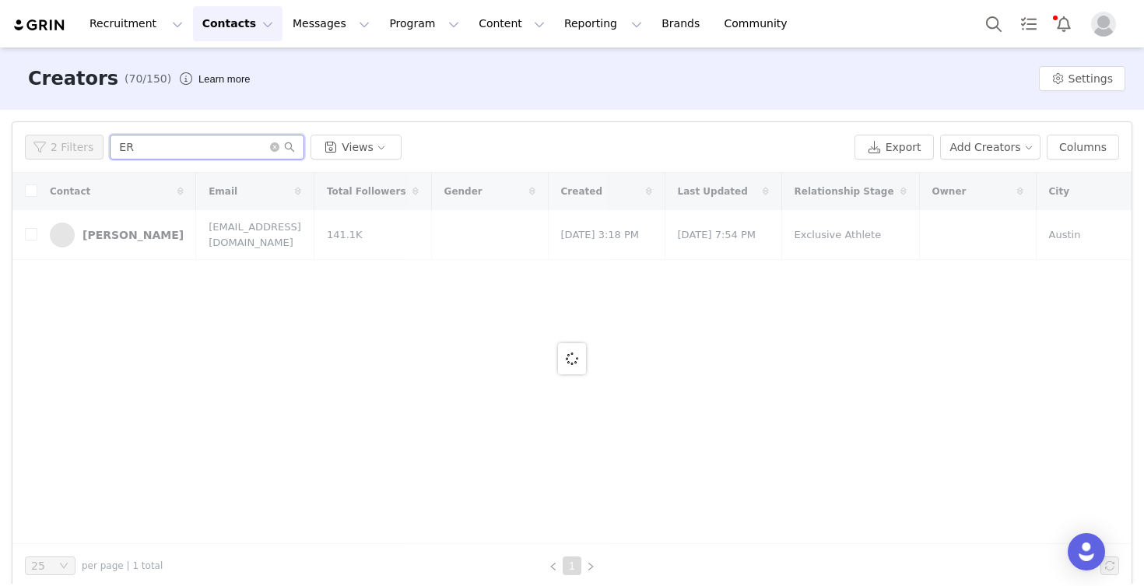
type input "E"
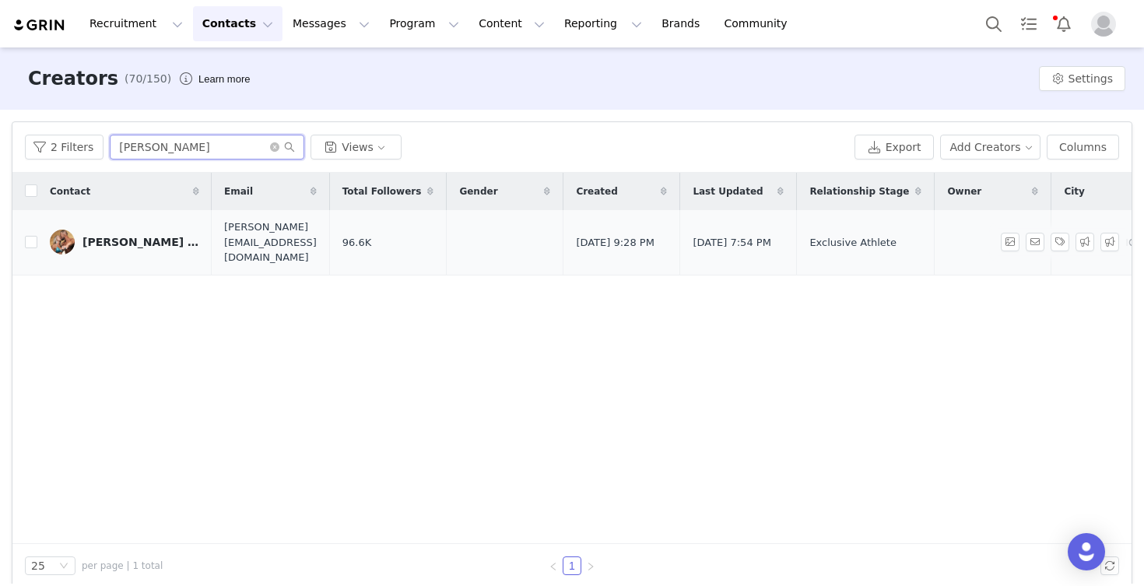
type input "[PERSON_NAME]"
click at [149, 236] on div "[PERSON_NAME] 🇺🇸" at bounding box center [140, 242] width 117 height 12
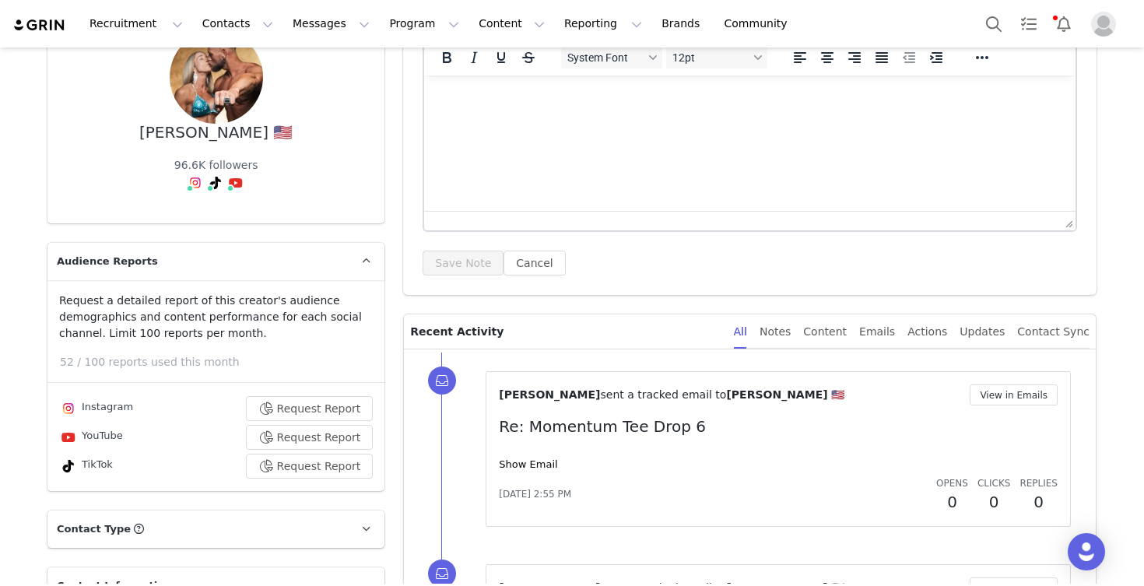
scroll to position [154, 0]
click at [291, 402] on button "Request Report" at bounding box center [310, 407] width 128 height 25
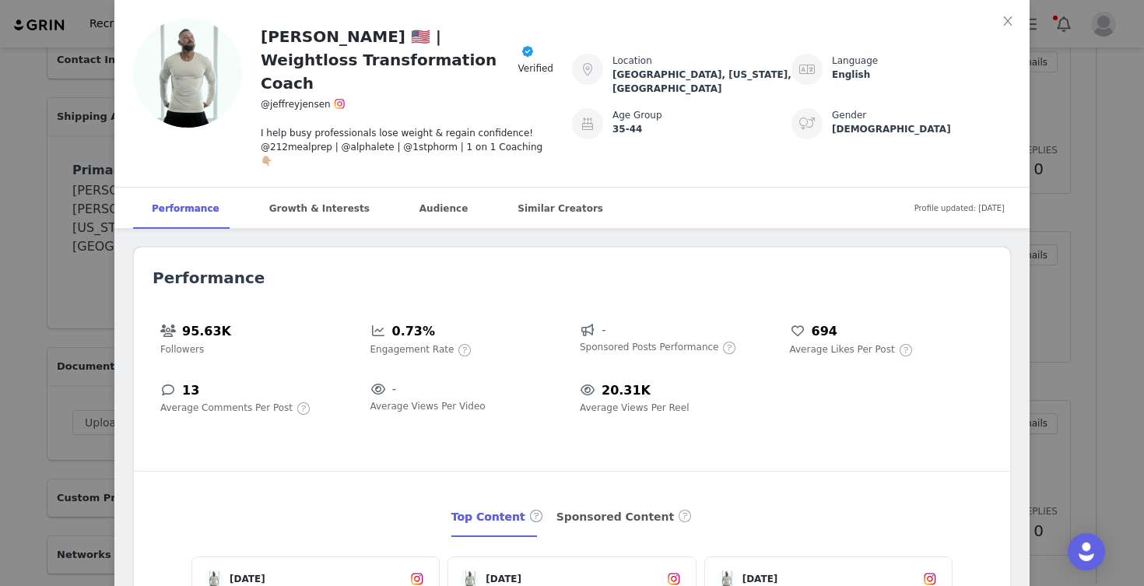
scroll to position [0, 0]
click at [291, 187] on div "Growth & Interests" at bounding box center [320, 208] width 138 height 42
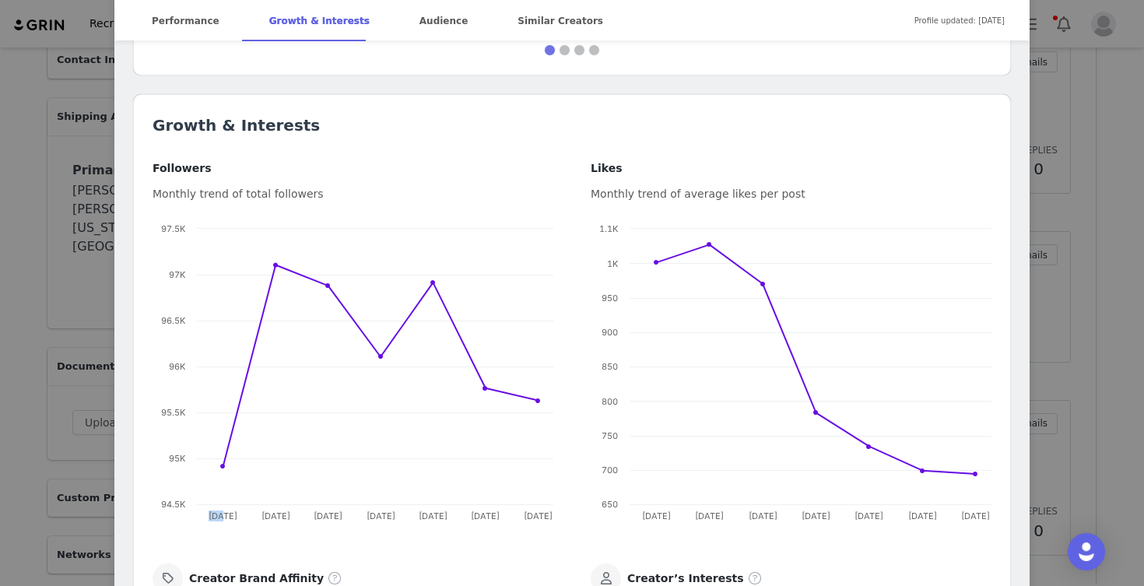
click at [20, 405] on div "[PERSON_NAME] 🇺🇸 | Weightloss Transformation Coach Verified @jeffreyjensen I he…" at bounding box center [572, 293] width 1144 height 586
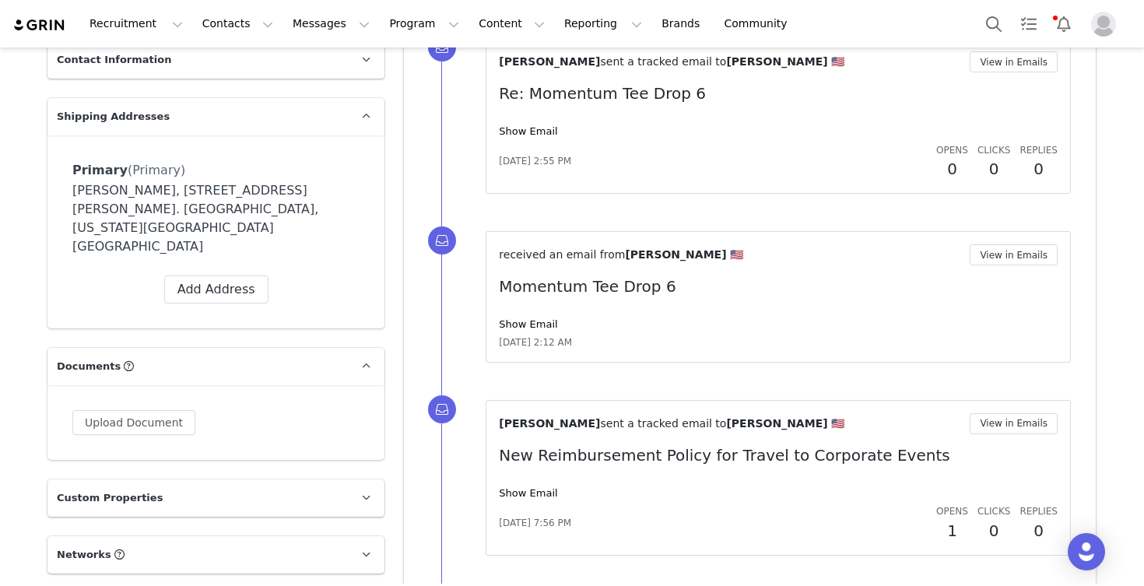
click at [36, 349] on section "Profile [PERSON_NAME] 🇺🇸 96.6K followers Audience Reports Request a detailed re…" at bounding box center [572, 591] width 1072 height 2321
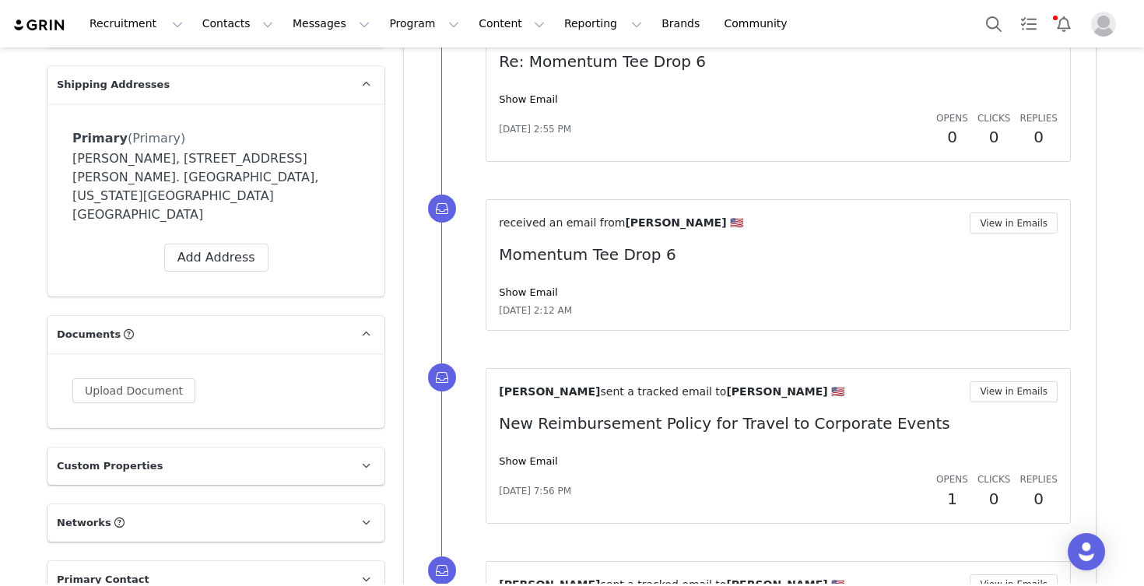
scroll to position [705, 0]
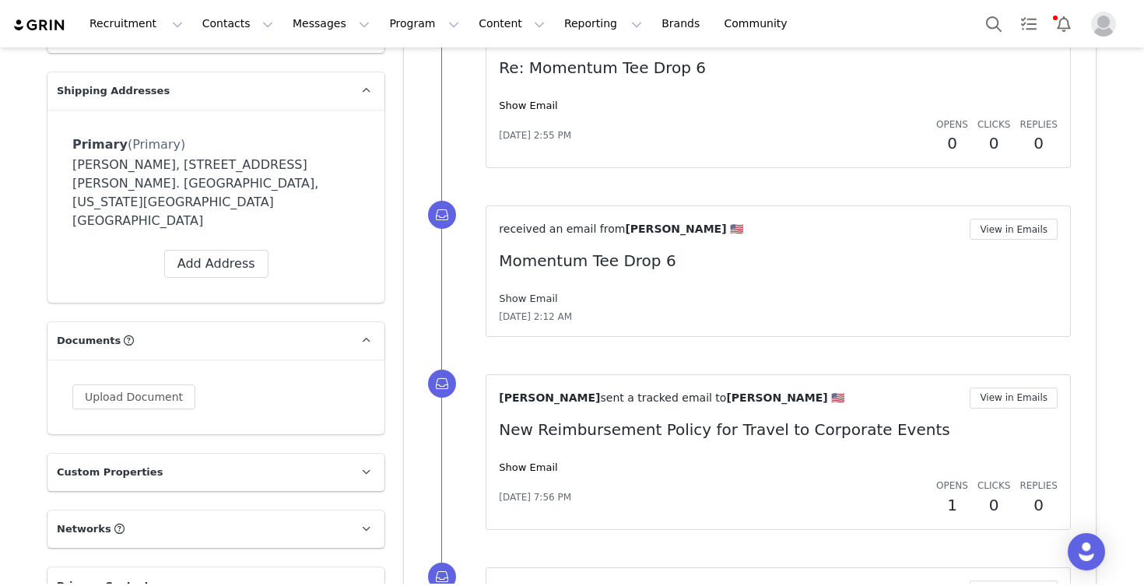
click at [532, 293] on link "Show Email" at bounding box center [528, 299] width 58 height 12
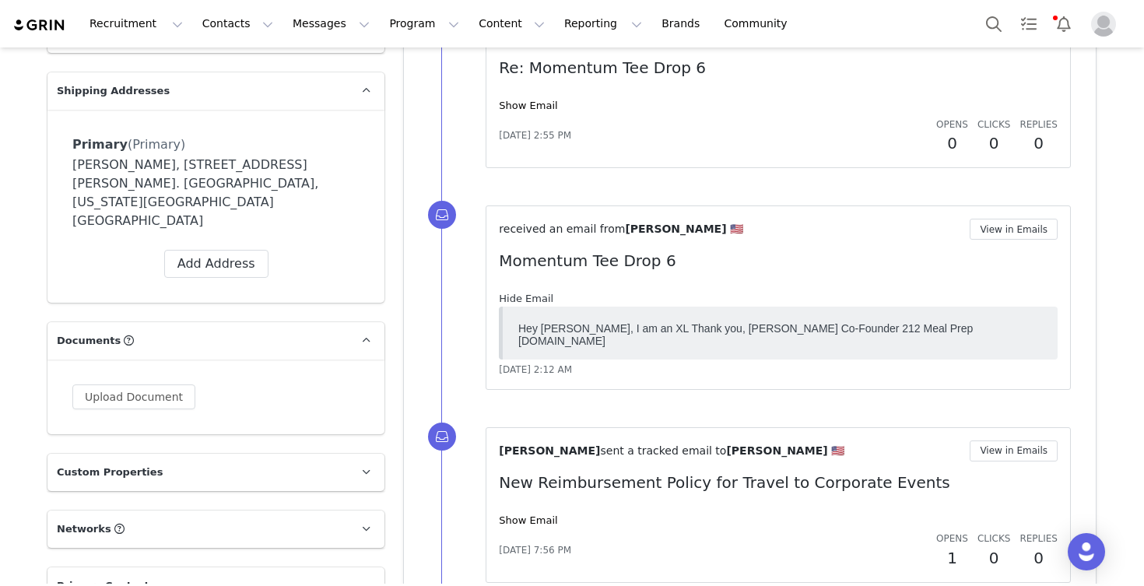
scroll to position [0, 0]
click at [538, 103] on link "Show Email" at bounding box center [528, 106] width 58 height 12
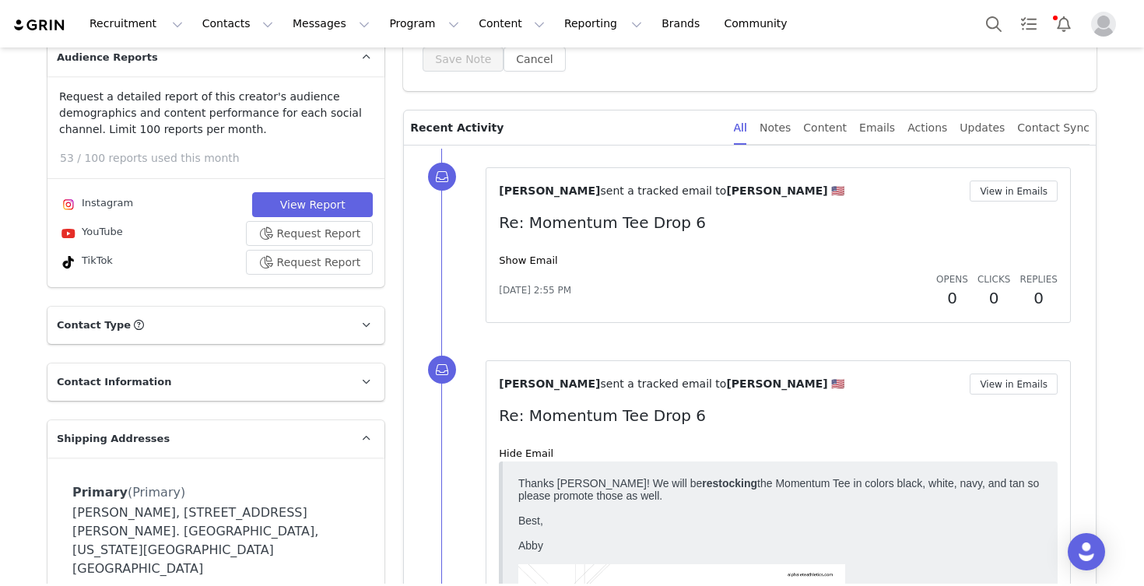
scroll to position [352, 0]
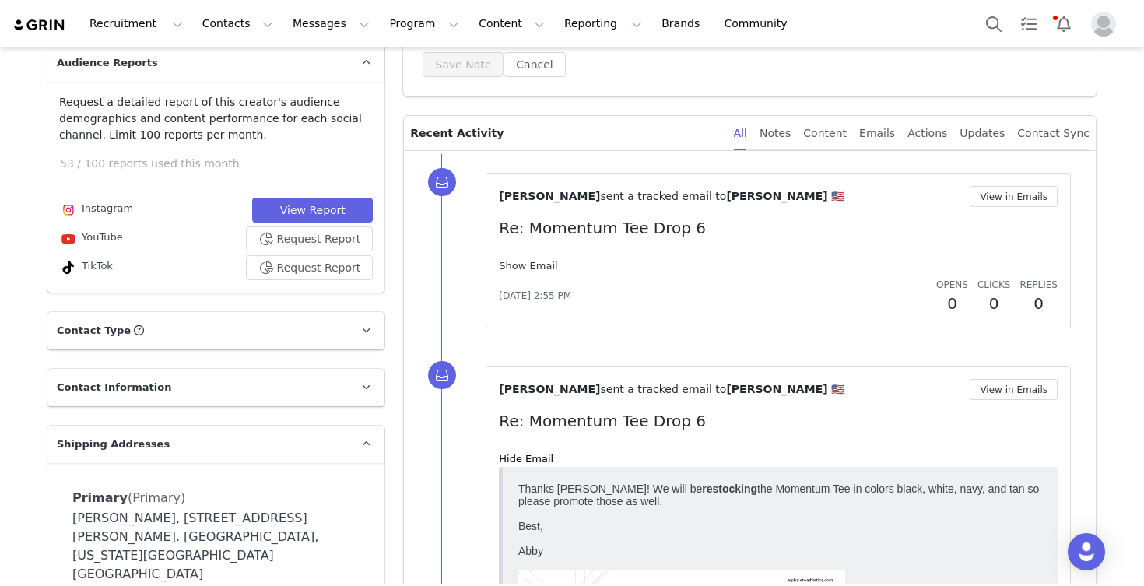
click at [529, 263] on link "Show Email" at bounding box center [528, 266] width 58 height 12
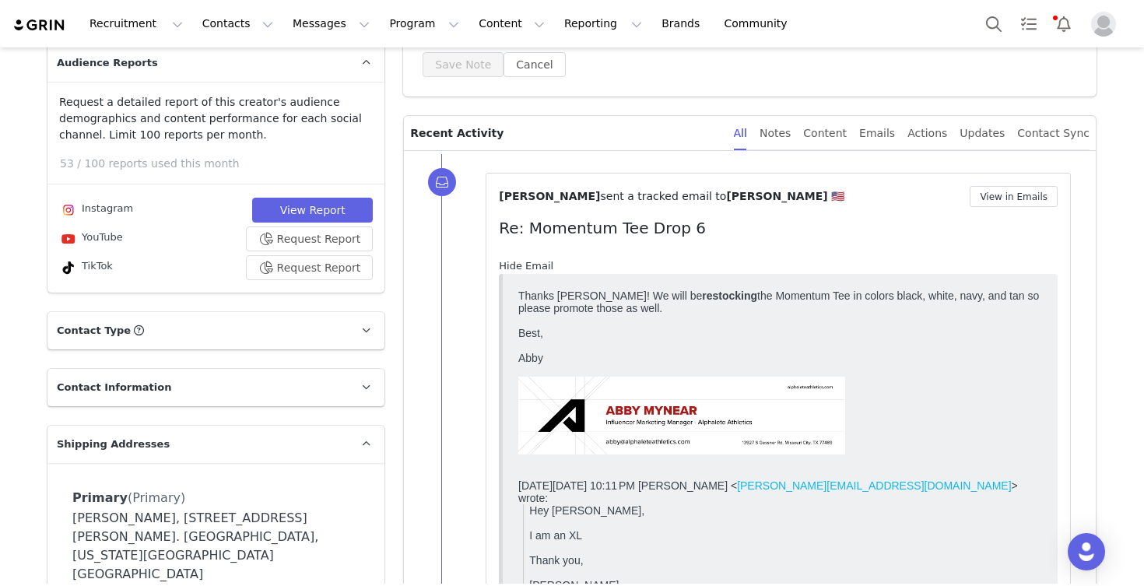
scroll to position [0, 0]
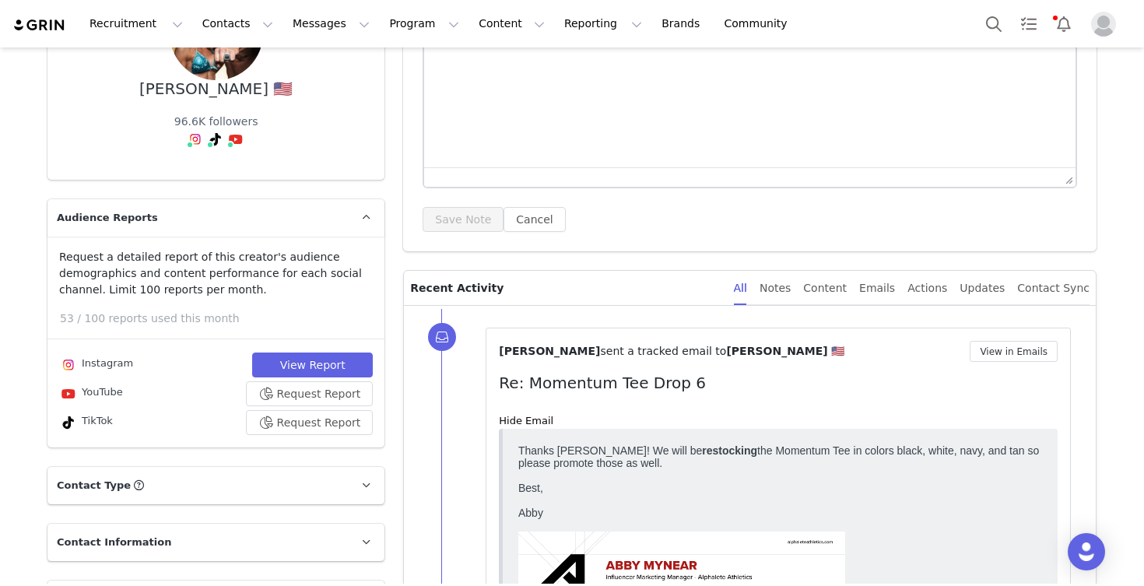
scroll to position [195, 0]
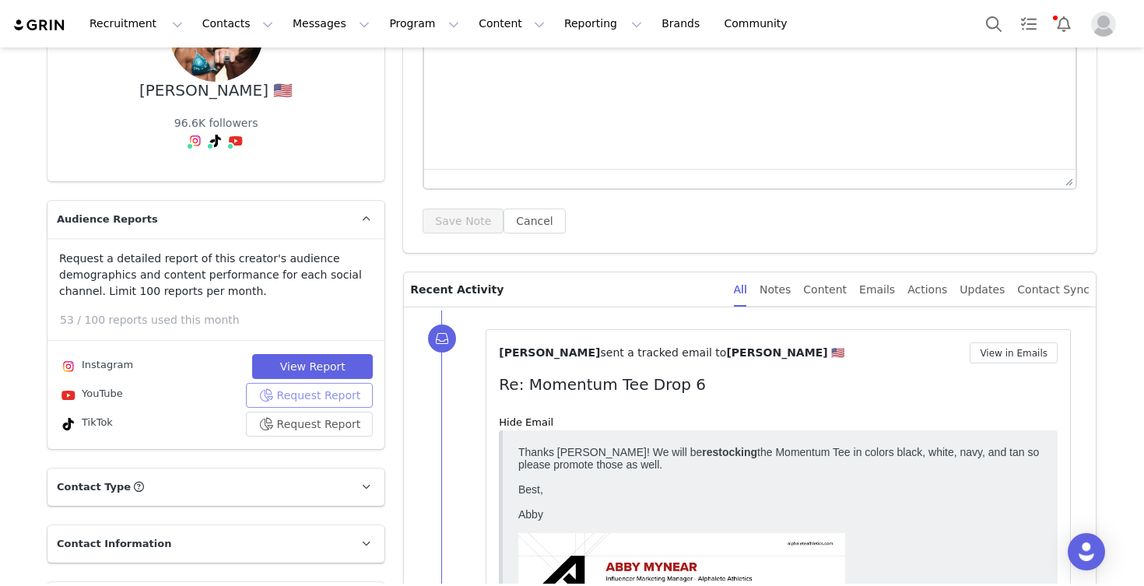
click at [294, 394] on button "Request Report" at bounding box center [310, 395] width 128 height 25
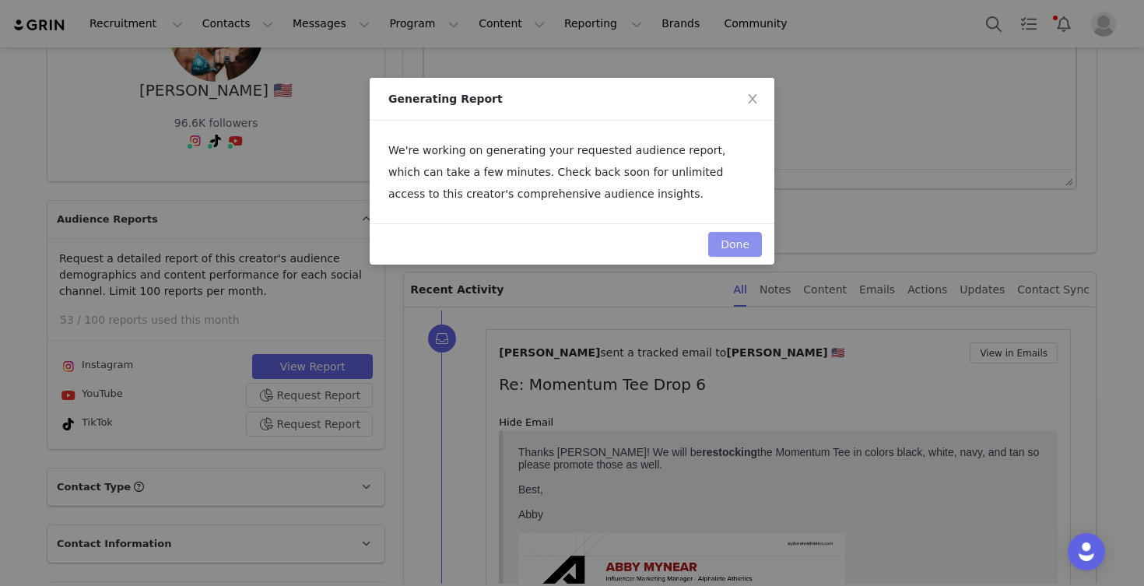
click at [730, 242] on button "Done" at bounding box center [735, 244] width 54 height 25
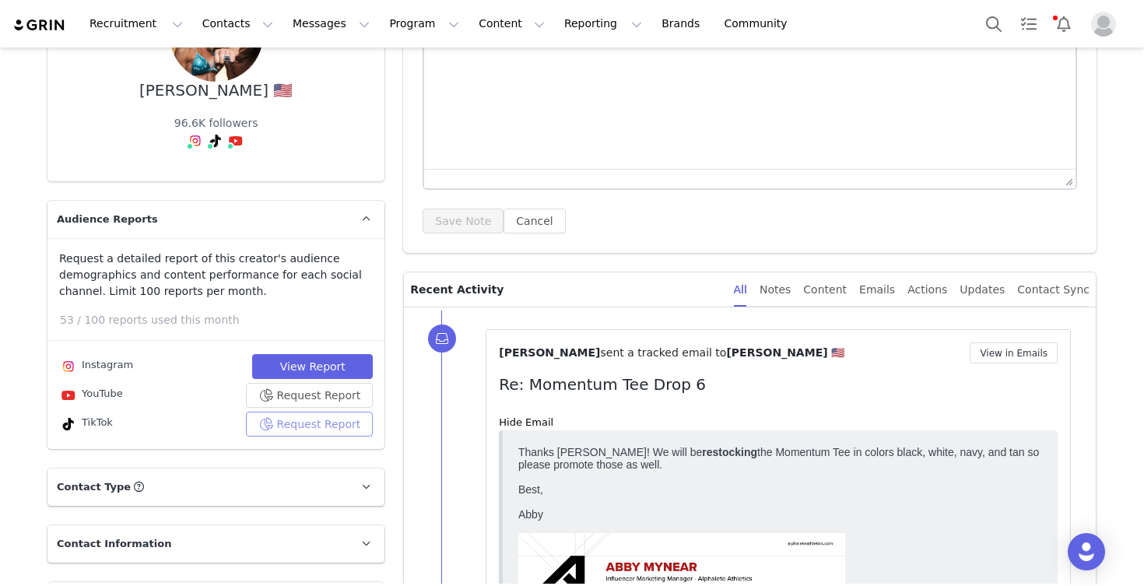
click at [299, 418] on button "Request Report" at bounding box center [310, 424] width 128 height 25
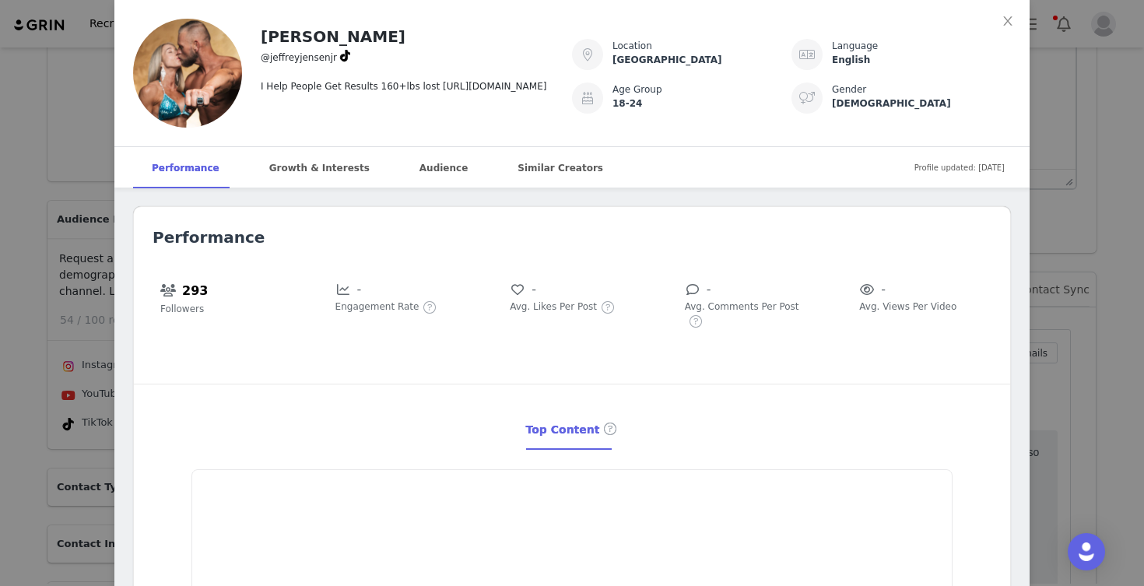
click at [45, 267] on div "[PERSON_NAME] @jeffreyjensenjr I Help People Get Results 160+lbs lost [URL][DOM…" at bounding box center [572, 293] width 1144 height 586
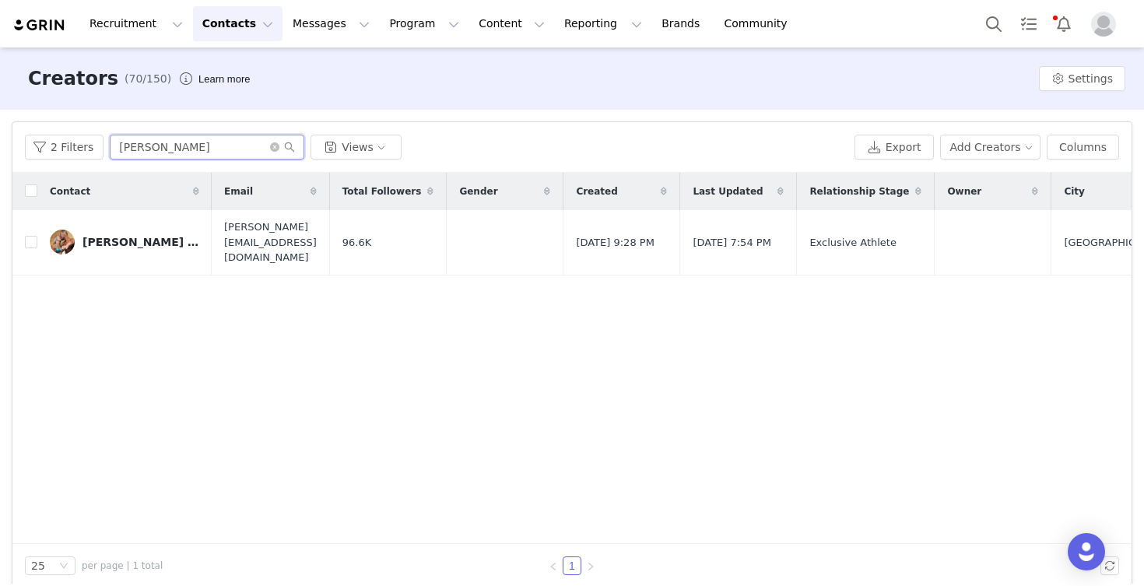
drag, startPoint x: 186, startPoint y: 144, endPoint x: 0, endPoint y: 141, distance: 186.0
click at [0, 141] on div "Filters Filter Logic And Or Archived Select No Owner Select Contact Tag Select …" at bounding box center [572, 355] width 1144 height 490
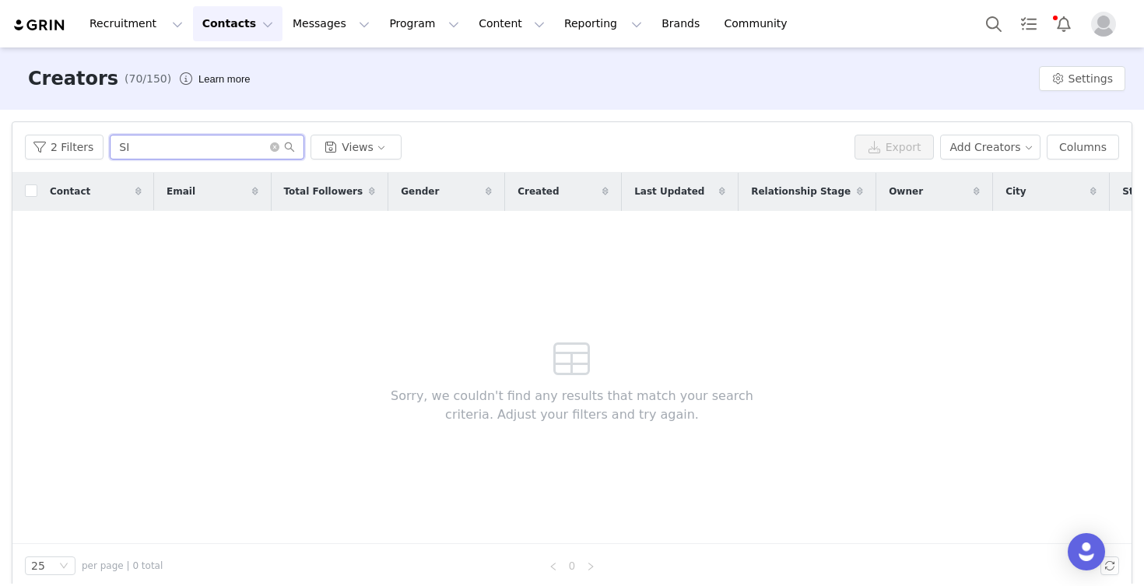
type input "S"
type input "LAFONT"
click at [59, 26] on img at bounding box center [39, 25] width 54 height 15
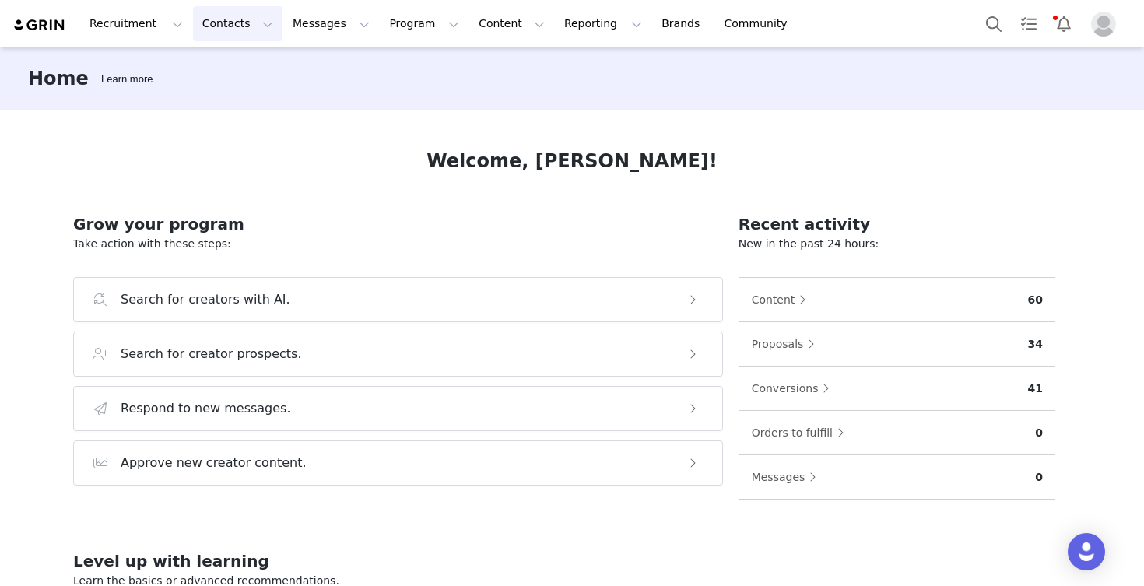
click at [215, 26] on button "Contacts Contacts" at bounding box center [237, 23] width 89 height 35
click at [226, 68] on p "Creators" at bounding box center [217, 69] width 47 height 16
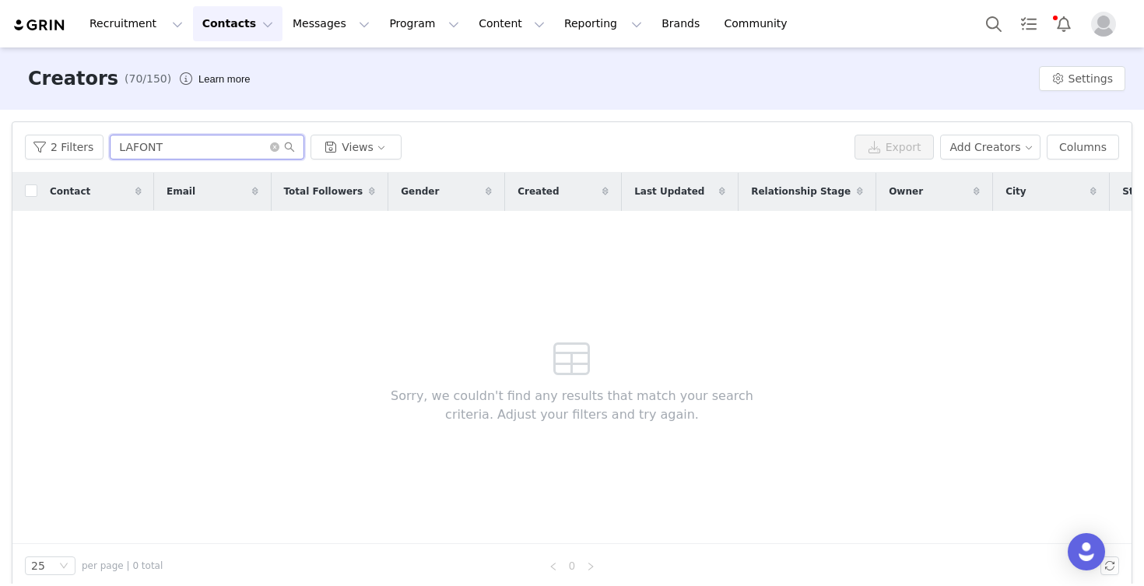
click at [231, 145] on input "LAFONT" at bounding box center [207, 147] width 194 height 25
click at [273, 149] on icon "icon: close-circle" at bounding box center [274, 146] width 9 height 9
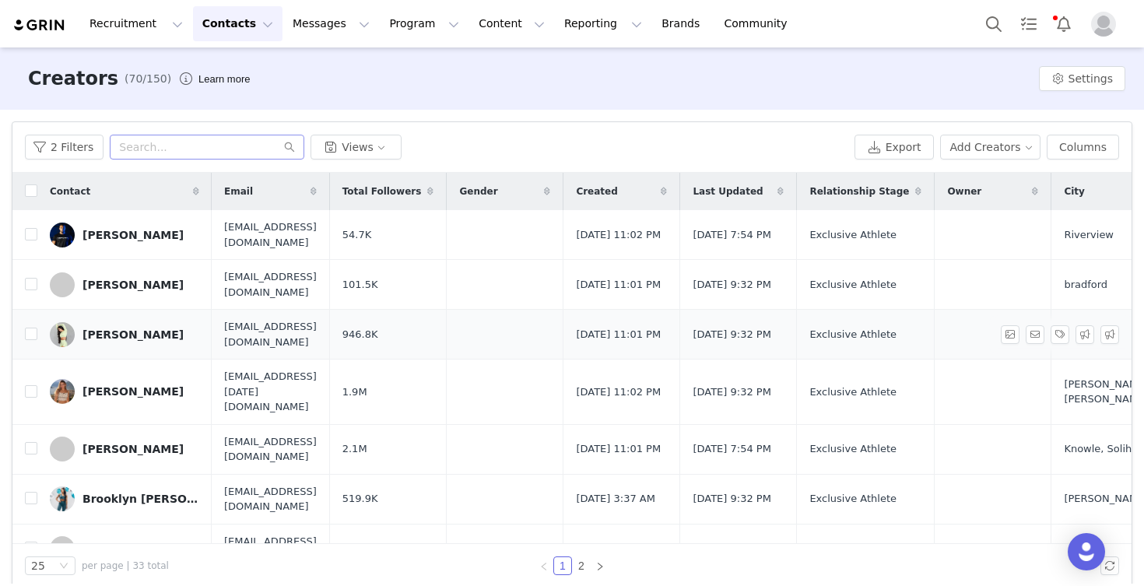
click at [122, 332] on div "[PERSON_NAME]" at bounding box center [132, 334] width 101 height 12
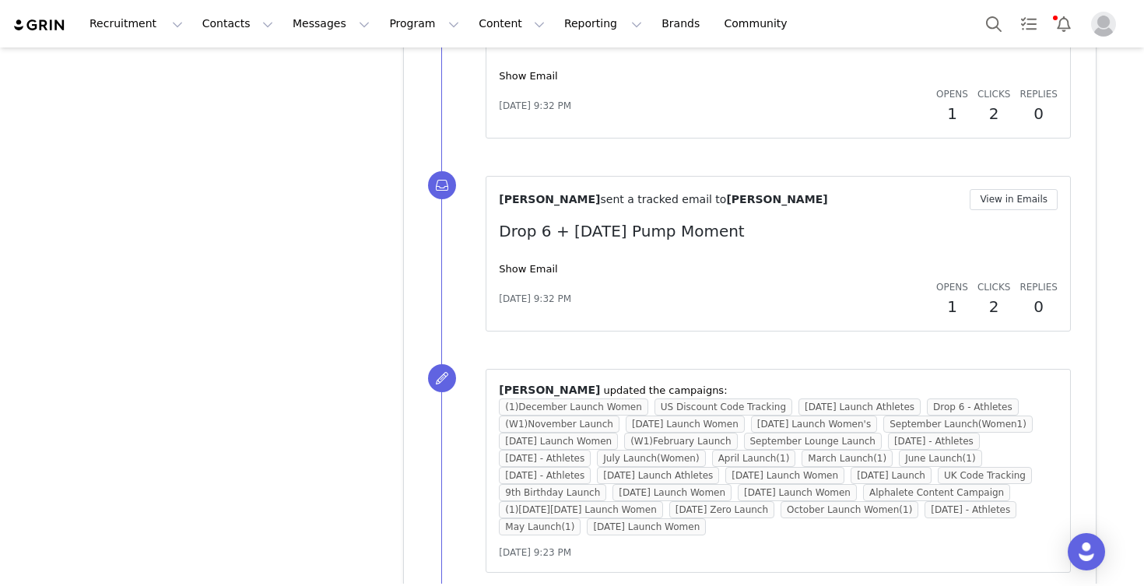
scroll to position [2509, 0]
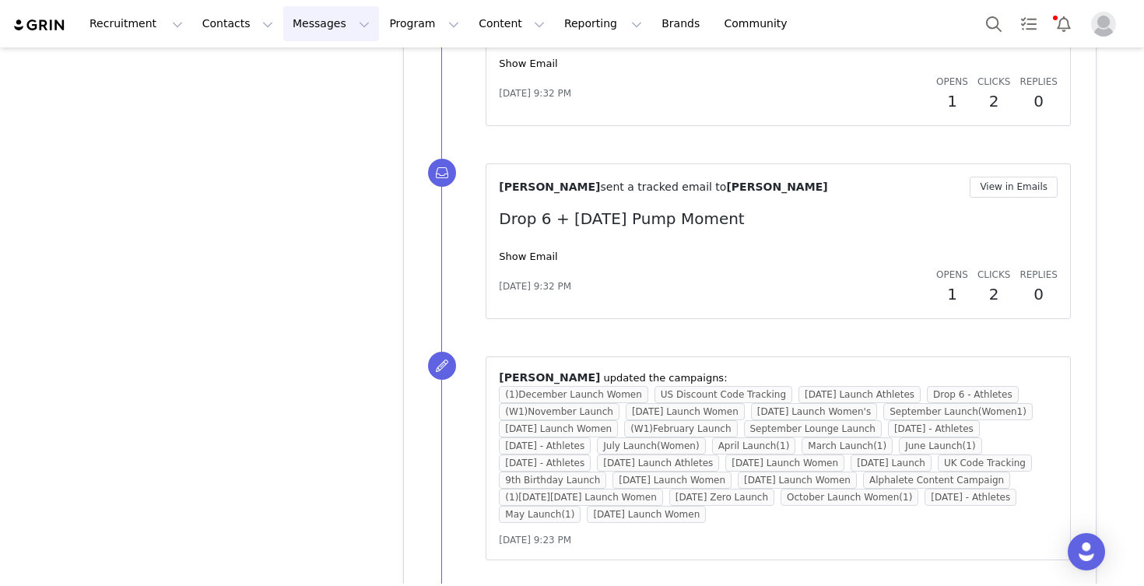
click at [313, 26] on button "Messages Messages" at bounding box center [331, 23] width 96 height 35
click at [314, 73] on p "Dashboard" at bounding box center [308, 69] width 59 height 16
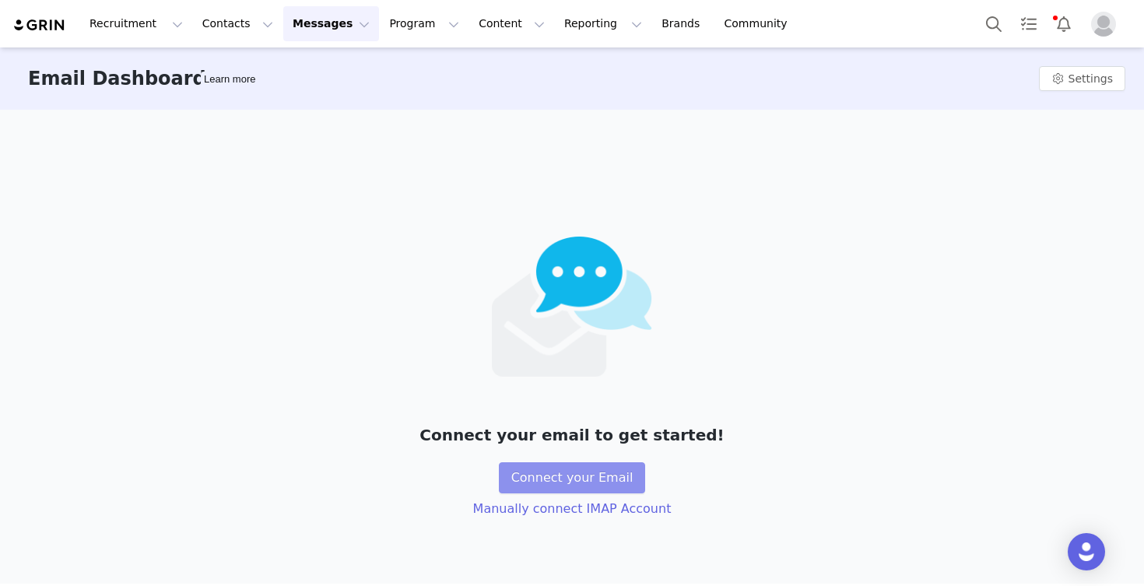
click at [572, 478] on button "Connect your Email" at bounding box center [572, 477] width 147 height 31
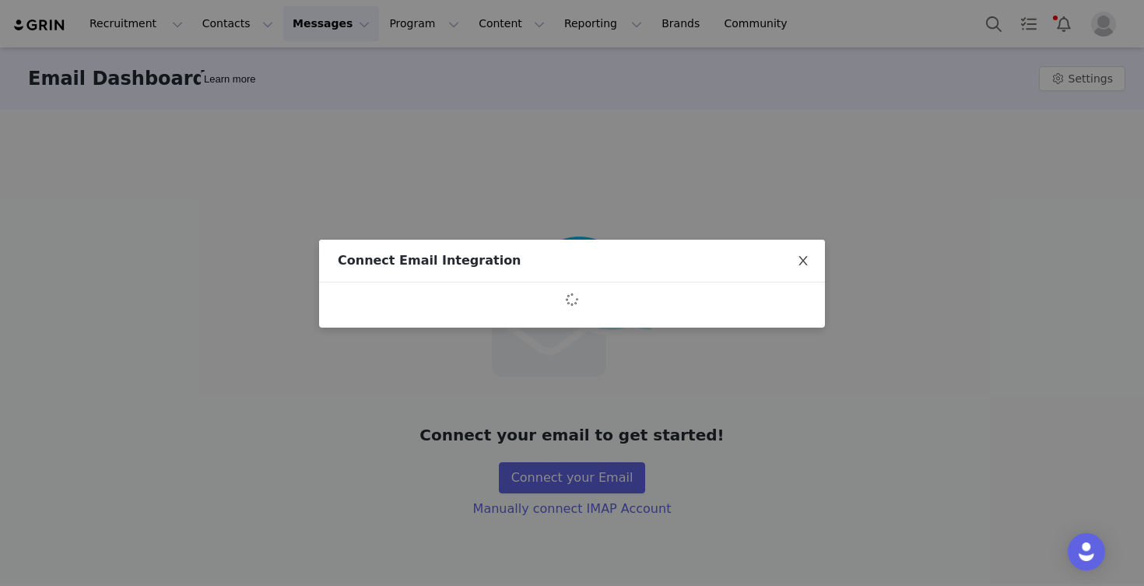
click at [801, 256] on icon "icon: close" at bounding box center [803, 260] width 12 height 12
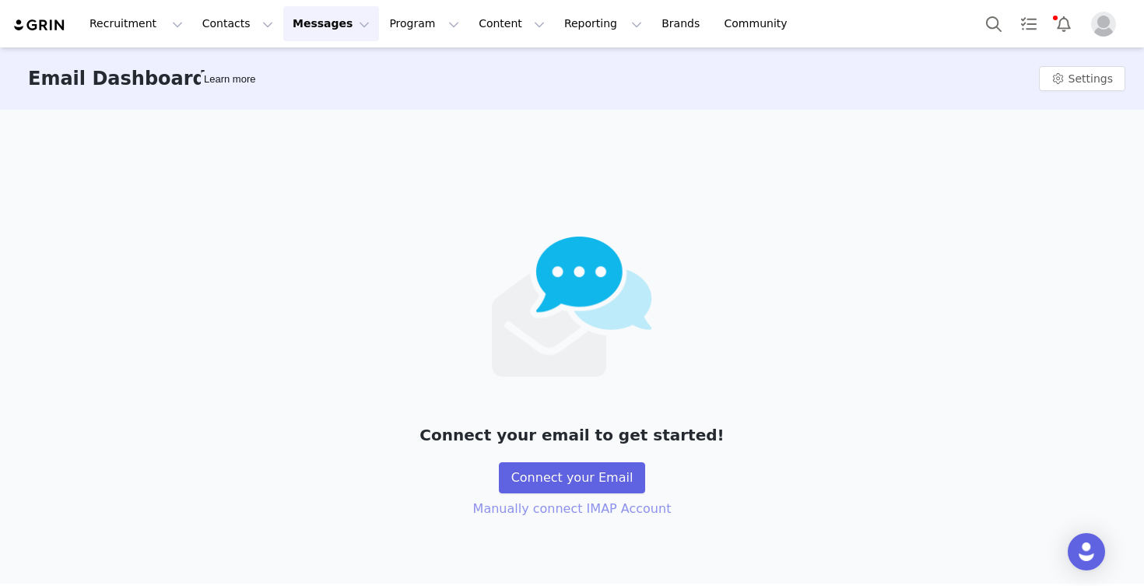
click at [590, 515] on button "Manually connect IMAP Account" at bounding box center [572, 508] width 223 height 31
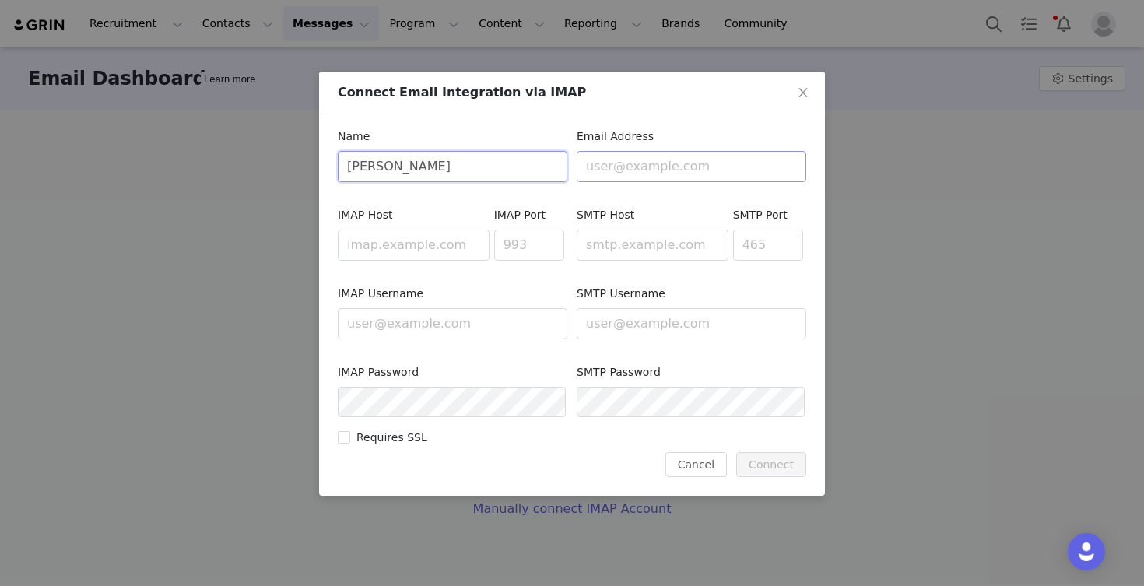
type input "Jacqueline"
type input "San"
click at [801, 95] on icon "icon: close" at bounding box center [802, 92] width 9 height 9
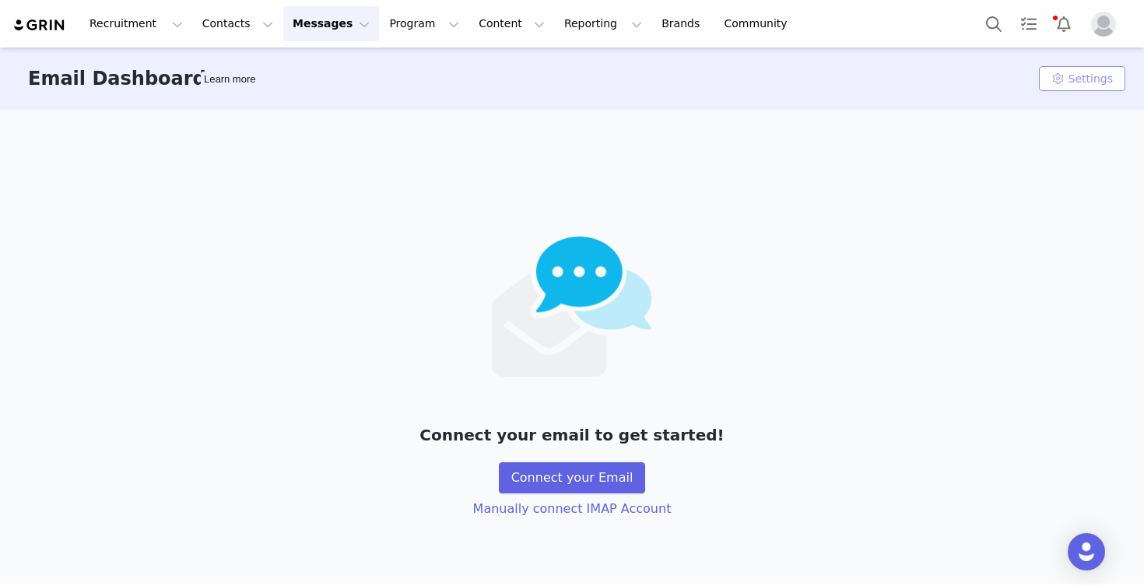
click at [1053, 83] on button "Settings" at bounding box center [1082, 78] width 86 height 25
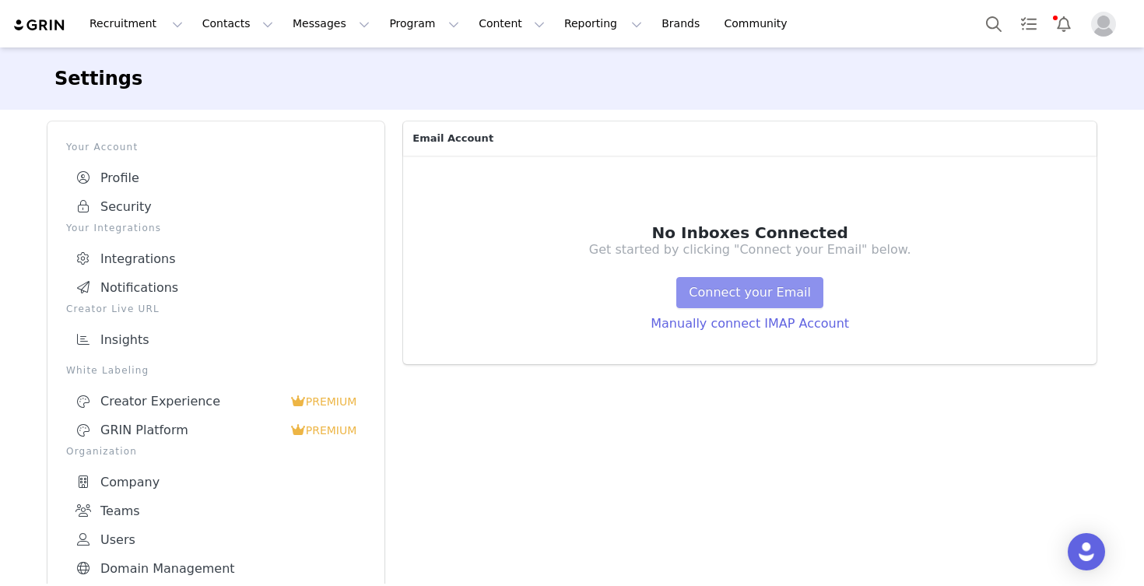
click at [745, 296] on button "Connect your Email" at bounding box center [749, 292] width 147 height 31
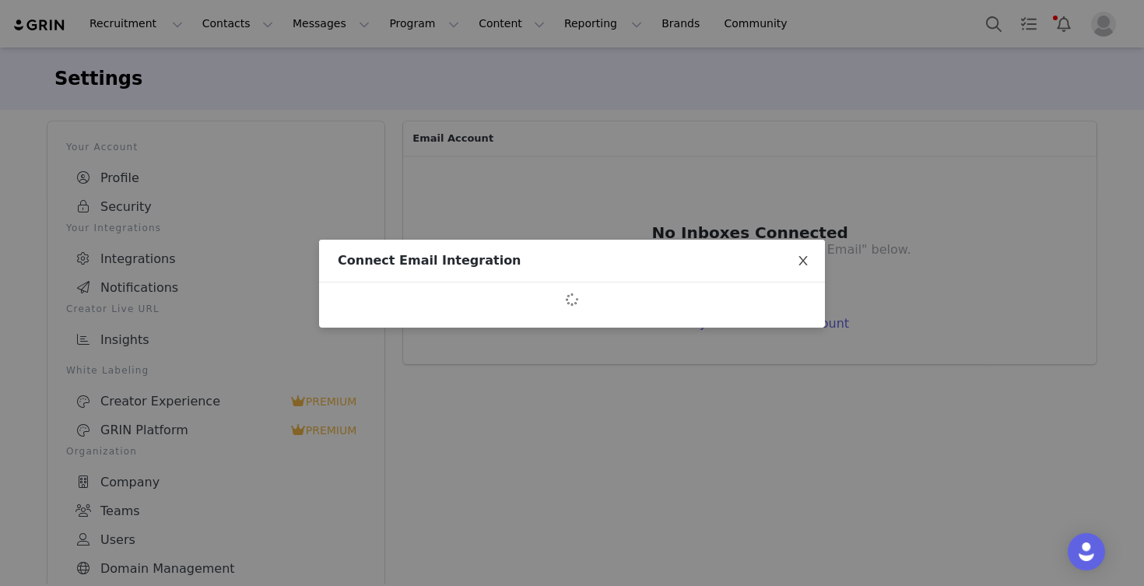
click at [801, 261] on icon "icon: close" at bounding box center [803, 260] width 12 height 12
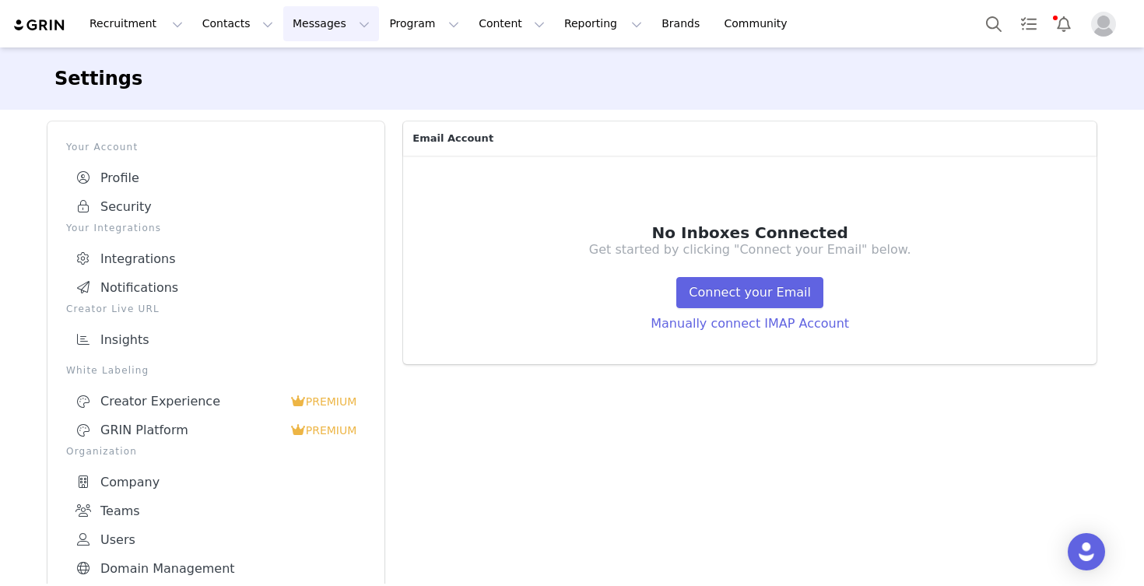
click at [311, 23] on button "Messages Messages" at bounding box center [331, 23] width 96 height 35
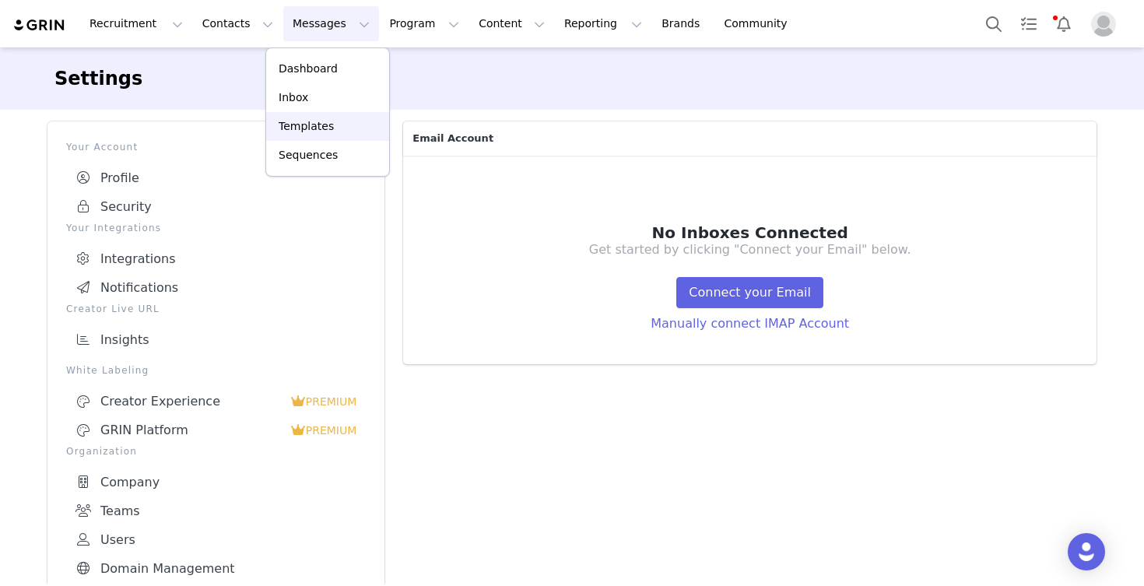
click at [311, 127] on p "Templates" at bounding box center [306, 126] width 55 height 16
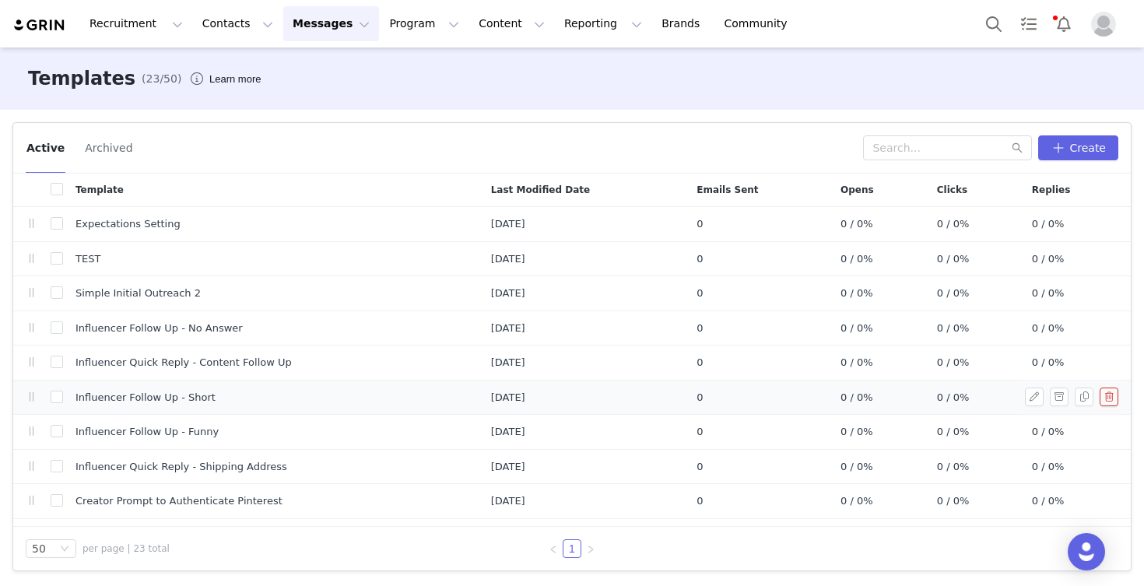
click at [102, 405] on td "Influencer Follow Up - Short" at bounding box center [270, 397] width 415 height 35
click at [334, 17] on button "Messages Messages" at bounding box center [331, 23] width 96 height 35
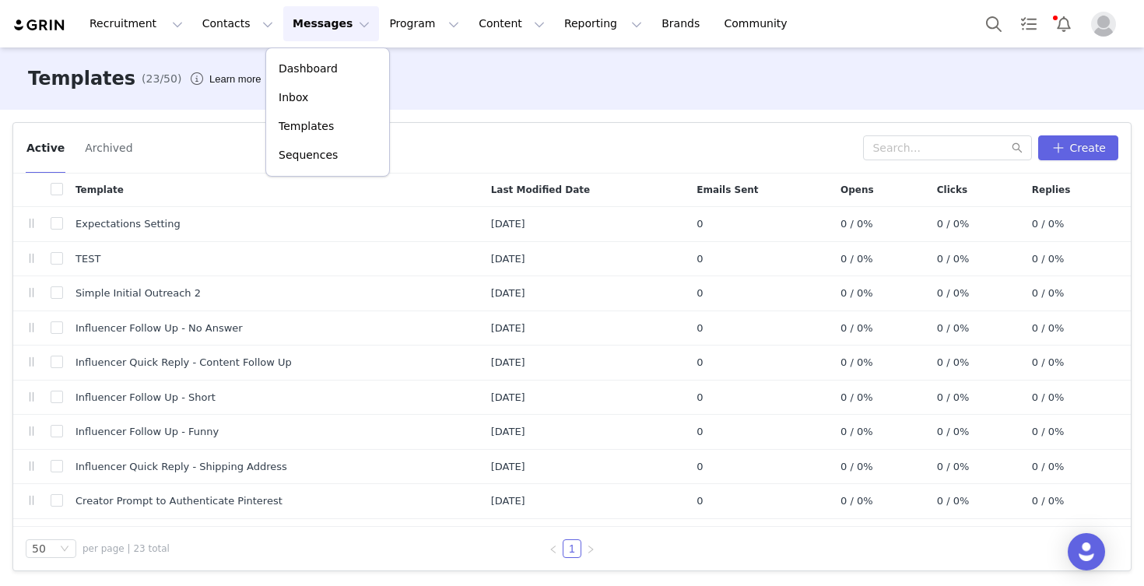
click at [577, 65] on div "Templates (23/50) Learn more" at bounding box center [572, 78] width 1144 height 62
click at [321, 28] on button "Messages Messages" at bounding box center [331, 23] width 96 height 35
click at [315, 98] on div "Inbox" at bounding box center [327, 97] width 104 height 16
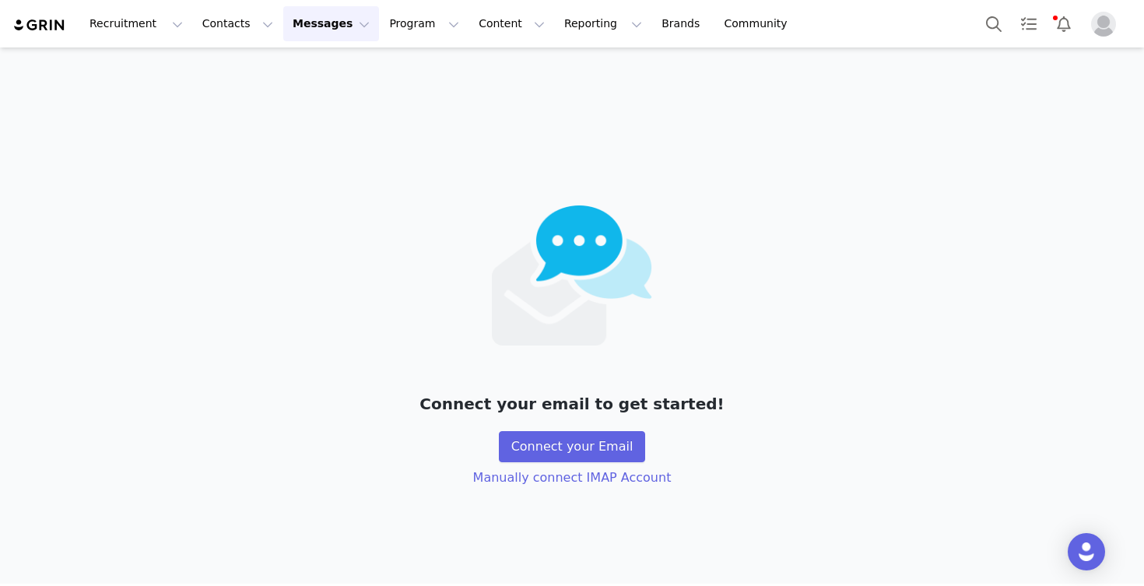
click at [321, 33] on button "Messages Messages" at bounding box center [331, 23] width 96 height 35
click at [315, 75] on p "Dashboard" at bounding box center [308, 69] width 59 height 16
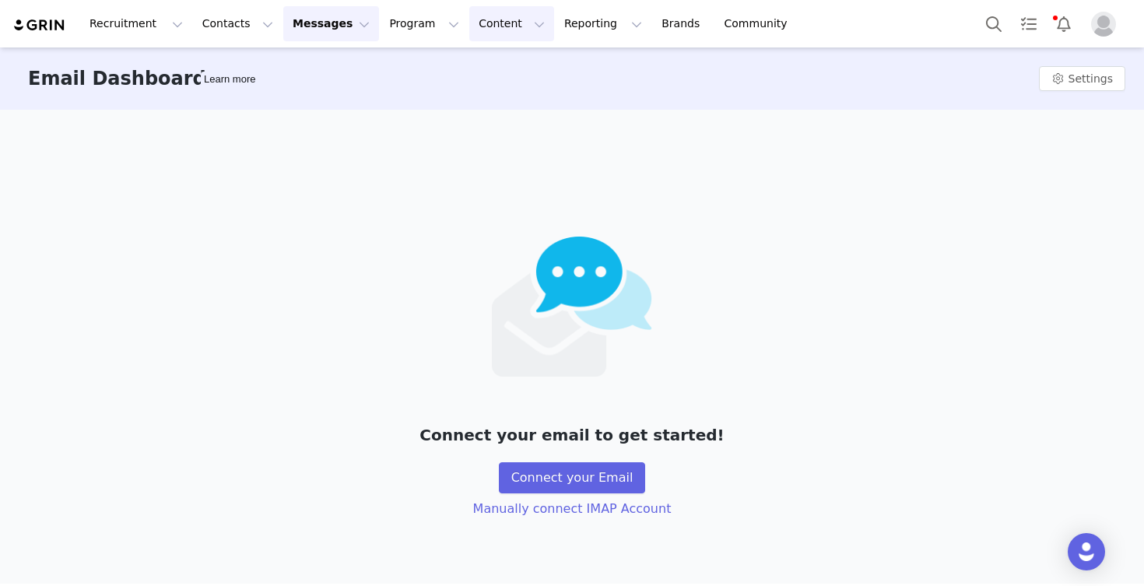
click at [471, 31] on button "Content Content" at bounding box center [511, 23] width 85 height 35
click at [475, 96] on p "Media Library" at bounding box center [487, 97] width 74 height 16
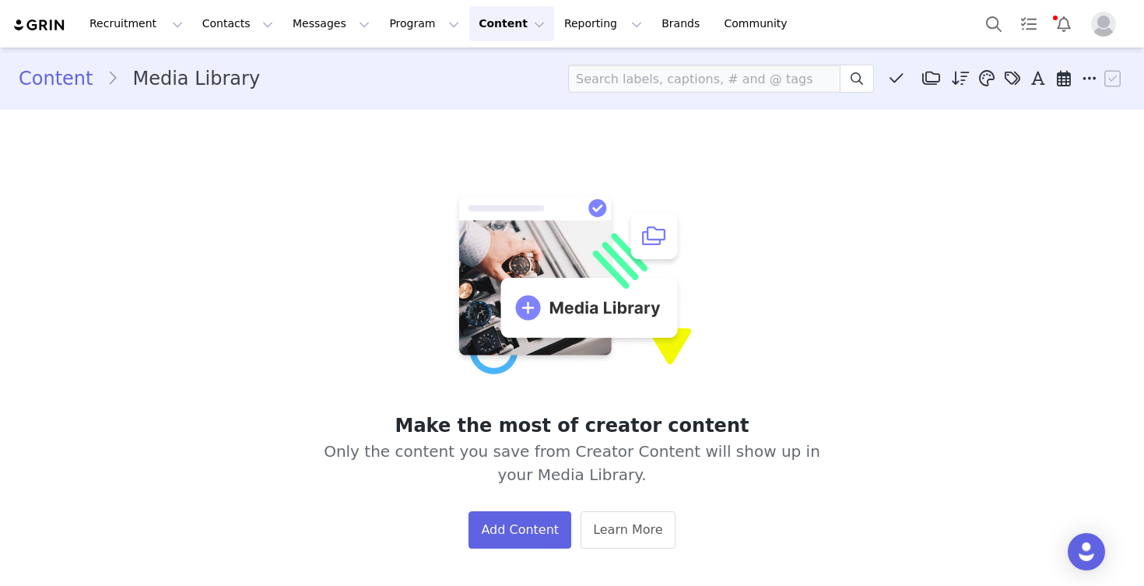
click at [469, 32] on button "Content Content" at bounding box center [511, 23] width 85 height 35
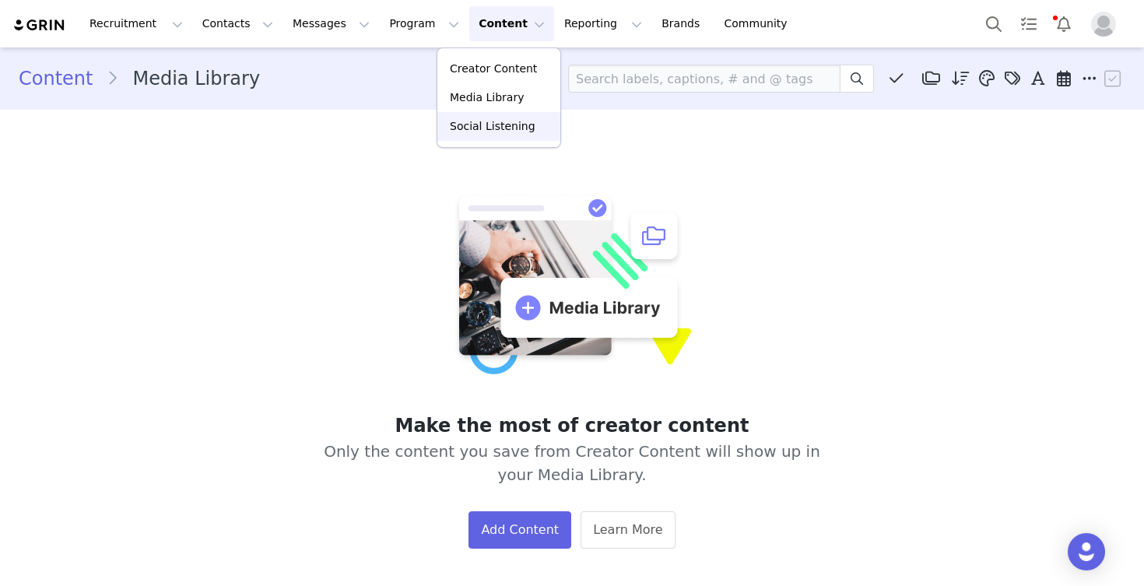
click at [477, 124] on p "Social Listening" at bounding box center [493, 126] width 86 height 16
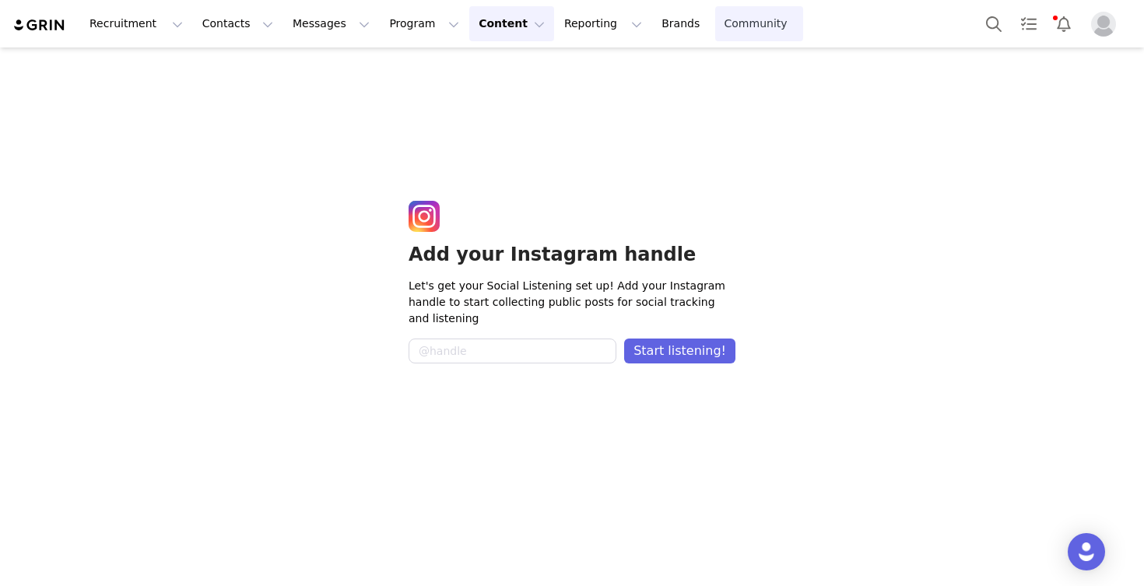
click at [715, 26] on link "Community Community" at bounding box center [759, 23] width 89 height 35
click at [159, 22] on button "Recruitment Recruitment" at bounding box center [136, 23] width 112 height 35
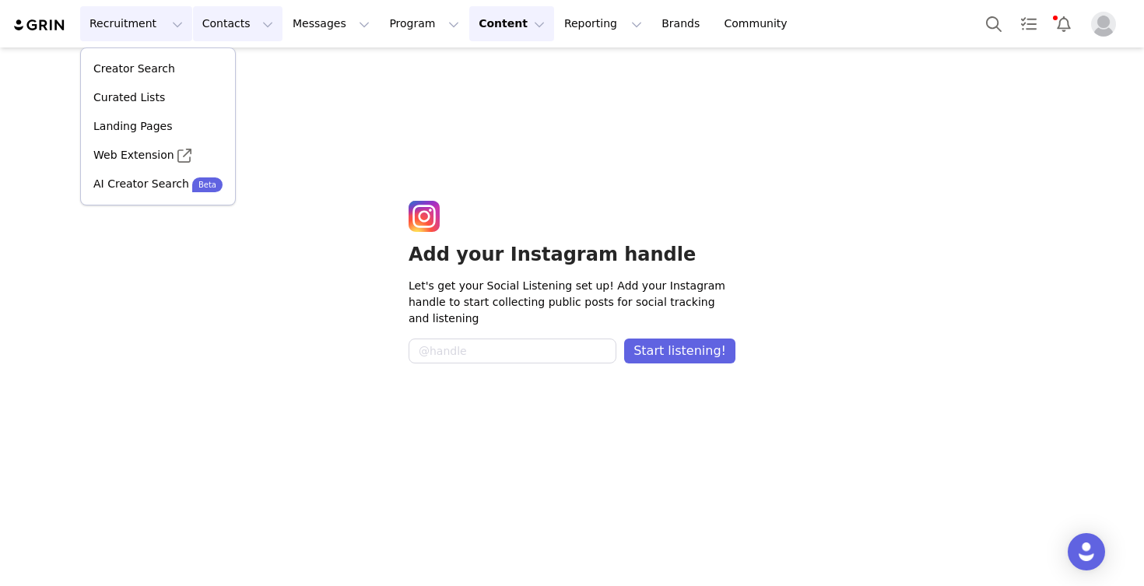
click at [248, 33] on button "Contacts Contacts" at bounding box center [237, 23] width 89 height 35
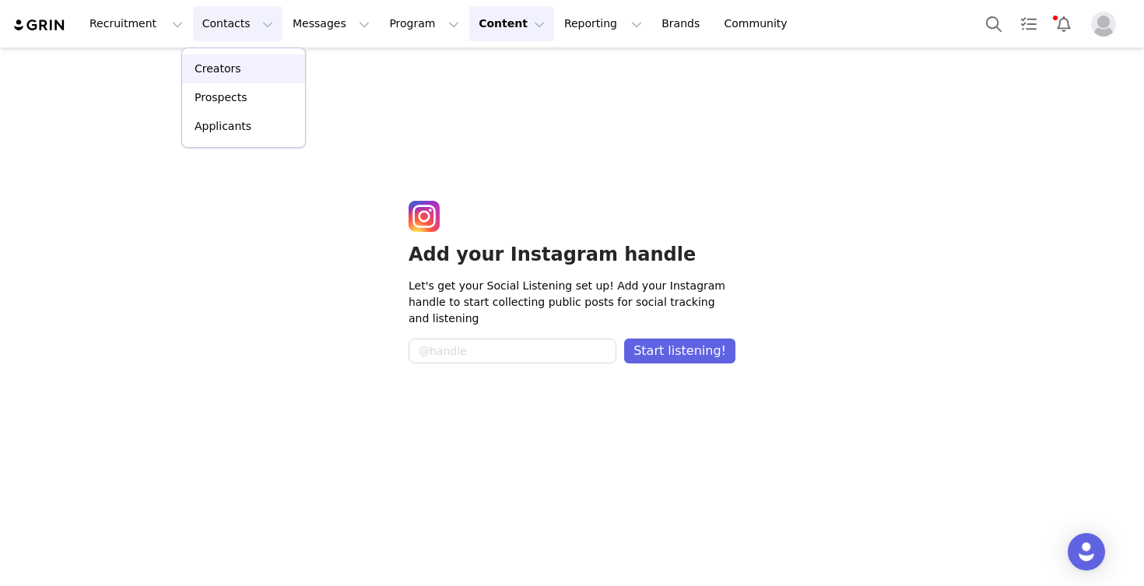
click at [238, 69] on div "Creators" at bounding box center [243, 69] width 104 height 16
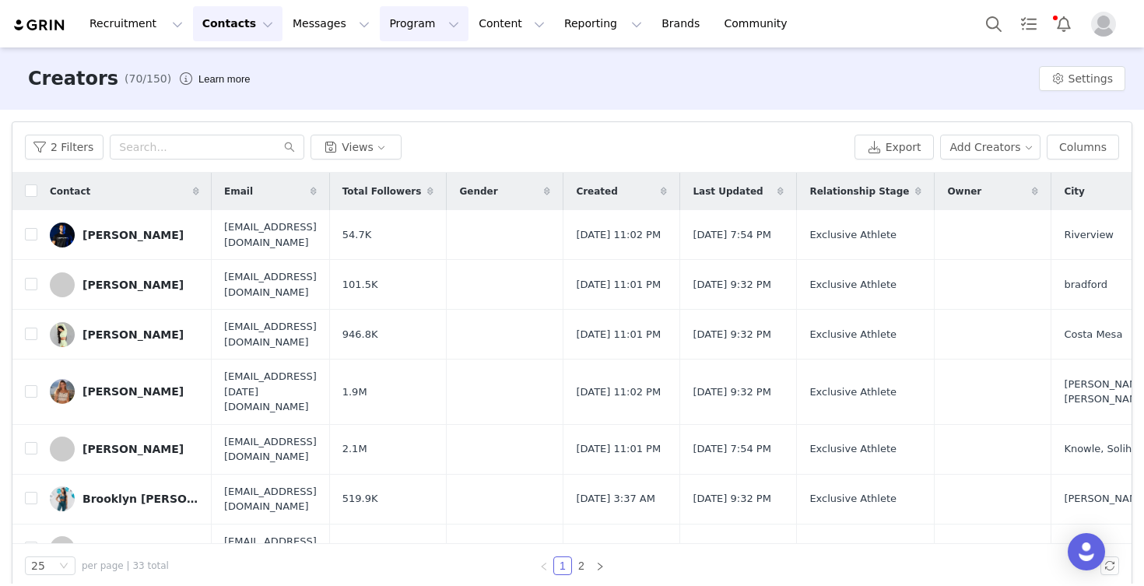
click at [383, 28] on button "Program Program" at bounding box center [424, 23] width 89 height 35
click at [395, 98] on p "Campaigns" at bounding box center [398, 97] width 61 height 16
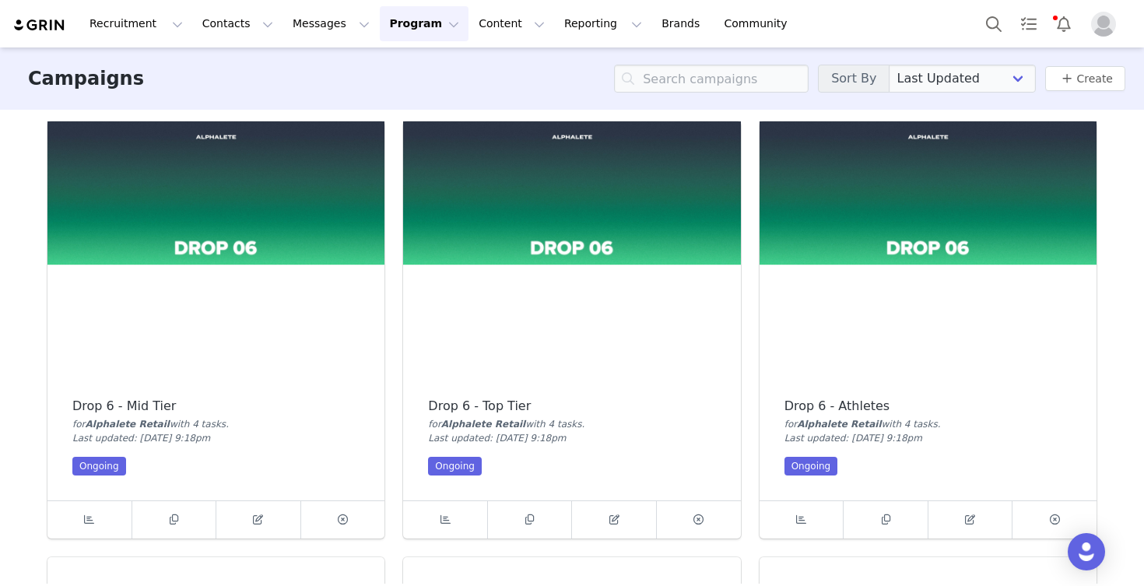
click at [906, 351] on img at bounding box center [927, 247] width 337 height 253
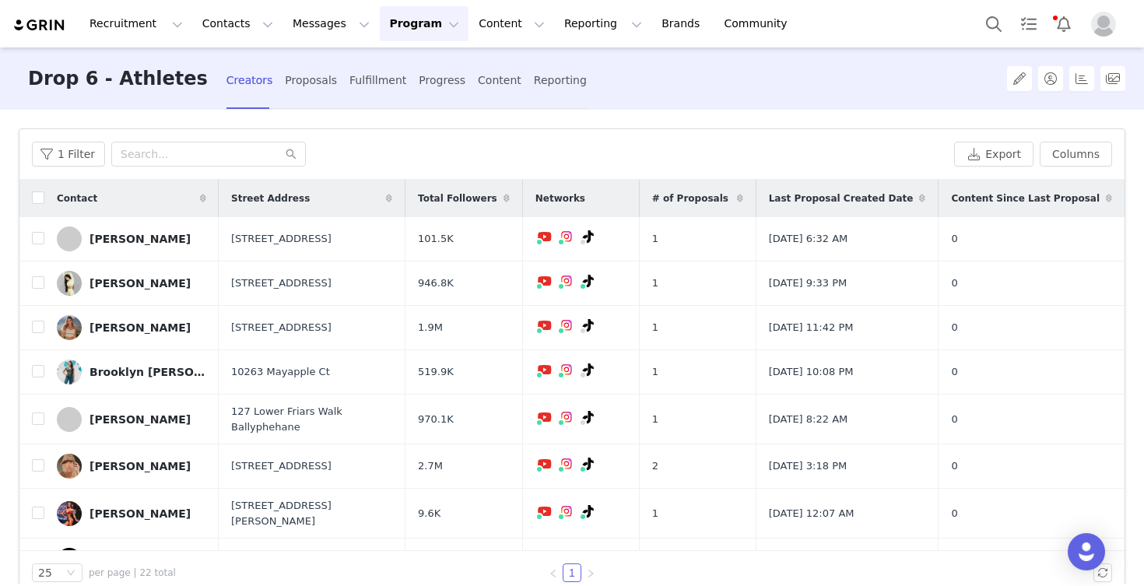
click at [546, 153] on div "1 Filter" at bounding box center [490, 154] width 916 height 25
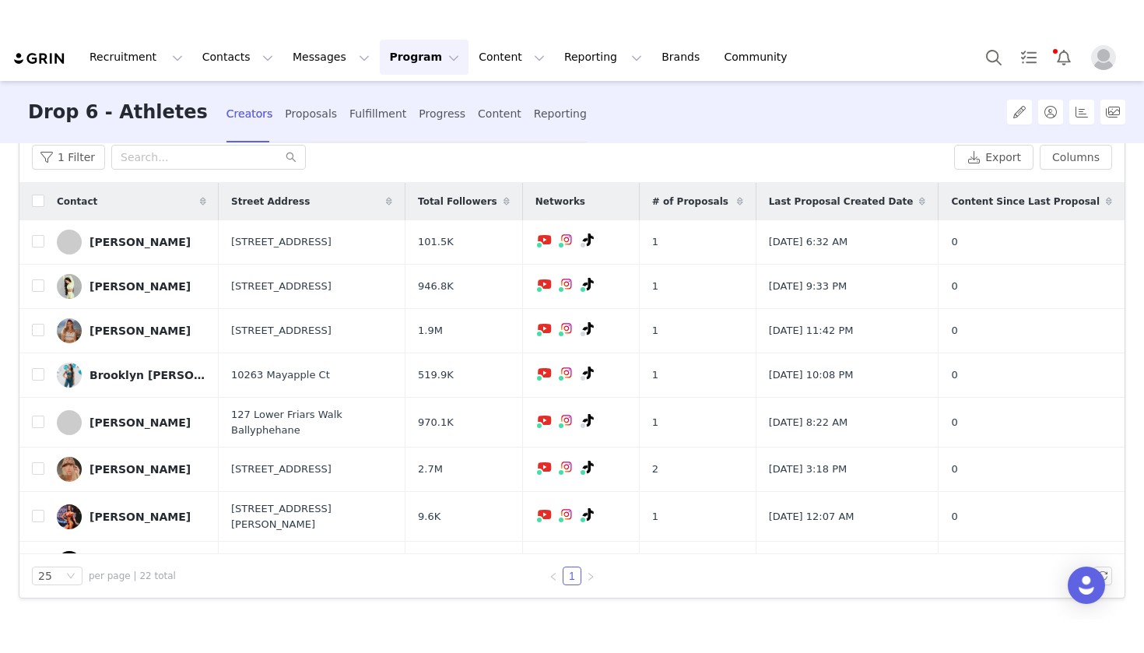
scroll to position [12, 0]
